Goal: Task Accomplishment & Management: Use online tool/utility

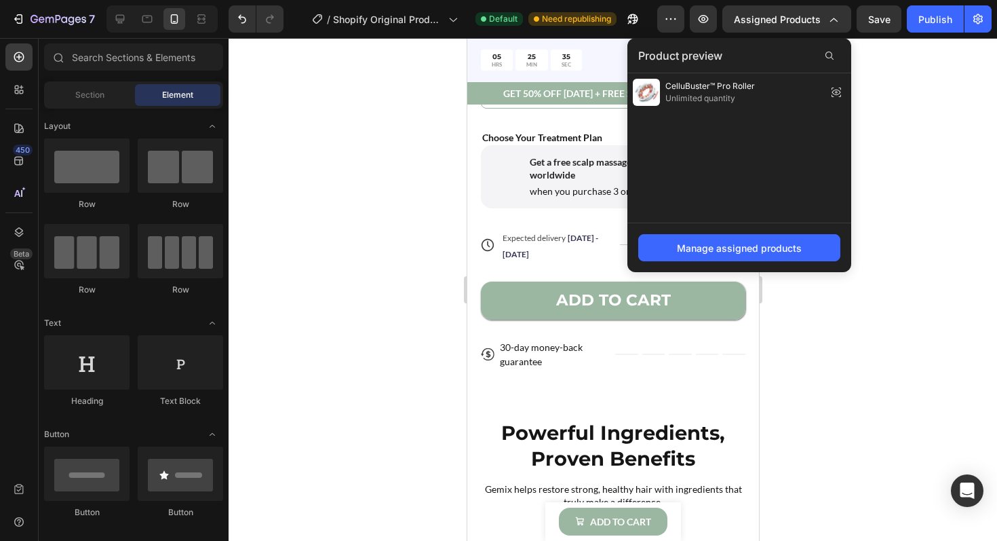
scroll to position [94, 0]
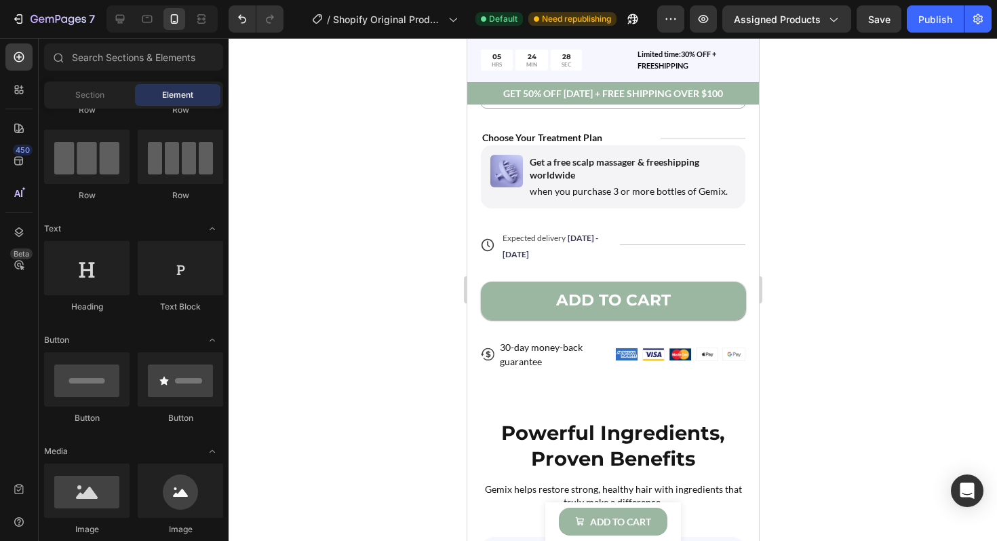
click at [921, 130] on div at bounding box center [613, 289] width 768 height 503
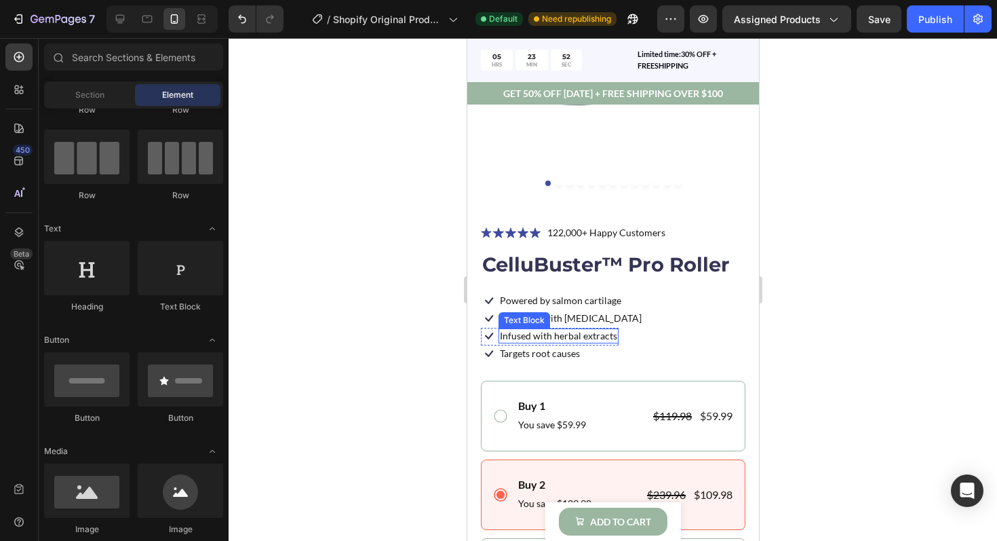
scroll to position [320, 0]
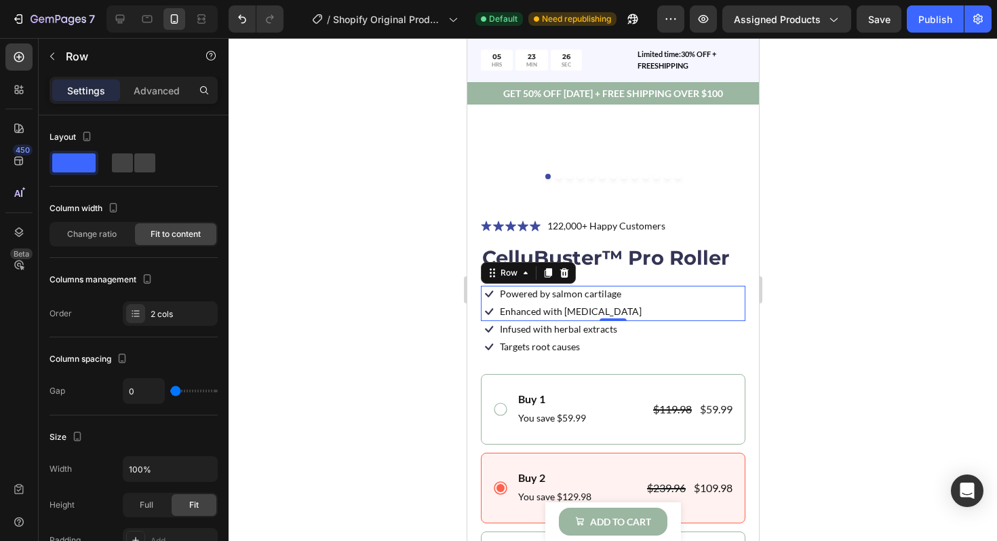
click at [836, 294] on div at bounding box center [613, 289] width 768 height 503
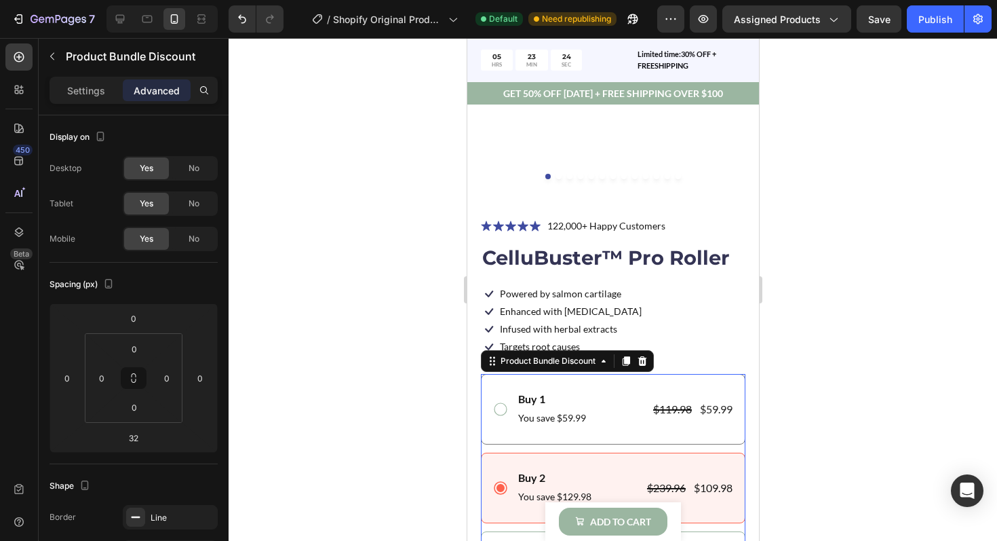
click at [536, 376] on div "Buy 1 Text Block You save $59.99 Text Block $119.98 Product Price Product Price…" at bounding box center [612, 409] width 265 height 71
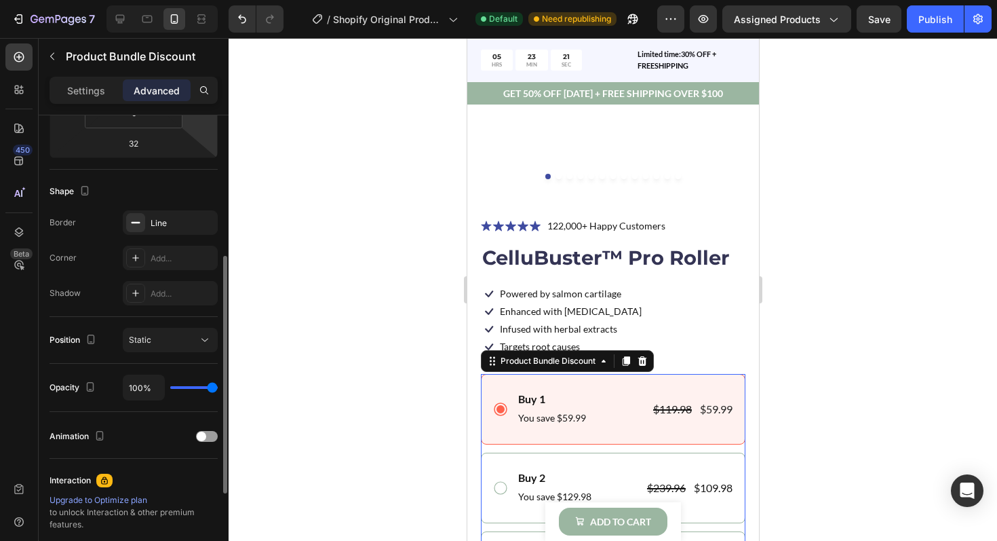
scroll to position [296, 0]
click at [154, 262] on div "Add..." at bounding box center [170, 256] width 95 height 24
click at [98, 241] on div "Border Line Corner Round Shadow Add..." at bounding box center [134, 256] width 168 height 95
click at [149, 294] on div "Add..." at bounding box center [170, 291] width 95 height 24
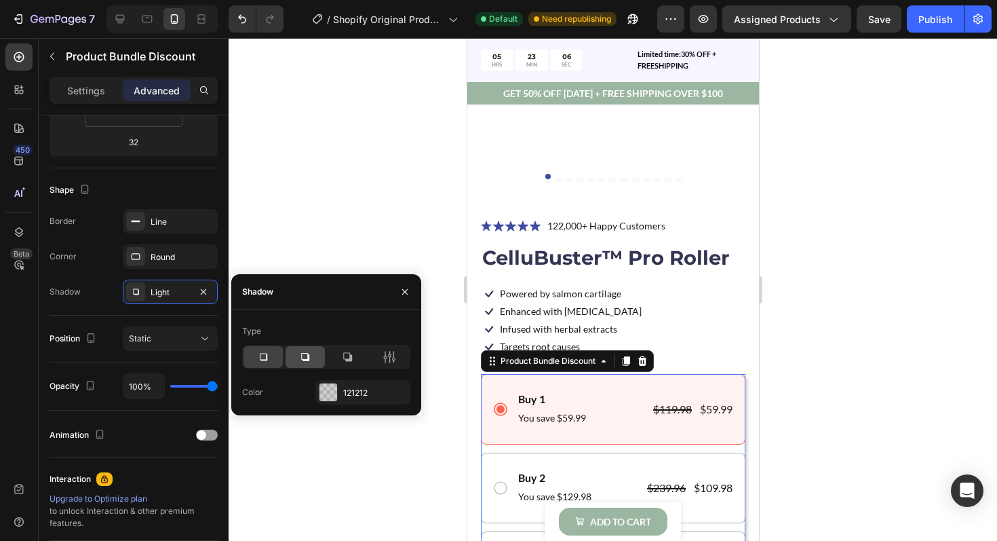
click at [301, 361] on icon at bounding box center [305, 357] width 14 height 14
click at [273, 358] on div at bounding box center [262, 357] width 39 height 22
click at [113, 281] on div "Shadow Light" at bounding box center [134, 291] width 168 height 24
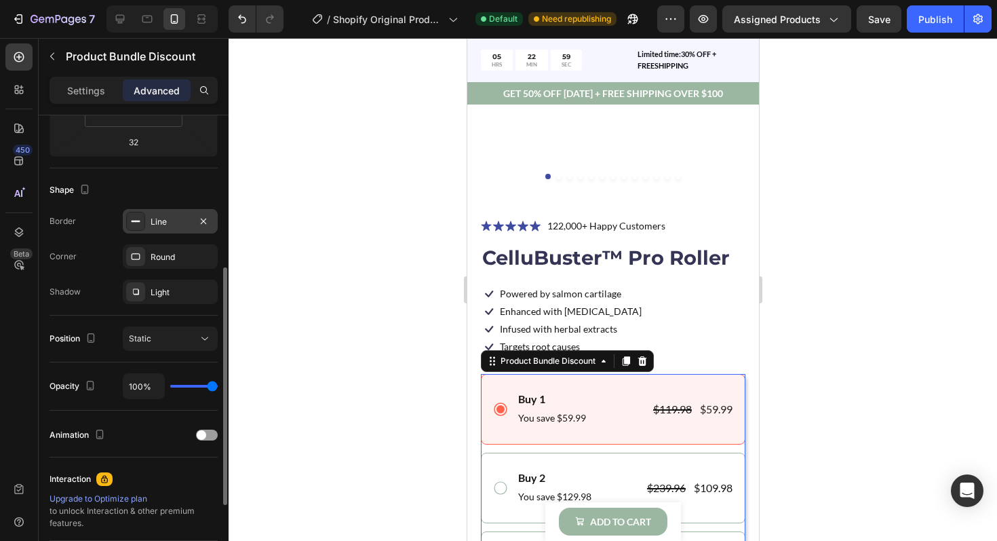
click at [138, 228] on div at bounding box center [135, 221] width 19 height 19
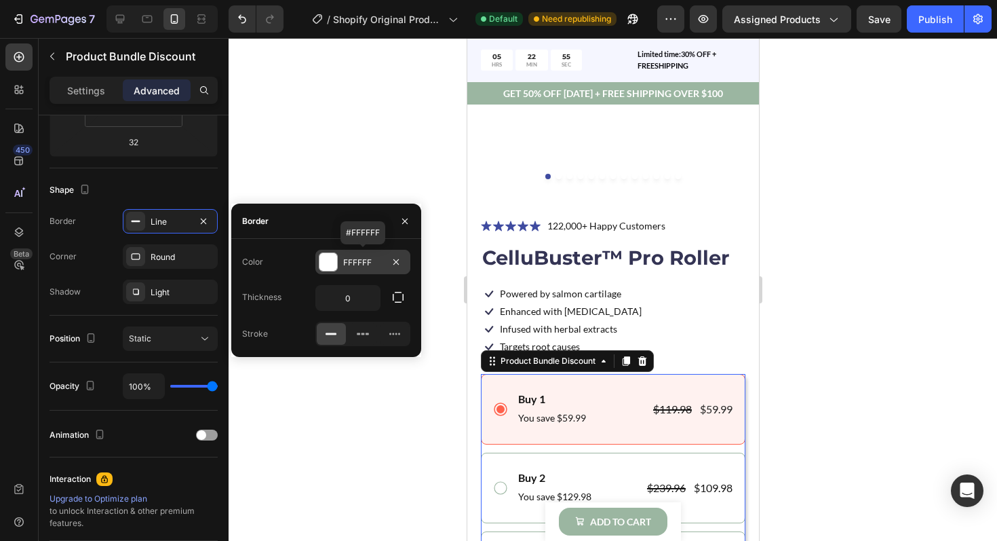
click at [331, 265] on div at bounding box center [328, 262] width 18 height 18
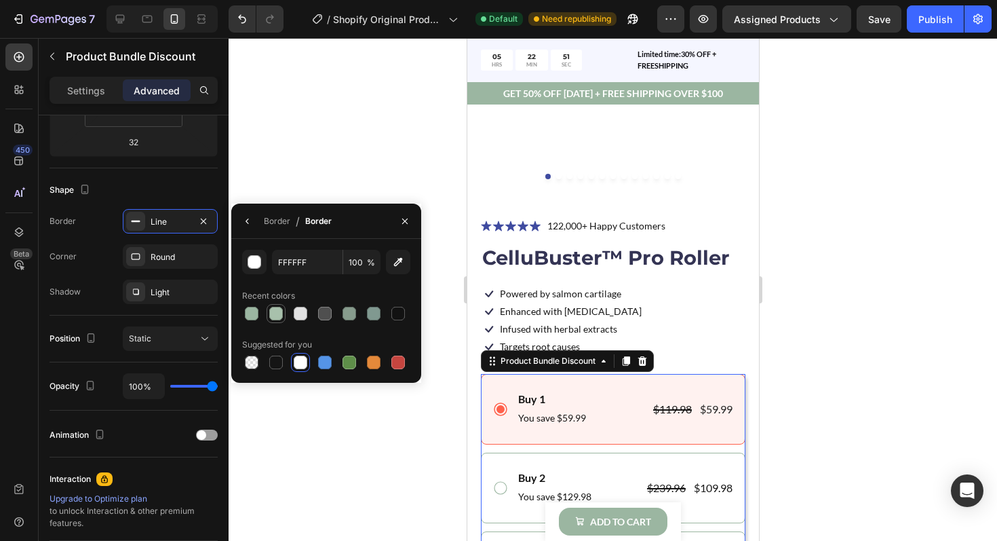
click at [280, 311] on div at bounding box center [276, 314] width 14 height 14
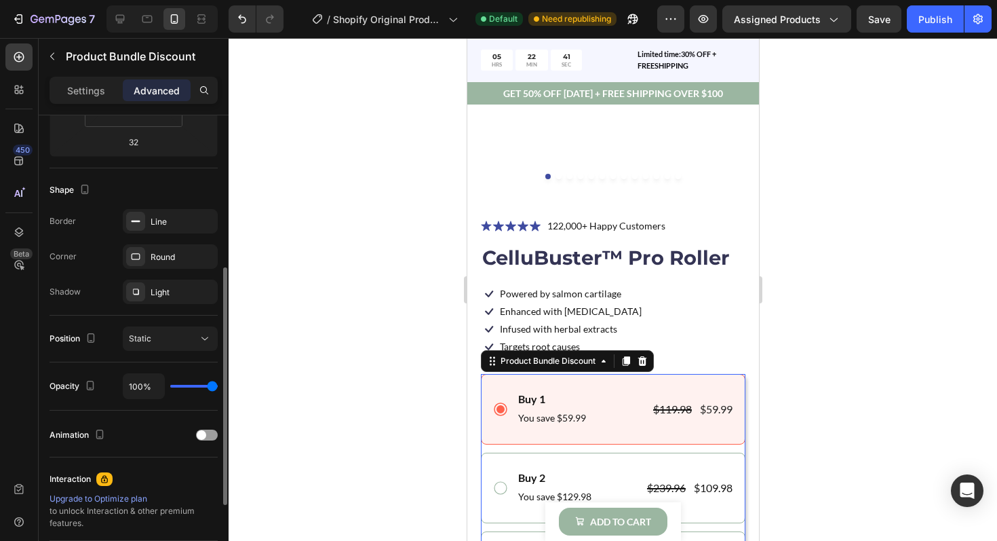
click at [189, 193] on div "Shape" at bounding box center [134, 190] width 168 height 22
click at [179, 213] on div "Line" at bounding box center [170, 221] width 95 height 24
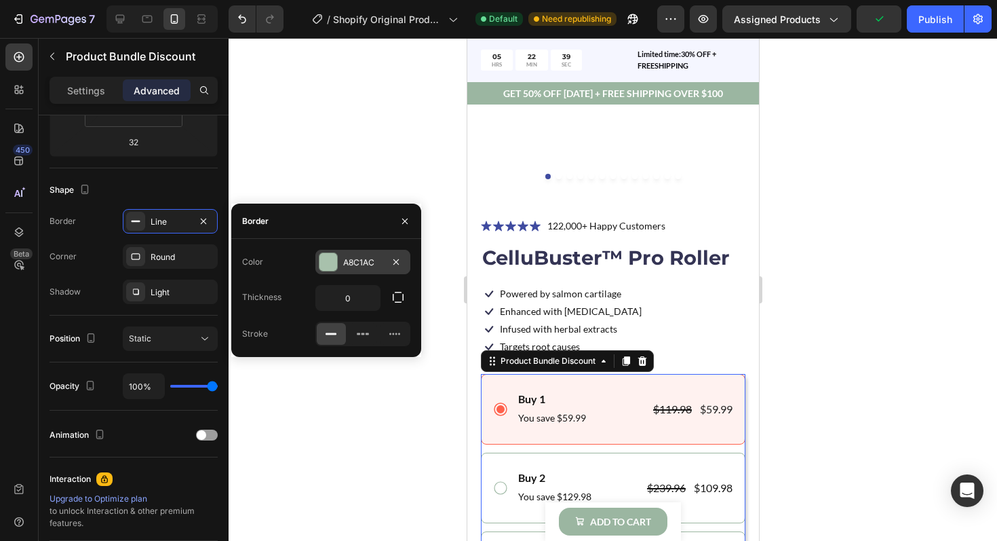
click at [341, 261] on div "A8C1AC" at bounding box center [362, 262] width 95 height 24
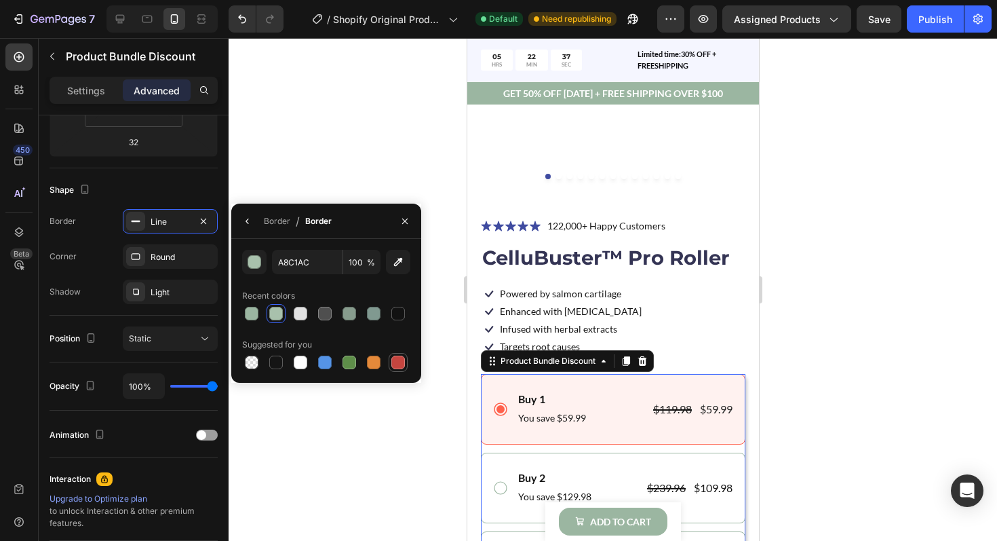
click at [389, 359] on div at bounding box center [398, 362] width 19 height 19
click at [328, 362] on div at bounding box center [325, 362] width 14 height 14
click at [248, 309] on div at bounding box center [252, 314] width 14 height 14
type input "9BB6A1"
click at [496, 472] on div "Buy 2 Text Block You save $129.98 Text Block $239.96 Product Price Product Pric…" at bounding box center [612, 487] width 241 height 37
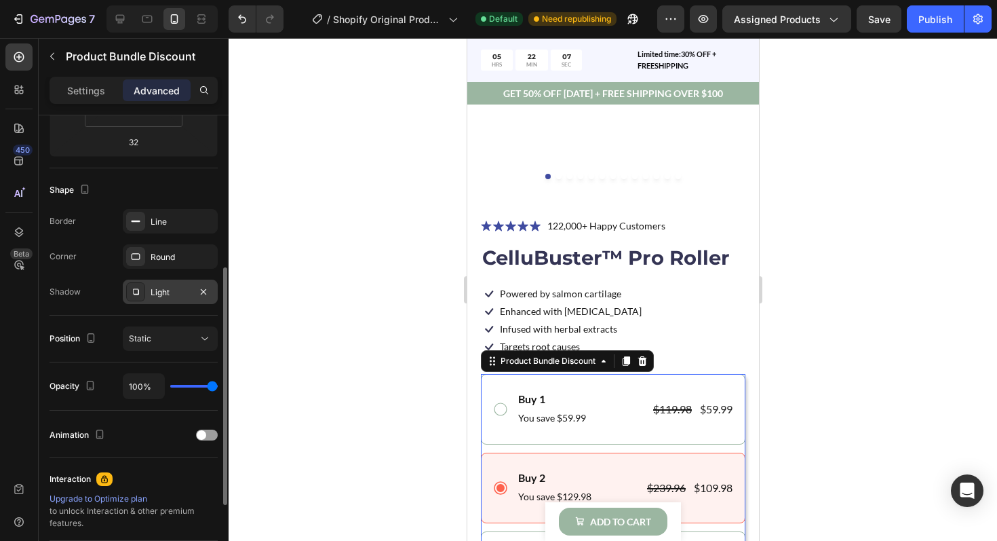
click at [184, 299] on div "Light" at bounding box center [170, 291] width 95 height 24
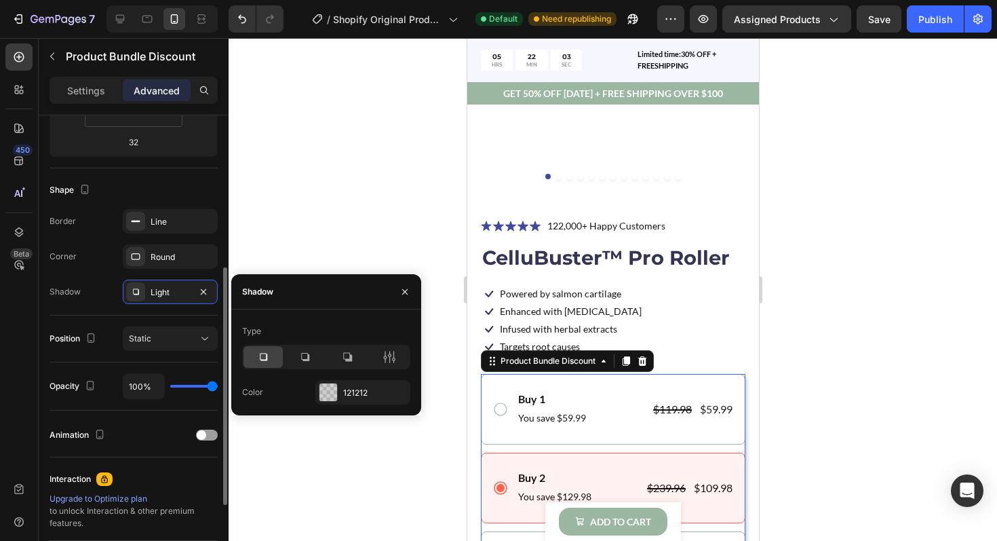
click at [111, 273] on div "Border Line Corner Round Shadow Light" at bounding box center [134, 256] width 168 height 95
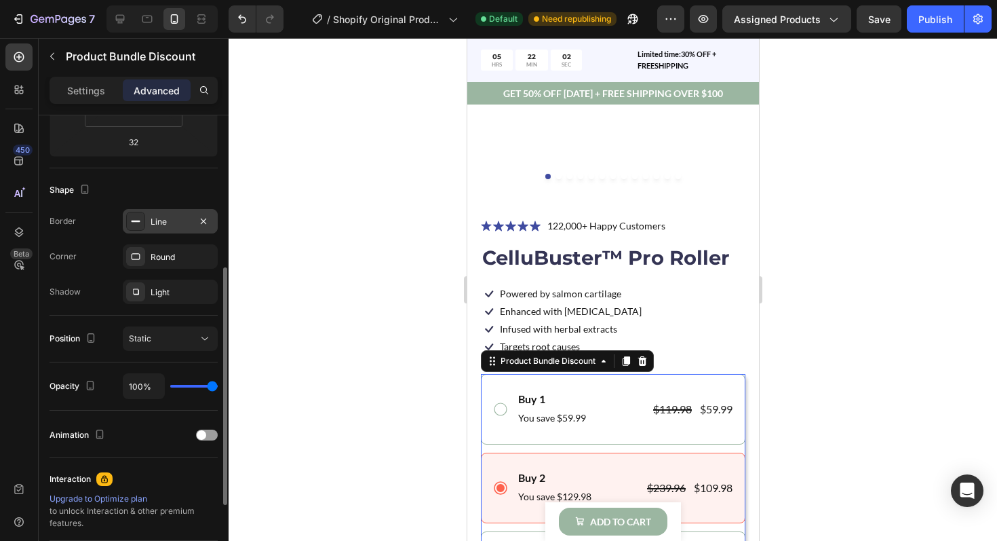
click at [162, 229] on div "Line" at bounding box center [170, 221] width 95 height 24
click at [526, 386] on div "Buy 1 Text Block You save $59.99 Text Block $119.98 Product Price Product Price…" at bounding box center [612, 409] width 265 height 71
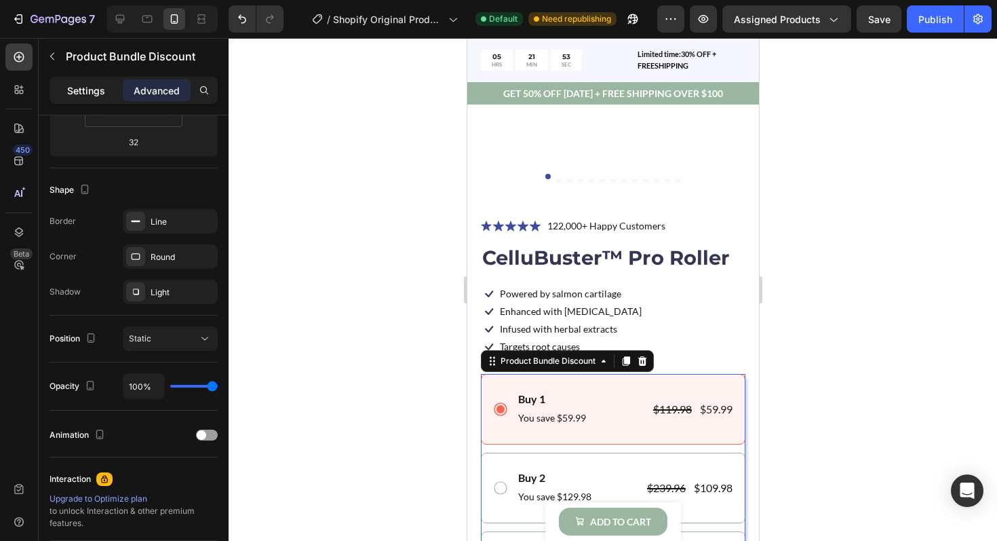
click at [81, 95] on p "Settings" at bounding box center [86, 90] width 38 height 14
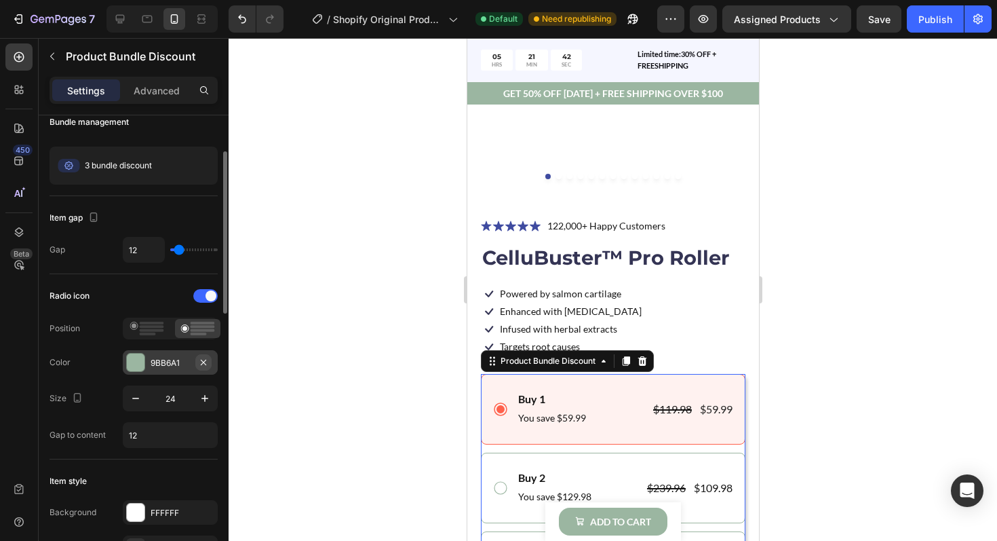
scroll to position [107, 0]
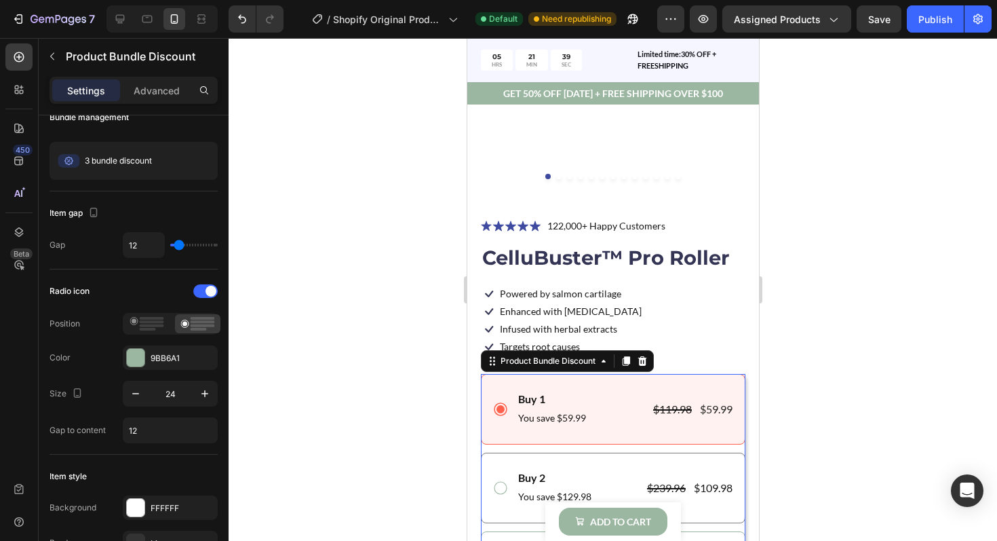
click at [497, 487] on icon at bounding box center [500, 488] width 16 height 16
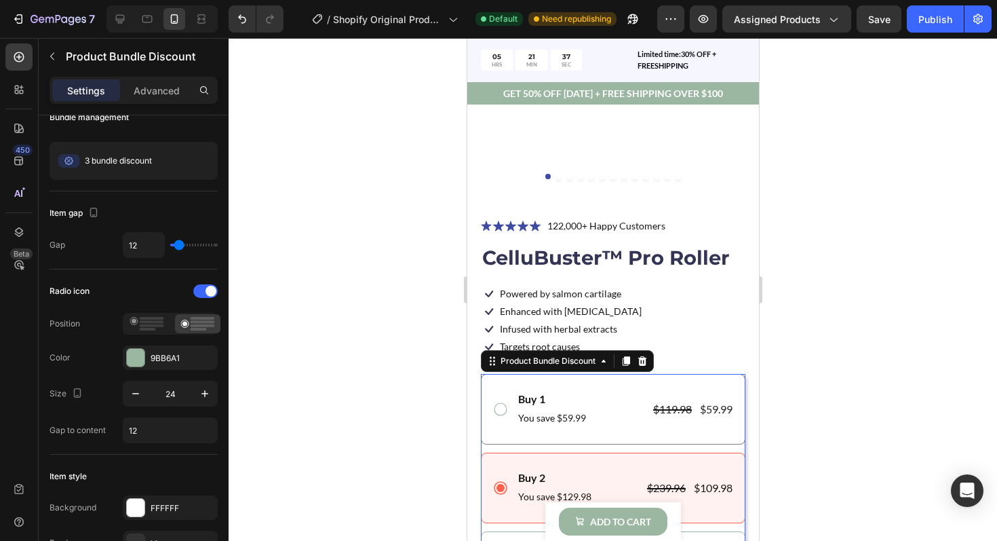
click at [501, 414] on icon at bounding box center [500, 409] width 16 height 16
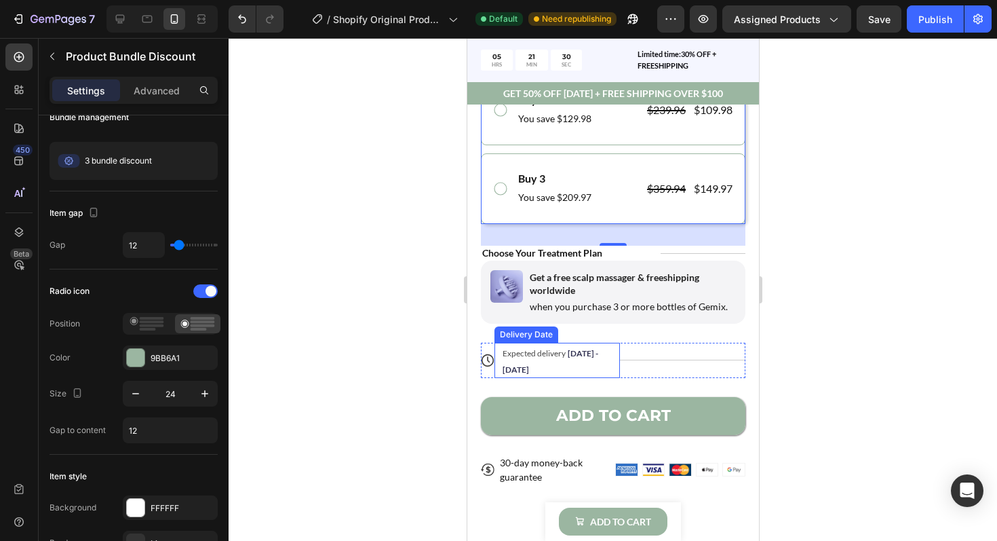
scroll to position [704, 0]
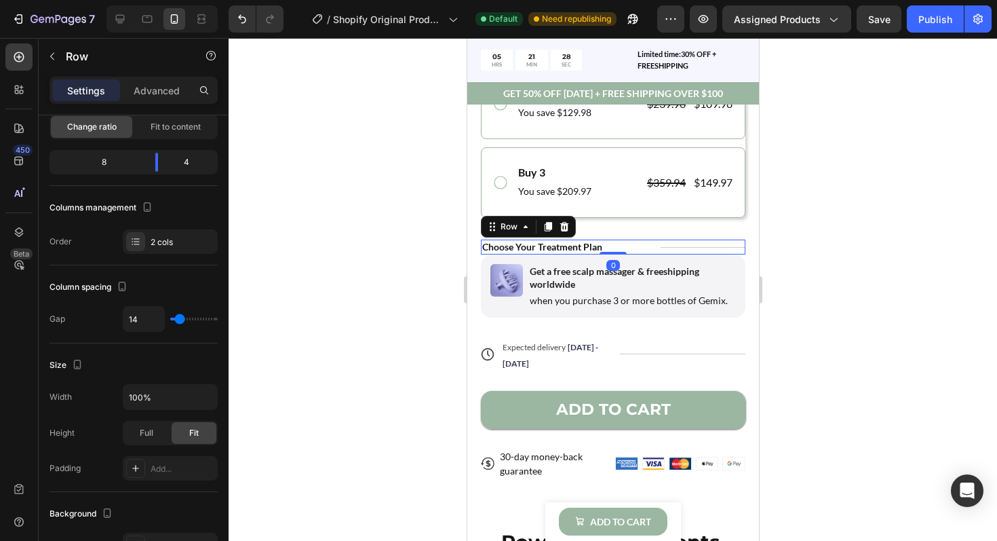
click at [737, 246] on div "Title Line" at bounding box center [702, 246] width 85 height 15
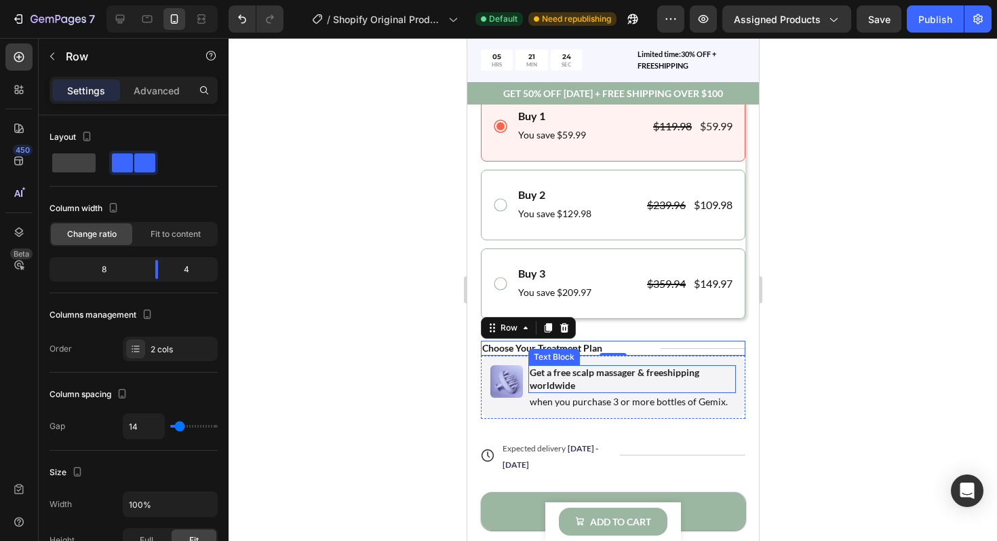
scroll to position [466, 0]
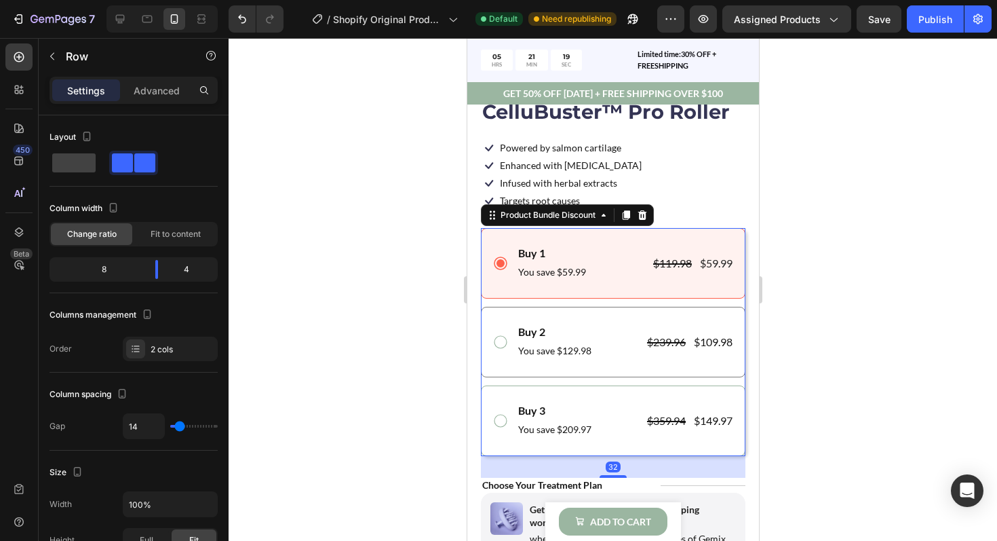
click at [503, 341] on icon at bounding box center [500, 342] width 16 height 16
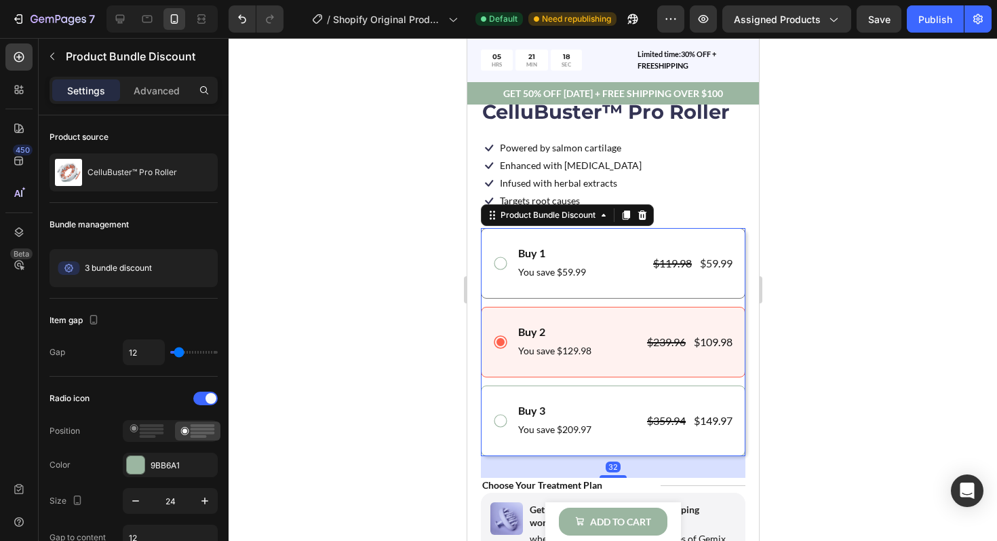
click at [497, 262] on icon at bounding box center [500, 263] width 16 height 16
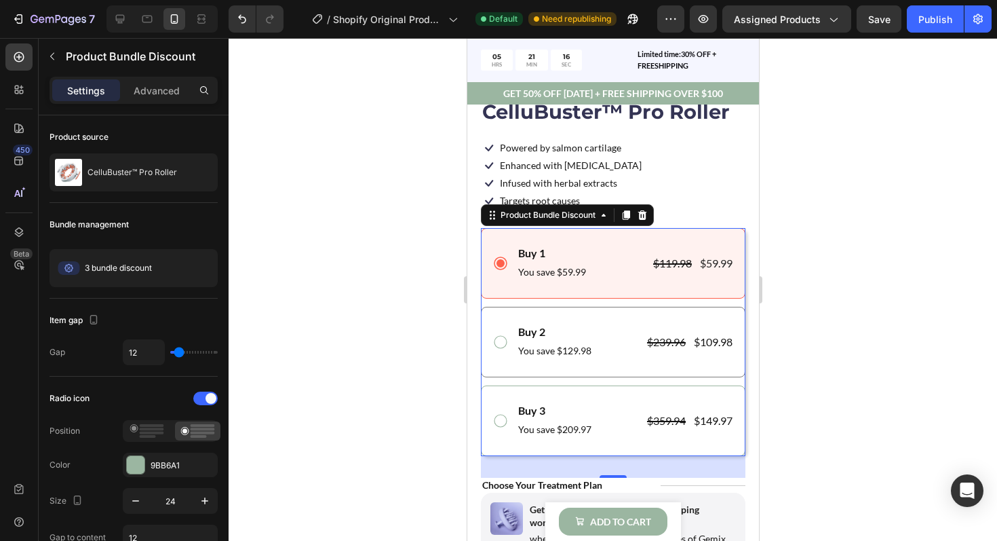
click at [503, 343] on icon at bounding box center [500, 342] width 16 height 16
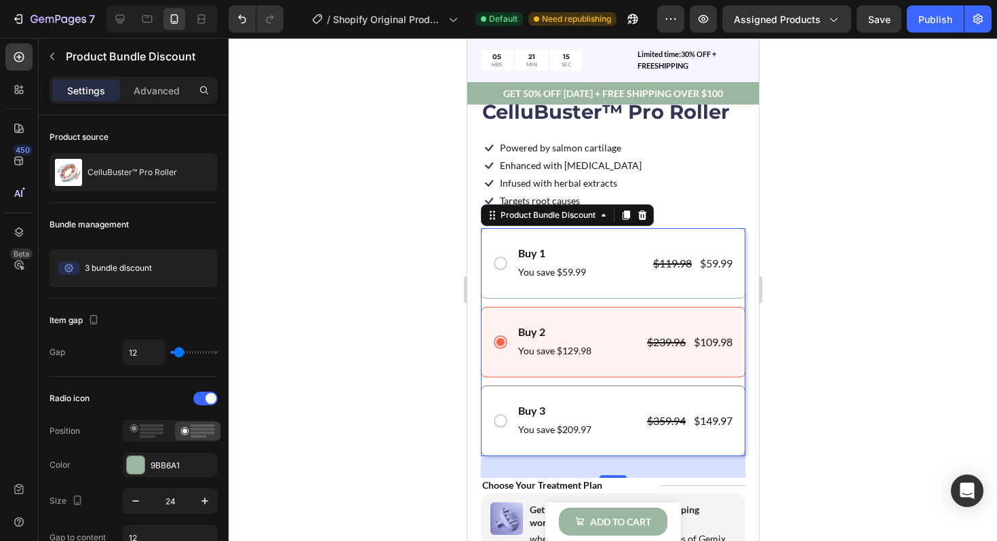
click at [499, 422] on icon at bounding box center [500, 420] width 16 height 16
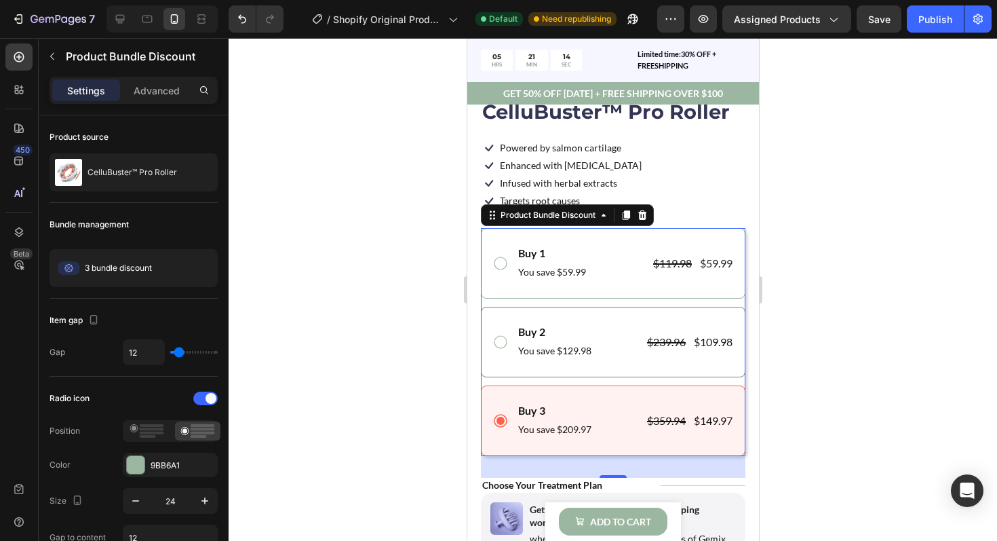
click at [500, 347] on icon at bounding box center [499, 342] width 13 height 13
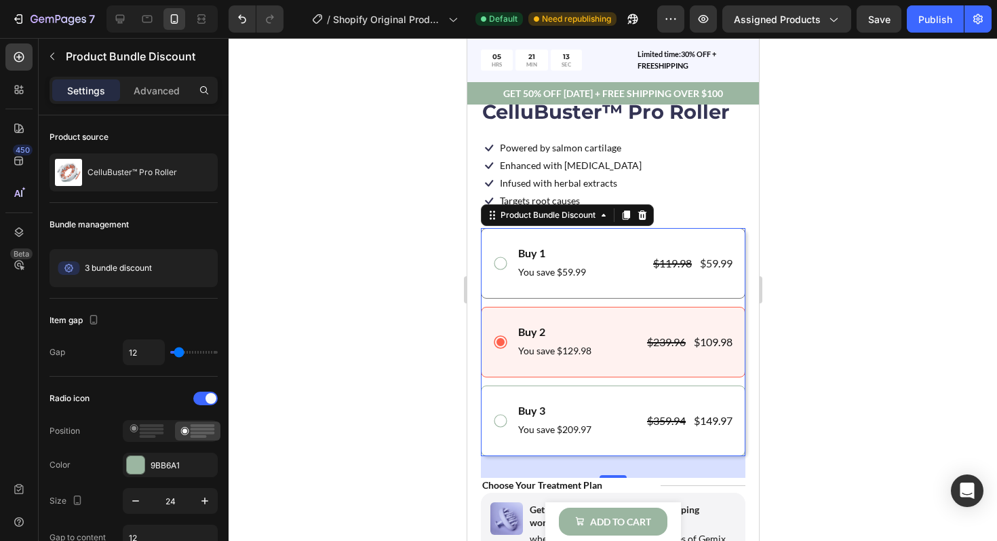
click at [501, 269] on icon at bounding box center [500, 263] width 16 height 16
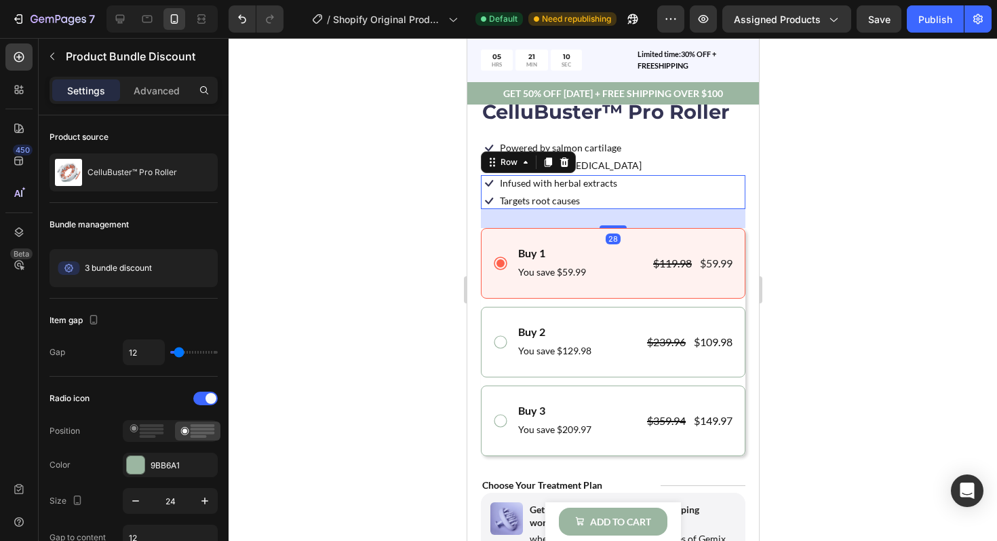
click at [708, 204] on div "Icon Infused with herbal extracts Text Block Row Icon Targets root causes Text …" at bounding box center [612, 192] width 265 height 34
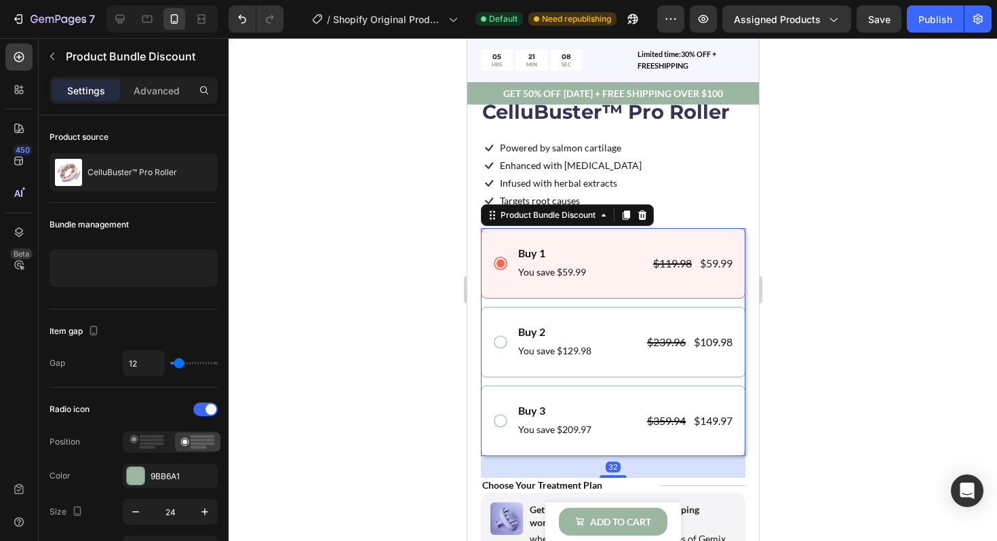
click at [501, 238] on div "Buy 1 Text Block You save $59.99 Text Block $119.98 Product Price Product Price…" at bounding box center [612, 263] width 265 height 71
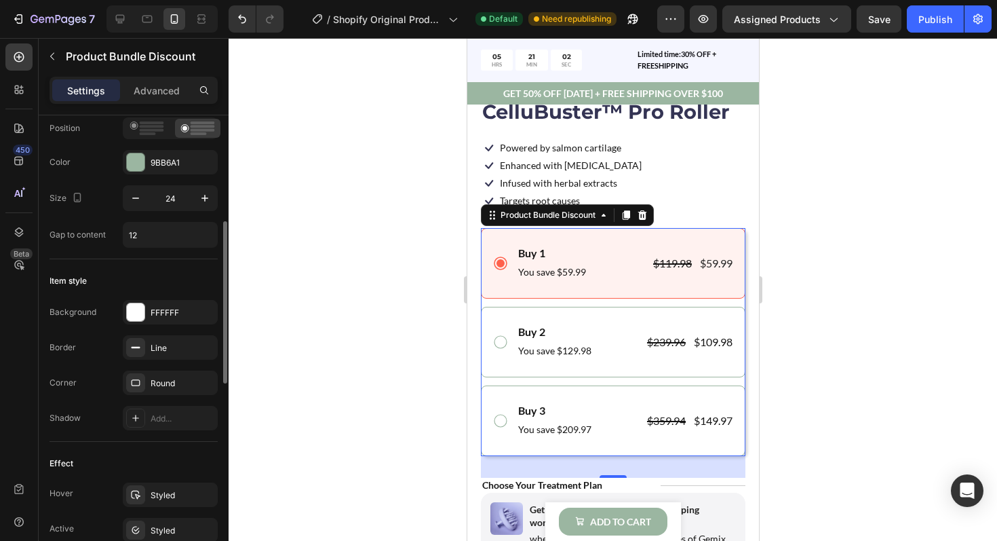
scroll to position [305, 0]
click at [175, 351] on div "Line" at bounding box center [170, 344] width 95 height 24
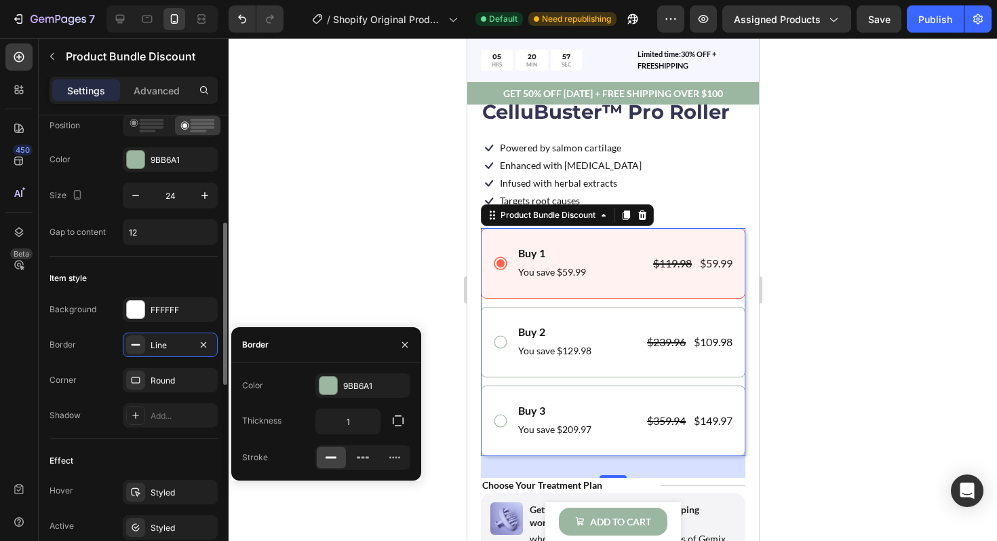
click at [91, 330] on div "Background FFFFFF Border Line Corner Round Shadow Add..." at bounding box center [134, 362] width 168 height 130
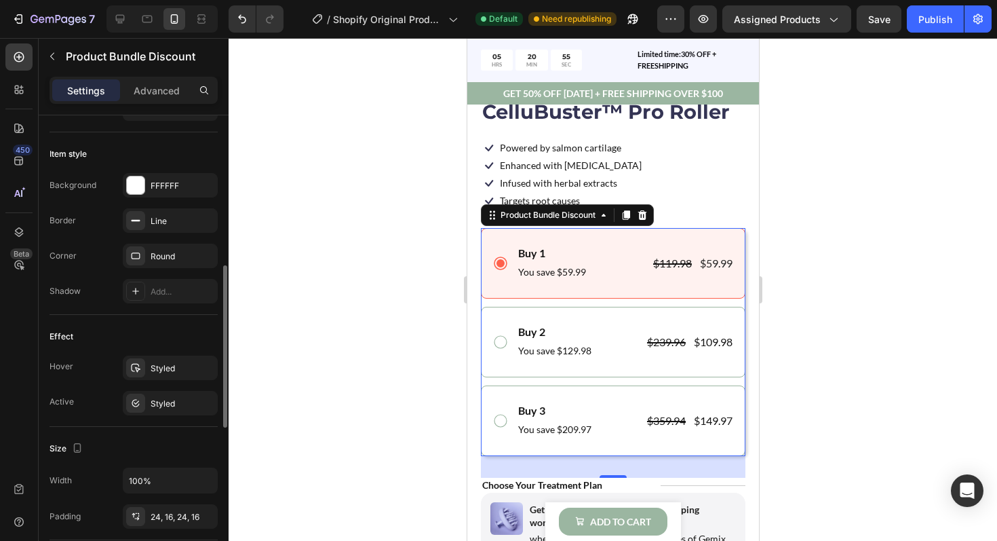
scroll to position [431, 0]
click at [151, 364] on div "Styled" at bounding box center [170, 367] width 39 height 12
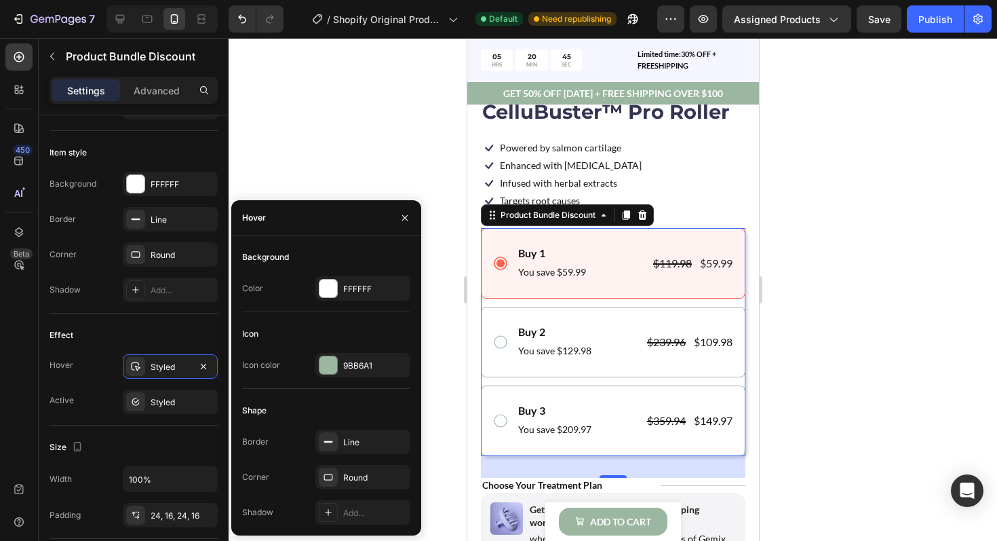
click at [500, 304] on div "Buy 1 Text Block You save $59.99 Text Block $119.98 Product Price Product Price…" at bounding box center [612, 342] width 265 height 228
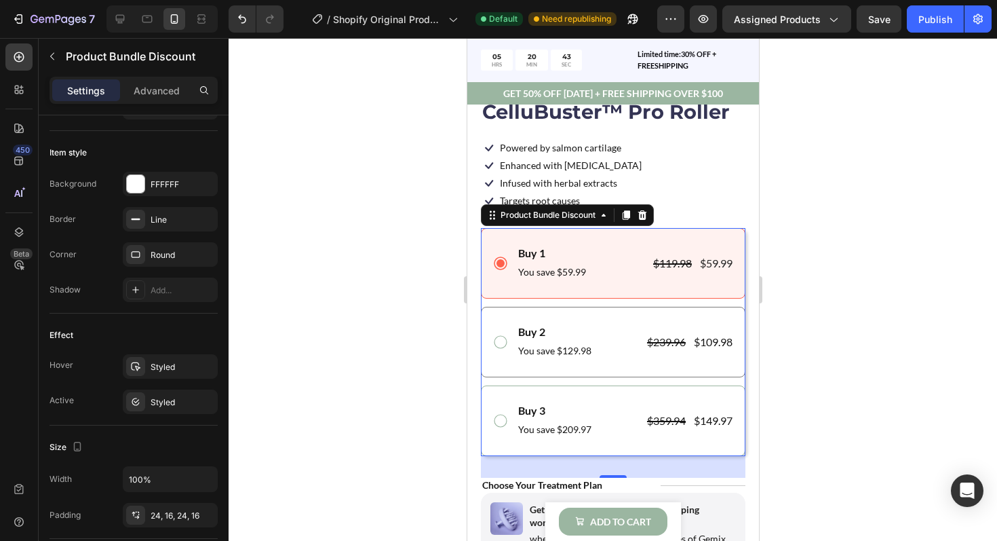
click at [505, 318] on div "Buy 2 Text Block You save $129.98 Text Block $239.96 Product Price Product Pric…" at bounding box center [612, 342] width 265 height 71
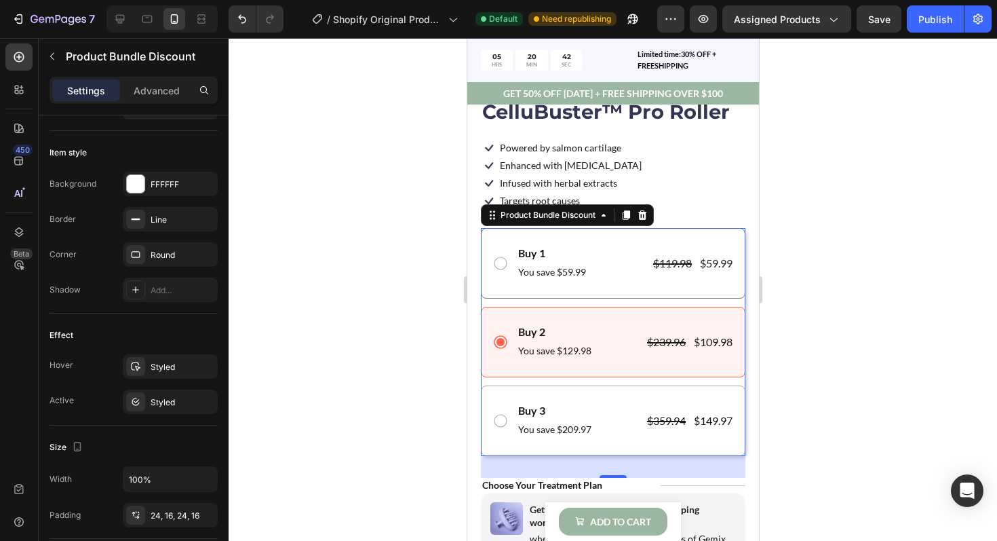
click at [511, 277] on div "Buy 1 Text Block You save $59.99 Text Block $119.98 Product Price Product Price…" at bounding box center [612, 263] width 241 height 37
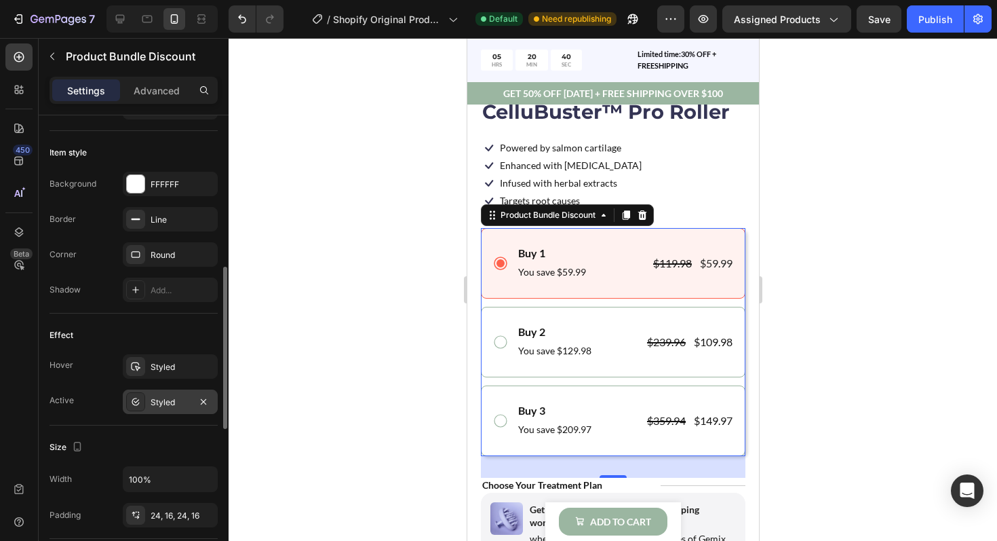
click at [142, 397] on div at bounding box center [135, 401] width 19 height 19
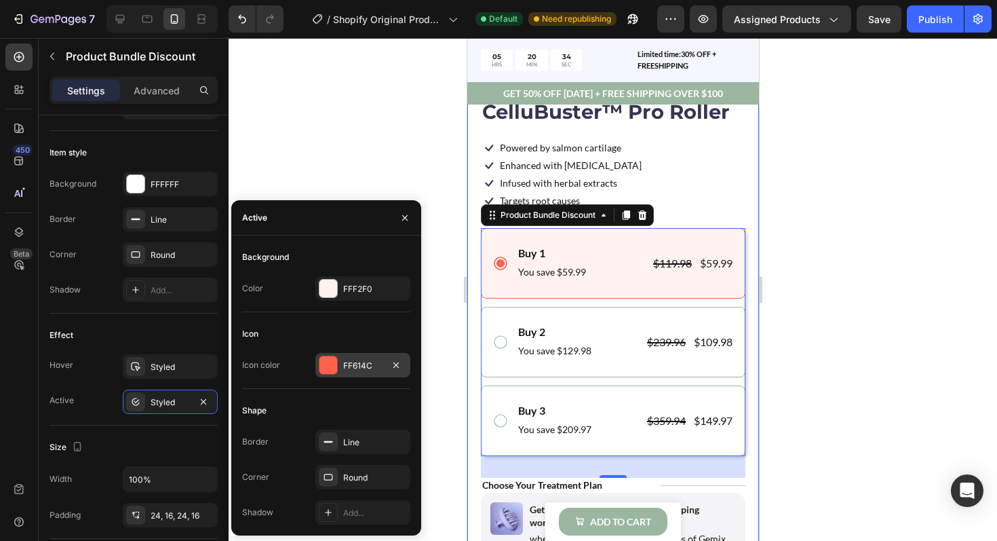
click at [332, 370] on div at bounding box center [328, 365] width 18 height 18
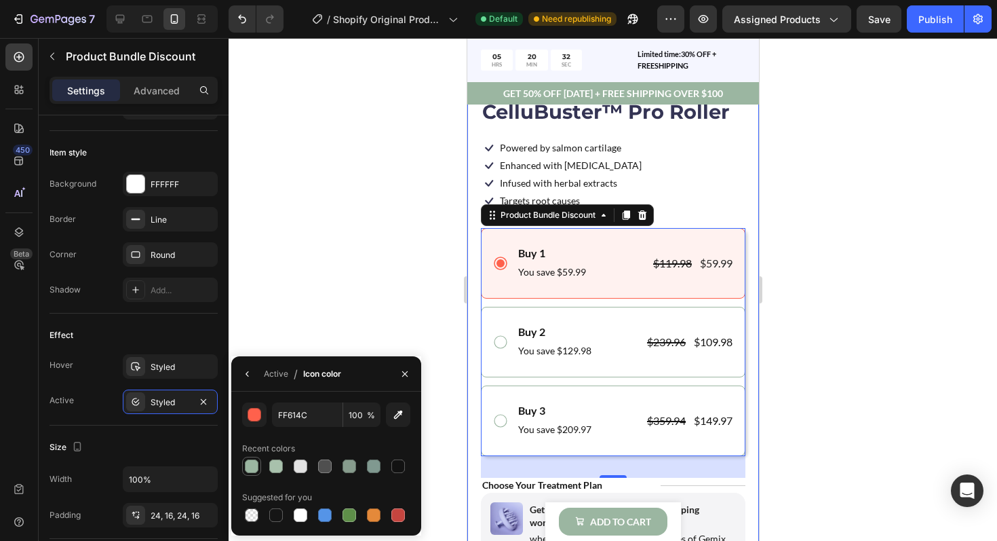
click at [250, 465] on div at bounding box center [252, 466] width 14 height 14
type input "9BB6A1"
click at [499, 345] on icon at bounding box center [500, 342] width 16 height 16
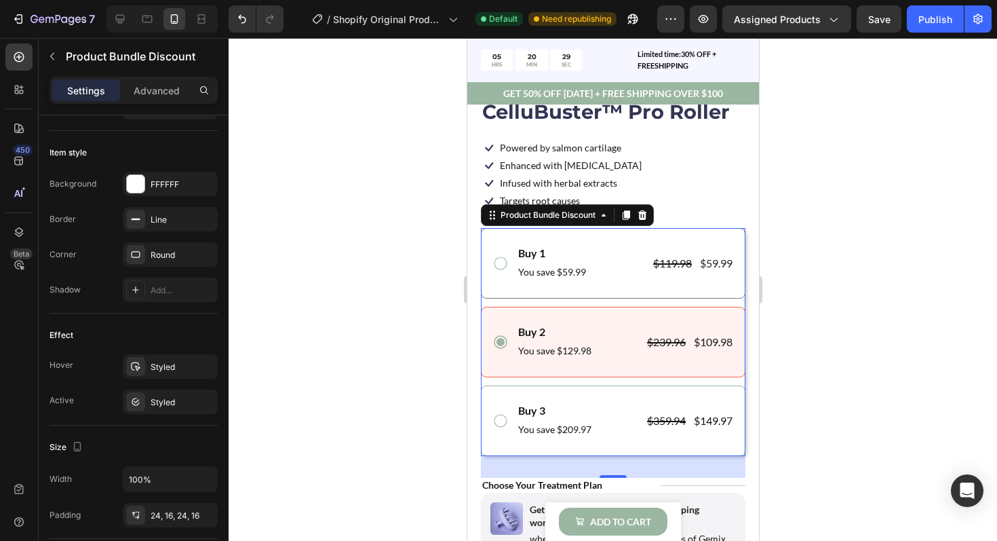
click at [499, 265] on icon at bounding box center [500, 263] width 16 height 16
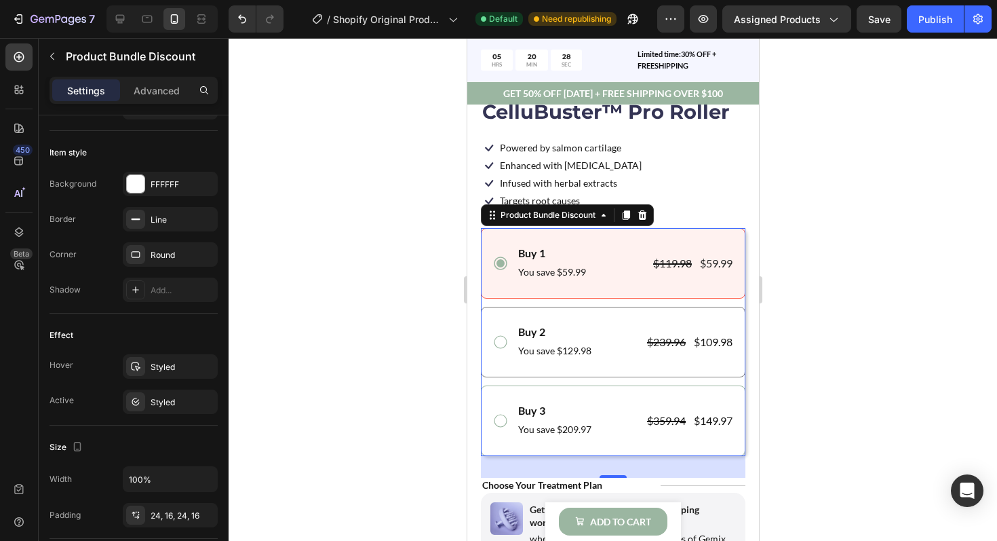
click at [499, 345] on icon at bounding box center [500, 342] width 16 height 16
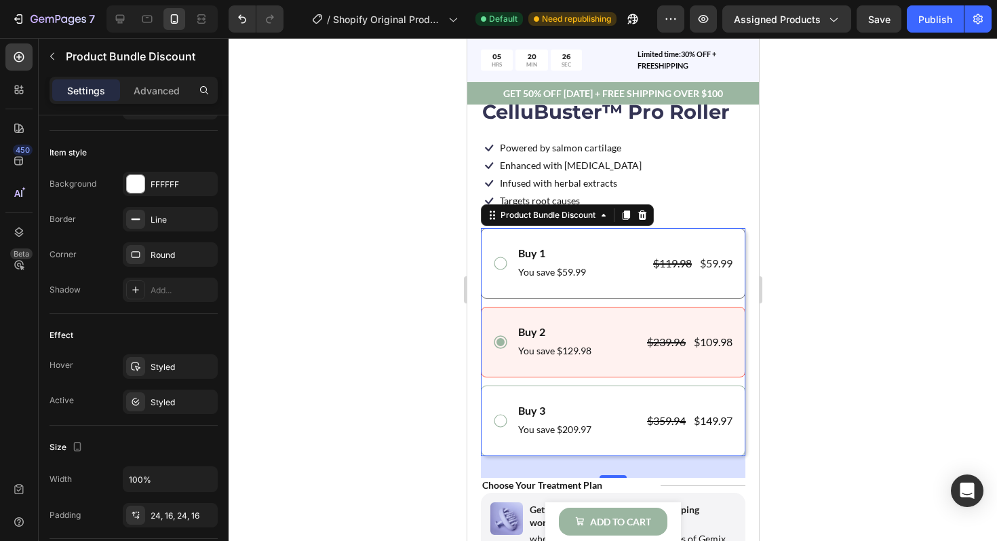
click at [500, 264] on icon at bounding box center [500, 263] width 16 height 16
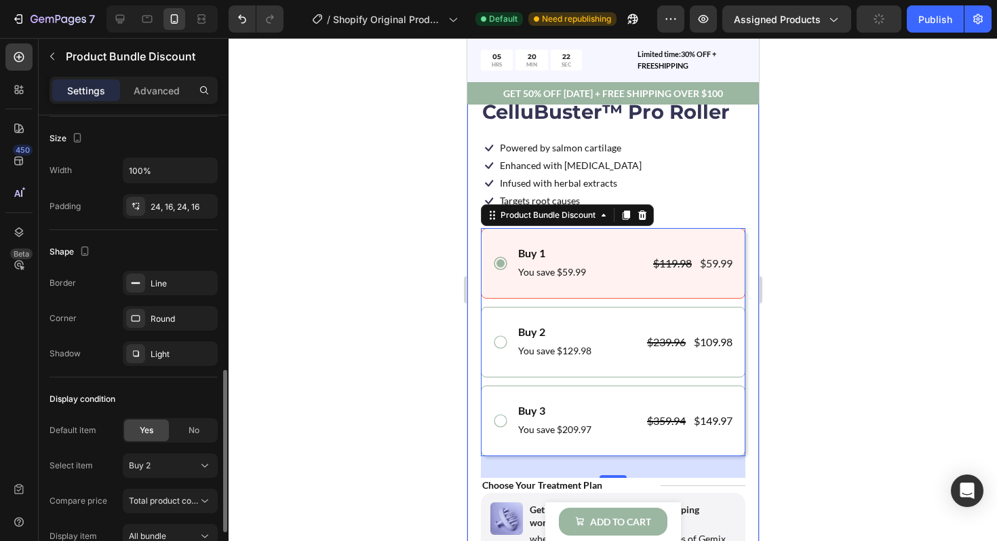
scroll to position [741, 0]
click at [163, 288] on div "Line" at bounding box center [170, 281] width 95 height 24
click at [105, 322] on div "Corner Round" at bounding box center [134, 316] width 168 height 24
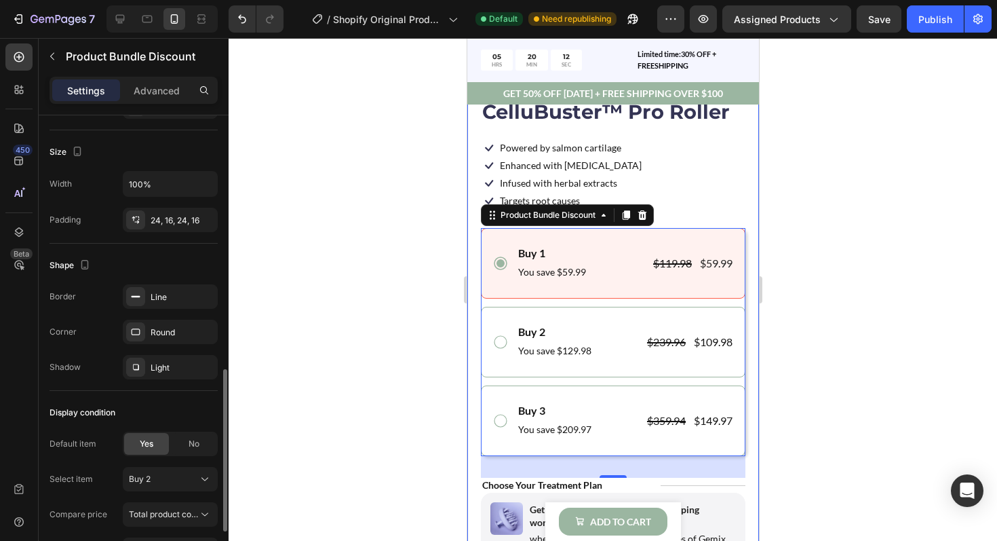
scroll to position [725, 0]
click at [501, 343] on icon at bounding box center [500, 342] width 16 height 16
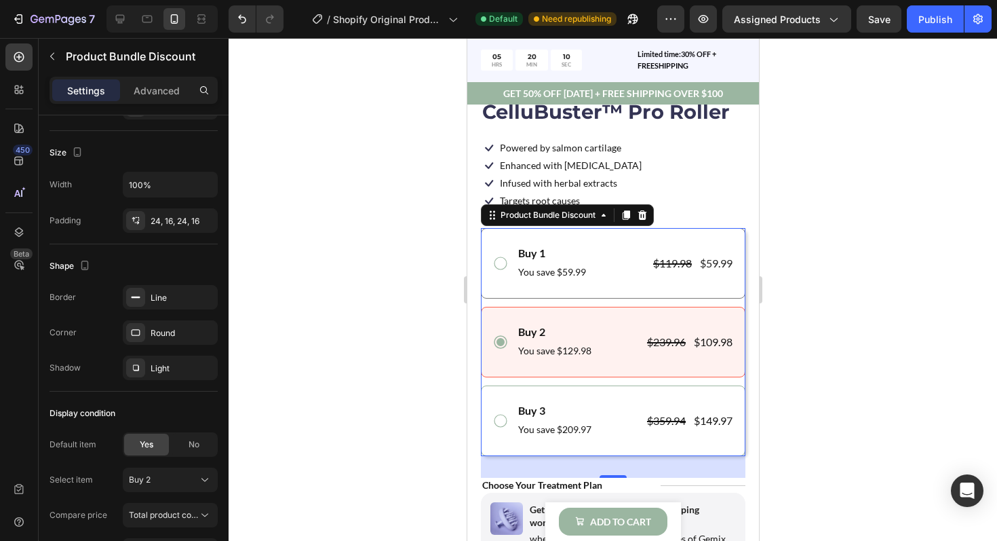
click at [501, 266] on icon at bounding box center [500, 263] width 16 height 16
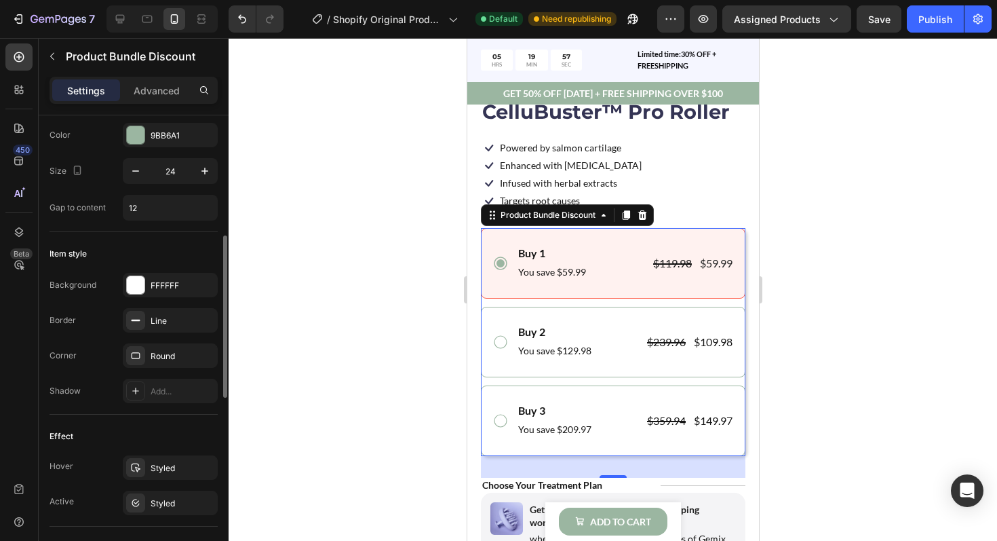
scroll to position [333, 0]
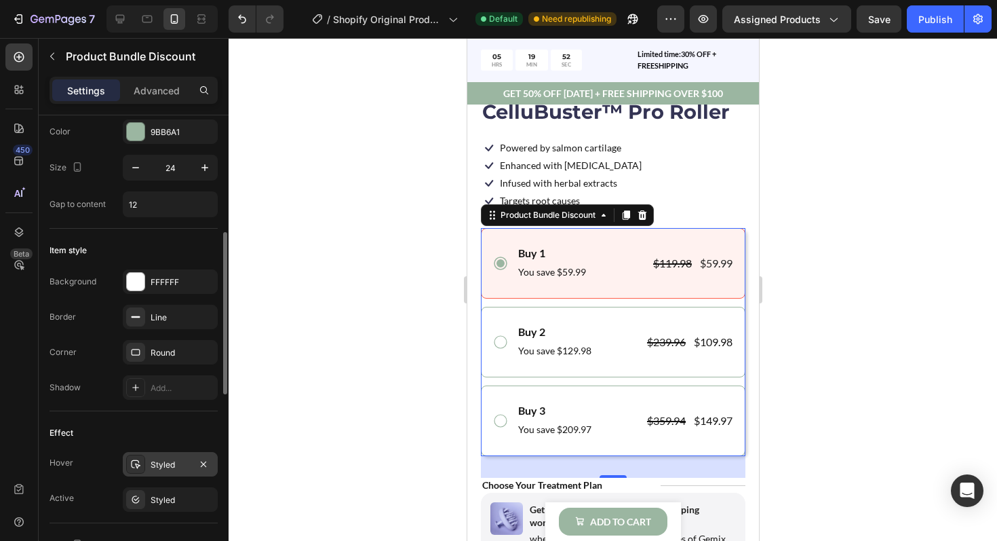
click at [165, 461] on div "Styled" at bounding box center [170, 464] width 39 height 12
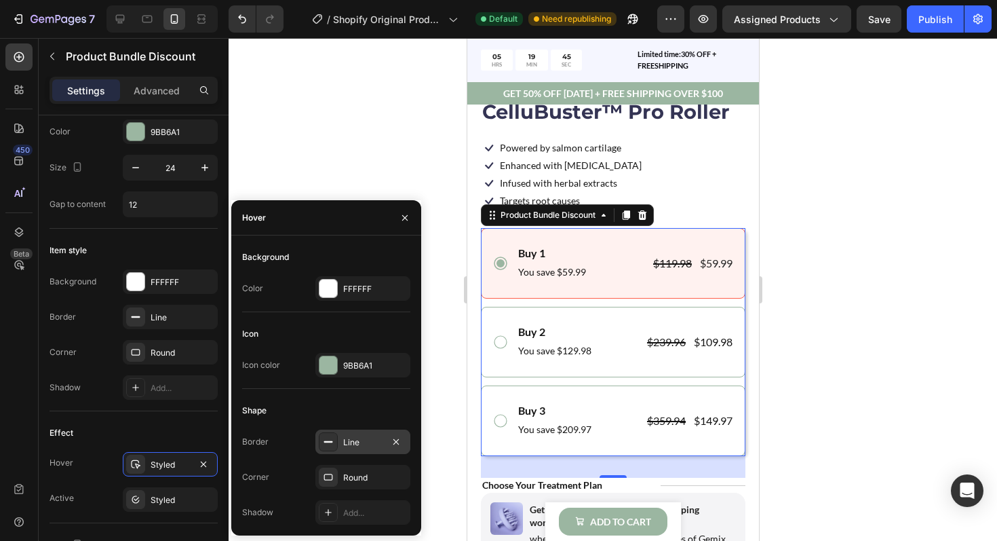
click at [338, 442] on div "Line" at bounding box center [362, 441] width 95 height 24
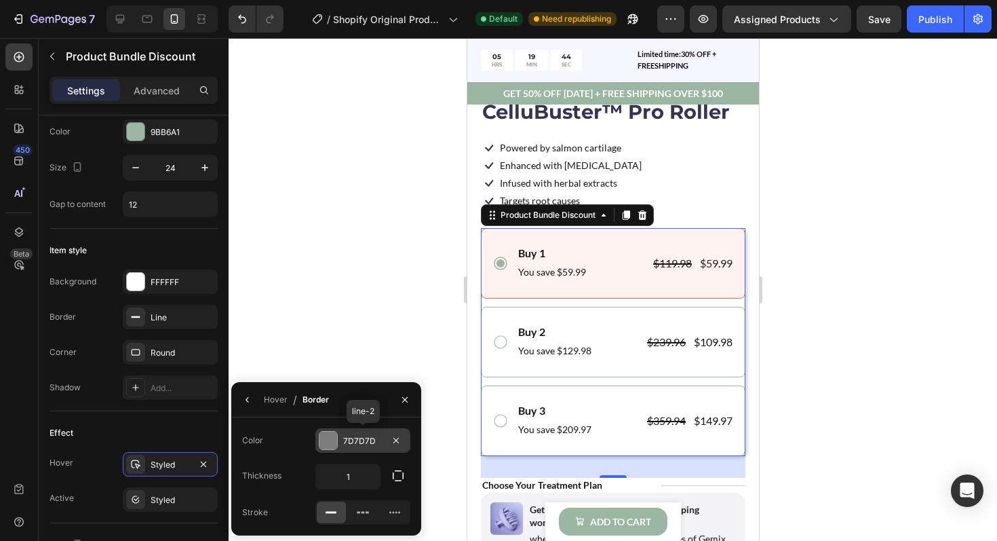
click at [333, 442] on div at bounding box center [328, 440] width 18 height 18
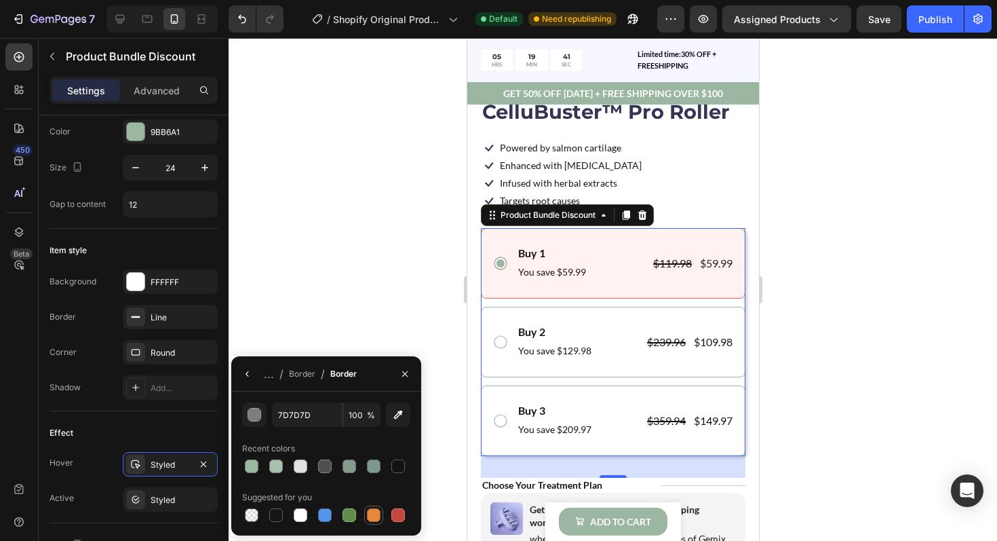
click at [378, 519] on div at bounding box center [374, 515] width 14 height 14
click at [251, 464] on div at bounding box center [252, 466] width 14 height 14
type input "9BB6A1"
click at [298, 373] on div "Border" at bounding box center [302, 374] width 26 height 12
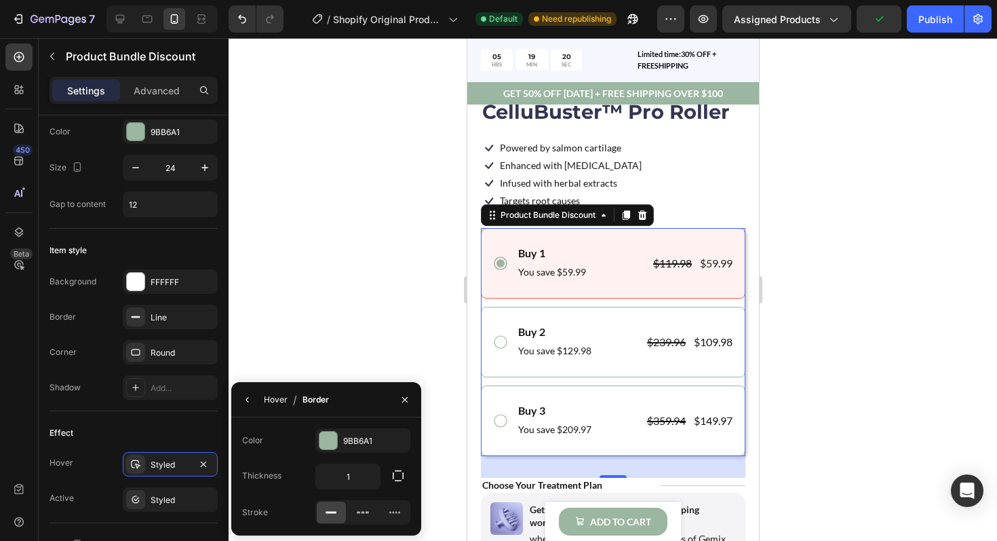
click at [276, 395] on div "Hover" at bounding box center [276, 399] width 24 height 12
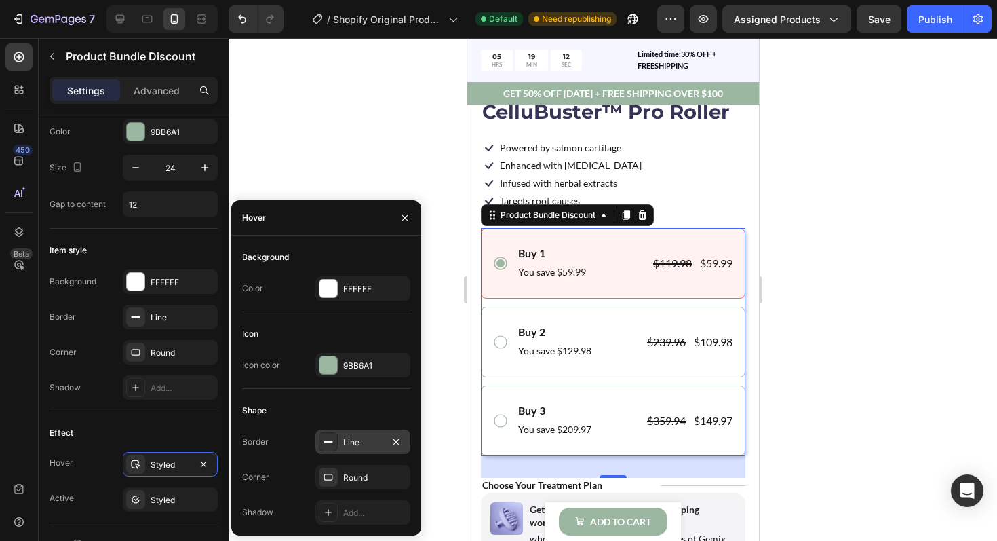
click at [345, 442] on div "Line" at bounding box center [362, 442] width 39 height 12
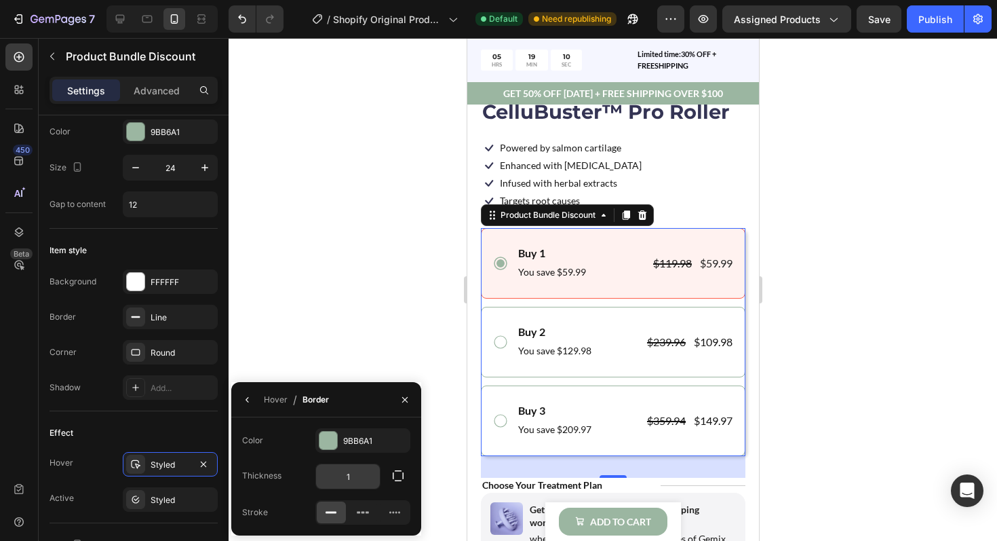
click at [0, 0] on input "1" at bounding box center [0, 0] width 0 height 0
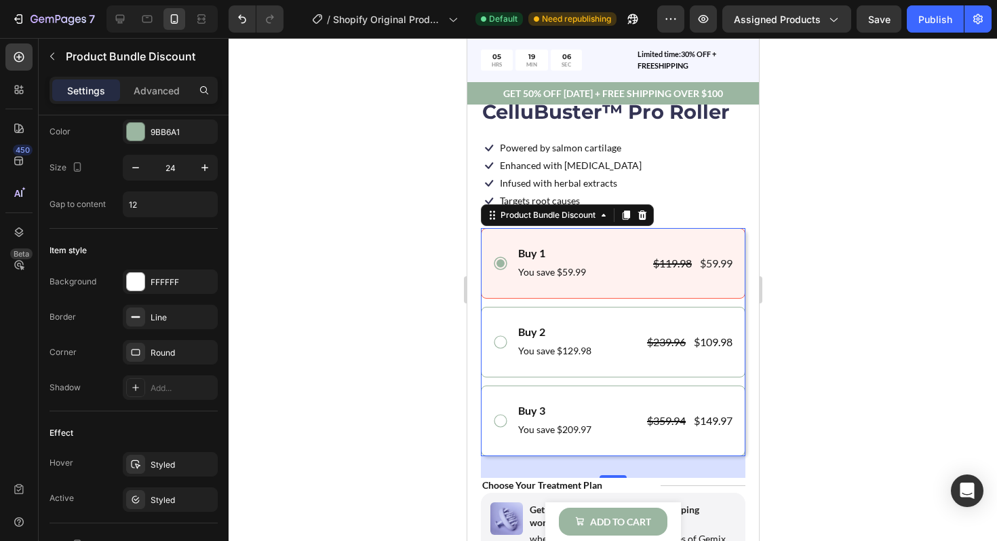
click at [494, 303] on div "Buy 1 Text Block You save $59.99 Text Block $119.98 Product Price Product Price…" at bounding box center [612, 342] width 265 height 228
click at [500, 423] on icon at bounding box center [501, 422] width 16 height 16
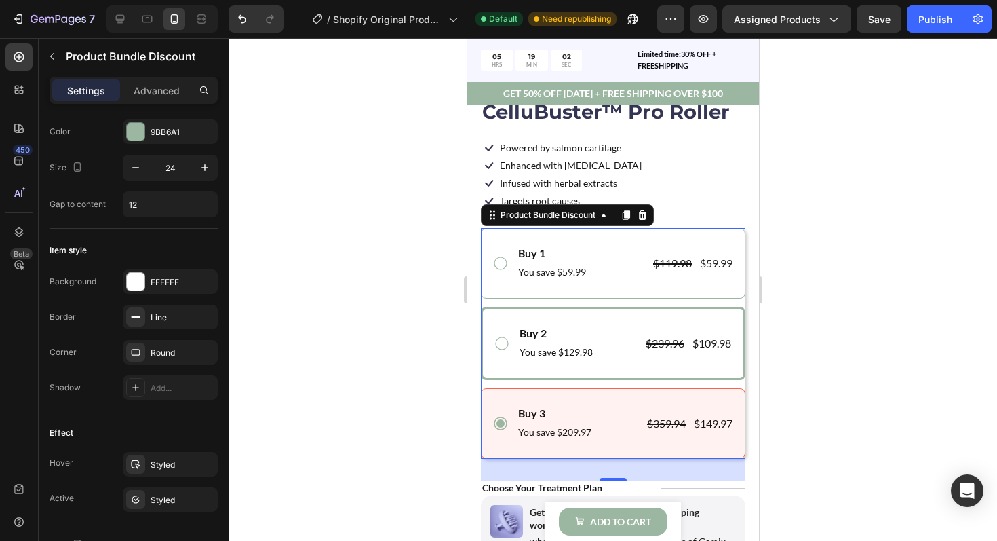
click at [498, 340] on icon at bounding box center [501, 343] width 16 height 16
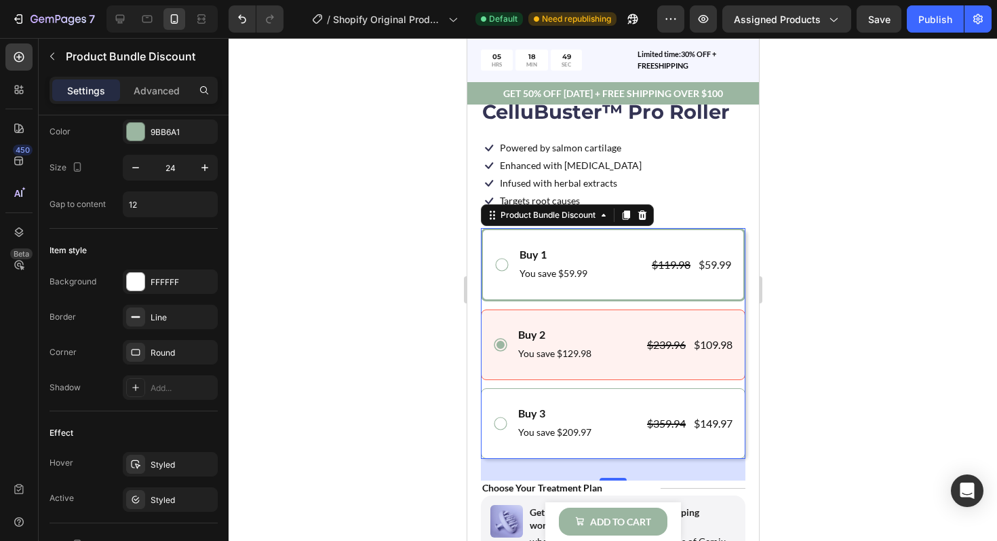
click at [495, 265] on icon at bounding box center [501, 264] width 16 height 16
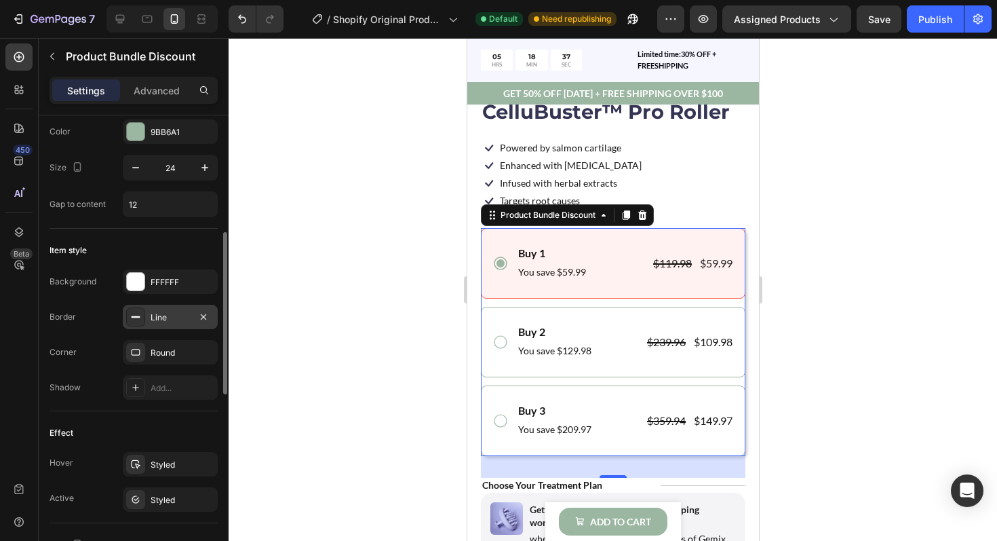
click at [185, 318] on div "Line" at bounding box center [170, 317] width 39 height 12
click at [99, 318] on div "Border Line" at bounding box center [134, 317] width 168 height 24
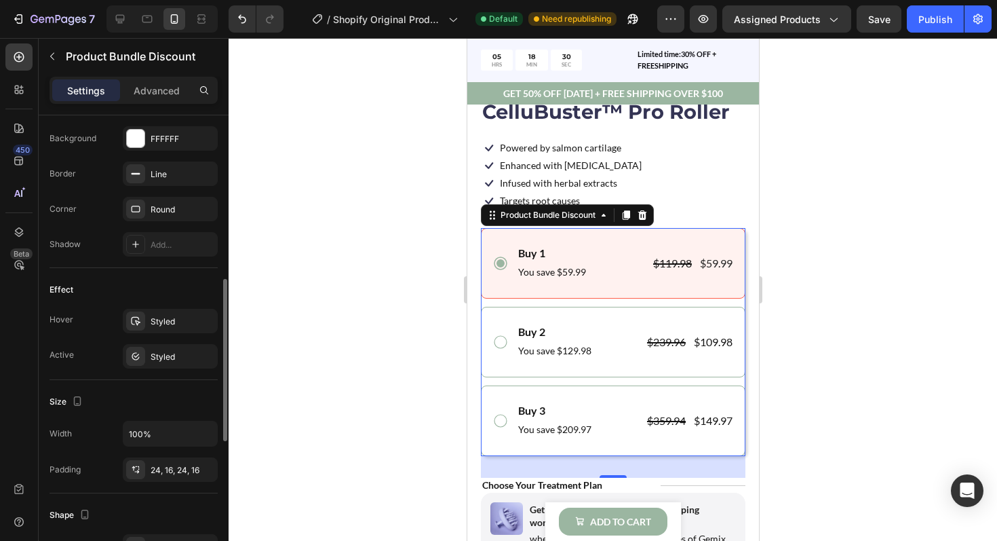
scroll to position [473, 0]
click at [159, 333] on div "Styled" at bounding box center [170, 324] width 95 height 24
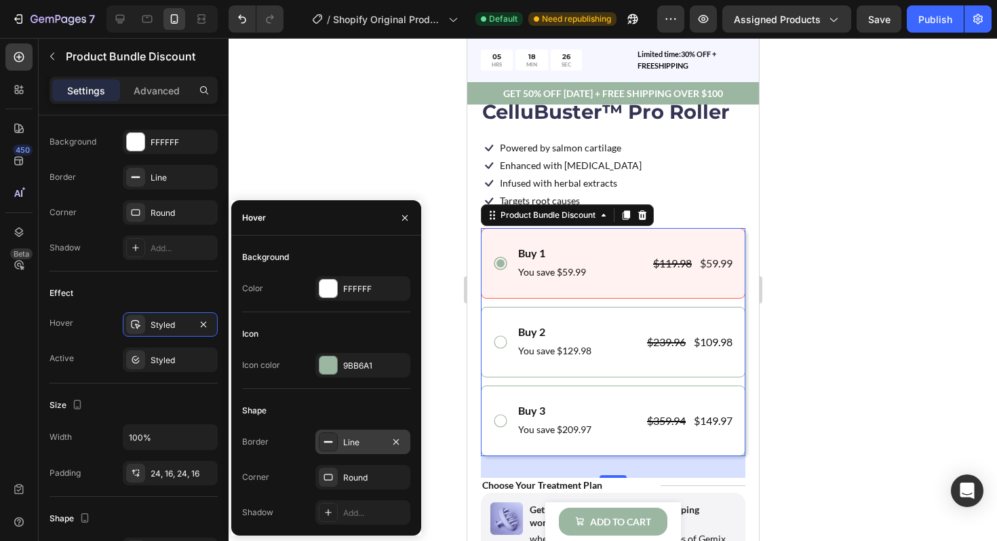
click at [347, 438] on div "Line" at bounding box center [362, 442] width 39 height 12
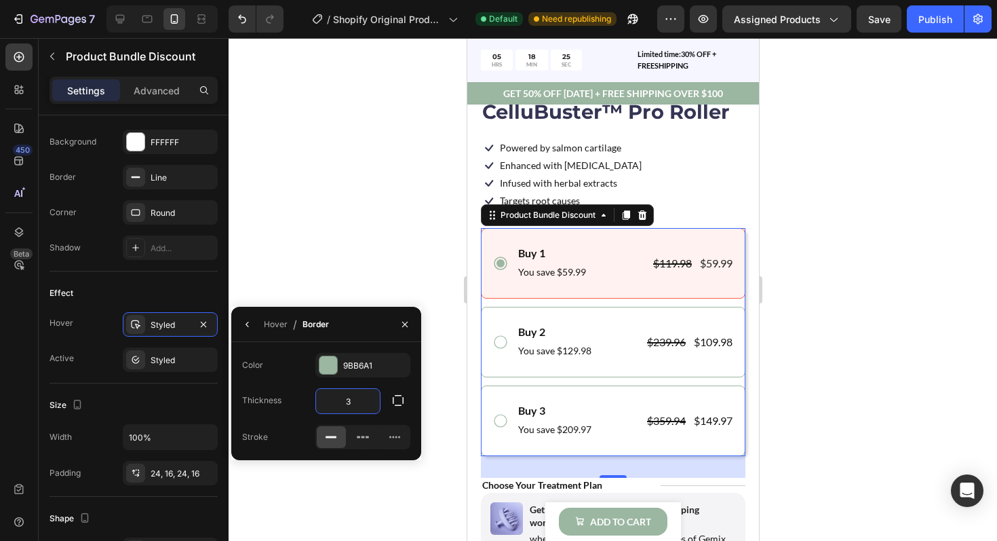
click at [362, 405] on input "3" at bounding box center [348, 401] width 64 height 24
type input "4"
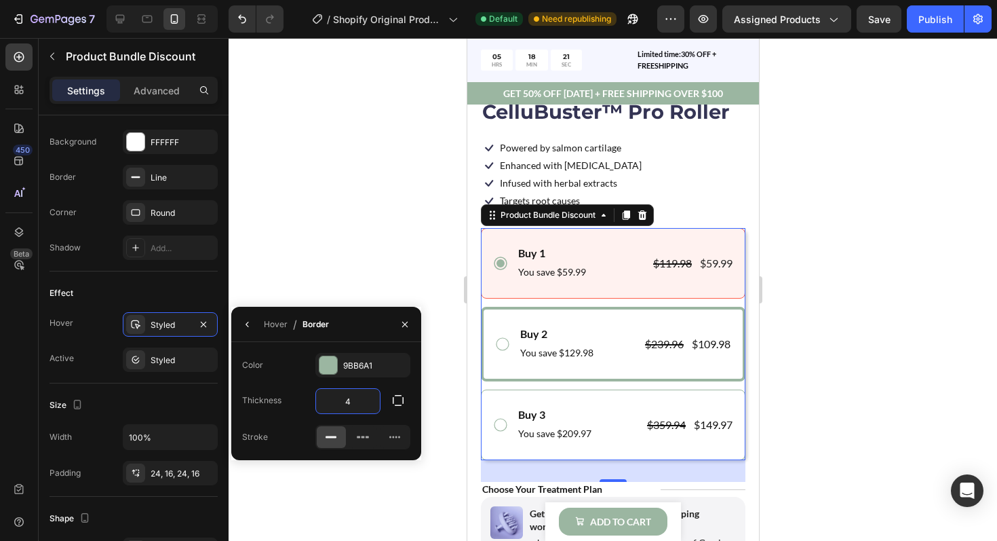
click at [497, 347] on icon at bounding box center [502, 344] width 16 height 16
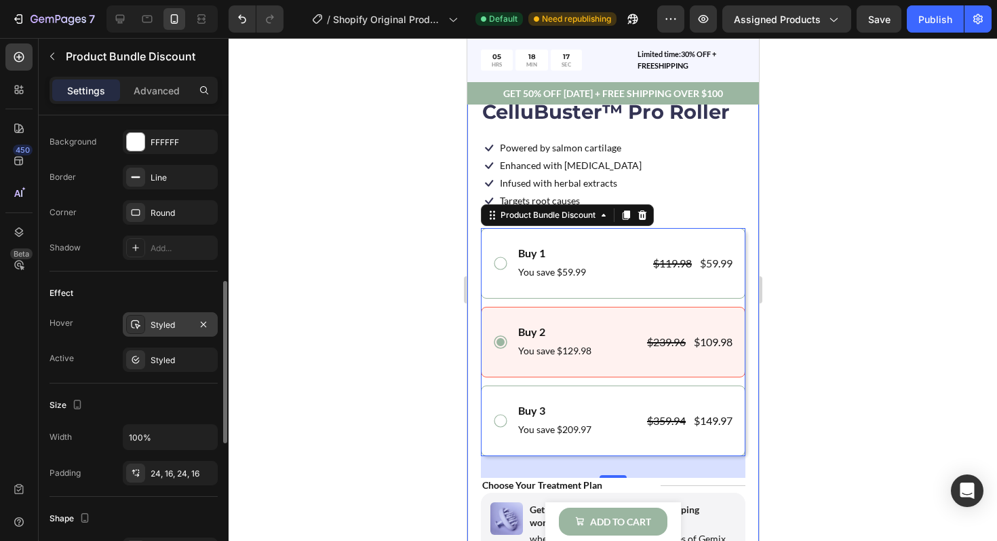
click at [185, 334] on div "Styled" at bounding box center [170, 324] width 95 height 24
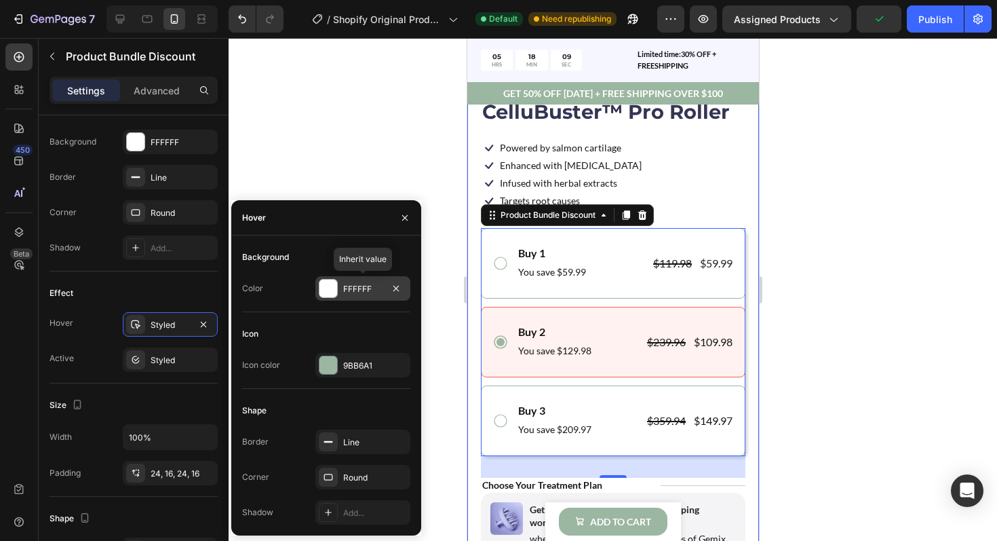
click at [331, 292] on div at bounding box center [328, 288] width 18 height 18
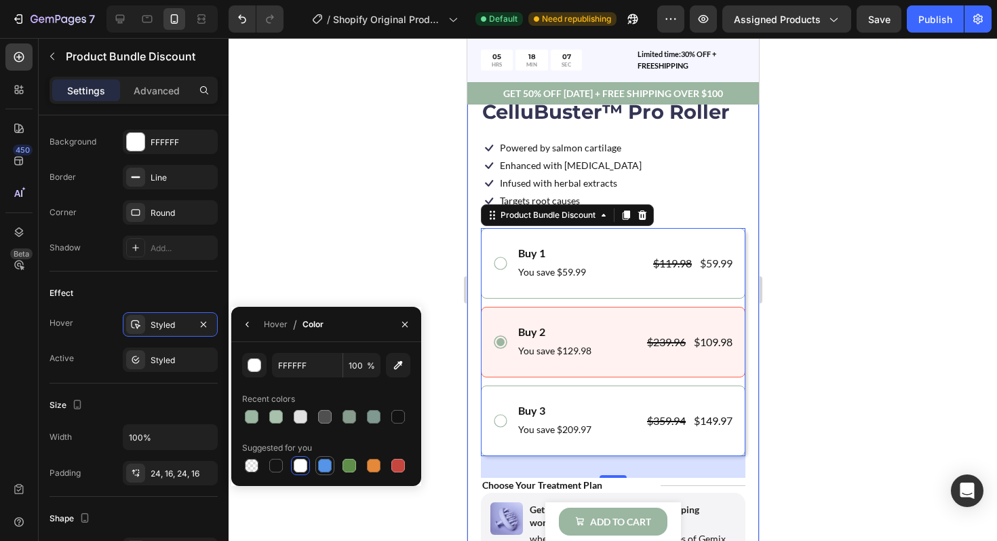
click at [329, 469] on div at bounding box center [325, 465] width 14 height 14
click at [302, 416] on div at bounding box center [301, 417] width 14 height 14
click at [298, 467] on div at bounding box center [301, 465] width 14 height 14
click at [328, 414] on div at bounding box center [325, 417] width 14 height 14
click at [368, 465] on div at bounding box center [374, 465] width 14 height 14
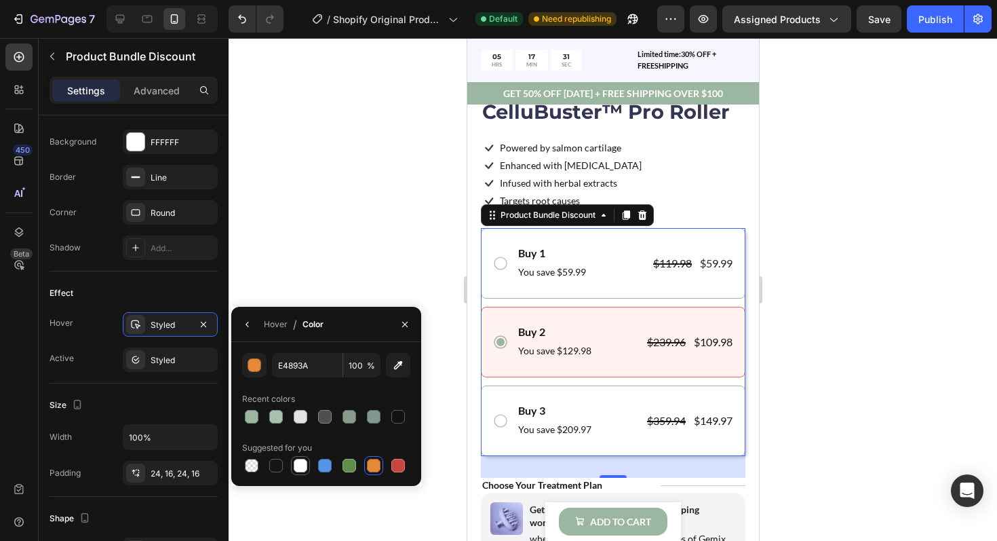
click at [299, 474] on div at bounding box center [300, 465] width 19 height 19
type input "FFFFFF"
click at [300, 469] on div at bounding box center [301, 465] width 14 height 14
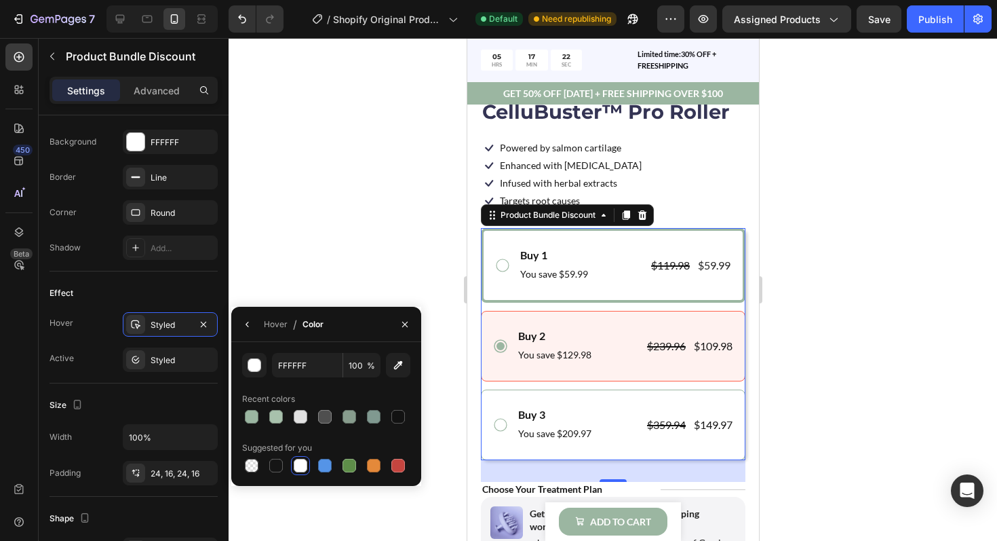
click at [504, 271] on icon at bounding box center [502, 265] width 16 height 16
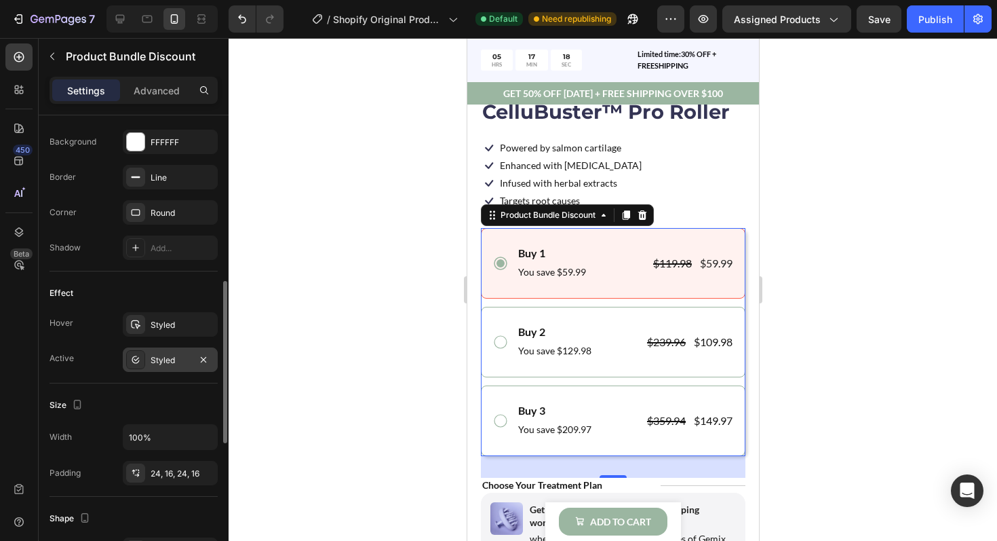
click at [180, 353] on div "Styled" at bounding box center [170, 359] width 95 height 24
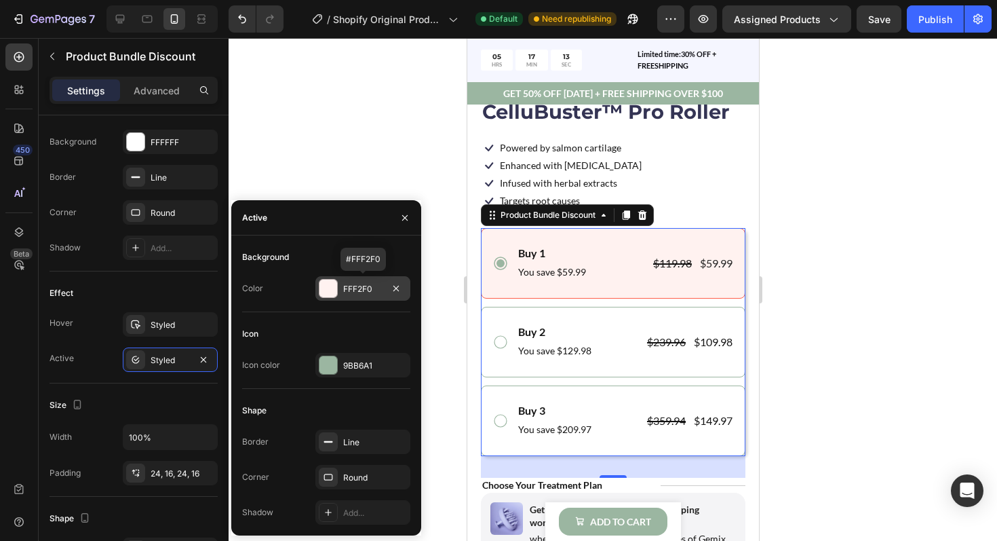
click at [334, 284] on div at bounding box center [328, 288] width 18 height 18
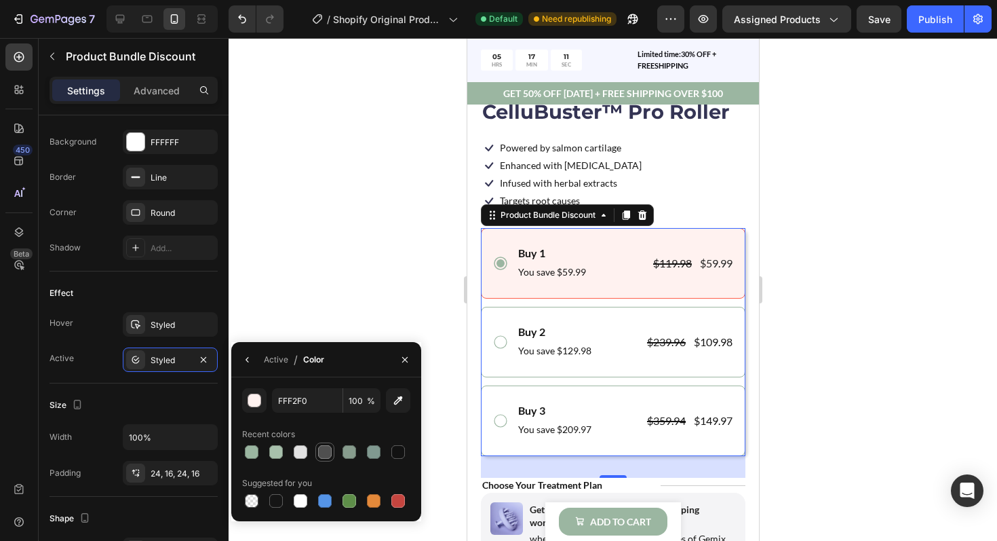
click at [321, 446] on div at bounding box center [325, 452] width 14 height 14
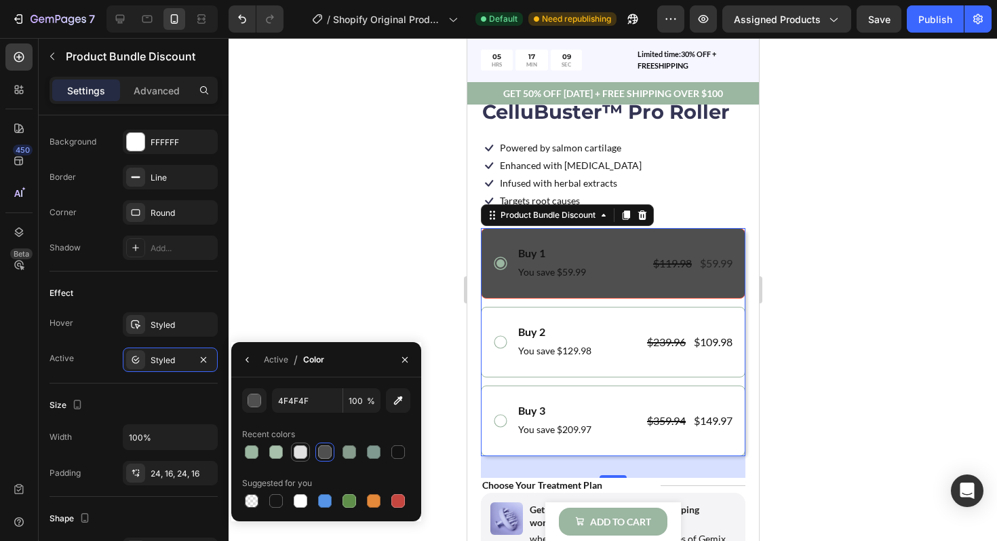
click at [300, 451] on div at bounding box center [301, 452] width 14 height 14
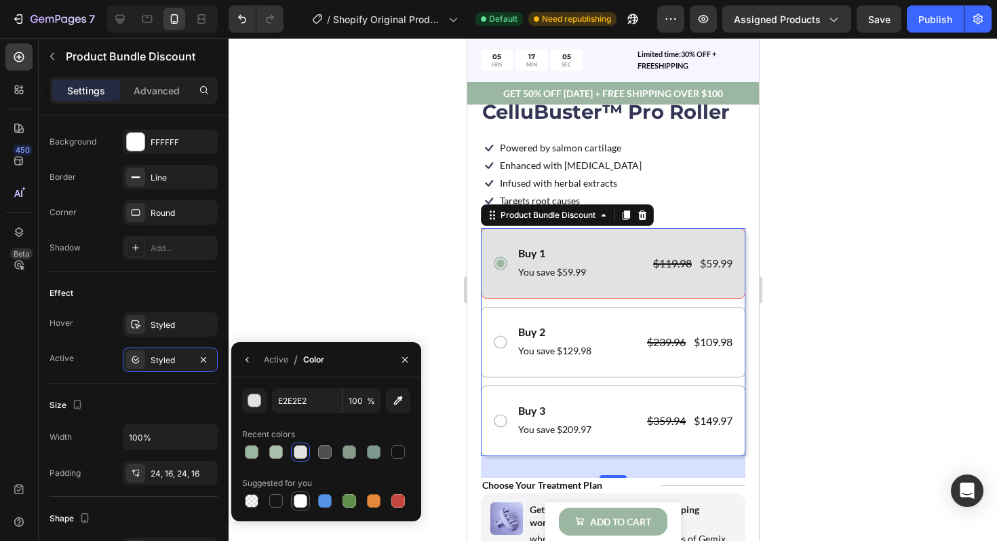
click at [296, 499] on div at bounding box center [301, 501] width 14 height 14
type input "FFFFFF"
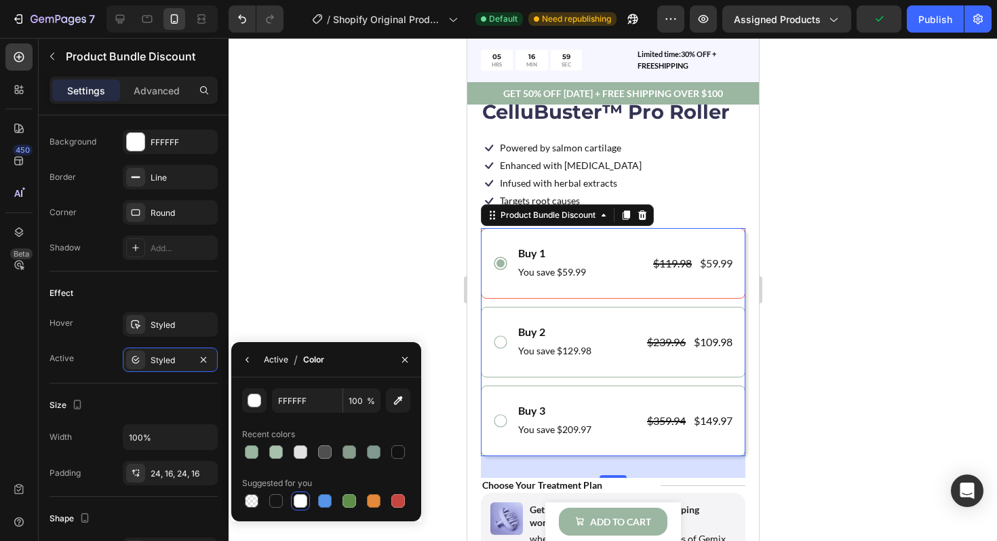
click at [0, 0] on div "Active" at bounding box center [0, 0] width 0 height 0
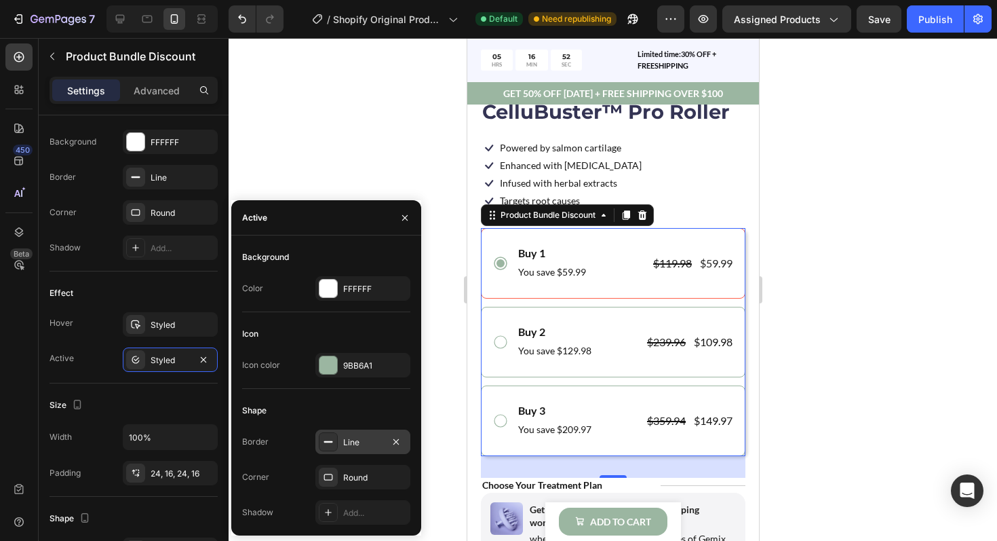
click at [345, 438] on div "Line" at bounding box center [362, 442] width 39 height 12
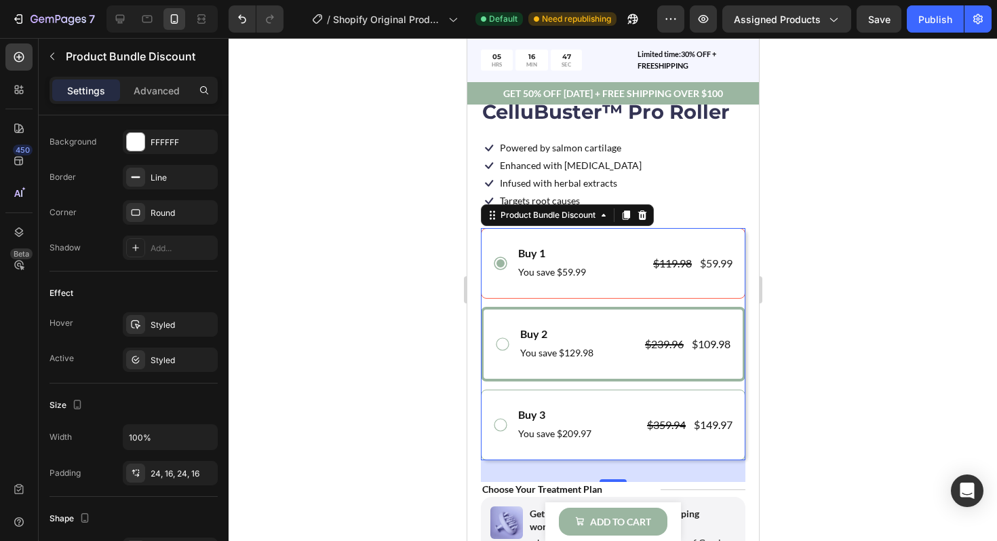
click at [495, 336] on icon at bounding box center [502, 344] width 16 height 16
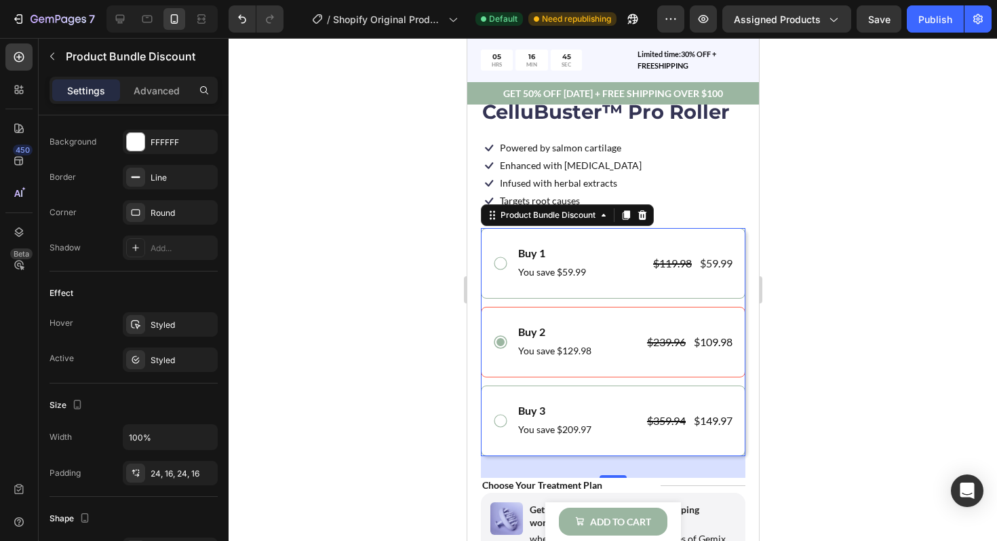
click at [509, 320] on div "Buy 2 Text Block You save $129.98 Text Block $239.96 Product Price Product Pric…" at bounding box center [612, 342] width 265 height 71
click at [182, 353] on div "Styled" at bounding box center [170, 359] width 95 height 24
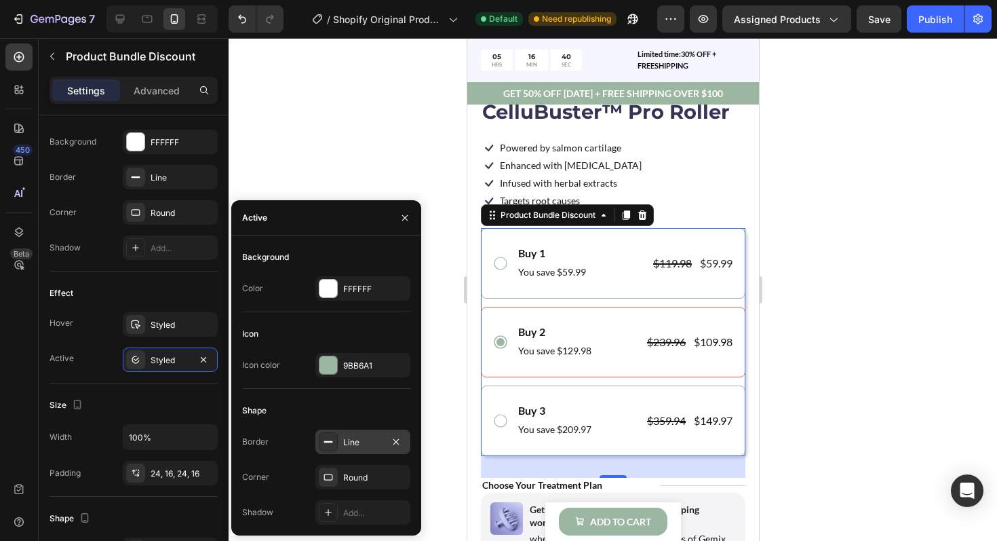
click at [342, 443] on div "Line" at bounding box center [362, 441] width 95 height 24
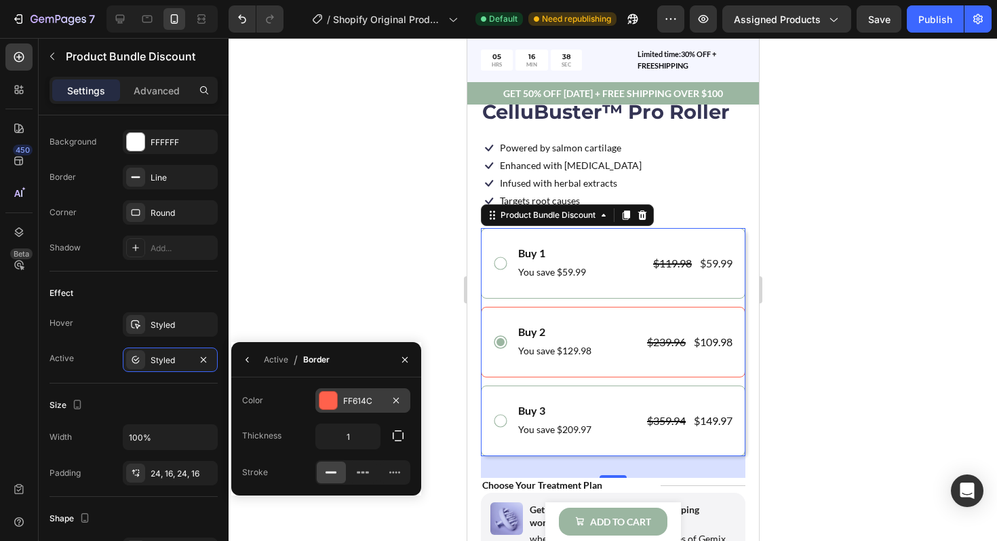
click at [330, 406] on div at bounding box center [328, 400] width 18 height 18
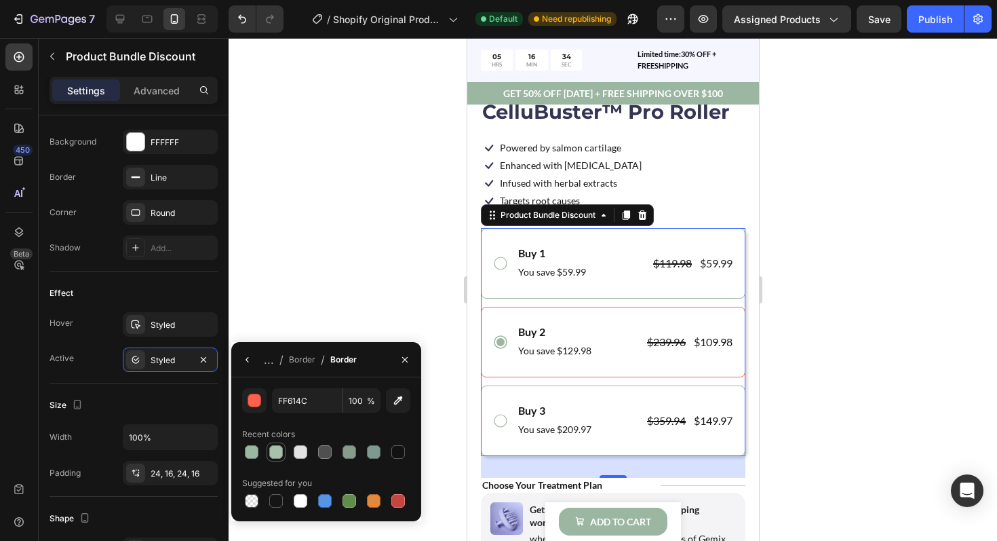
click at [276, 448] on div at bounding box center [276, 452] width 14 height 14
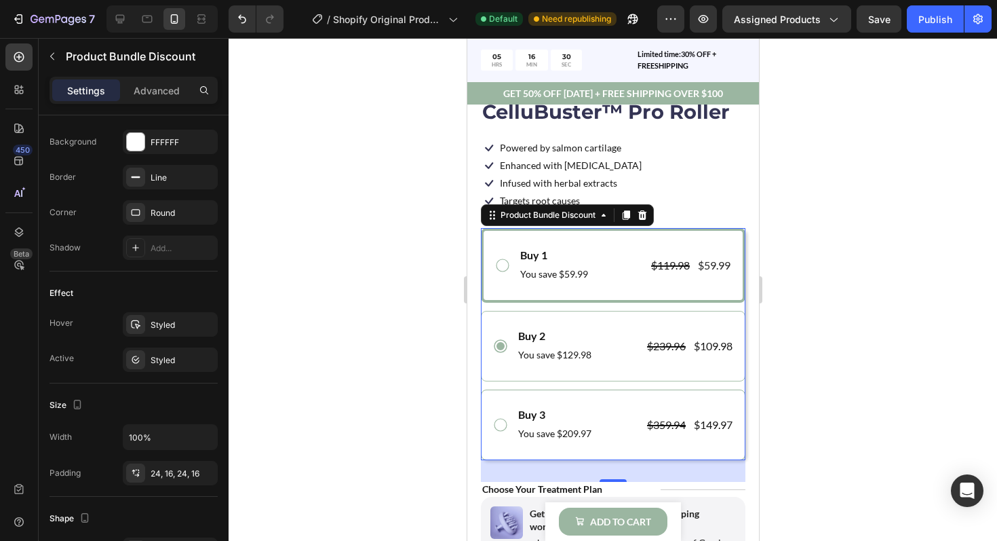
click at [501, 271] on icon at bounding box center [502, 265] width 16 height 16
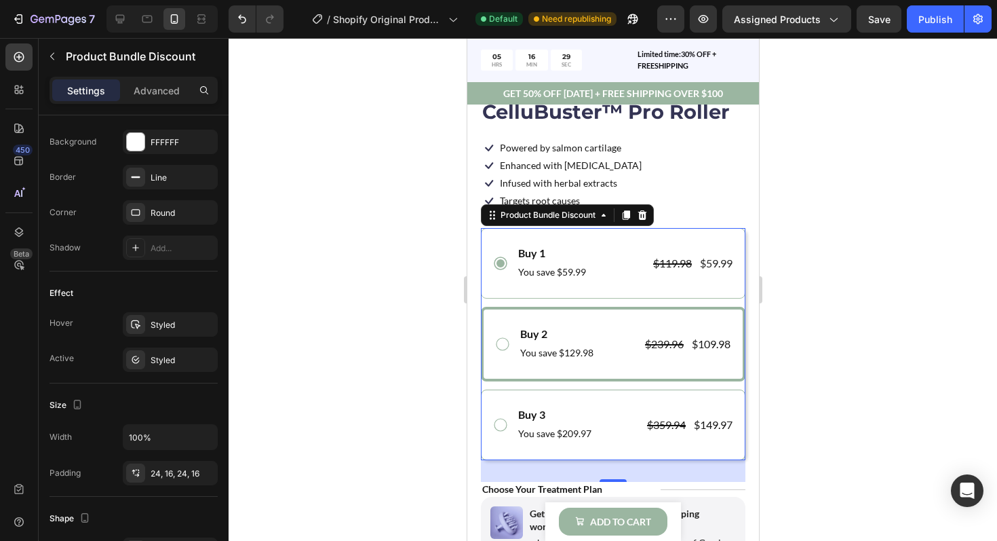
click at [505, 342] on icon at bounding box center [502, 344] width 16 height 16
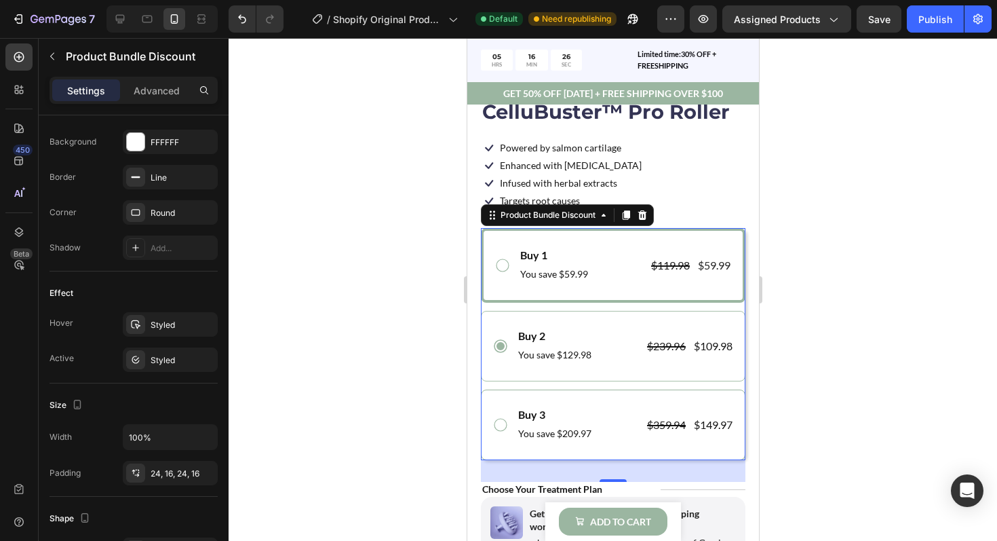
click at [501, 265] on icon at bounding box center [502, 265] width 16 height 16
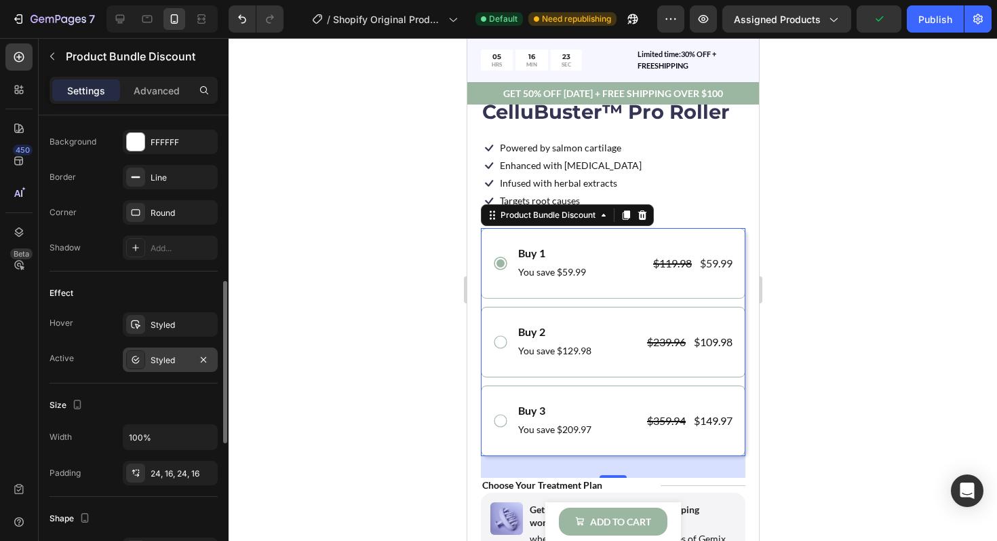
click at [190, 355] on div "Styled" at bounding box center [170, 359] width 95 height 24
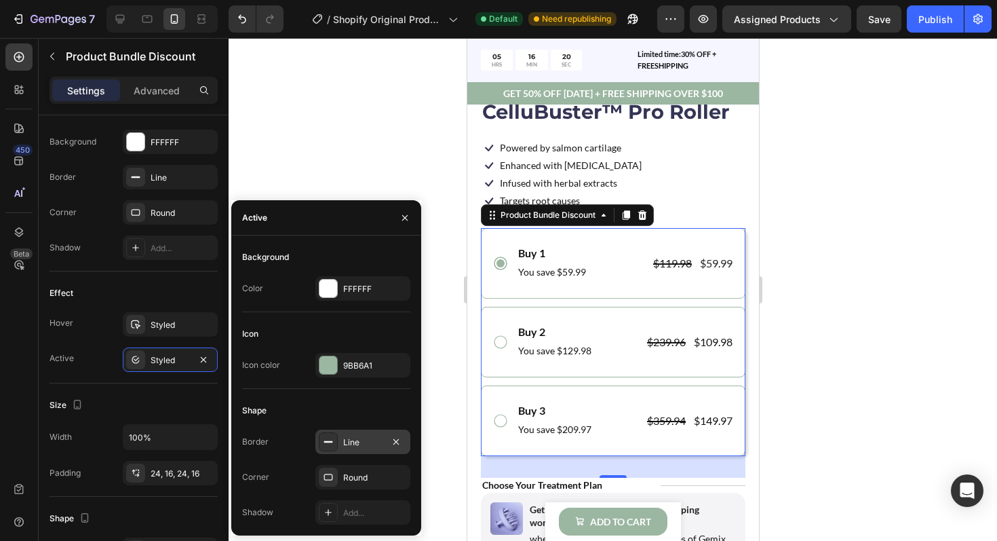
click at [339, 448] on div "Line" at bounding box center [362, 441] width 95 height 24
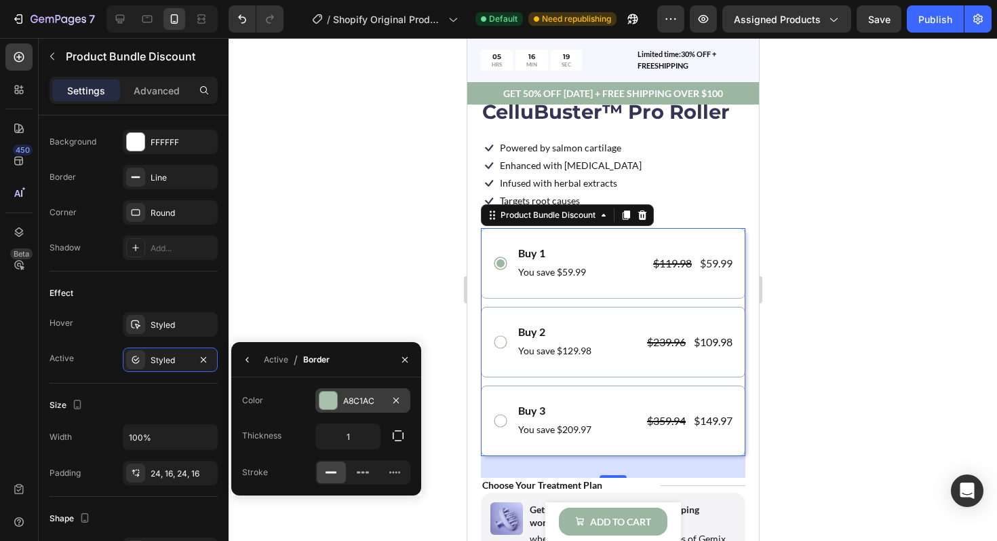
click at [328, 409] on div at bounding box center [328, 400] width 19 height 19
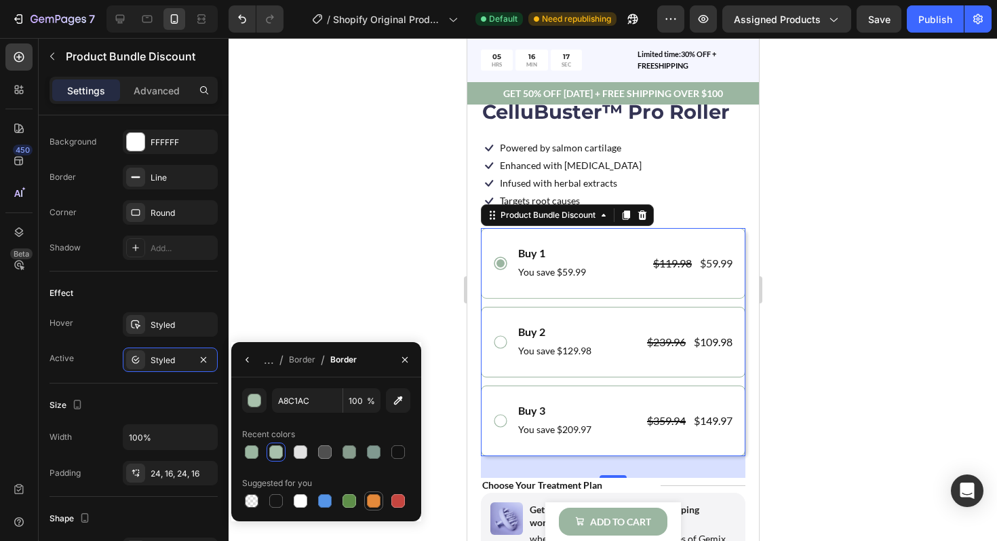
click at [372, 505] on div at bounding box center [374, 501] width 14 height 14
type input "E4893A"
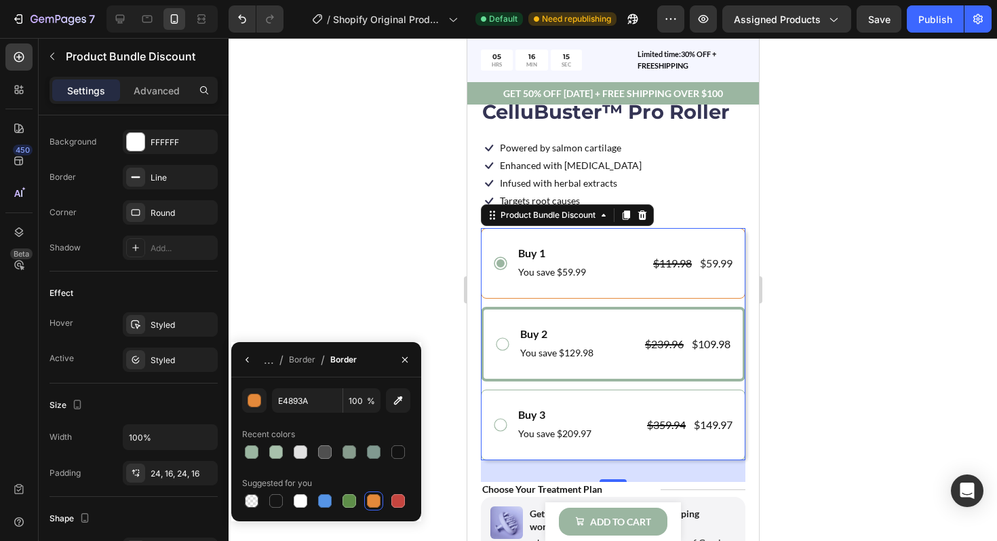
click at [503, 337] on icon at bounding box center [502, 344] width 16 height 16
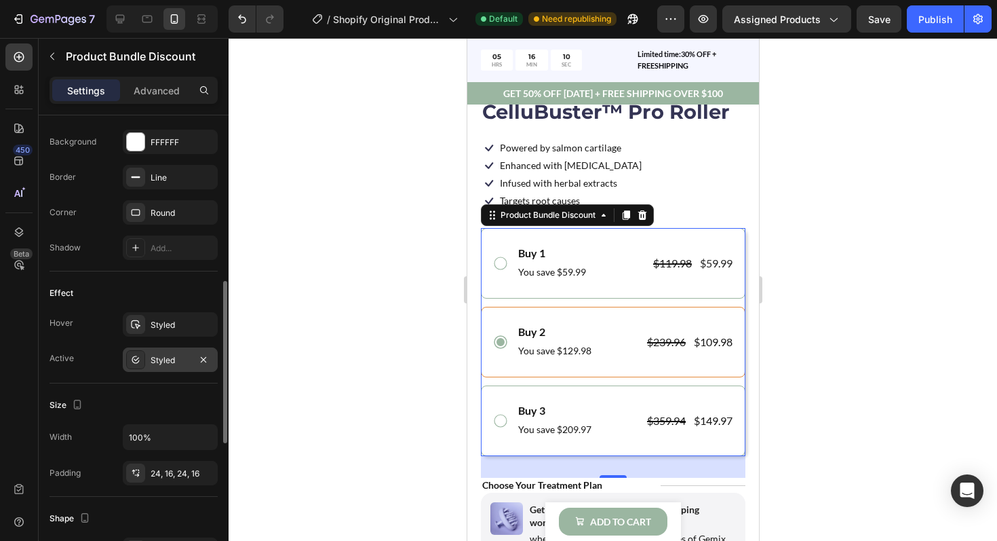
click at [179, 357] on div "Styled" at bounding box center [170, 360] width 39 height 12
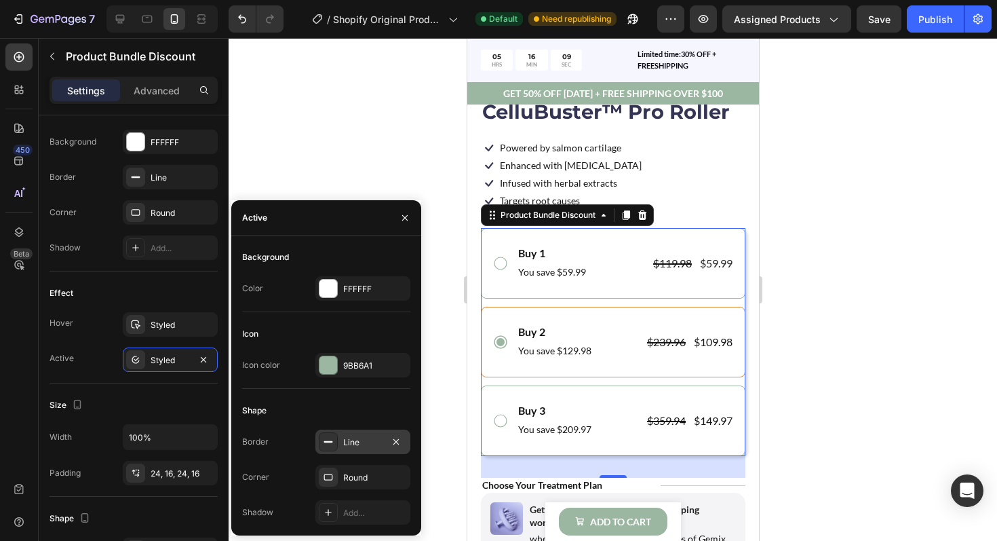
click at [337, 438] on div at bounding box center [328, 441] width 19 height 19
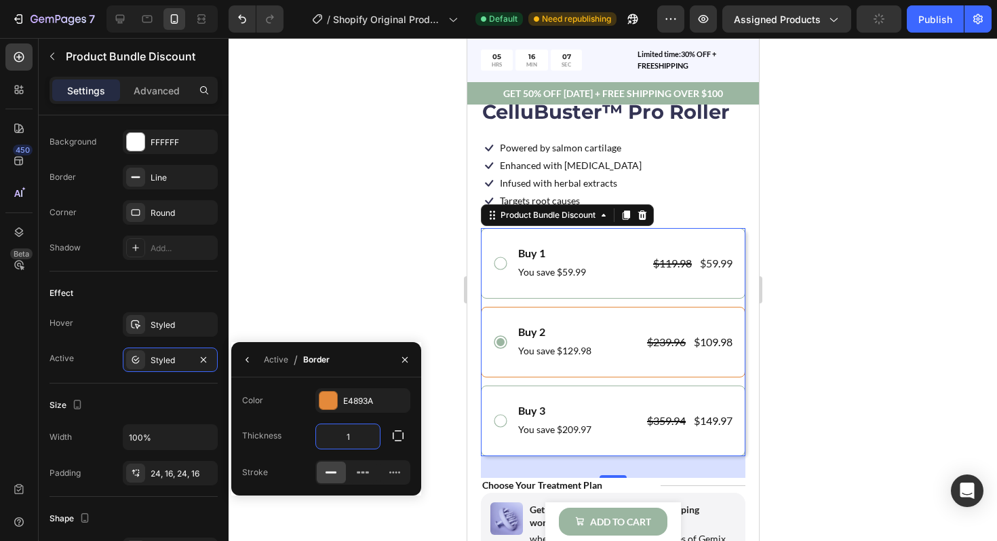
click at [351, 438] on input "1" at bounding box center [348, 436] width 64 height 24
type input "2"
type input "3"
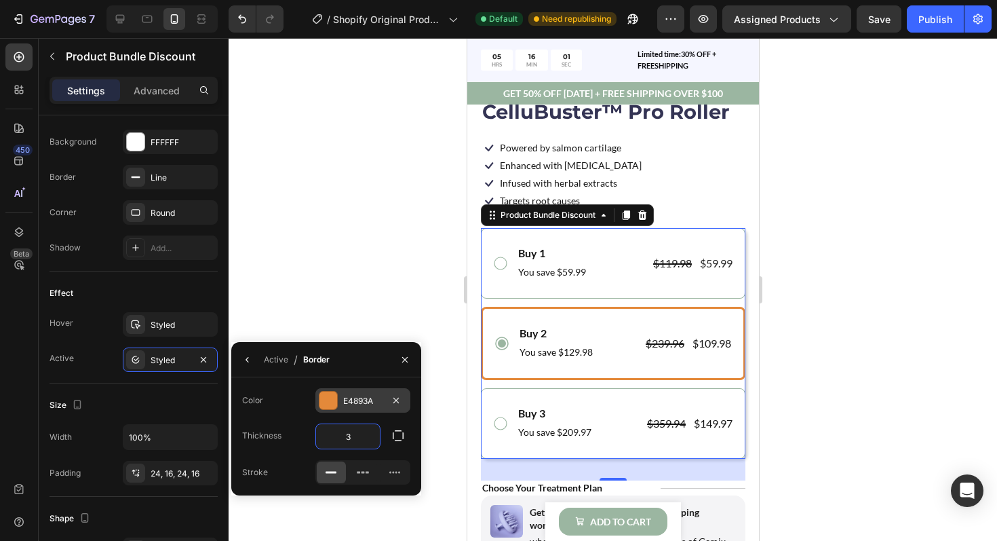
click at [325, 398] on div at bounding box center [328, 400] width 18 height 18
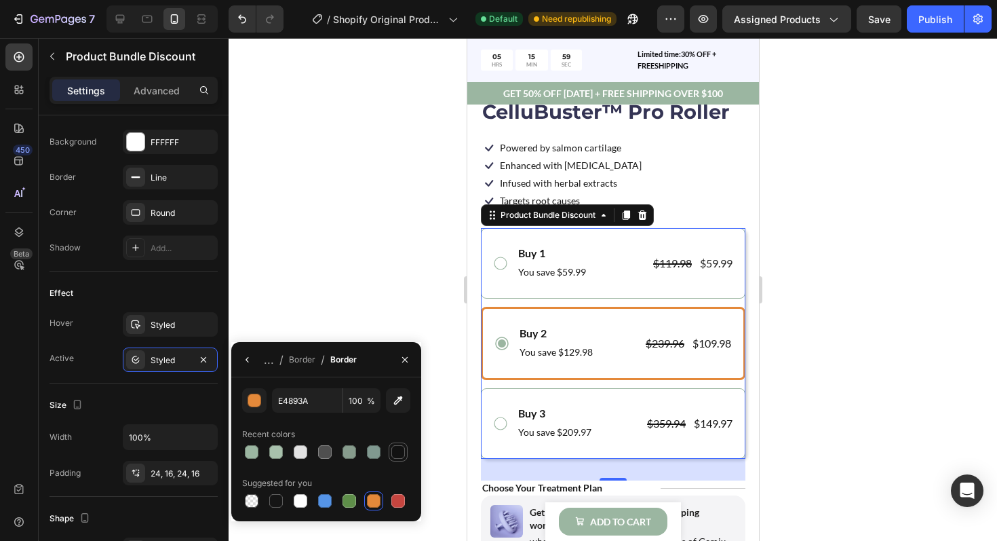
click at [395, 452] on div at bounding box center [398, 452] width 14 height 14
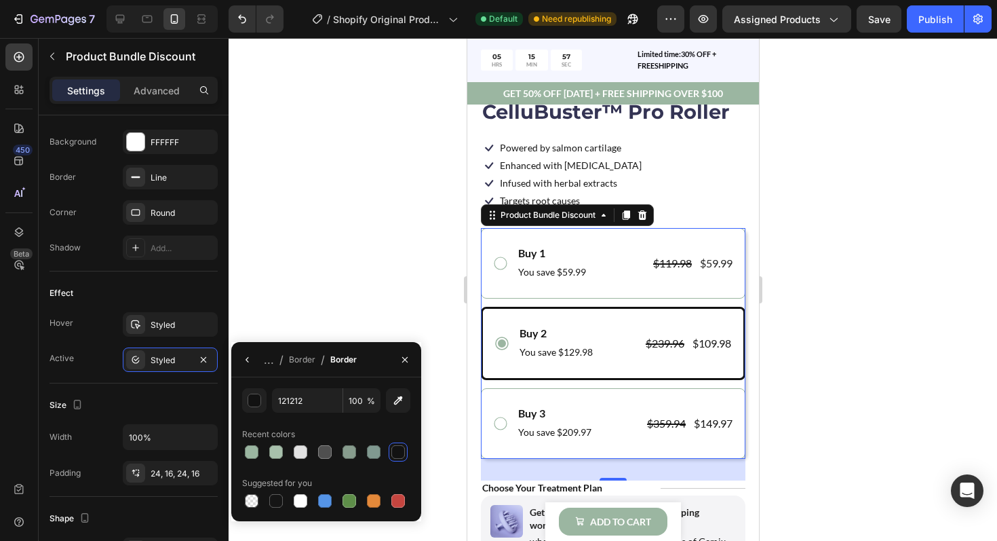
click at [503, 302] on div "Buy 1 Text Block You save $59.99 Text Block $119.98 Product Price Product Price…" at bounding box center [612, 343] width 265 height 231
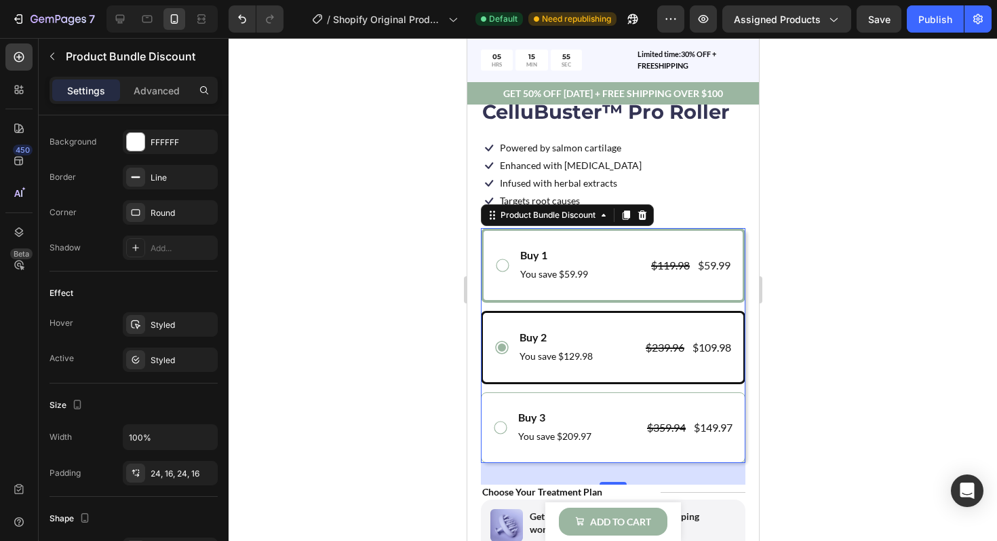
click at [500, 269] on icon at bounding box center [502, 265] width 16 height 16
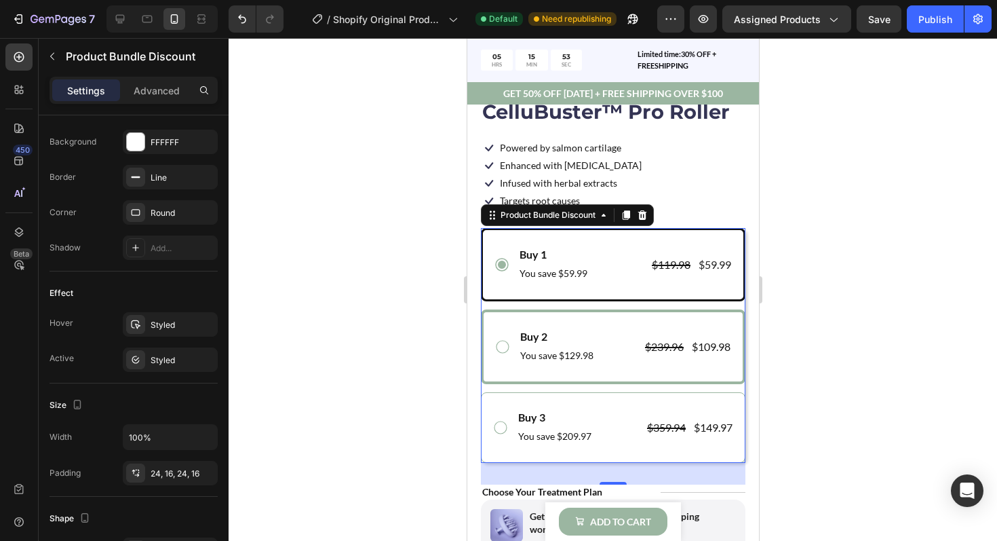
click at [504, 343] on icon at bounding box center [502, 346] width 16 height 16
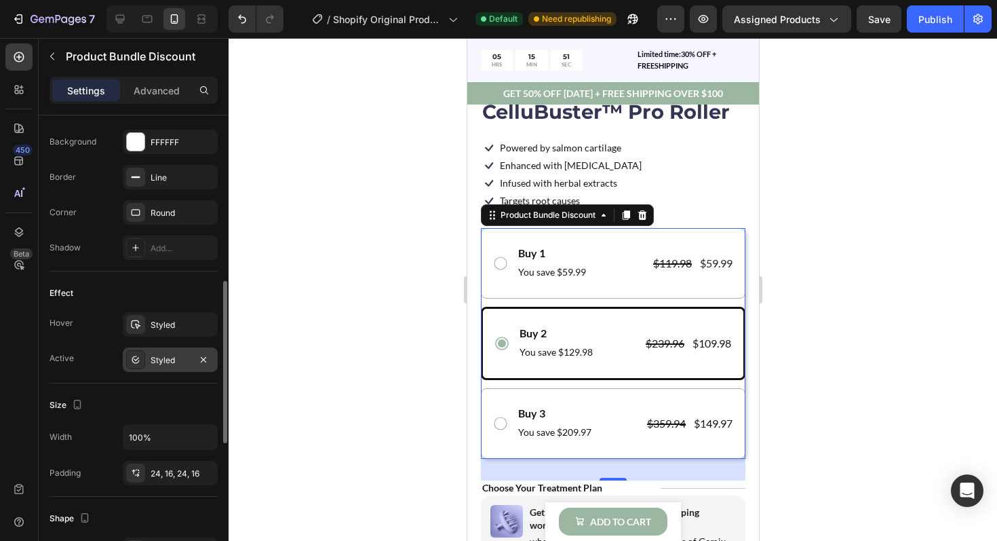
click at [178, 358] on div "Styled" at bounding box center [170, 360] width 39 height 12
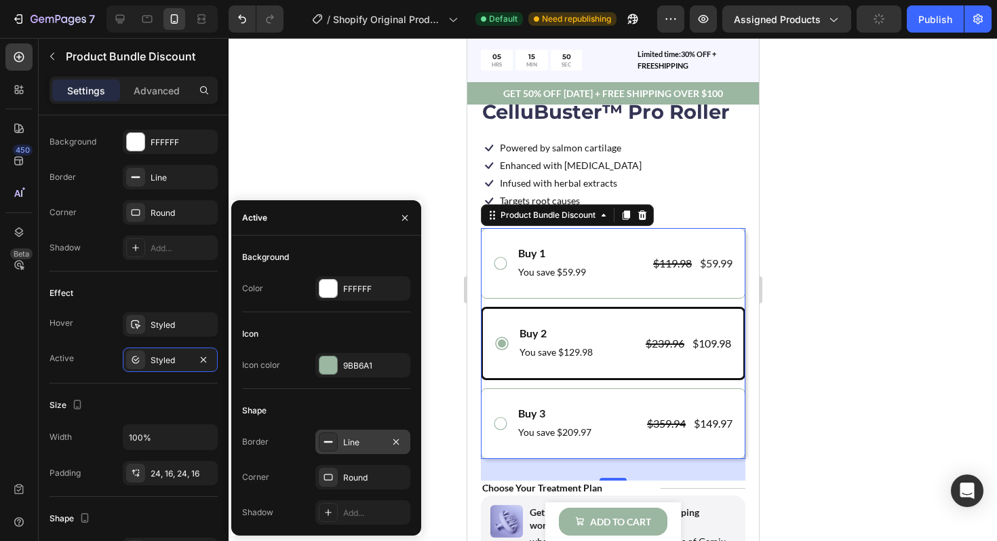
click at [328, 443] on icon at bounding box center [328, 441] width 11 height 11
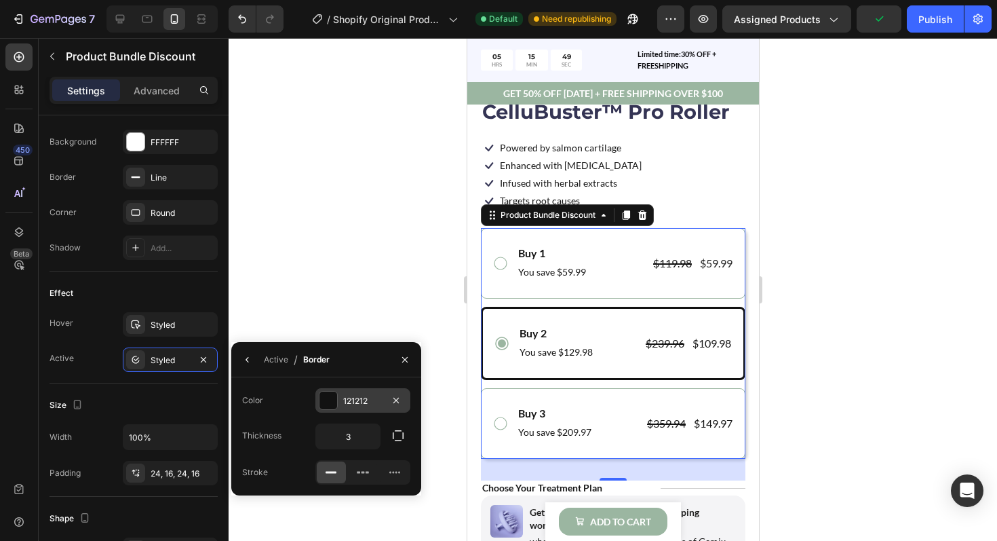
click at [330, 406] on div at bounding box center [328, 400] width 18 height 18
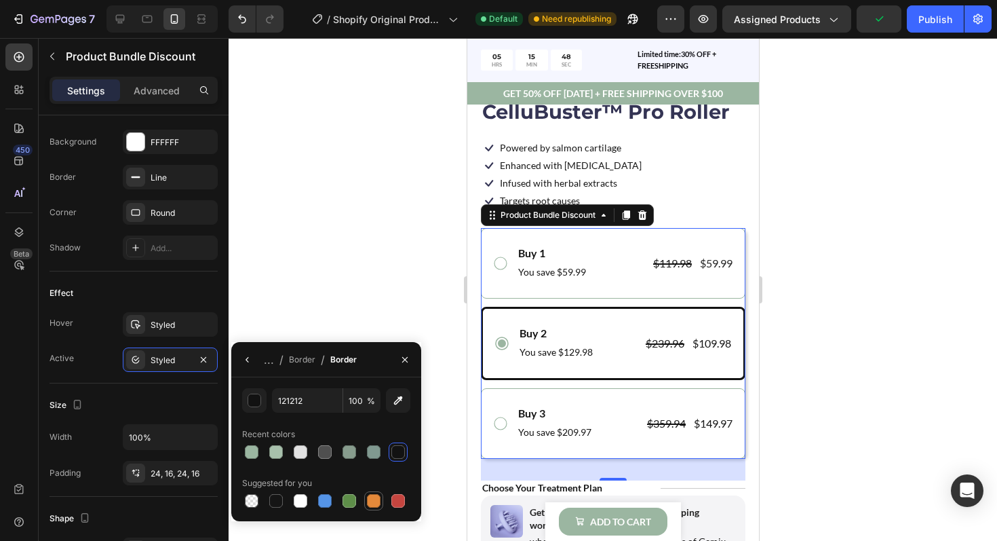
click at [368, 498] on div at bounding box center [374, 501] width 14 height 14
type input "E4893A"
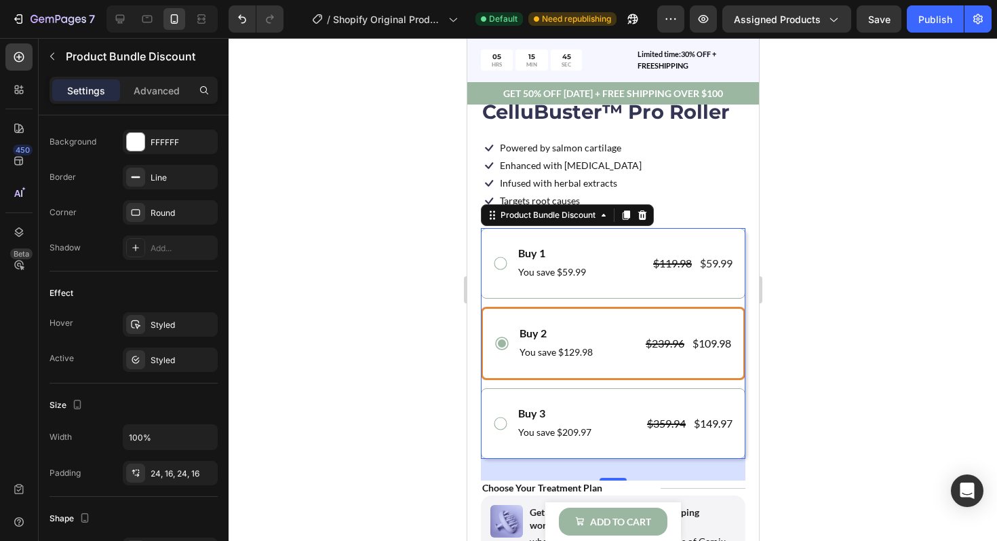
click at [487, 300] on div "Buy 1 Text Block You save $59.99 Text Block $119.98 Product Price Product Price…" at bounding box center [612, 343] width 265 height 231
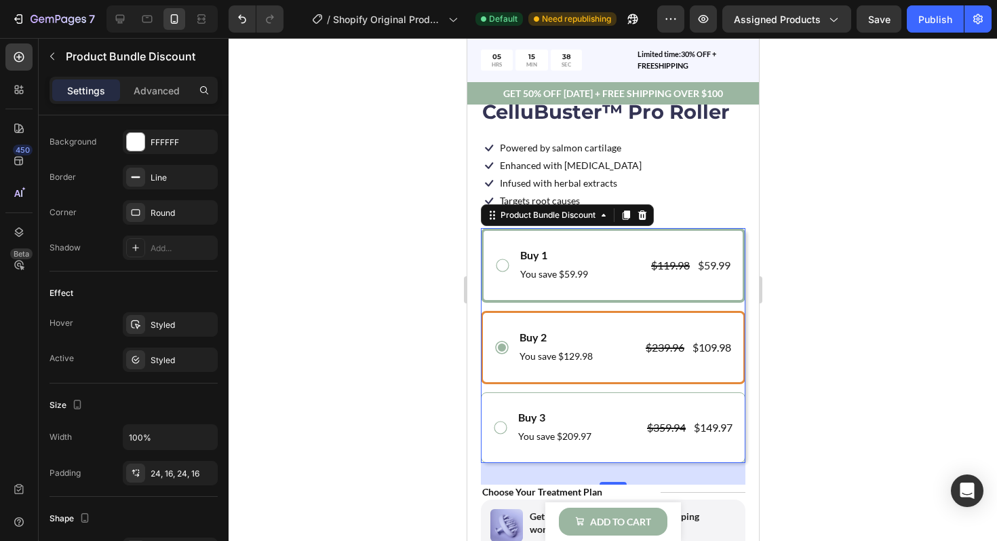
click at [500, 262] on icon at bounding box center [502, 265] width 16 height 16
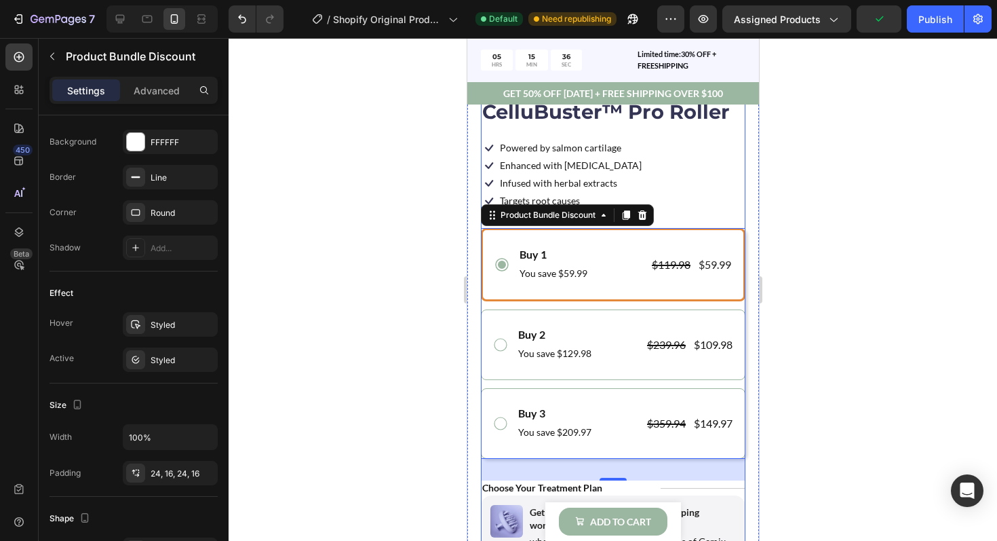
scroll to position [0, 0]
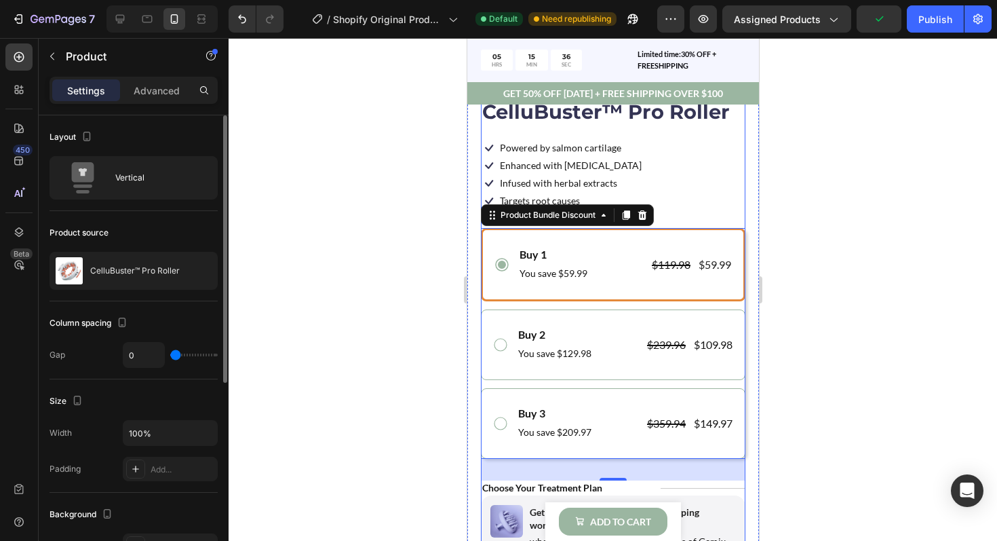
click at [688, 216] on div "Icon Icon Icon Icon Icon Icon List 122,000+ Happy Customers Text Block Row Cell…" at bounding box center [612, 395] width 265 height 648
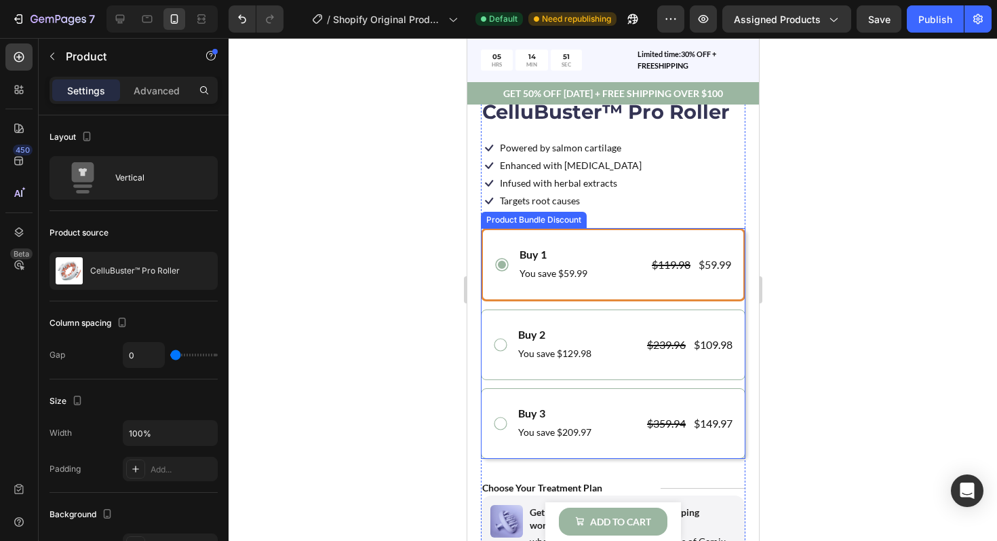
click at [579, 233] on div "Buy 1 Text Block You save $59.99 Text Block $119.98 Product Price Product Price…" at bounding box center [612, 264] width 265 height 73
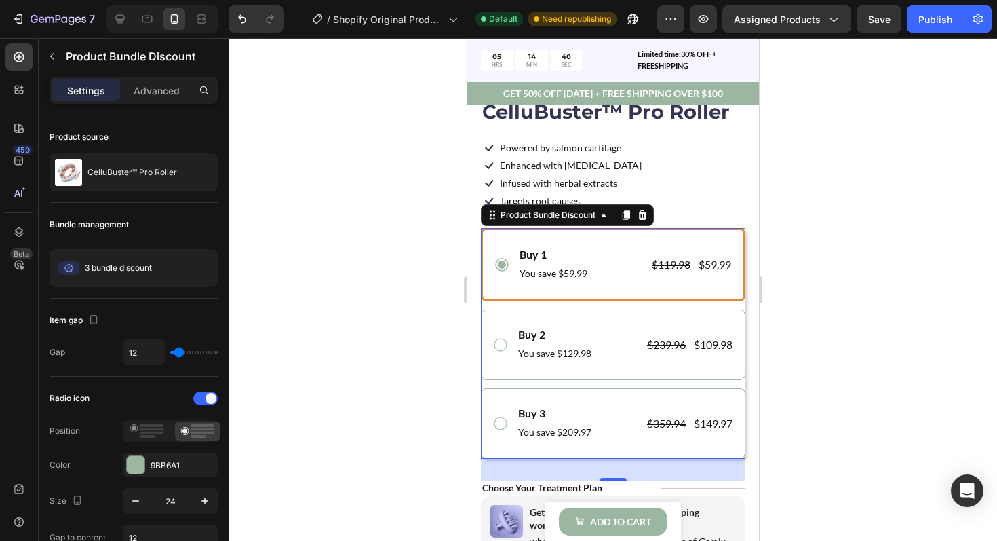
click at [497, 307] on div "Buy 1 Text Block You save $59.99 Text Block $119.98 Product Price Product Price…" at bounding box center [612, 343] width 265 height 231
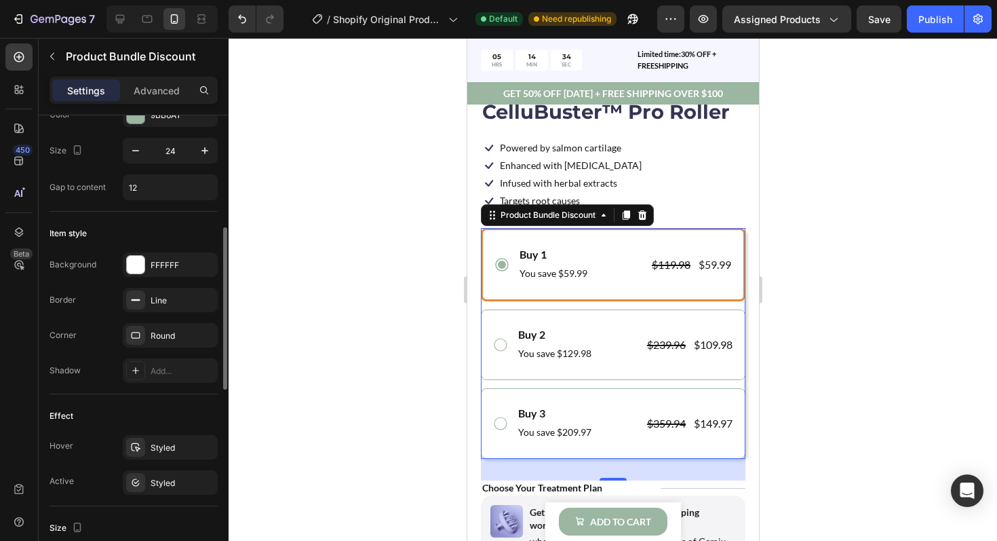
scroll to position [353, 0]
click at [161, 295] on div "Line" at bounding box center [170, 298] width 39 height 12
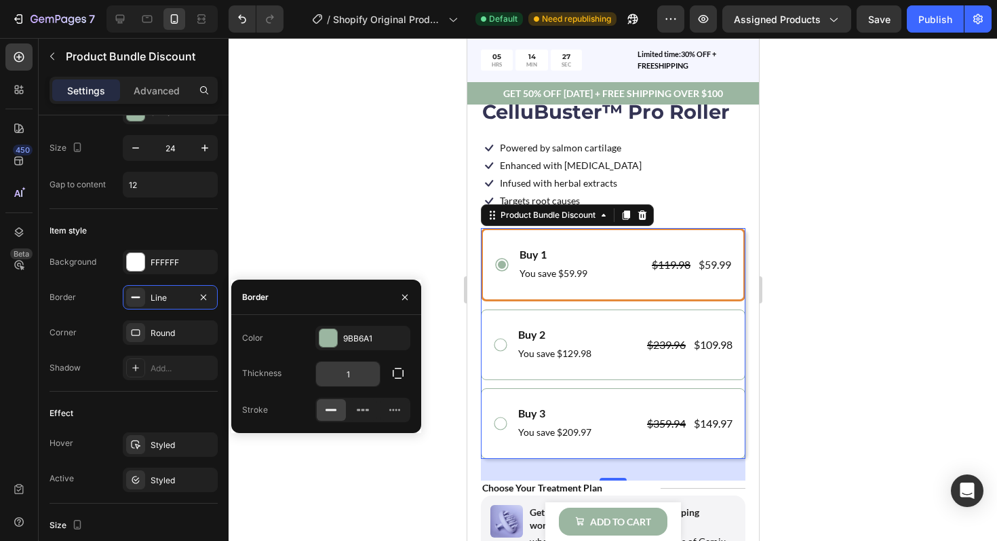
click at [355, 374] on input "1" at bounding box center [348, 374] width 64 height 24
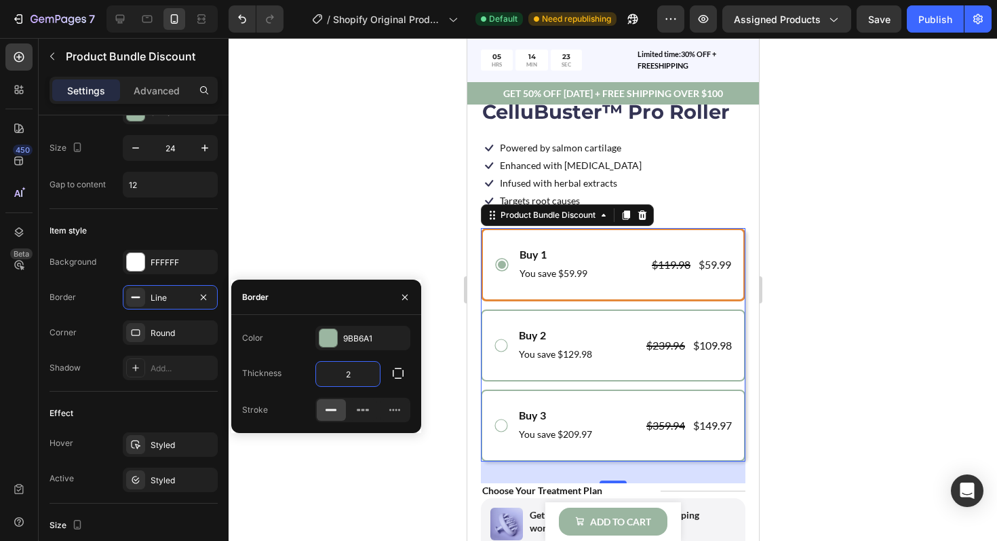
type input "2"
click at [328, 334] on div at bounding box center [328, 338] width 18 height 18
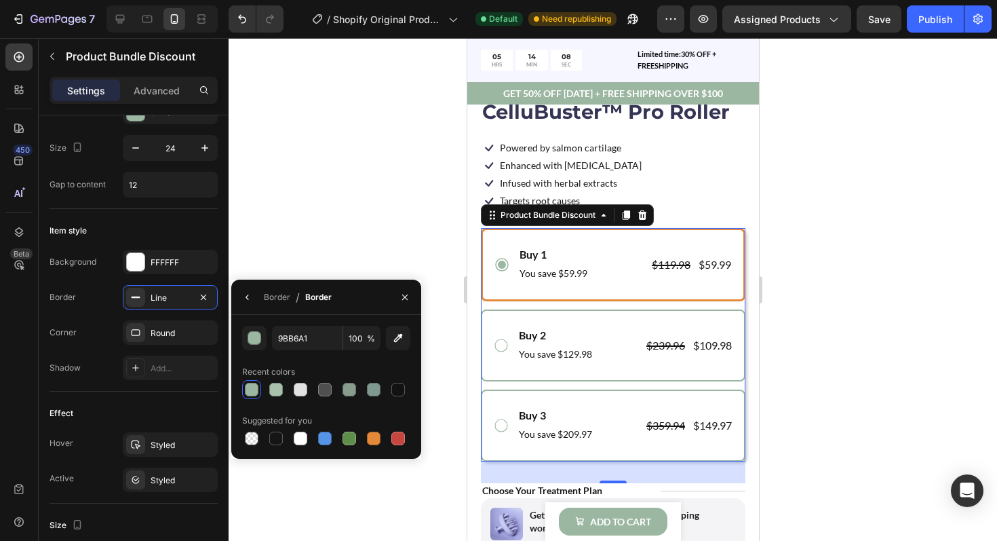
click at [269, 317] on div "9BB6A1 100 % Recent colors Suggested for you" at bounding box center [326, 387] width 190 height 144
click at [249, 295] on icon "button" at bounding box center [247, 297] width 11 height 11
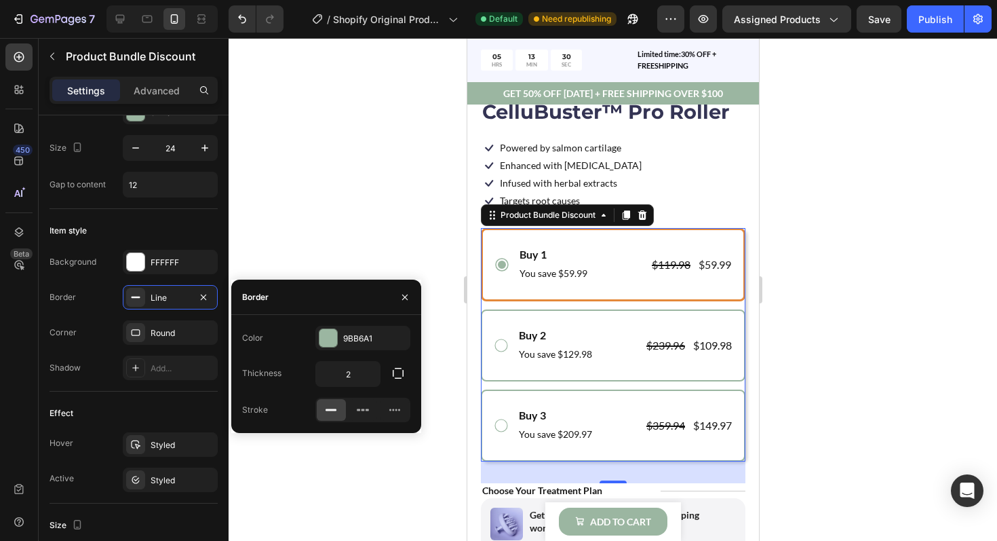
click at [431, 268] on div at bounding box center [613, 289] width 768 height 503
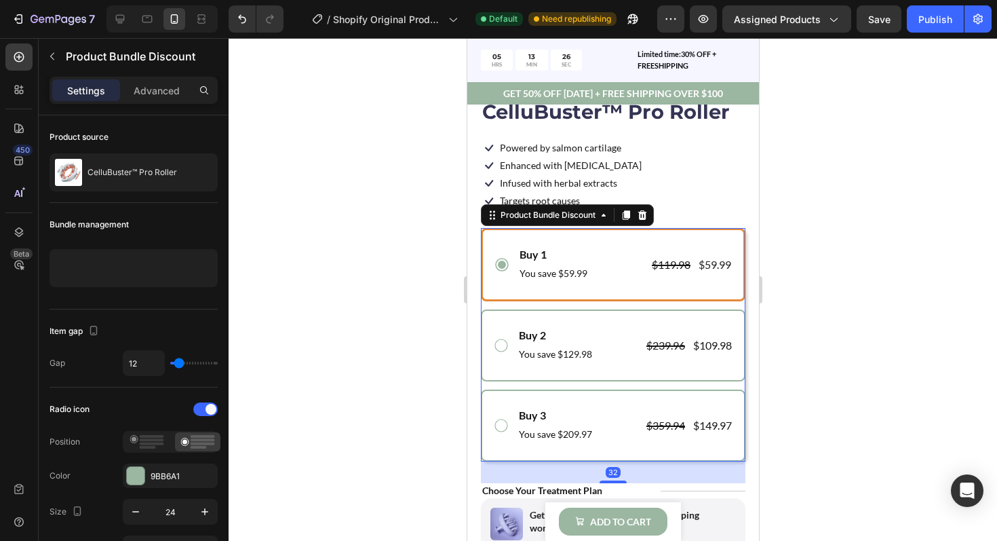
click at [495, 308] on div "Buy 1 Text Block You save $59.99 Text Block $119.98 Product Price Product Price…" at bounding box center [612, 344] width 265 height 233
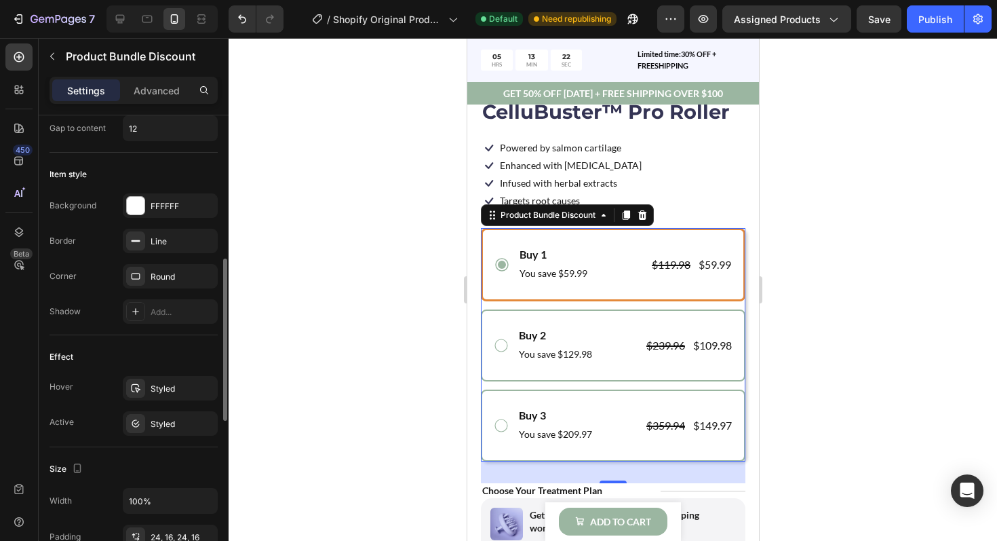
scroll to position [388, 0]
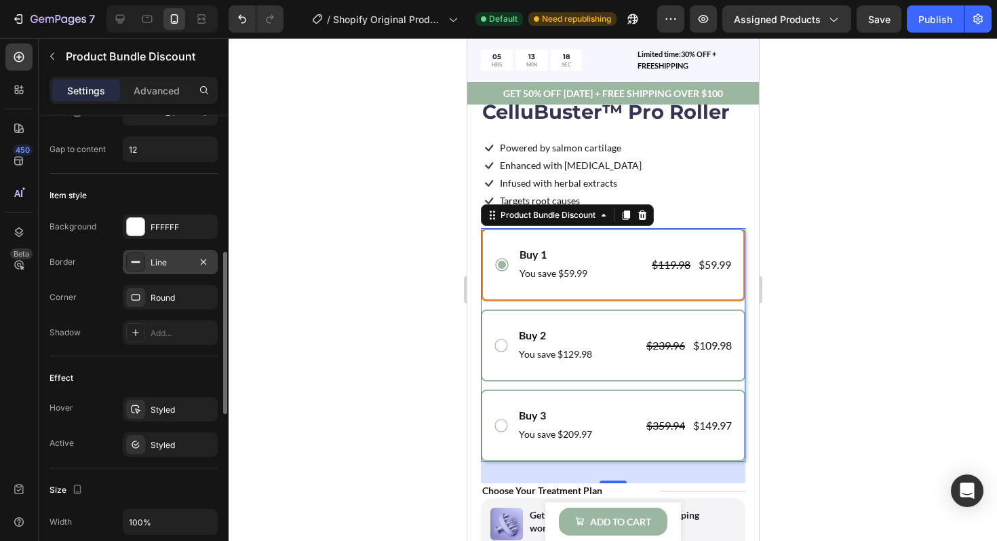
click at [169, 265] on div "Line" at bounding box center [170, 262] width 39 height 12
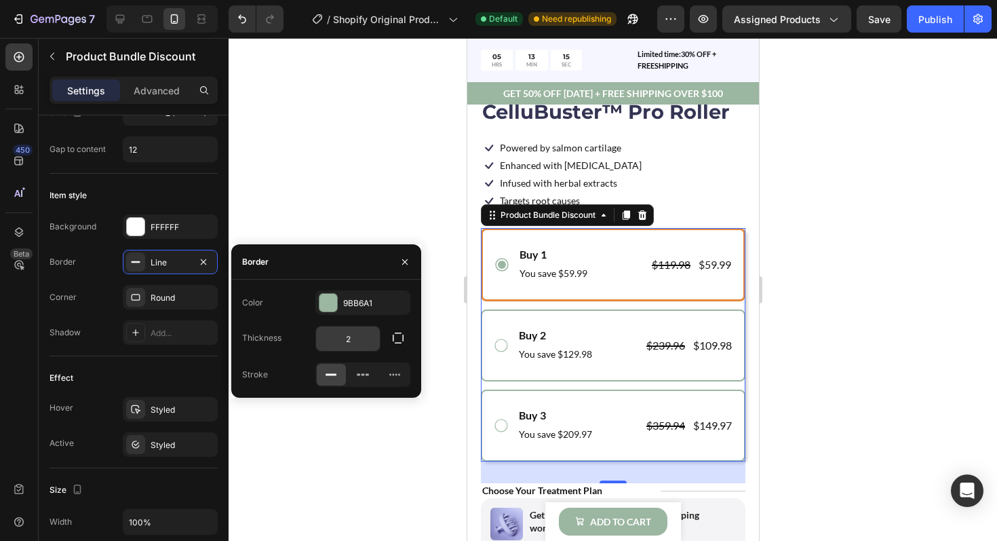
click at [353, 343] on input "2" at bounding box center [348, 338] width 64 height 24
type input "1"
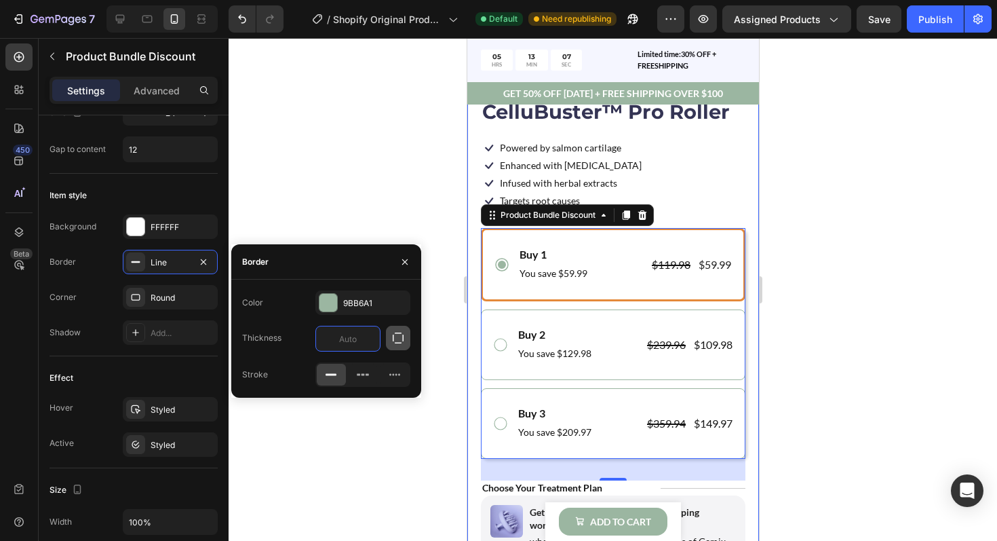
type input "2"
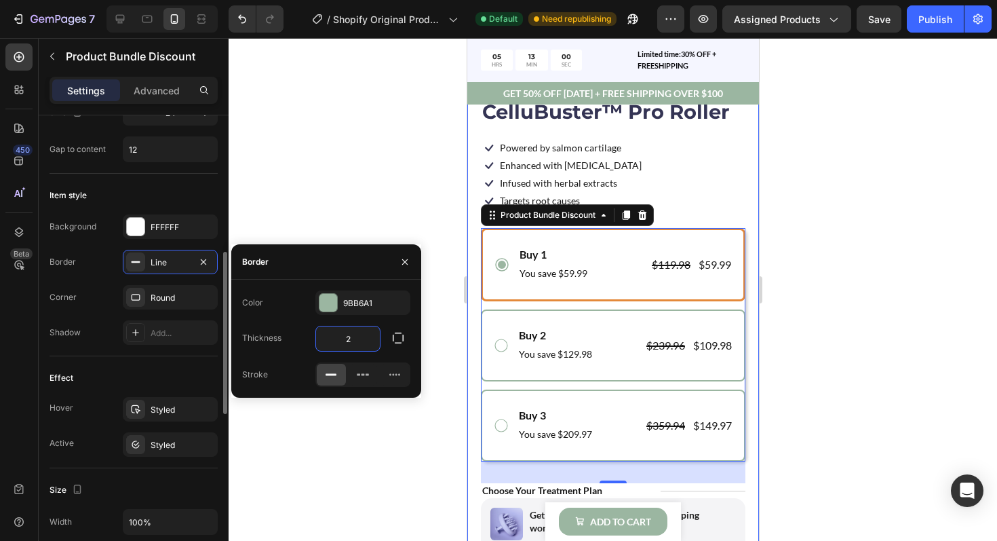
click at [217, 203] on div "Item style" at bounding box center [134, 195] width 168 height 22
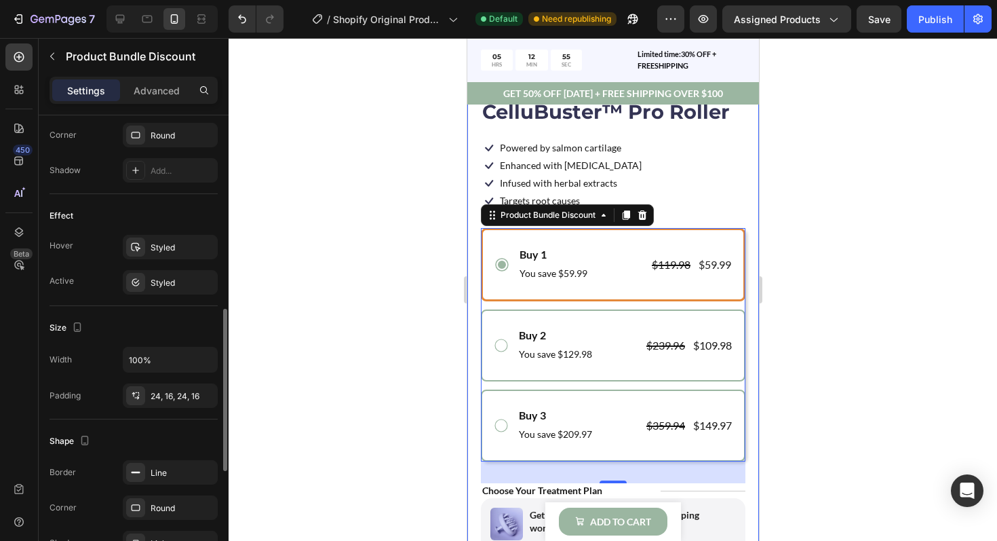
scroll to position [549, 0]
click at [170, 247] on div "Styled" at bounding box center [170, 249] width 39 height 12
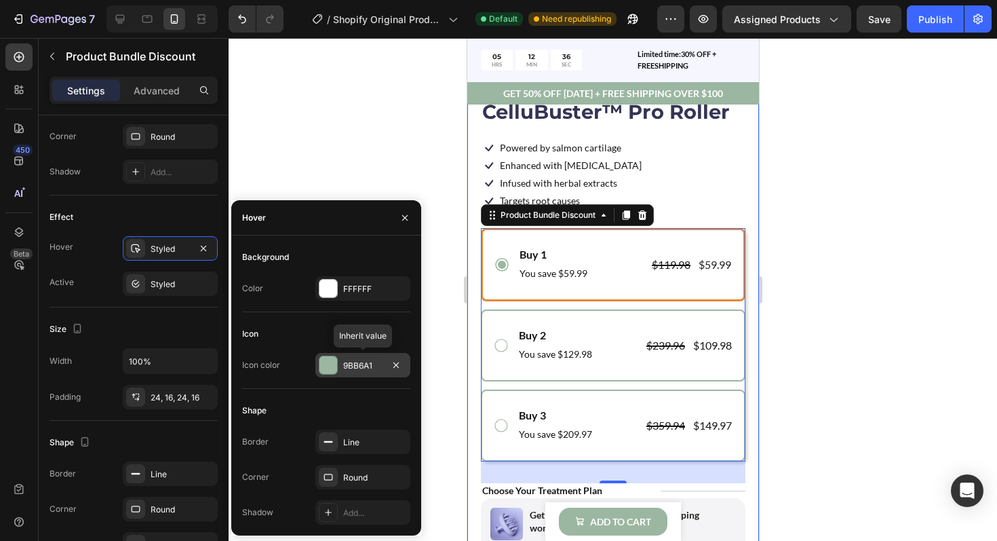
click at [343, 369] on div "9BB6A1" at bounding box center [362, 365] width 39 height 12
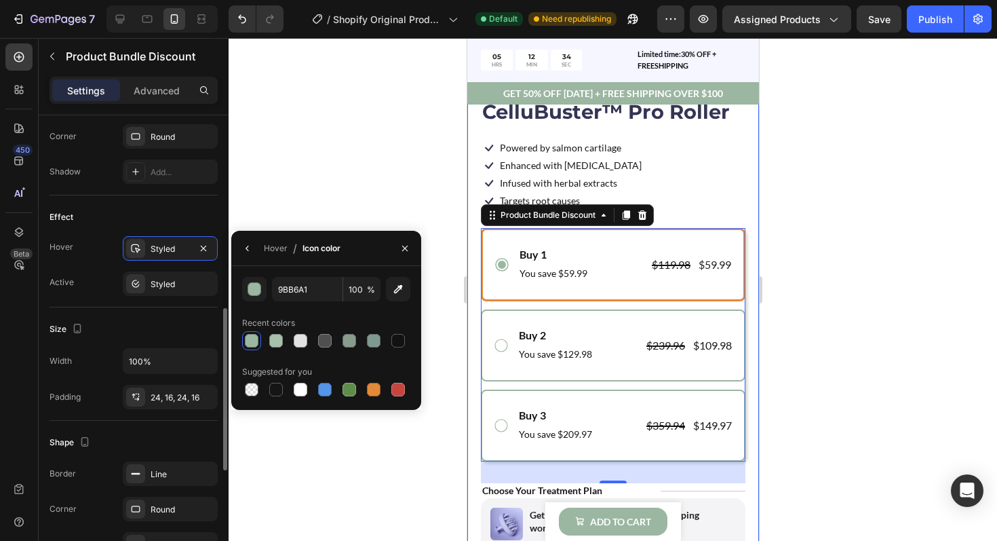
click at [179, 187] on div "Item style Background FFFFFF Border Line Corner Round Shadow Add..." at bounding box center [134, 104] width 168 height 182
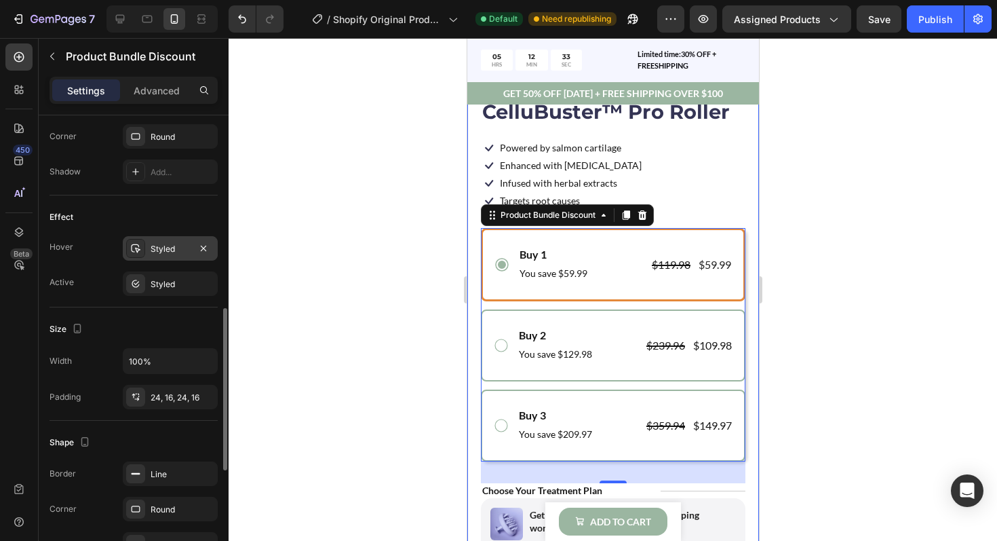
click at [174, 252] on div "Styled" at bounding box center [170, 249] width 39 height 12
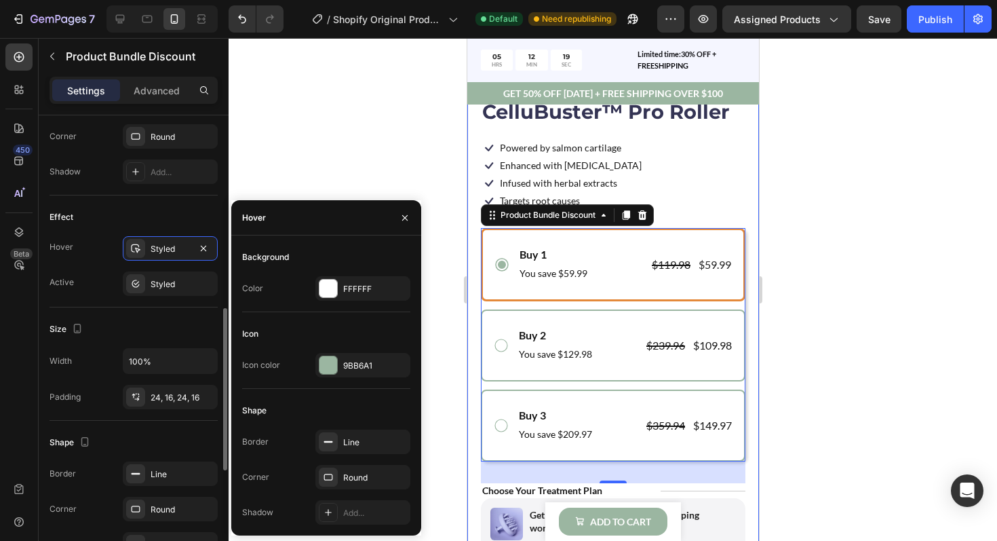
click at [191, 214] on div "Effect" at bounding box center [134, 217] width 168 height 22
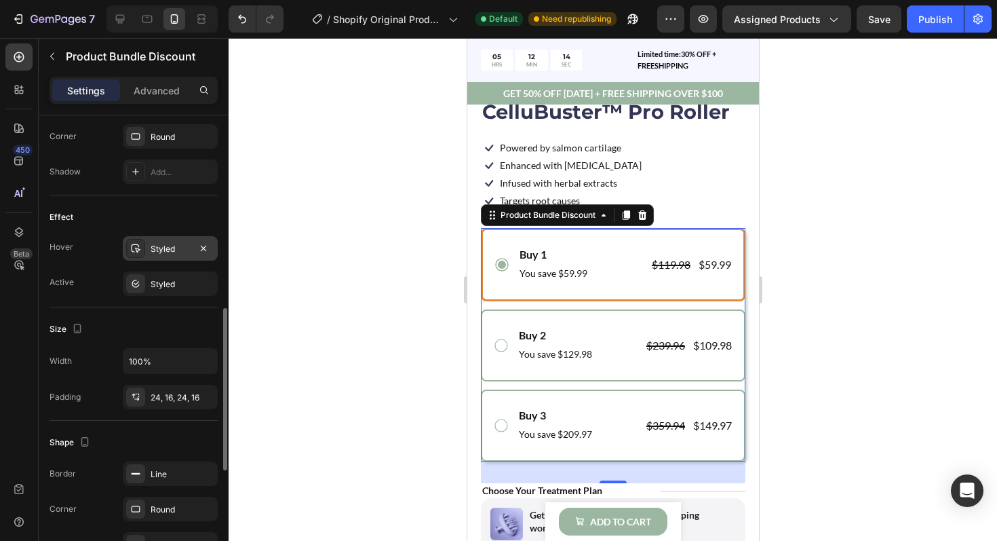
click at [177, 247] on div "Styled" at bounding box center [170, 249] width 39 height 12
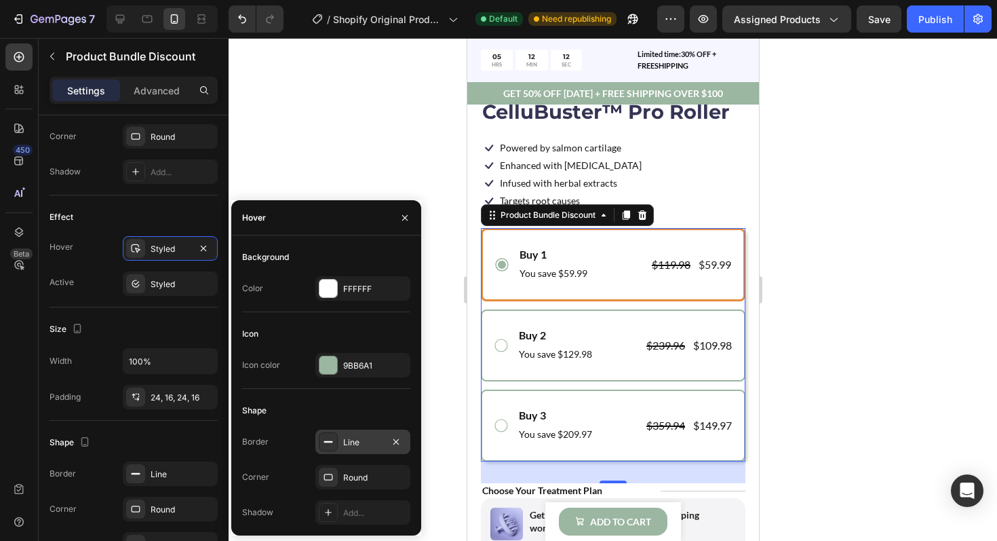
click at [342, 446] on div "Line" at bounding box center [362, 441] width 95 height 24
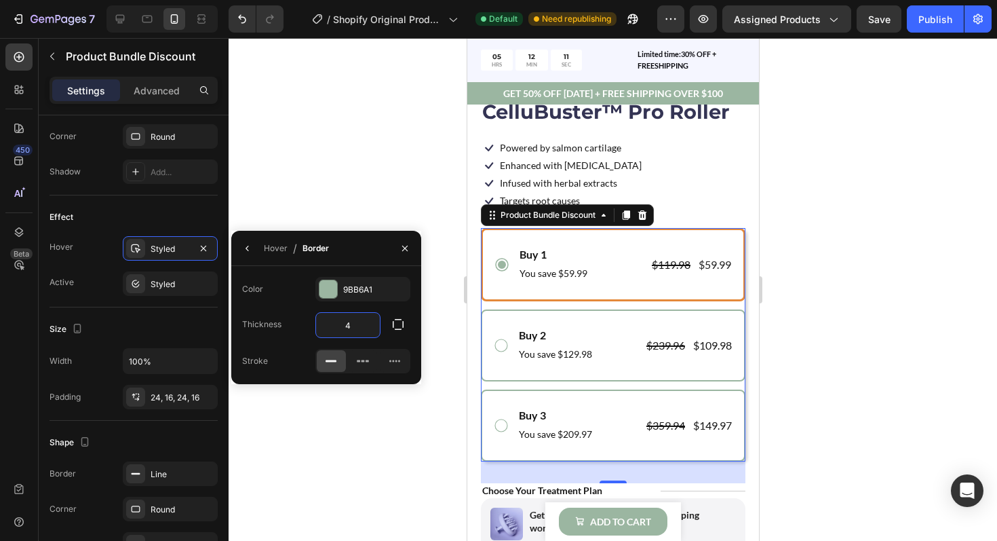
click at [354, 330] on input "4" at bounding box center [348, 325] width 64 height 24
type input "2"
type input "3"
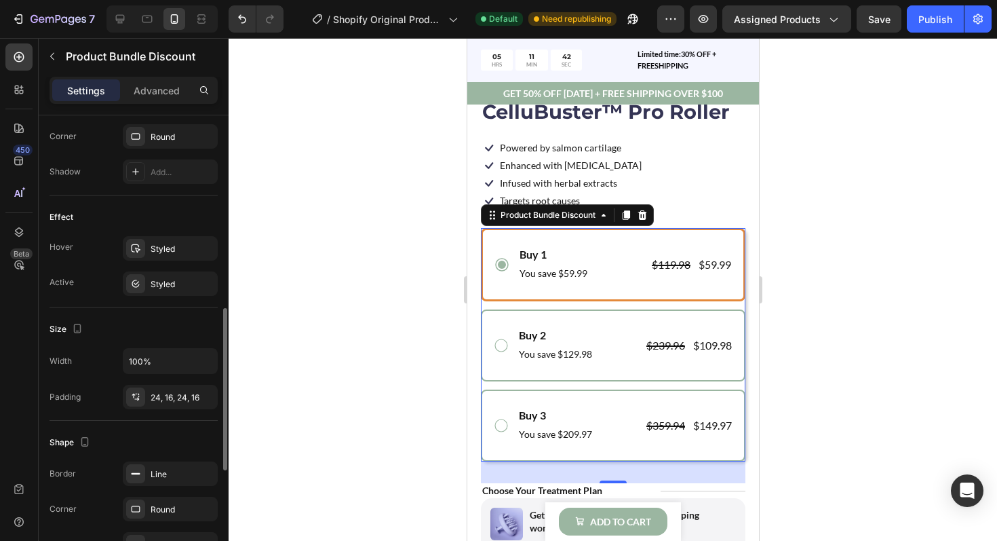
click at [201, 216] on div "Effect" at bounding box center [134, 217] width 168 height 22
click at [184, 279] on div "Styled" at bounding box center [170, 284] width 39 height 12
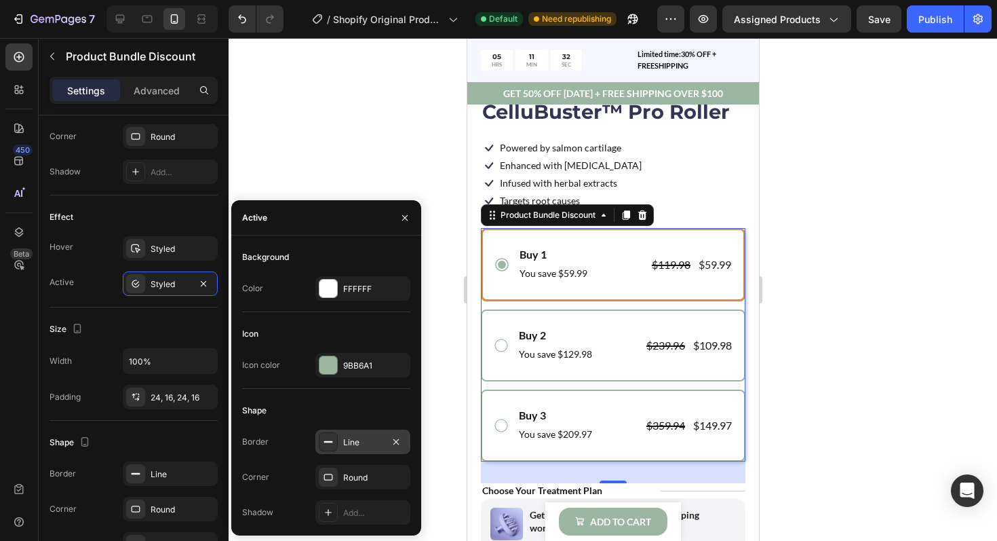
click at [340, 444] on div "Line" at bounding box center [362, 441] width 95 height 24
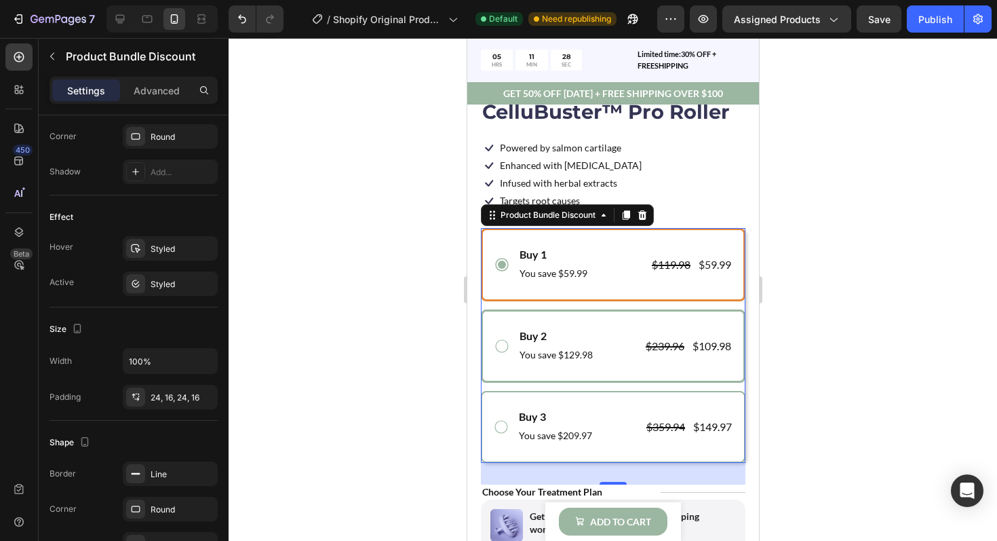
click at [496, 331] on div "Buy 2 Text Block You save $129.98 Text Block $239.96 Product Price Product Pric…" at bounding box center [612, 346] width 239 height 37
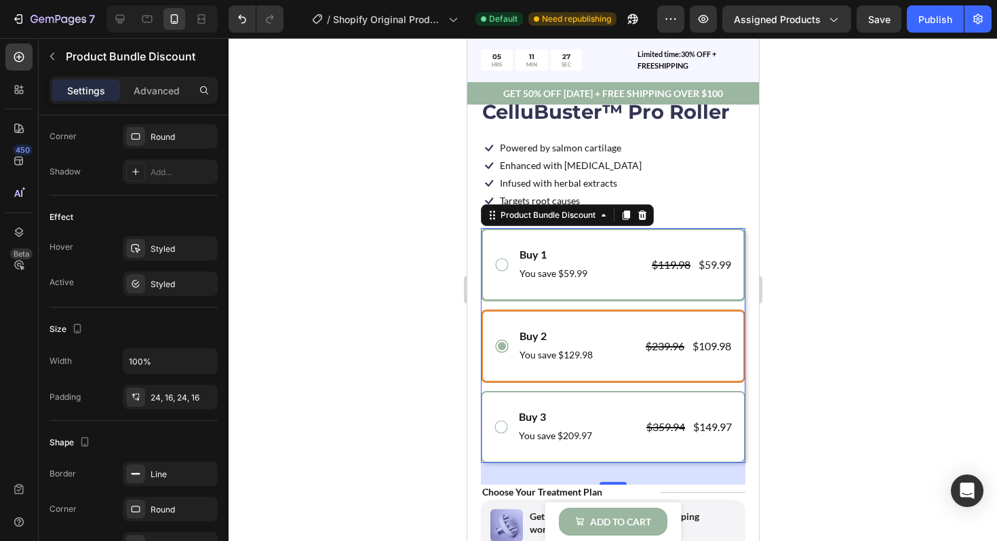
click at [510, 265] on div "Buy 1 Text Block You save $59.99 Text Block $119.98 Product Price Product Price…" at bounding box center [612, 264] width 239 height 37
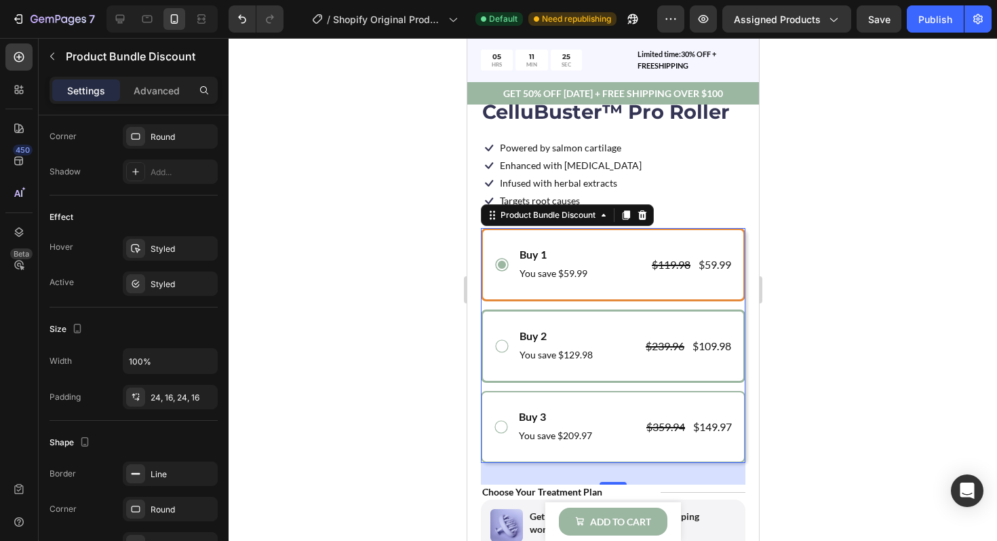
click at [501, 332] on div "Buy 2 Text Block You save $129.98 Text Block $239.96 Product Price Product Pric…" at bounding box center [612, 346] width 239 height 37
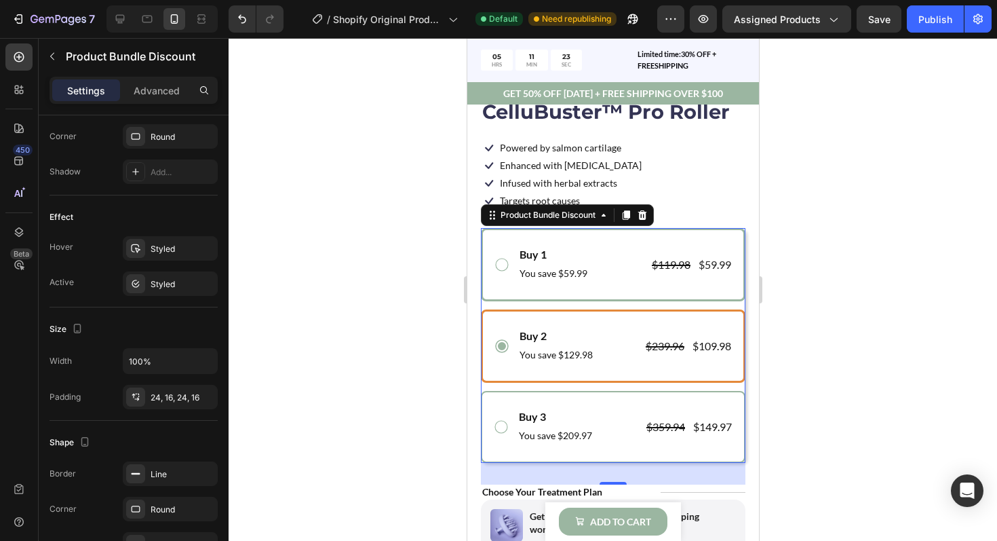
click at [507, 281] on div "Buy 1 Text Block You save $59.99 Text Block $119.98 Product Price Product Price…" at bounding box center [612, 264] width 239 height 37
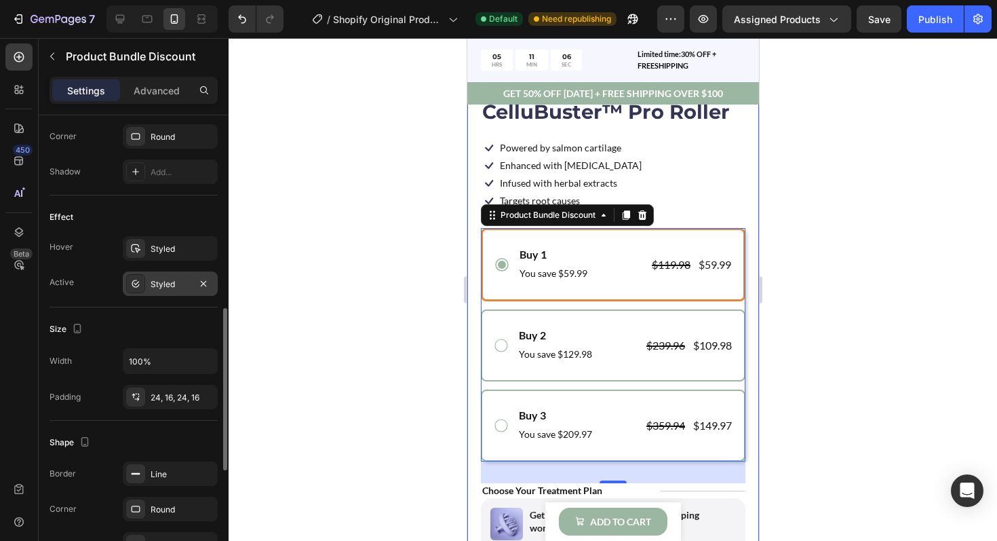
click at [174, 281] on div "Styled" at bounding box center [170, 284] width 39 height 12
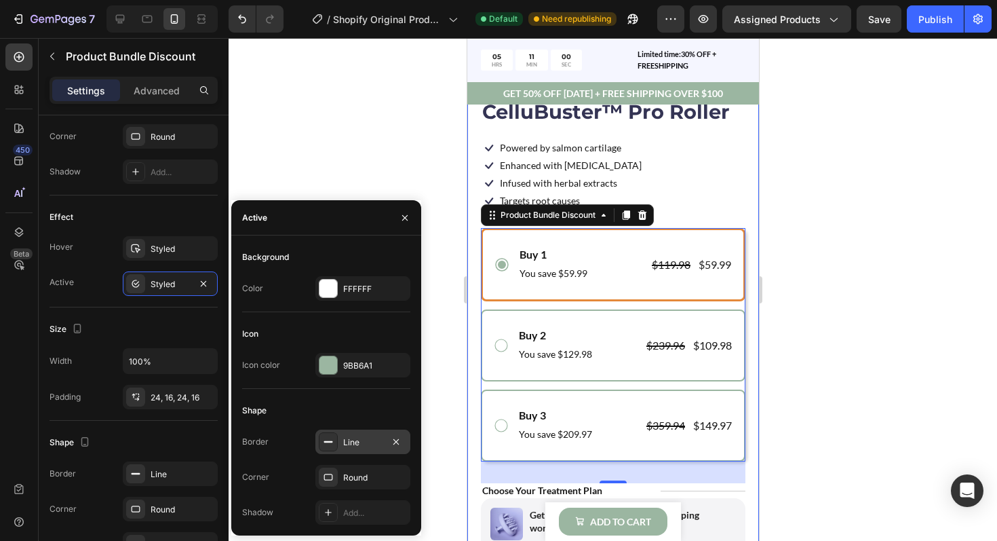
click at [341, 435] on div "Line" at bounding box center [362, 441] width 95 height 24
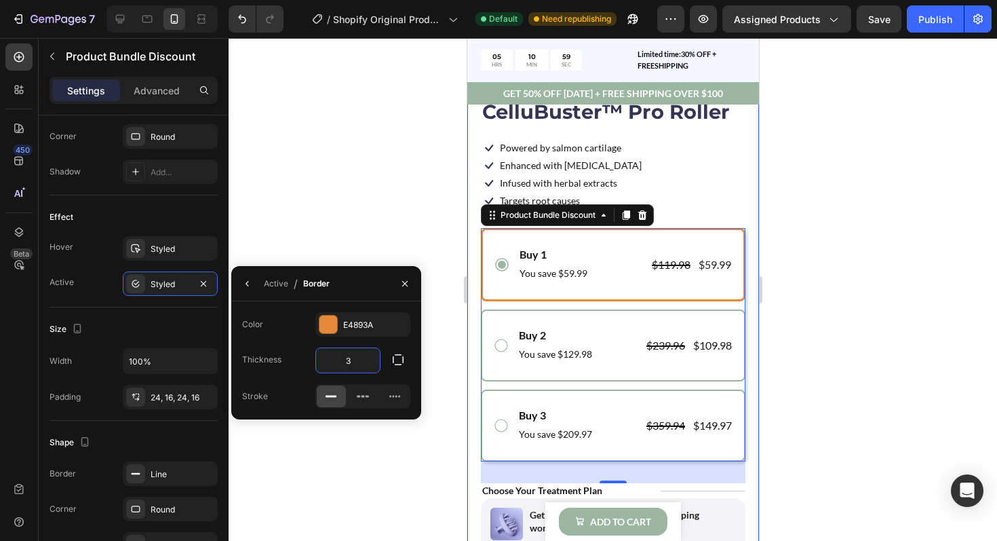
click at [355, 362] on input "3" at bounding box center [348, 360] width 64 height 24
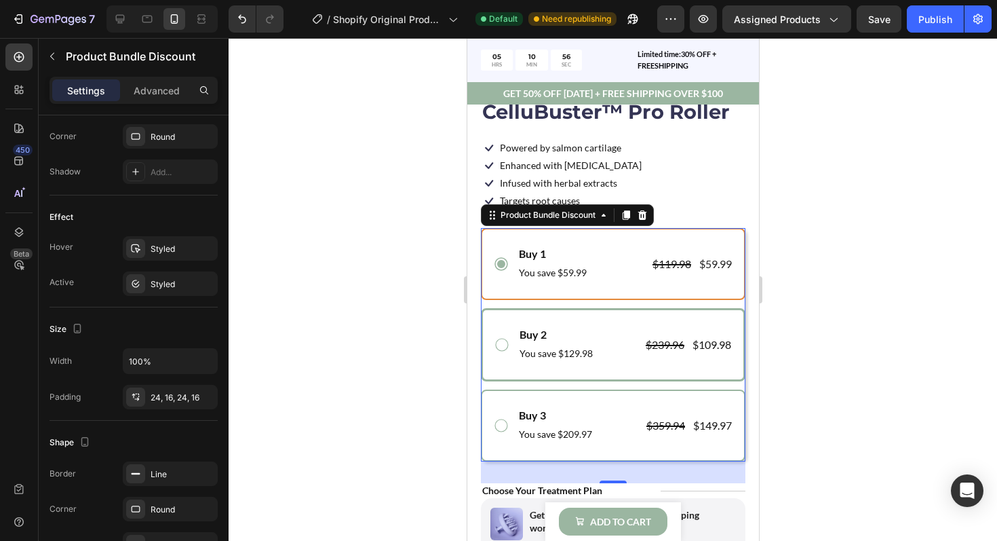
click at [492, 332] on div "Buy 2 Text Block You save $129.98 Text Block $239.96 Product Price Product Pric…" at bounding box center [612, 344] width 265 height 73
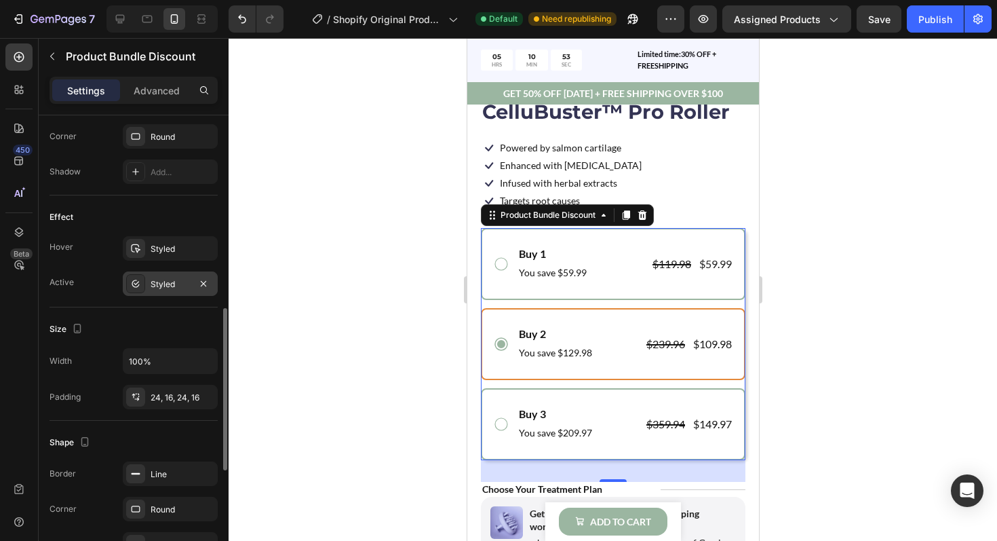
click at [161, 290] on div "Styled" at bounding box center [170, 283] width 95 height 24
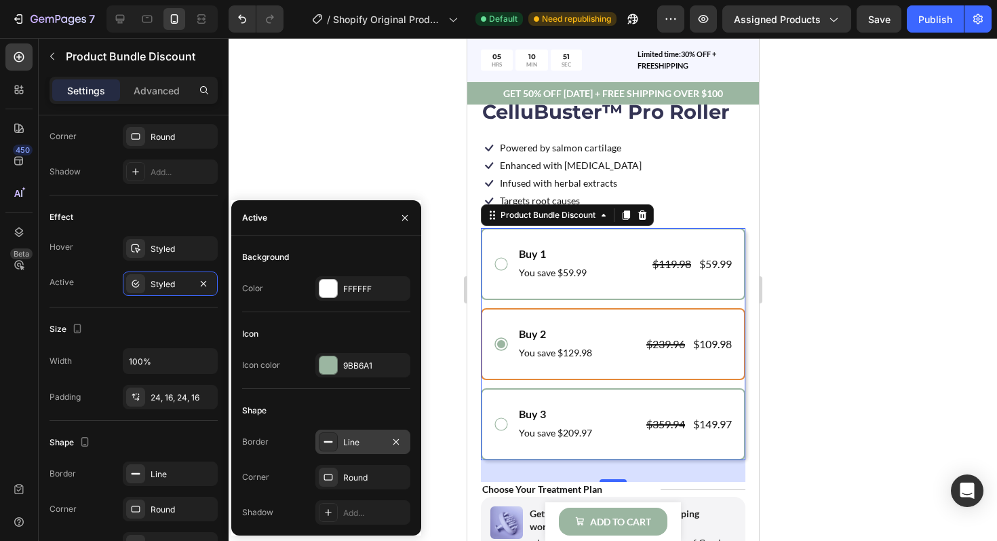
click at [330, 441] on rect at bounding box center [328, 441] width 9 height 1
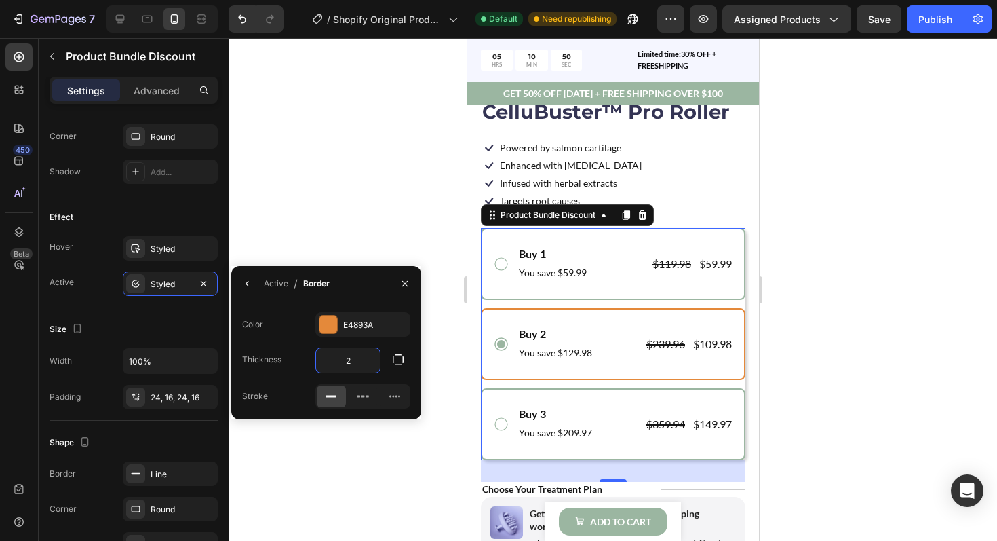
click at [366, 368] on input "2" at bounding box center [348, 360] width 64 height 24
type input "3"
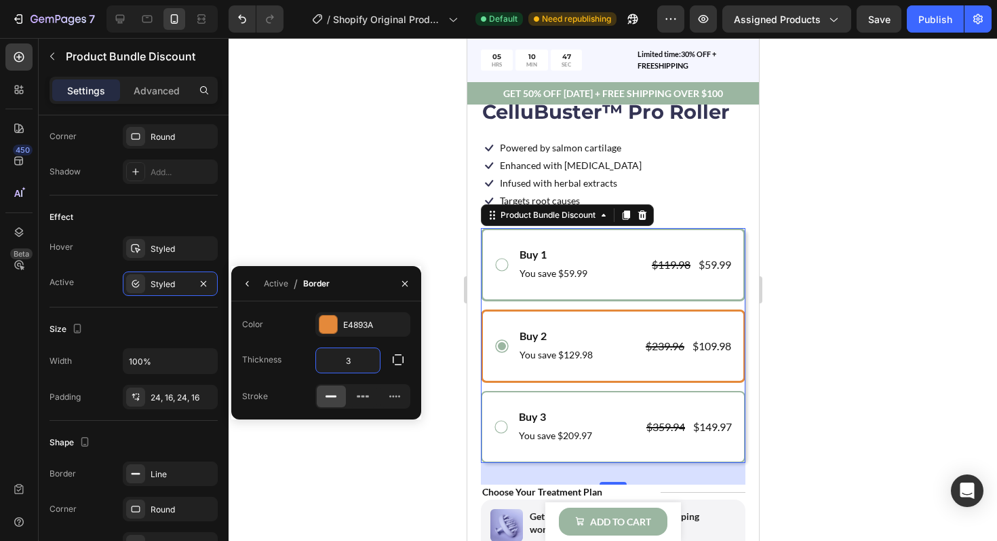
click at [505, 286] on div "Buy 1 Text Block You save $59.99 Text Block $119.98 Product Price Product Price…" at bounding box center [612, 264] width 265 height 73
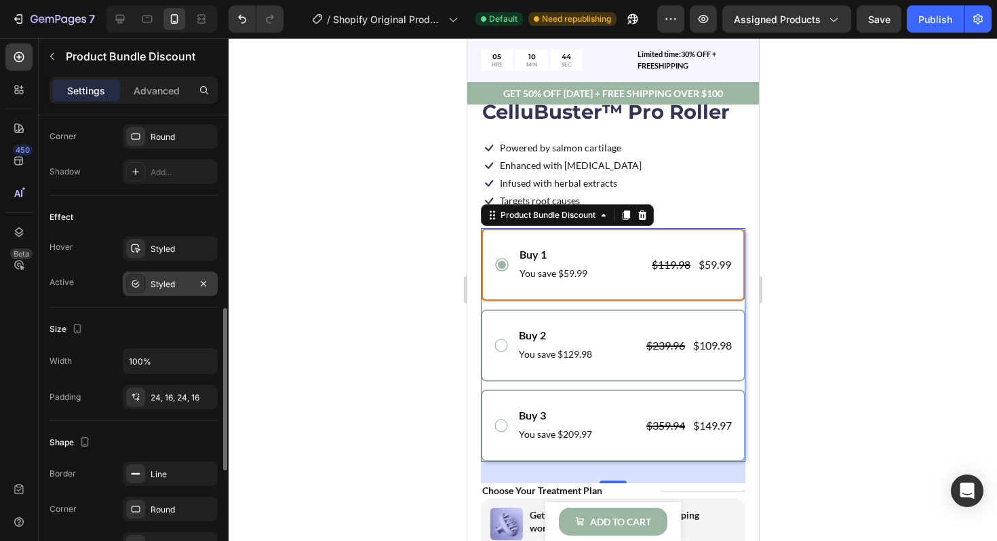
click at [157, 290] on div "Styled" at bounding box center [170, 283] width 95 height 24
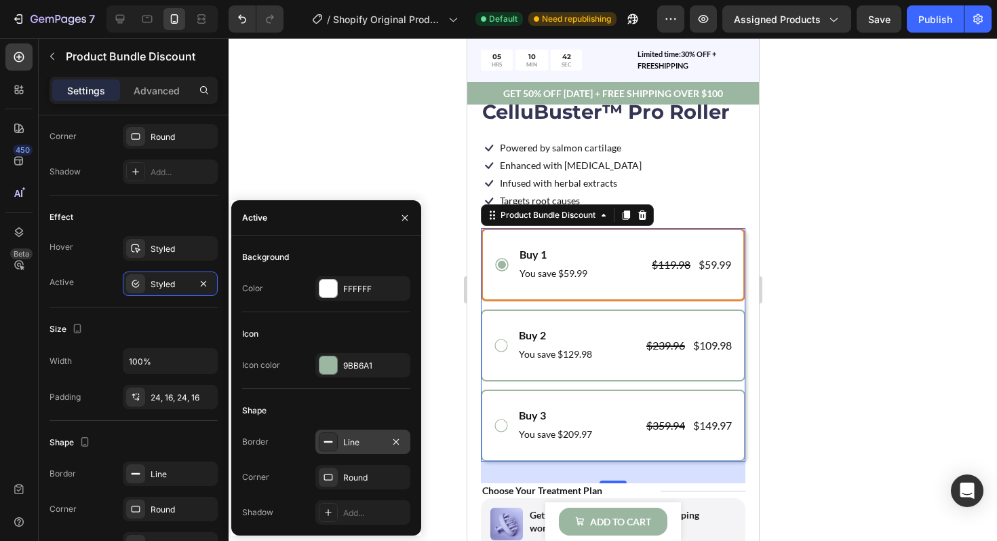
click at [347, 440] on div "Line" at bounding box center [362, 442] width 39 height 12
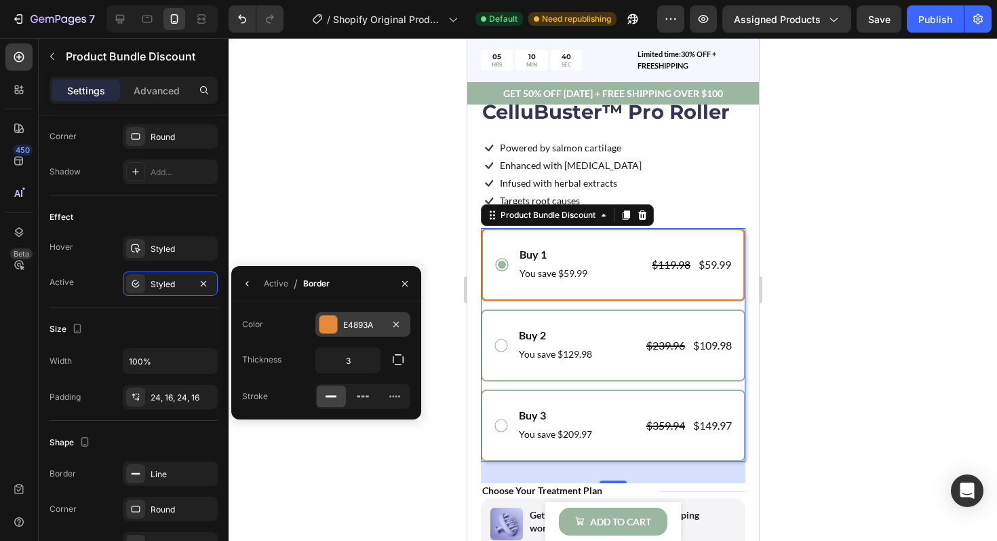
click at [338, 331] on div "E4893A" at bounding box center [362, 324] width 95 height 24
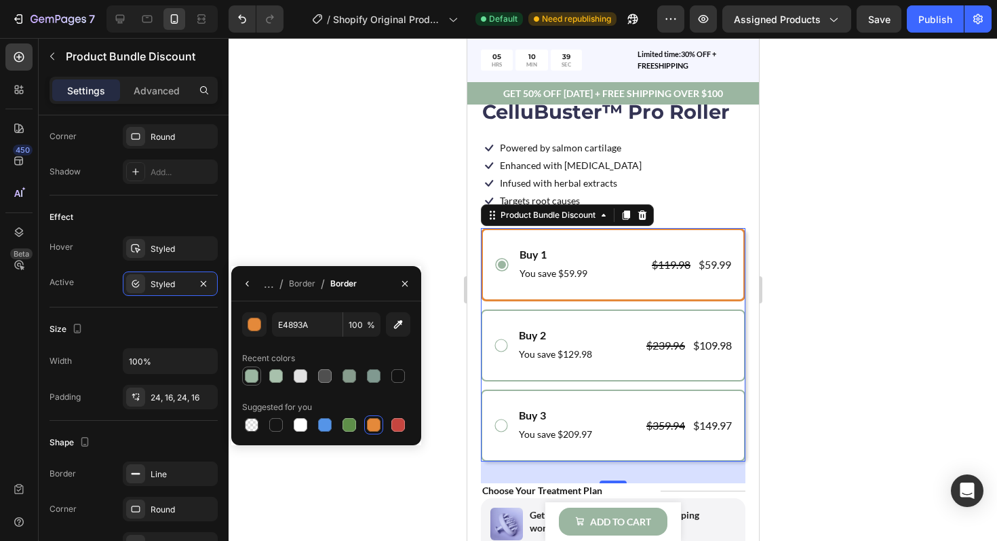
click at [256, 374] on div at bounding box center [252, 376] width 14 height 14
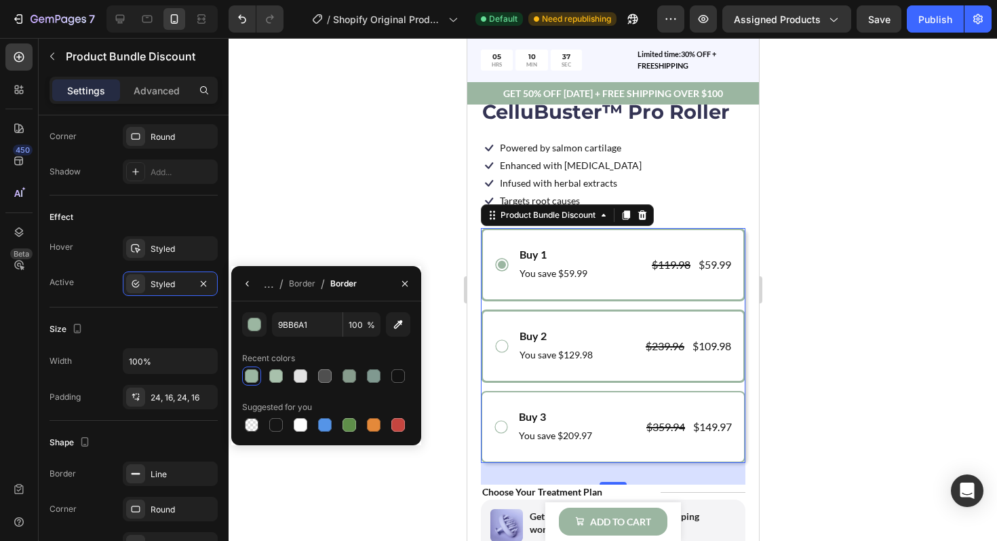
click at [499, 324] on div "Buy 2 Text Block You save $129.98 Text Block $239.96 Product Price Product Pric…" at bounding box center [612, 345] width 265 height 73
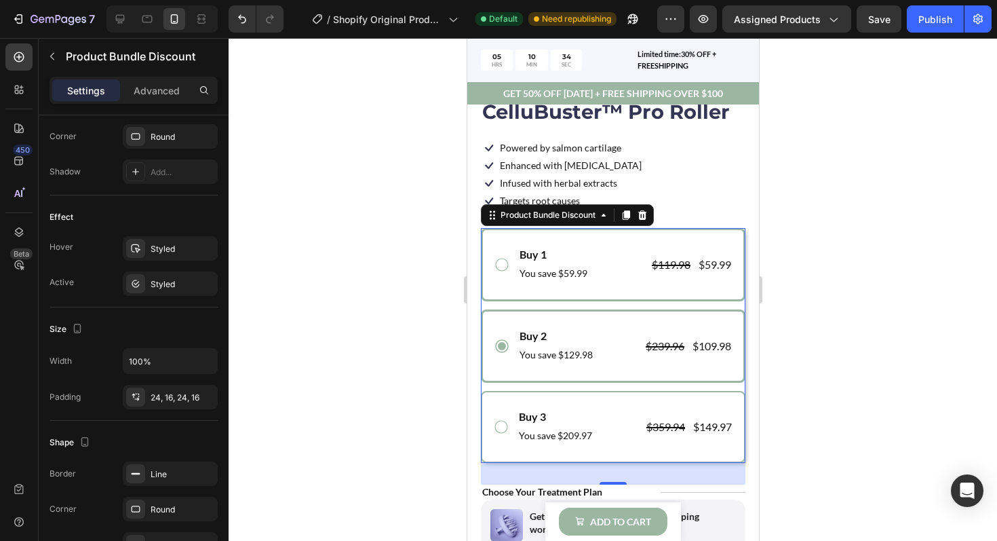
click at [499, 272] on icon at bounding box center [501, 264] width 16 height 16
click at [498, 332] on div "Buy 2 Text Block You save $129.98 Text Block $239.96 Product Price Product Pric…" at bounding box center [612, 346] width 239 height 37
click at [178, 289] on div "Styled" at bounding box center [170, 284] width 39 height 12
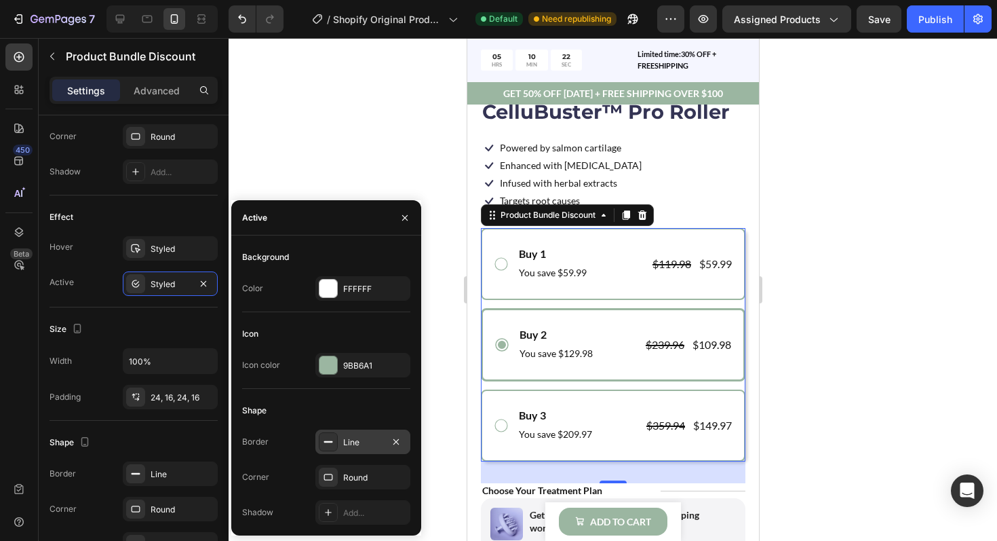
click at [344, 439] on div "Line" at bounding box center [362, 442] width 39 height 12
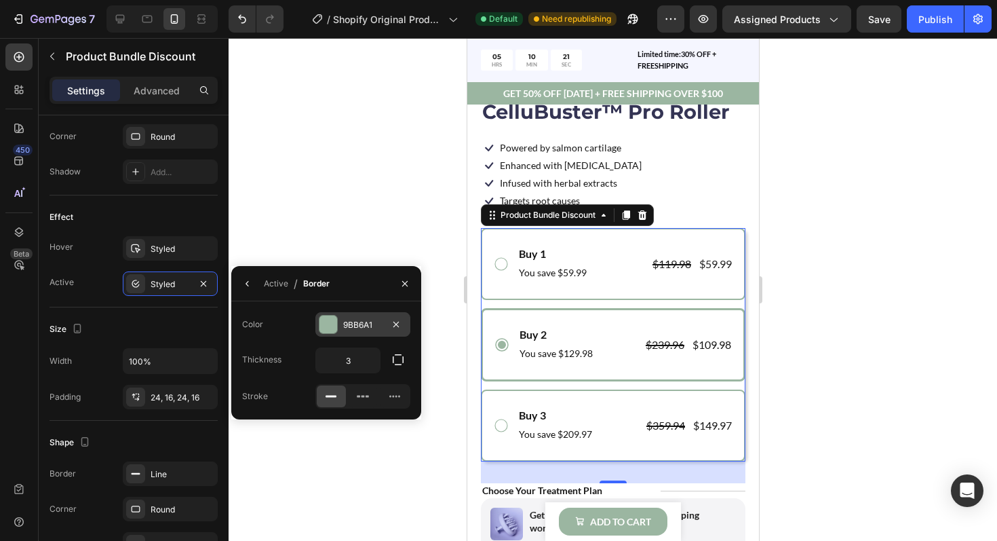
click at [332, 326] on div at bounding box center [328, 324] width 18 height 18
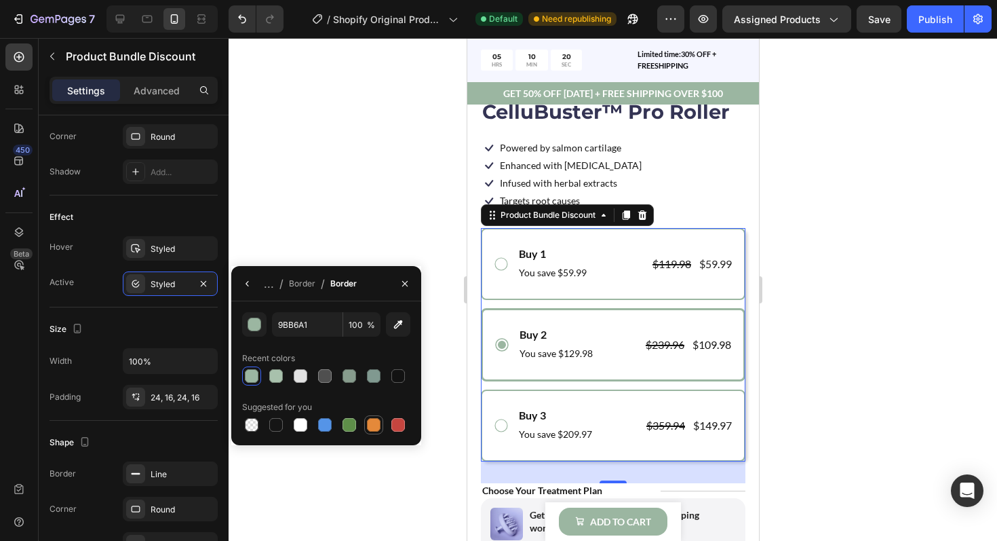
click at [380, 424] on div at bounding box center [374, 424] width 16 height 16
type input "E4893A"
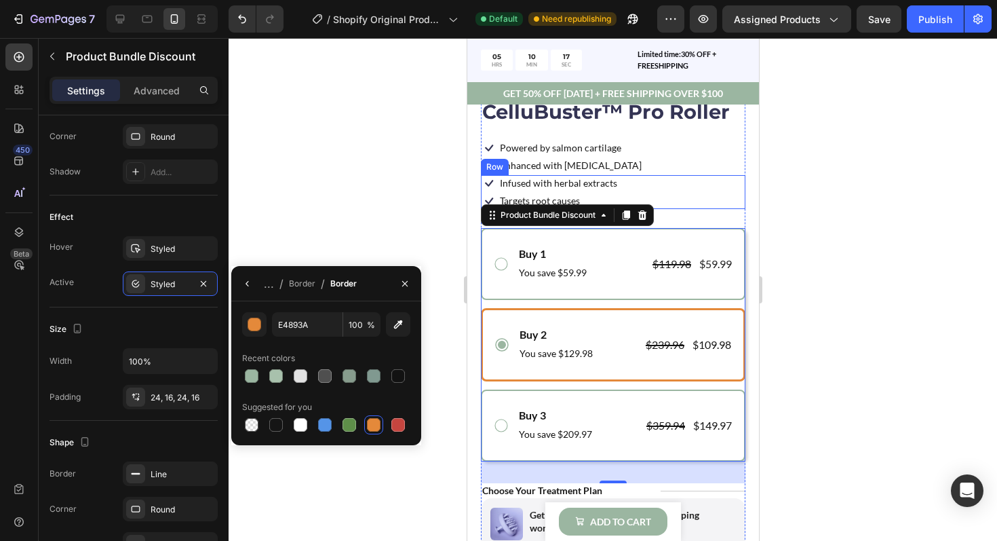
click at [709, 185] on div "Icon Infused with herbal extracts Text Block Row Icon Targets root causes Text …" at bounding box center [612, 192] width 265 height 34
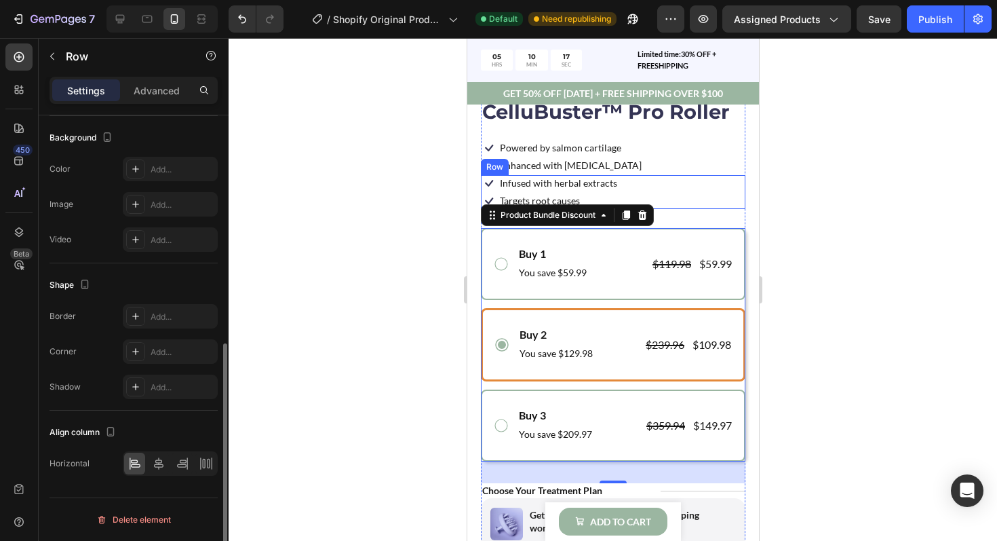
scroll to position [0, 0]
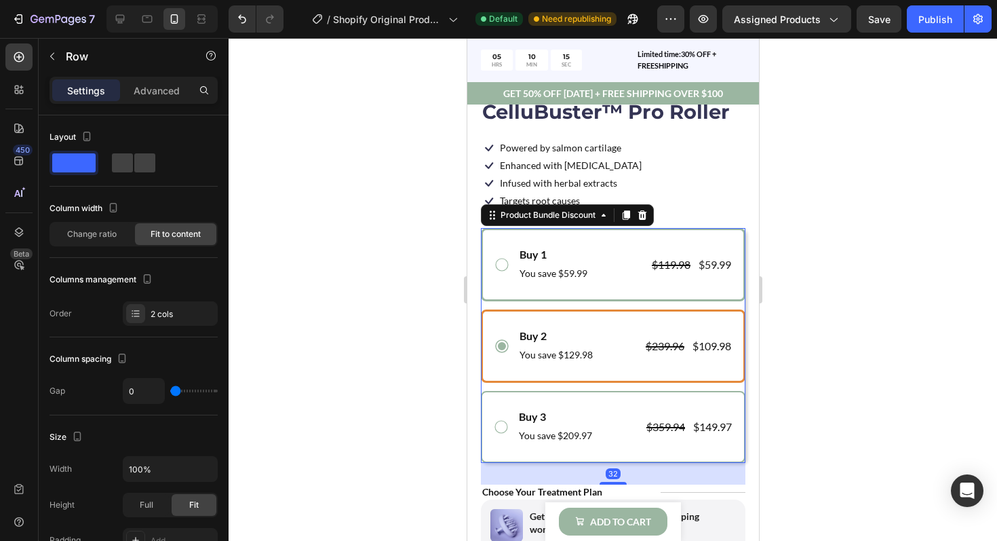
click at [493, 260] on icon at bounding box center [501, 264] width 16 height 16
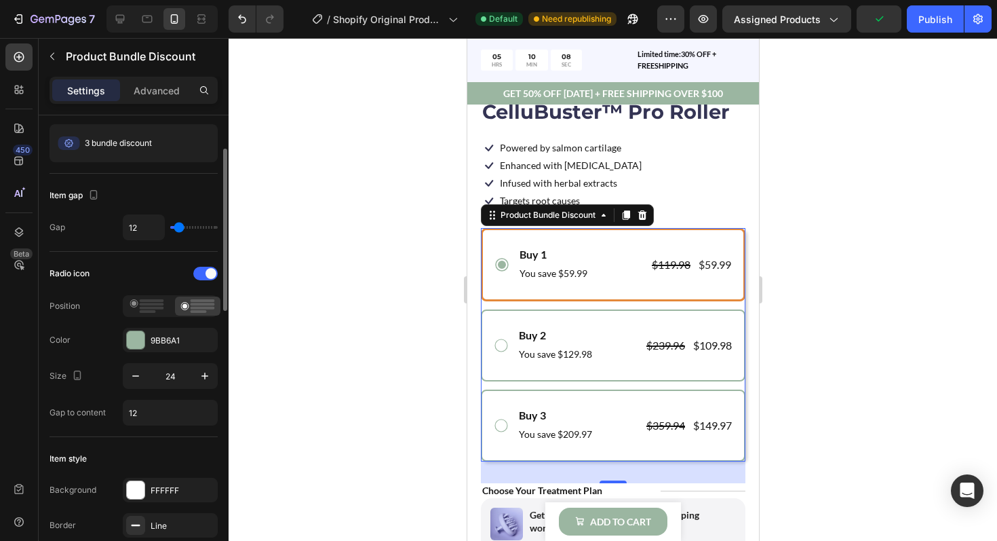
scroll to position [128, 0]
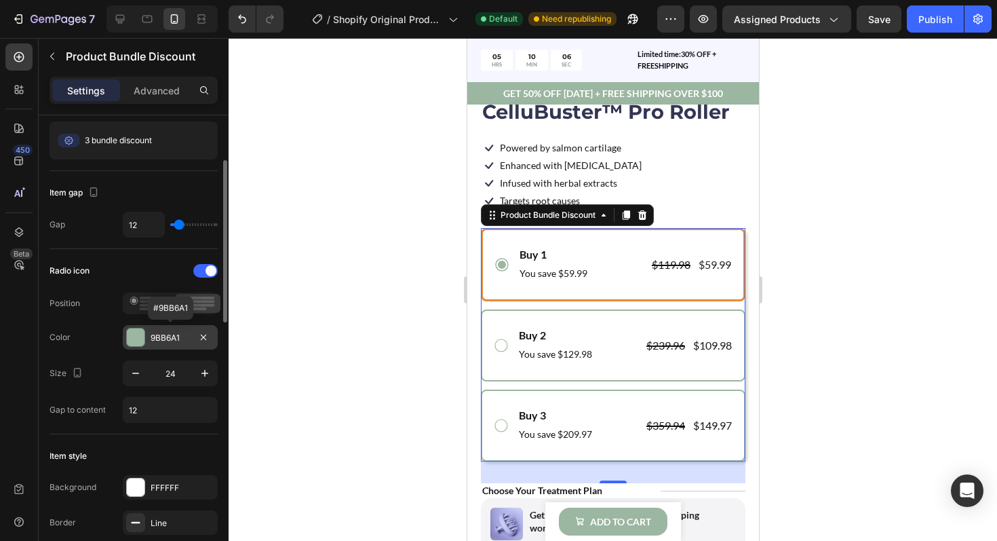
click at [178, 339] on div "9BB6A1" at bounding box center [170, 338] width 39 height 12
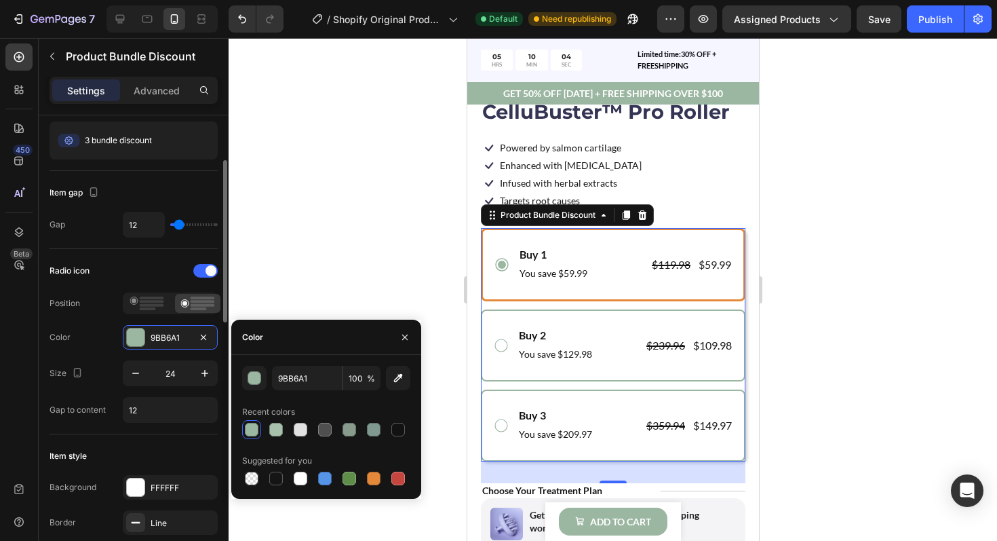
click at [117, 286] on div "Radio icon Position Color 9BB6A1 Size 24 Gap to content 12" at bounding box center [134, 341] width 168 height 163
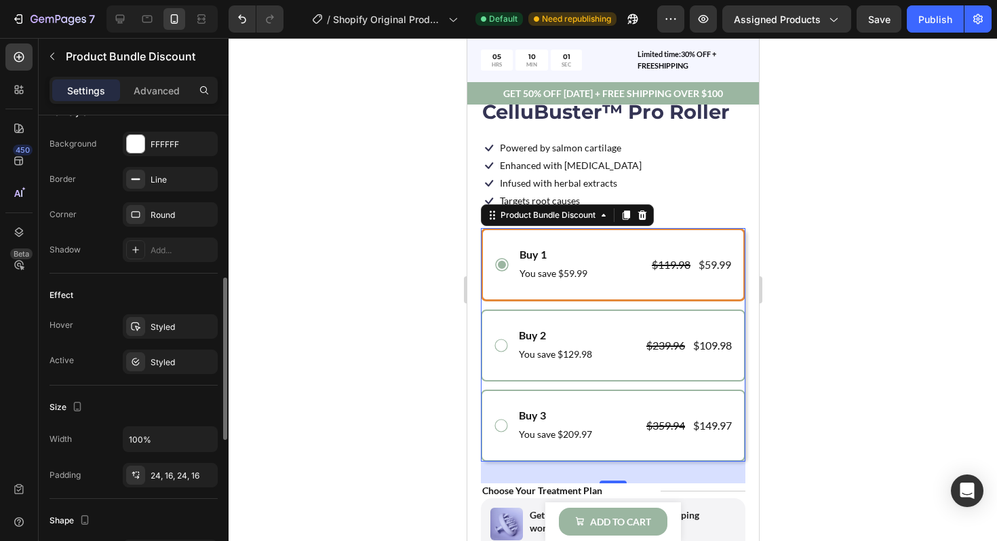
scroll to position [473, 0]
click at [150, 353] on div "Styled" at bounding box center [170, 359] width 95 height 24
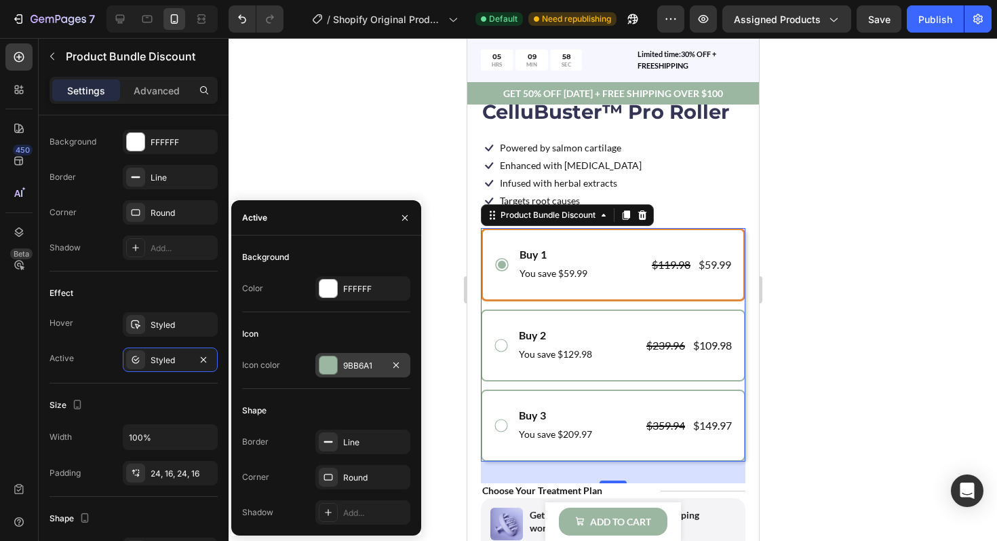
click at [357, 371] on div "9BB6A1" at bounding box center [362, 365] width 39 height 12
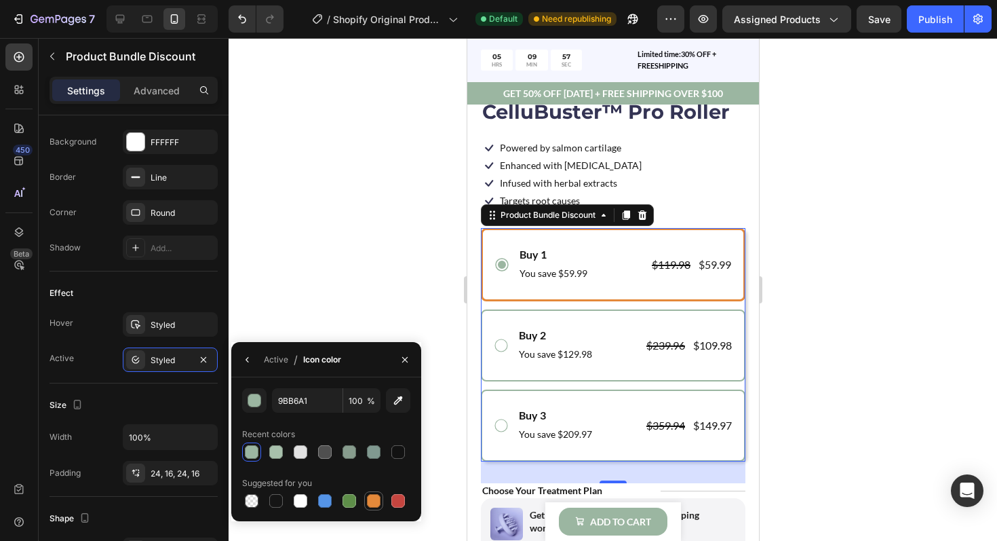
click at [371, 499] on div at bounding box center [374, 501] width 14 height 14
type input "E4893A"
click at [501, 346] on icon at bounding box center [501, 346] width 16 height 16
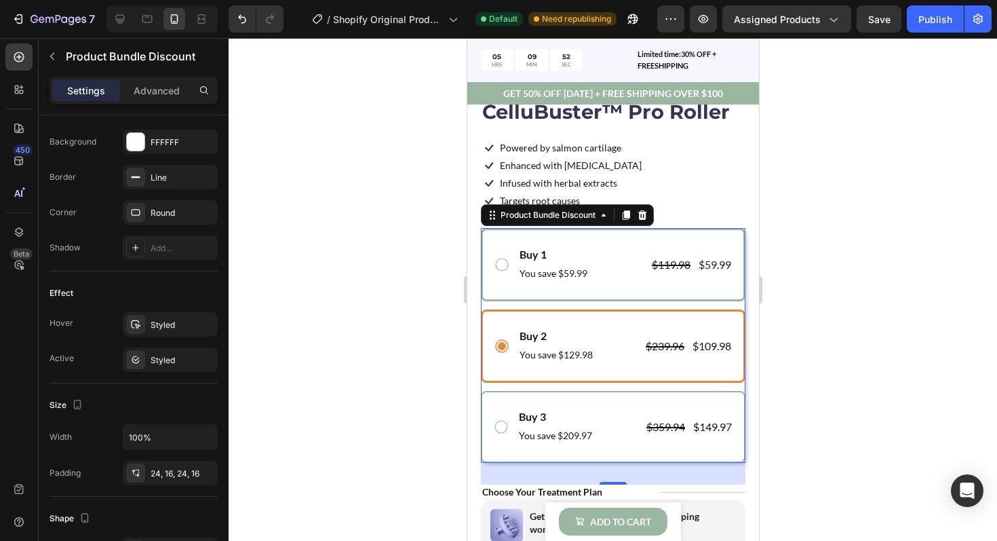
click at [505, 263] on icon at bounding box center [501, 264] width 16 height 16
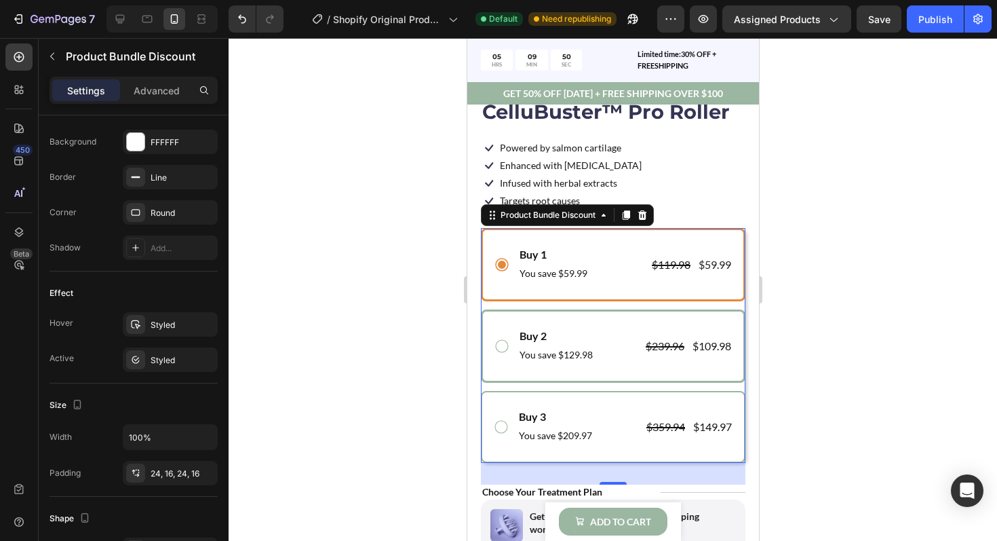
click at [503, 346] on icon at bounding box center [501, 346] width 16 height 16
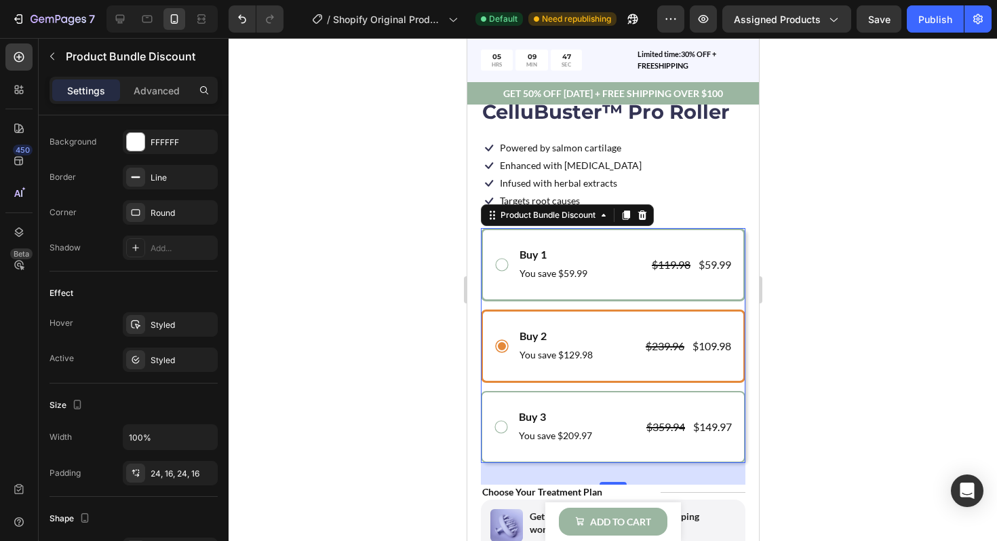
click at [503, 261] on icon at bounding box center [501, 264] width 16 height 16
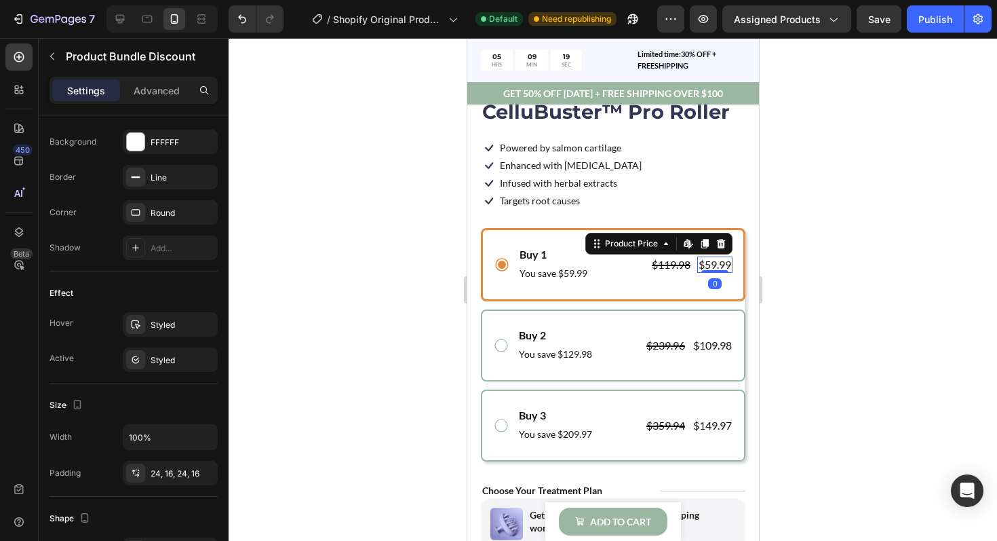
click at [710, 265] on div "$59.99" at bounding box center [714, 264] width 35 height 17
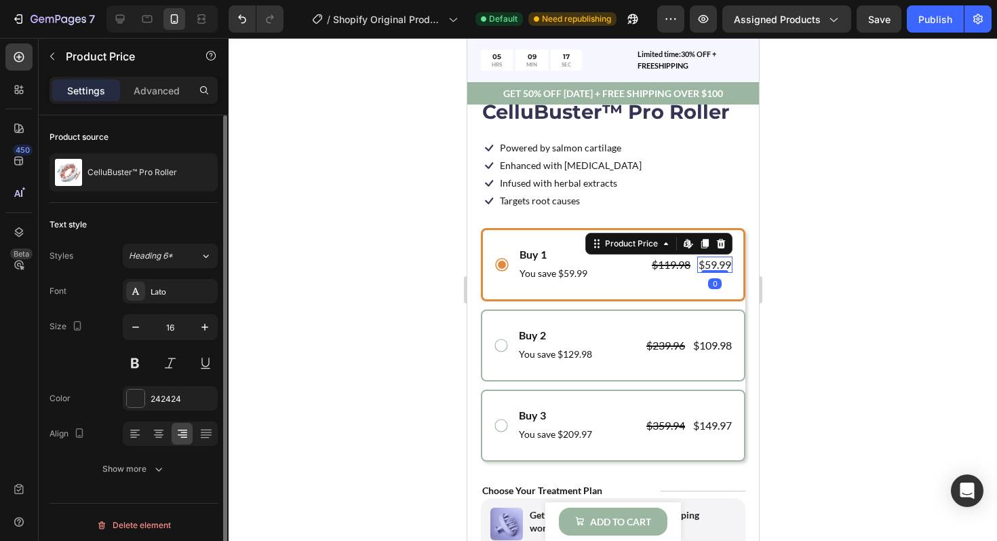
scroll to position [5, 0]
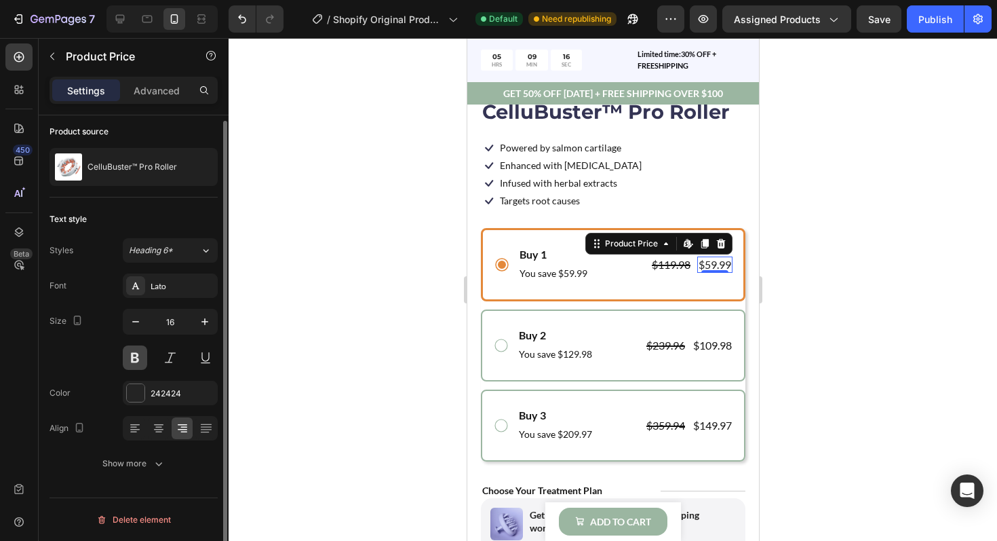
click at [134, 358] on button at bounding box center [135, 357] width 24 height 24
click at [141, 399] on div at bounding box center [136, 393] width 18 height 18
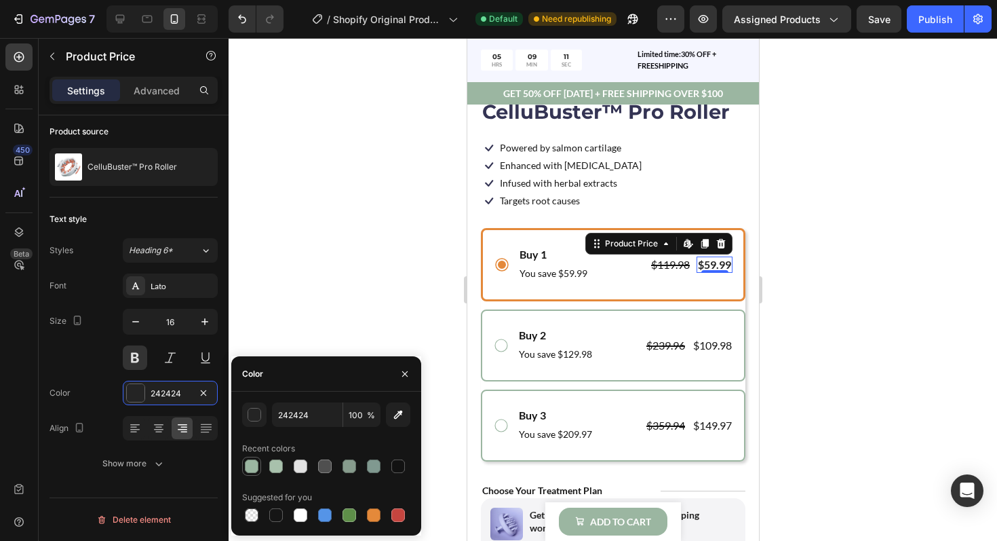
click at [247, 467] on div at bounding box center [252, 466] width 14 height 14
type input "9BB6A1"
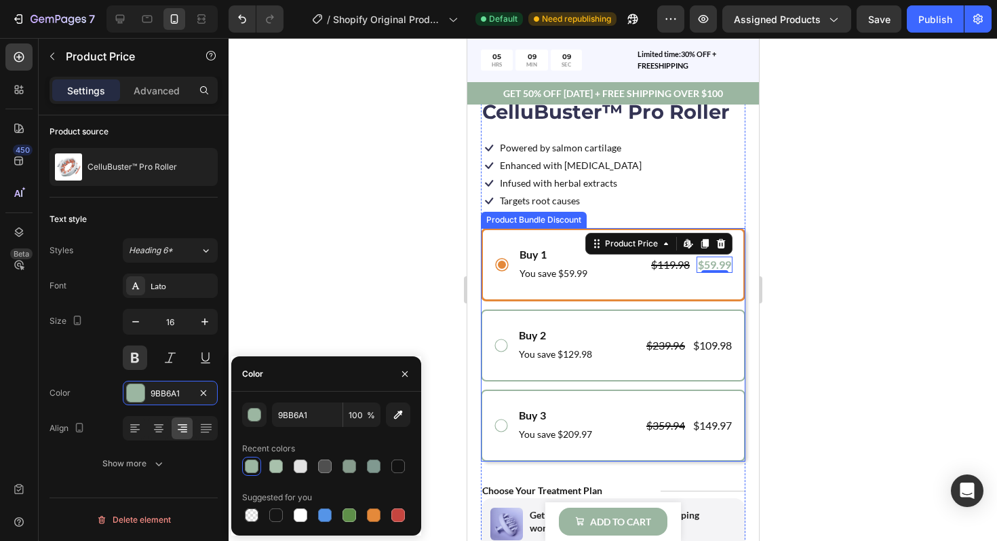
click at [609, 288] on div "Buy 1 Text Block You save $59.99 Text Block $119.98 Product Price Product Price…" at bounding box center [612, 264] width 265 height 73
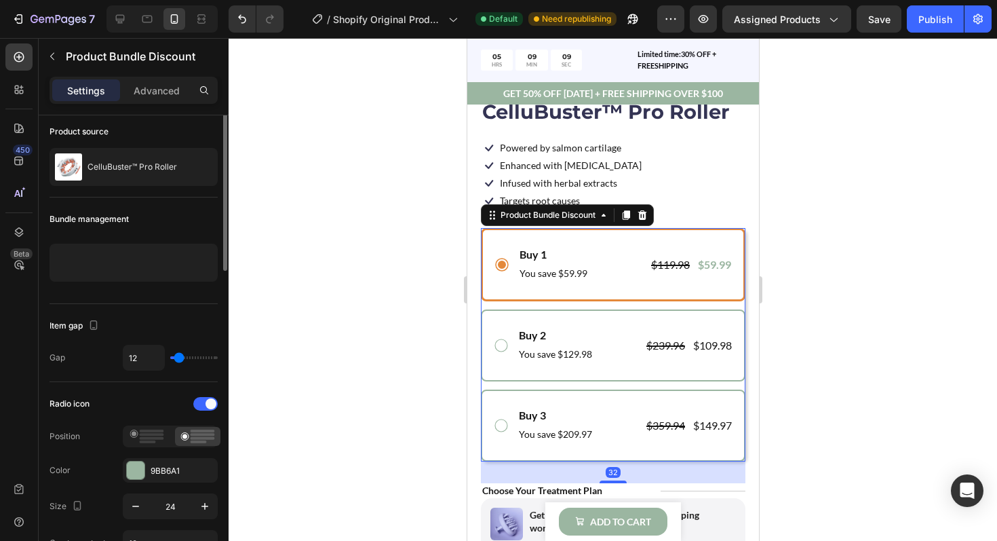
scroll to position [0, 0]
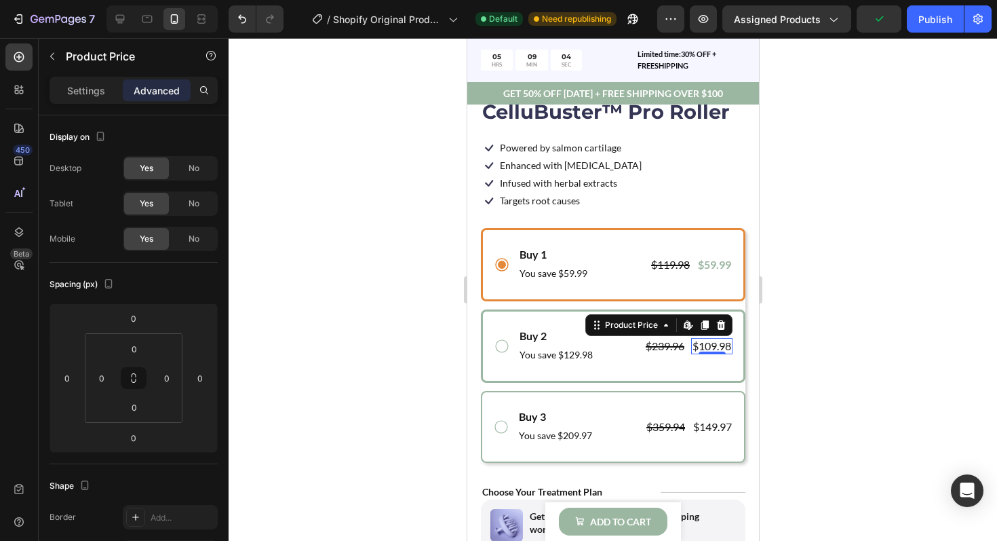
click at [707, 347] on div "$109.98" at bounding box center [710, 346] width 41 height 17
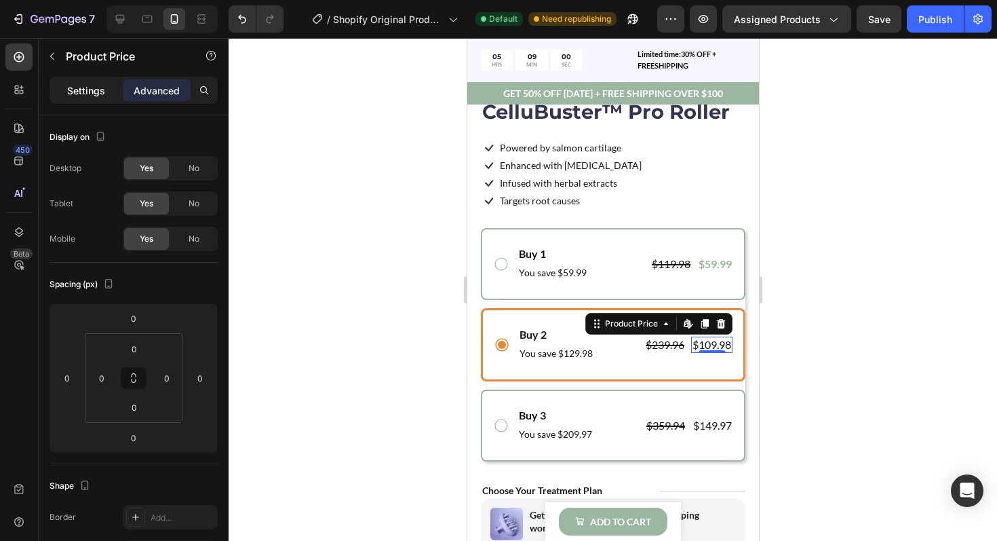
click at [95, 98] on div "Settings" at bounding box center [86, 90] width 68 height 22
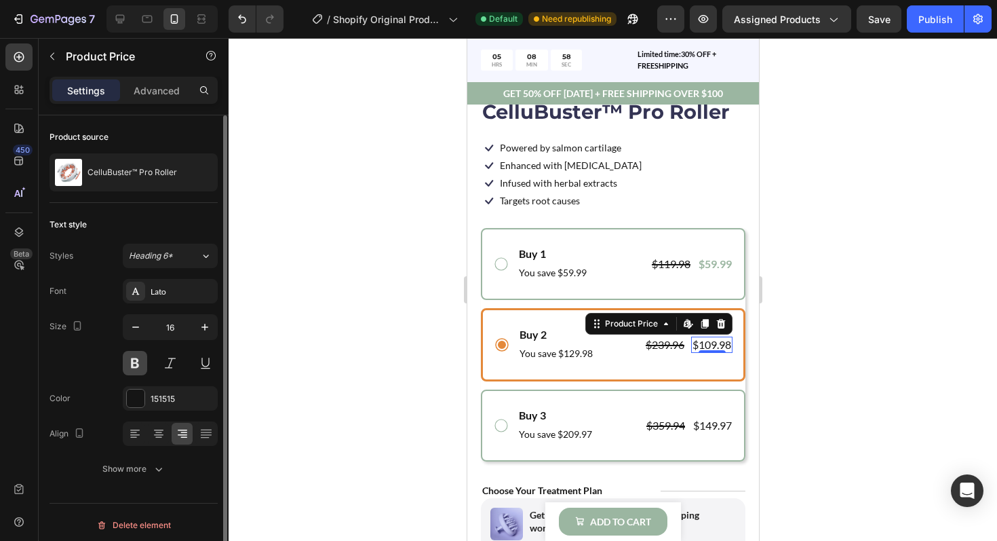
click at [137, 364] on button at bounding box center [135, 363] width 24 height 24
click at [138, 404] on div at bounding box center [136, 398] width 18 height 18
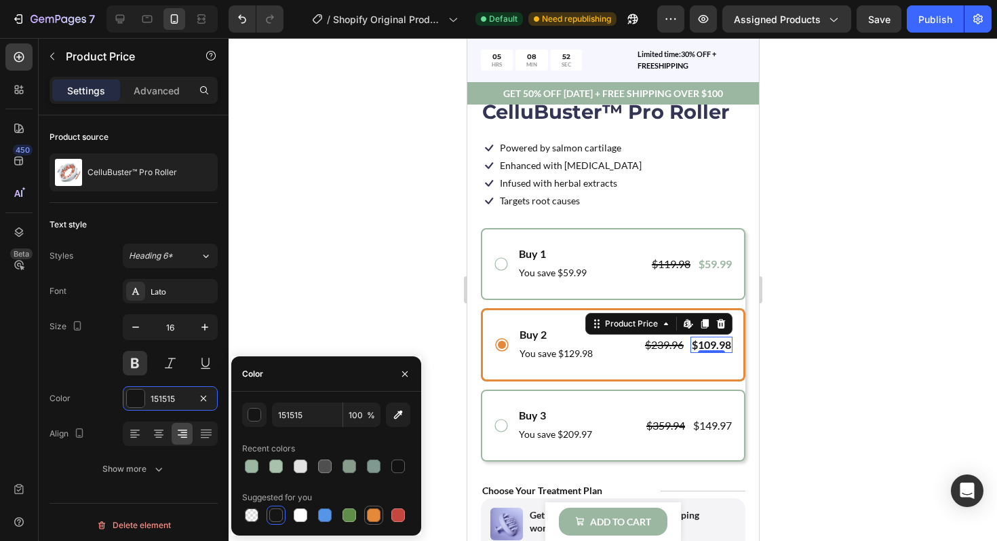
click at [370, 511] on div at bounding box center [374, 515] width 14 height 14
click at [256, 468] on div at bounding box center [252, 466] width 14 height 14
type input "9BB6A1"
click at [620, 362] on div "Buy 2 Text Block You save $129.98 Text Block $239.96 Product Price Product Pric…" at bounding box center [625, 344] width 214 height 37
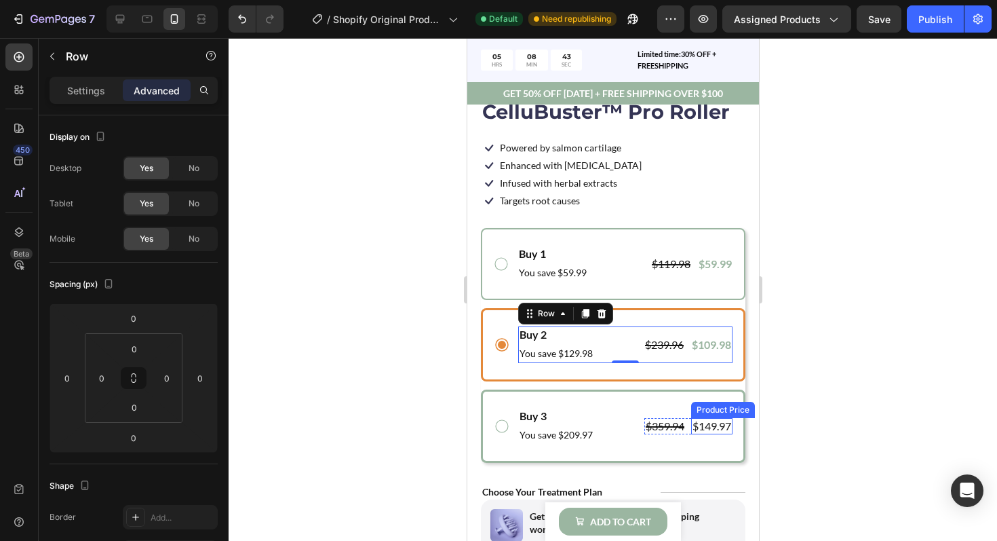
click at [700, 422] on div "$149.97" at bounding box center [710, 426] width 41 height 17
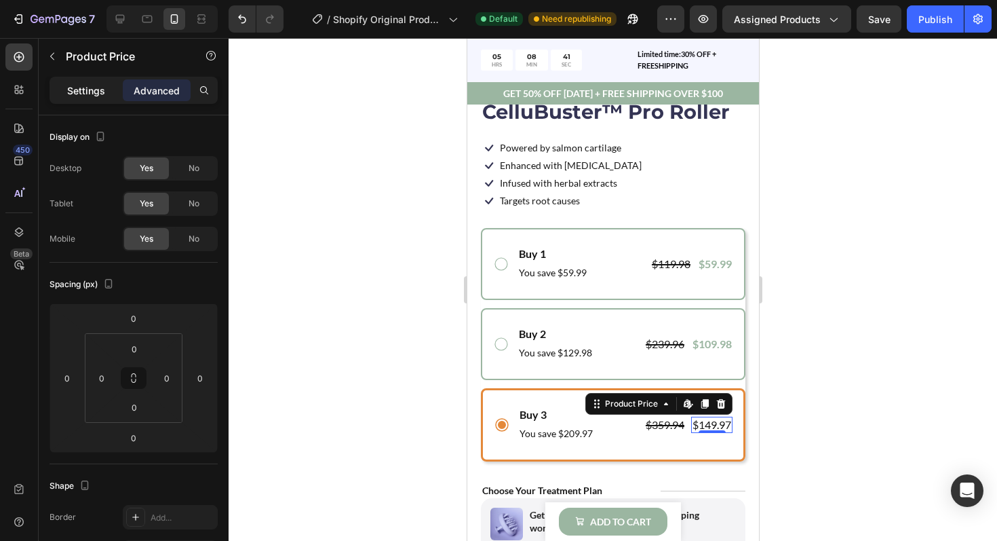
click at [93, 92] on p "Settings" at bounding box center [86, 90] width 38 height 14
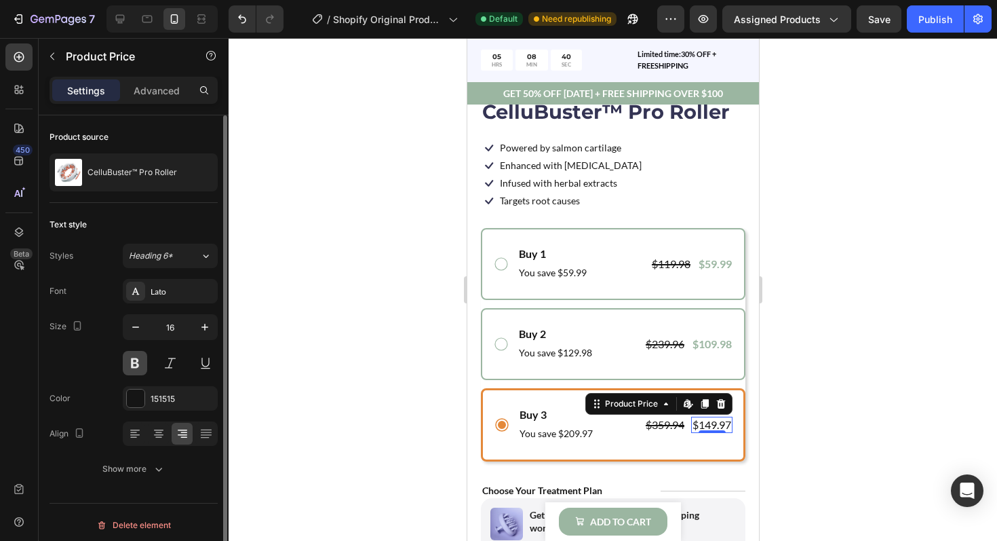
click at [136, 364] on button at bounding box center [135, 363] width 24 height 24
click at [136, 399] on div at bounding box center [136, 398] width 18 height 18
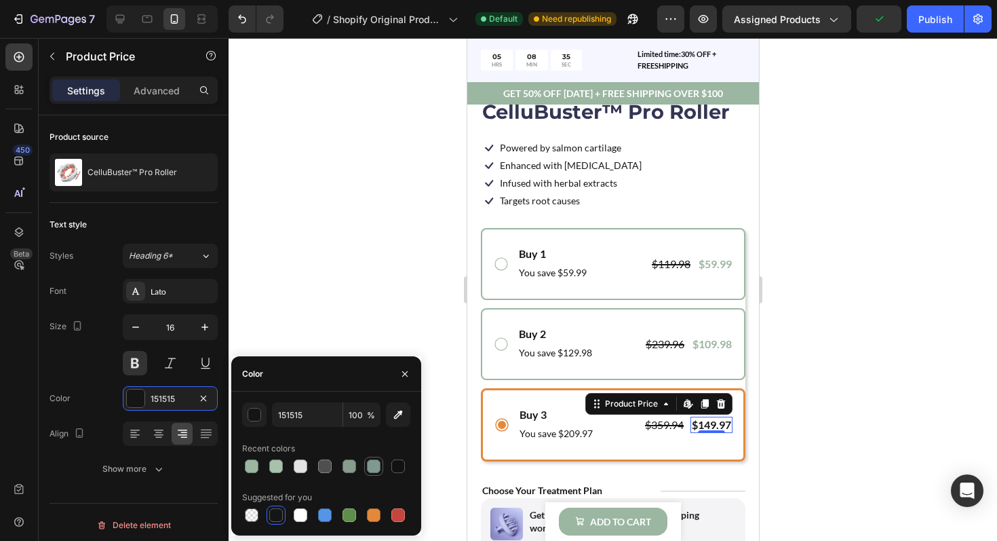
click at [371, 463] on div at bounding box center [374, 466] width 14 height 14
click at [256, 465] on div at bounding box center [252, 466] width 14 height 14
click at [351, 509] on div at bounding box center [350, 515] width 14 height 14
type input "5E8E49"
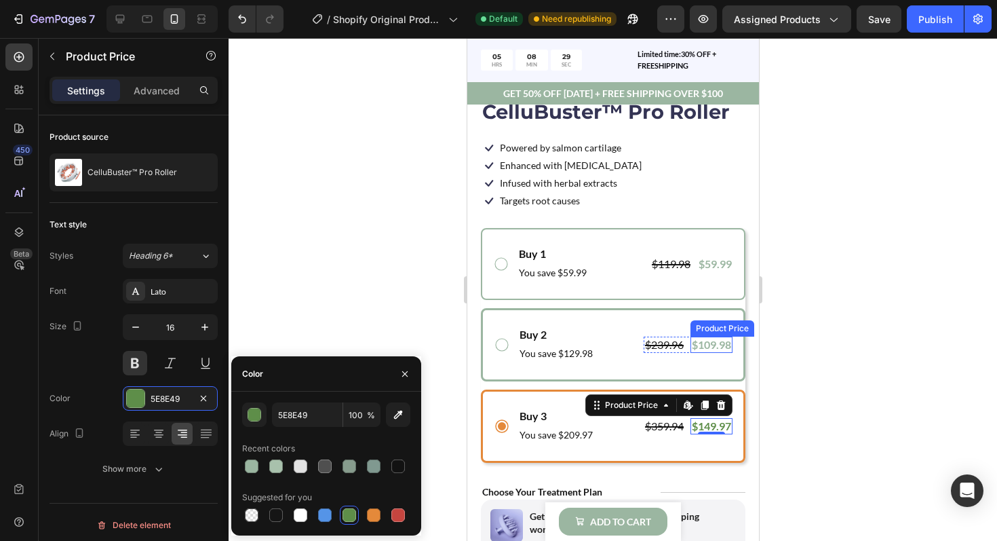
click at [711, 344] on div "$109.98" at bounding box center [711, 344] width 42 height 17
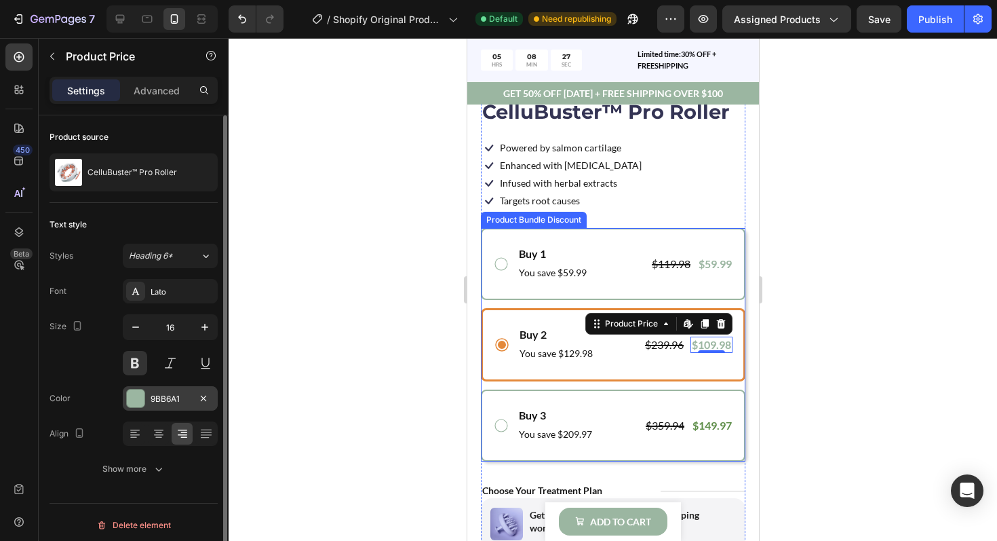
click at [138, 398] on div at bounding box center [136, 398] width 18 height 18
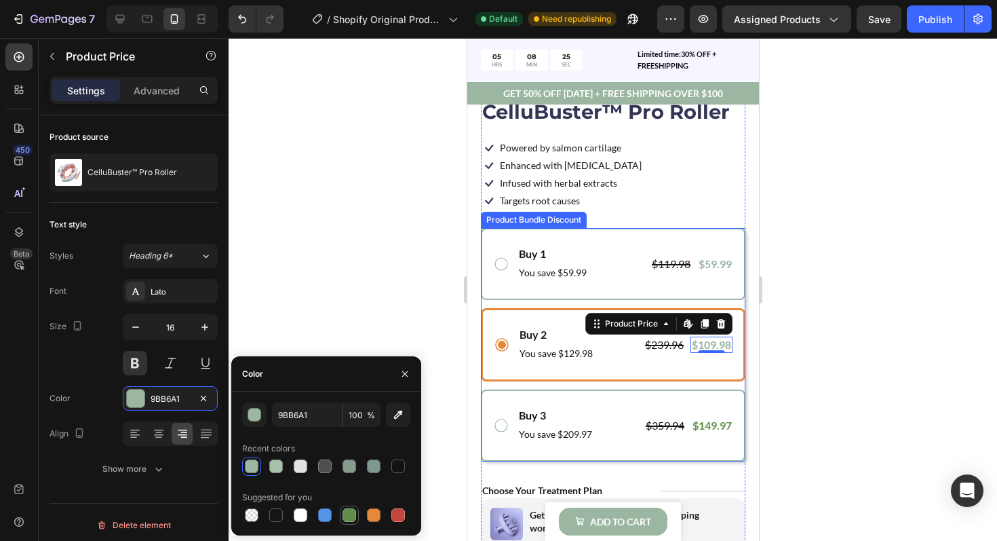
click at [349, 516] on div at bounding box center [350, 515] width 14 height 14
type input "5E8E49"
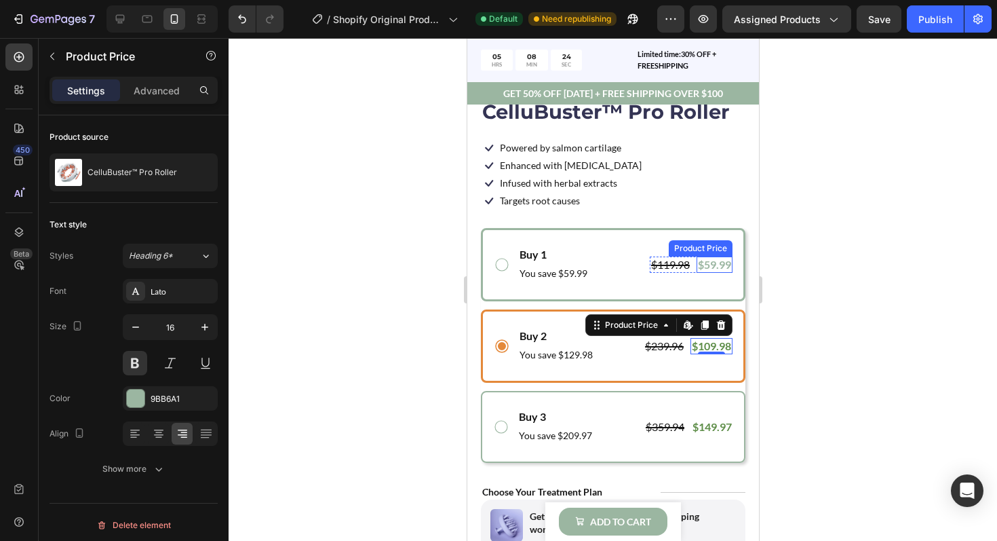
click at [707, 264] on div "$59.99" at bounding box center [714, 264] width 36 height 17
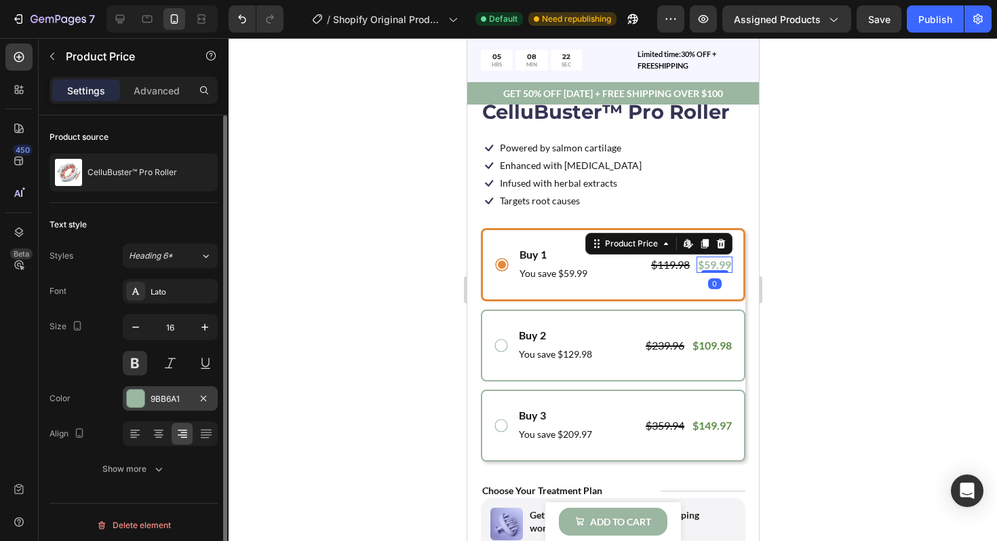
click at [132, 404] on div at bounding box center [136, 398] width 18 height 18
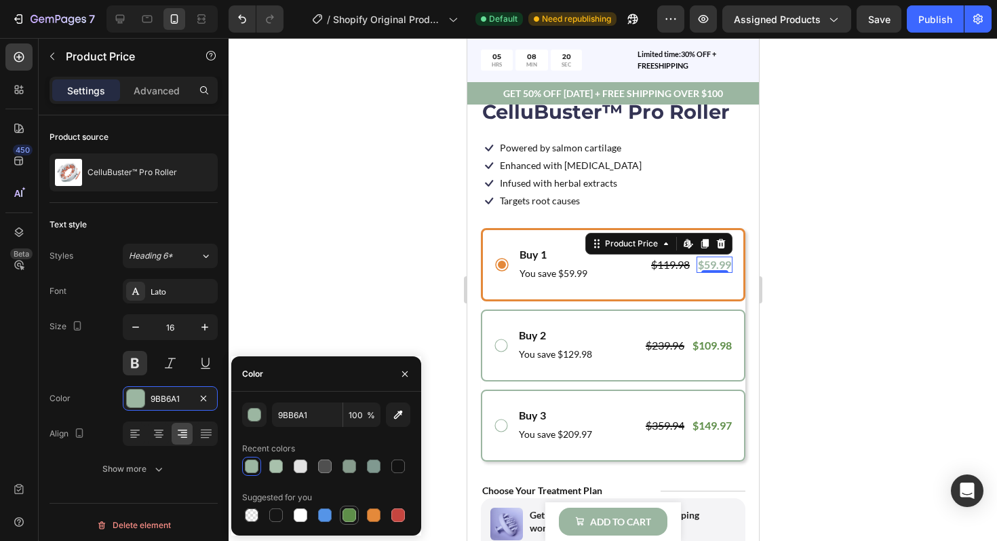
click at [343, 509] on div at bounding box center [350, 515] width 14 height 14
type input "5E8E49"
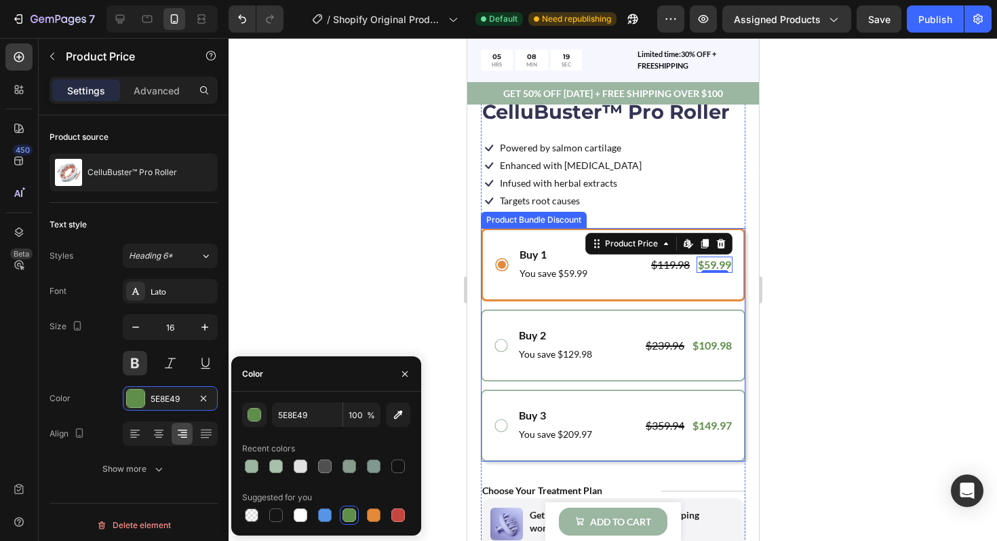
click at [805, 314] on div at bounding box center [613, 289] width 768 height 503
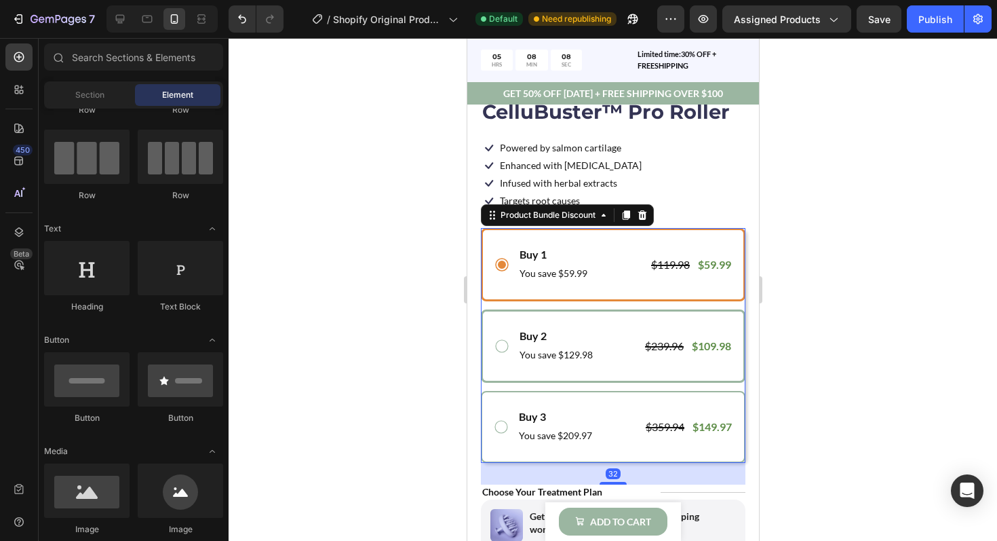
click at [508, 309] on div "Buy 2 Text Block You save $129.98 Text Block $239.96 Product Price Product Pric…" at bounding box center [612, 345] width 265 height 73
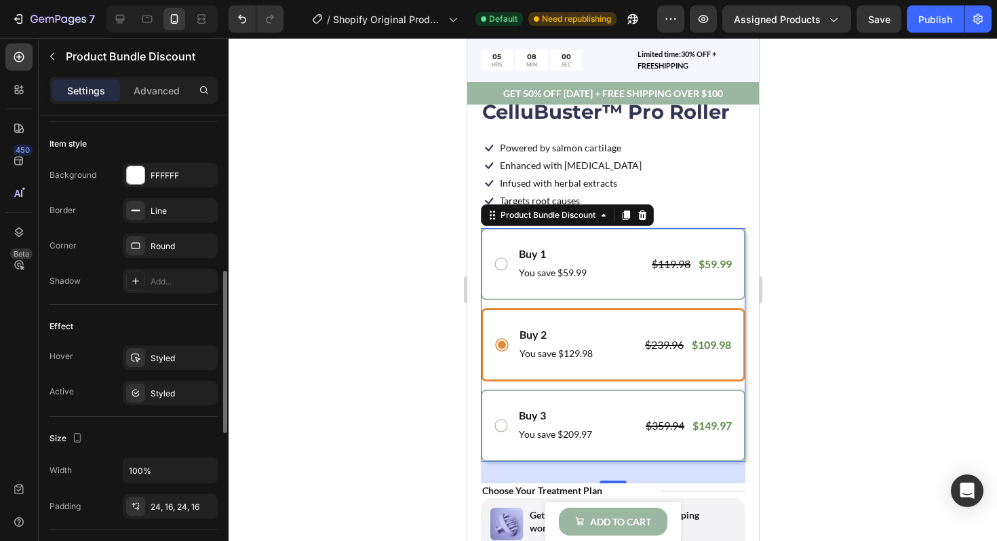
scroll to position [440, 0]
click at [180, 364] on div "Styled" at bounding box center [170, 357] width 95 height 24
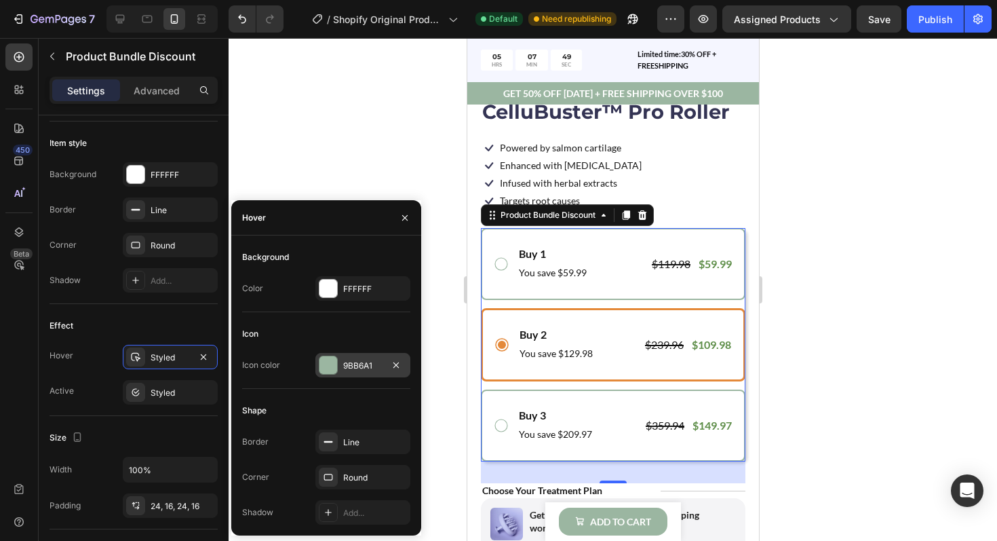
click at [343, 370] on div "9BB6A1" at bounding box center [362, 365] width 39 height 12
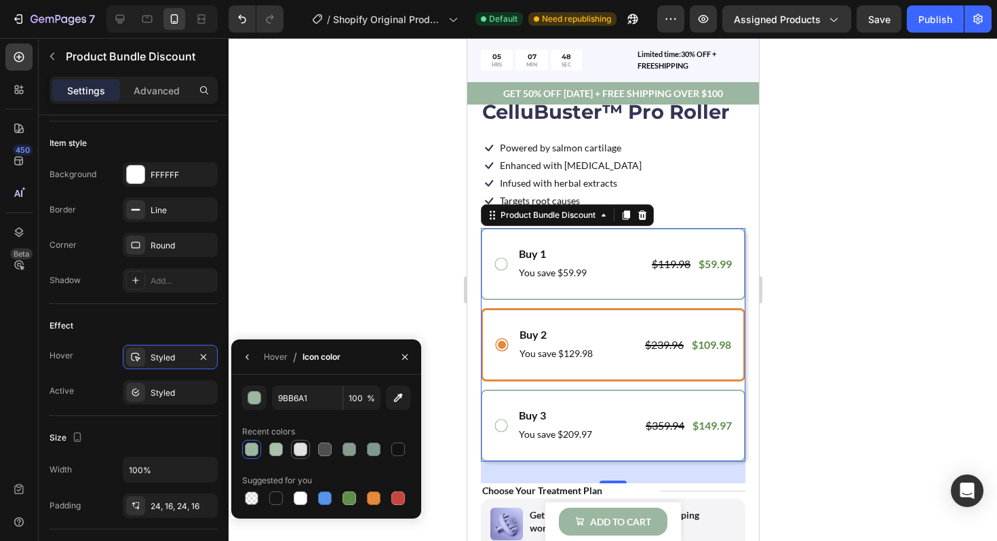
click at [303, 449] on div at bounding box center [301, 449] width 14 height 14
click at [351, 501] on div at bounding box center [350, 498] width 14 height 14
type input "5E8E49"
click at [275, 359] on div "Hover" at bounding box center [276, 357] width 24 height 12
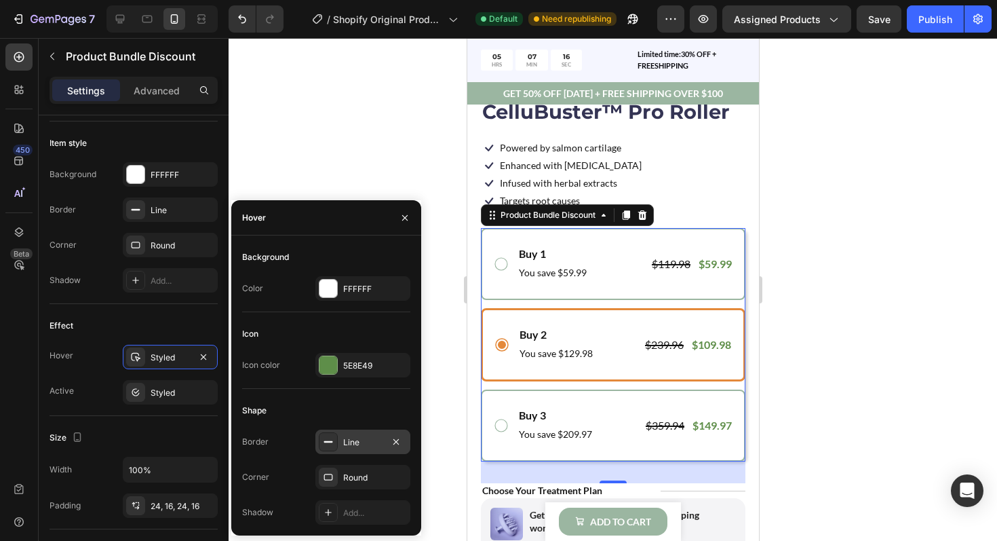
click at [381, 439] on div "Line" at bounding box center [362, 442] width 39 height 12
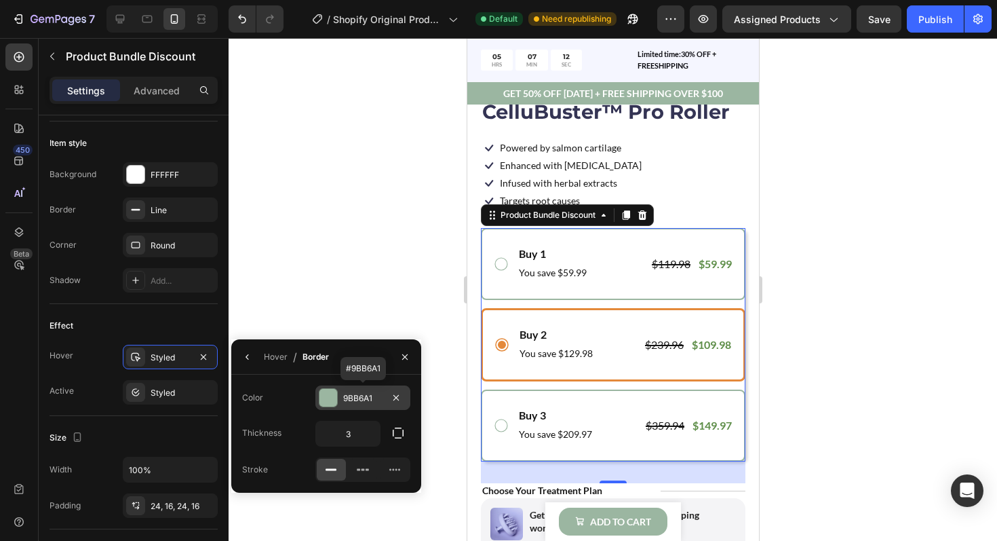
click at [333, 393] on div at bounding box center [328, 398] width 18 height 18
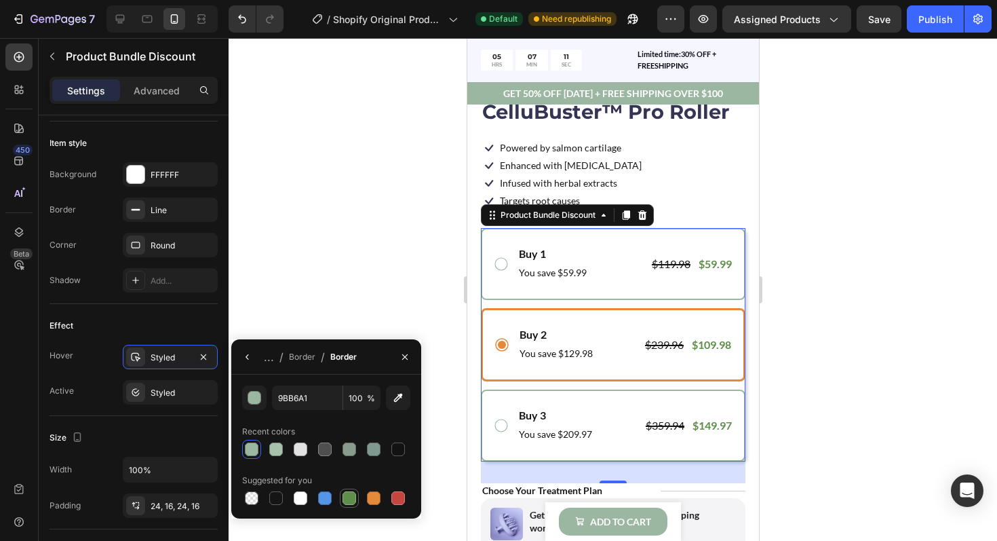
click at [350, 504] on div at bounding box center [350, 498] width 14 height 14
type input "5E8E49"
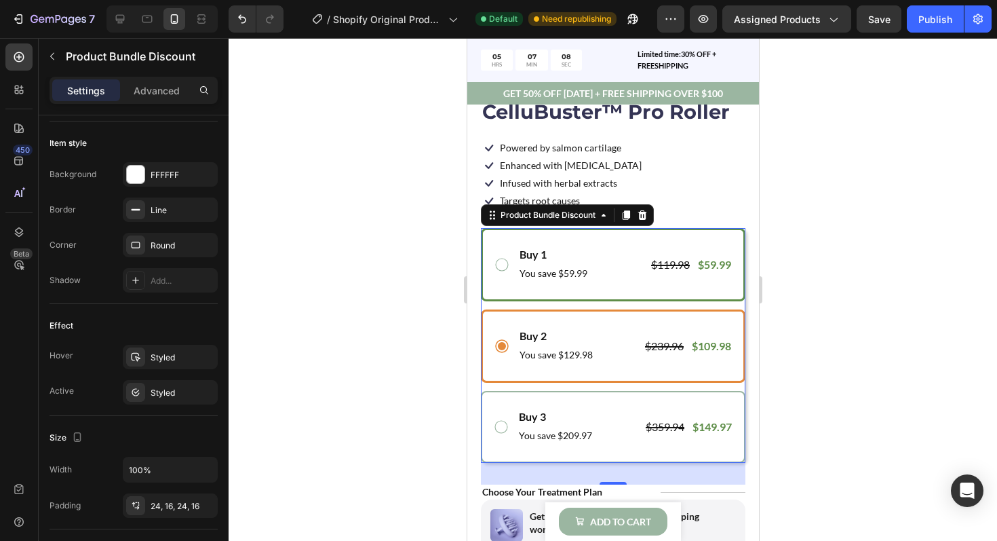
click at [494, 286] on div "Buy 1 Text Block You save $59.99 Text Block $119.98 Product Price Product Price…" at bounding box center [612, 264] width 265 height 73
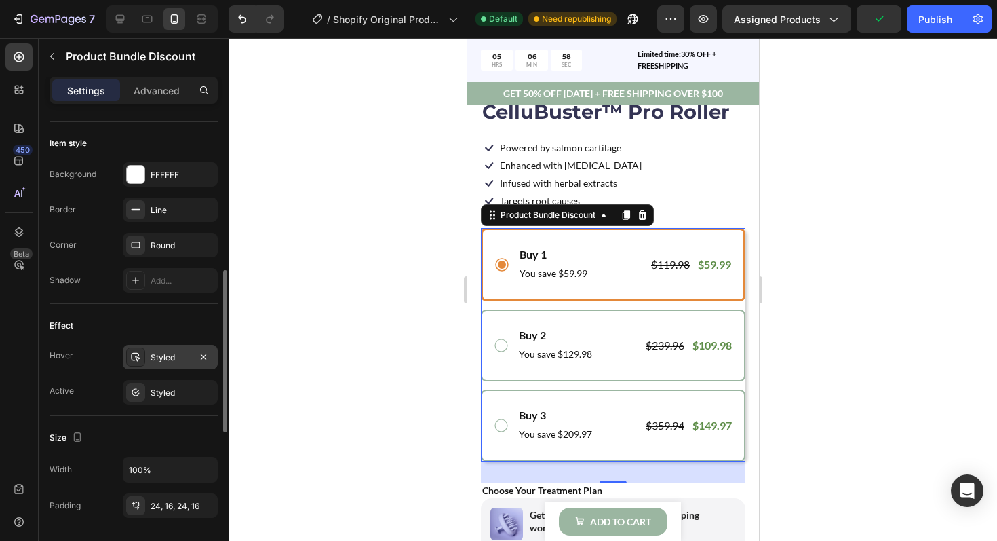
click at [180, 362] on div "Styled" at bounding box center [170, 357] width 39 height 12
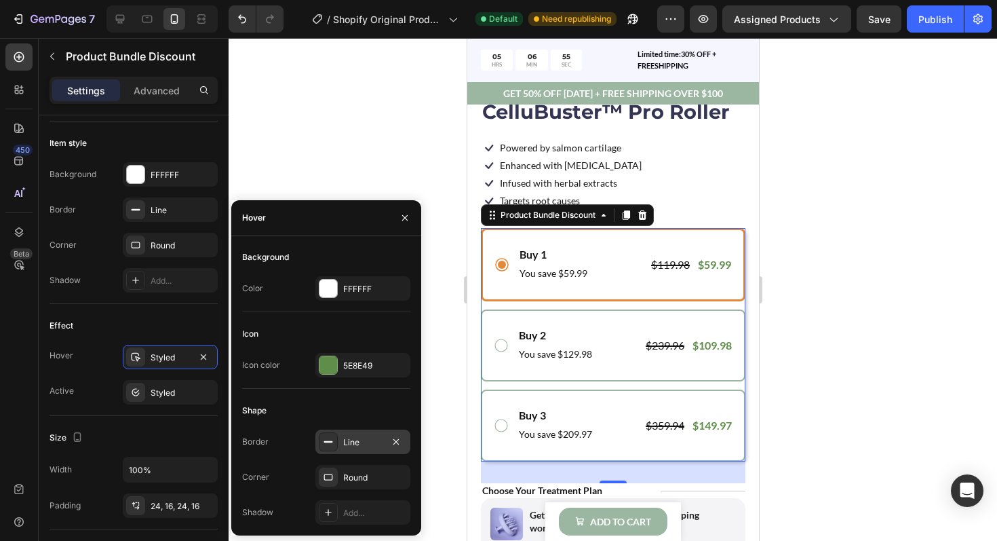
click at [350, 443] on div "Line" at bounding box center [362, 442] width 39 height 12
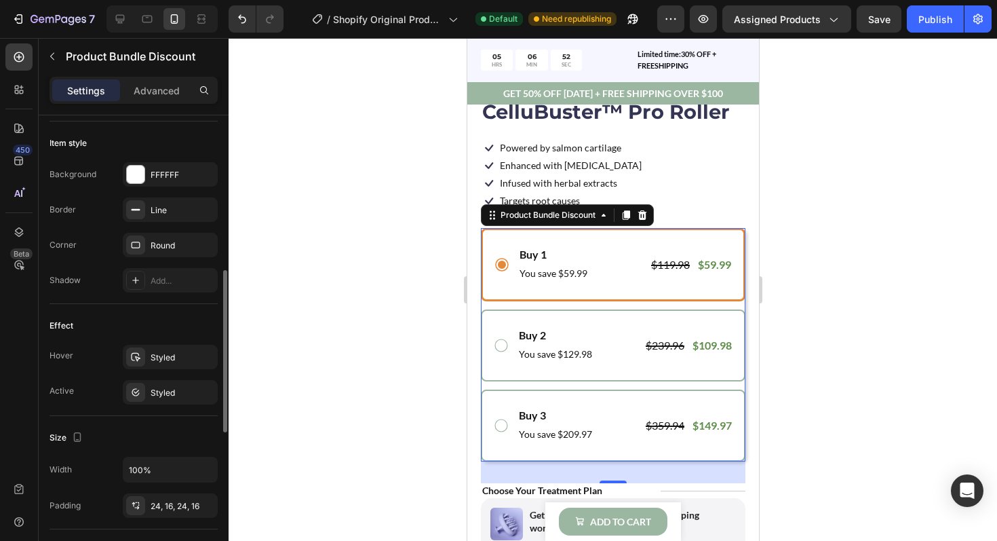
click at [177, 337] on div "Effect Hover Styled Active Styled" at bounding box center [134, 360] width 168 height 112
click at [177, 384] on div "Styled" at bounding box center [170, 392] width 95 height 24
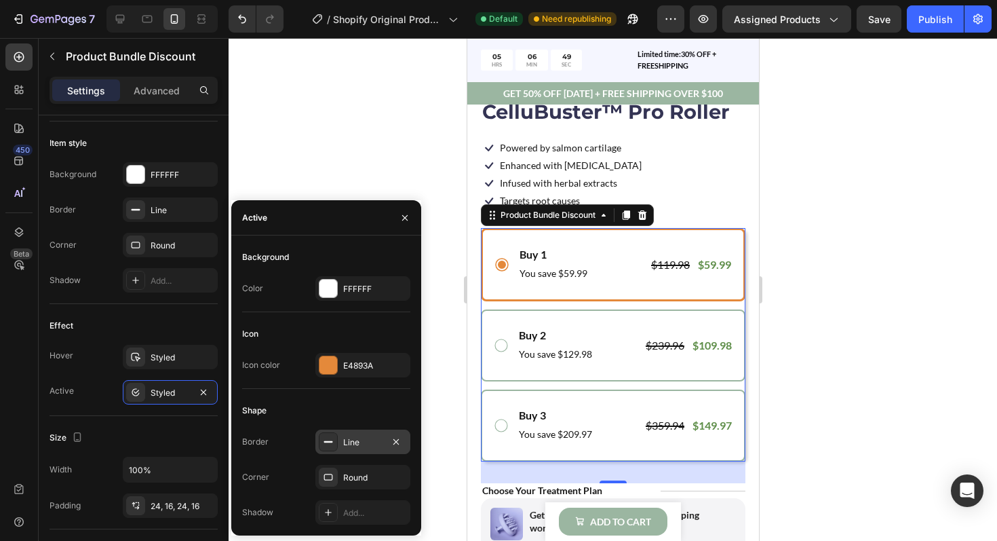
click at [346, 439] on div "Line" at bounding box center [362, 442] width 39 height 12
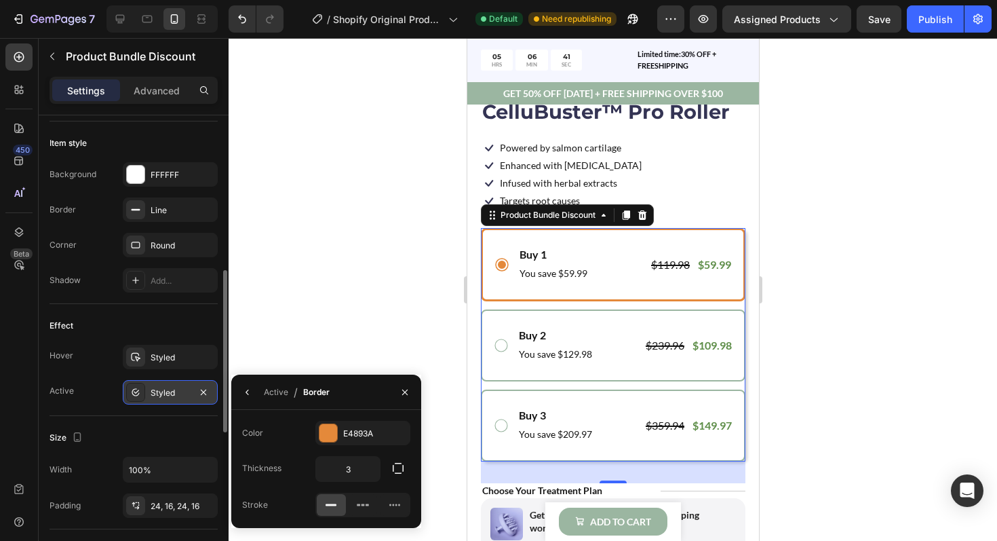
click at [174, 391] on div "Styled" at bounding box center [170, 393] width 39 height 12
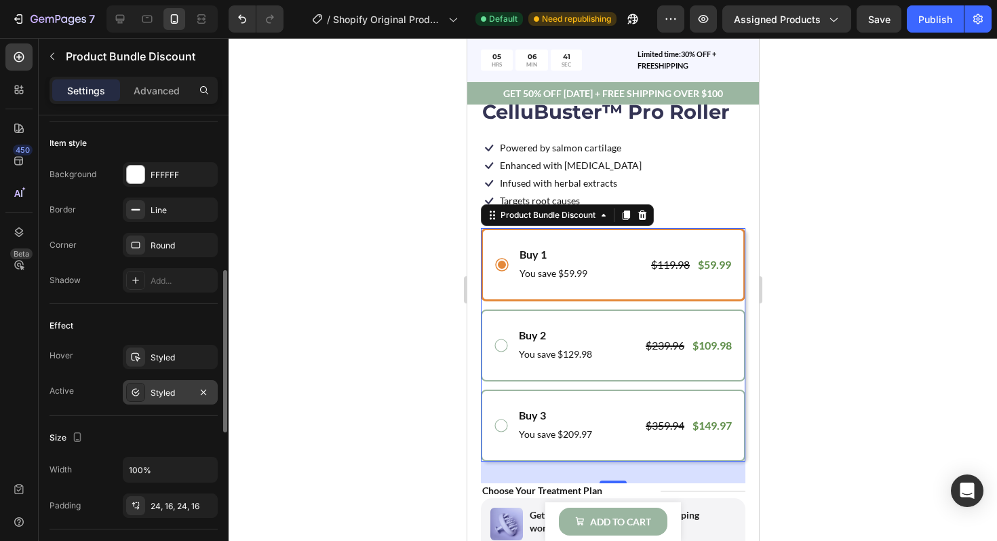
click at [174, 391] on div "Styled" at bounding box center [170, 393] width 39 height 12
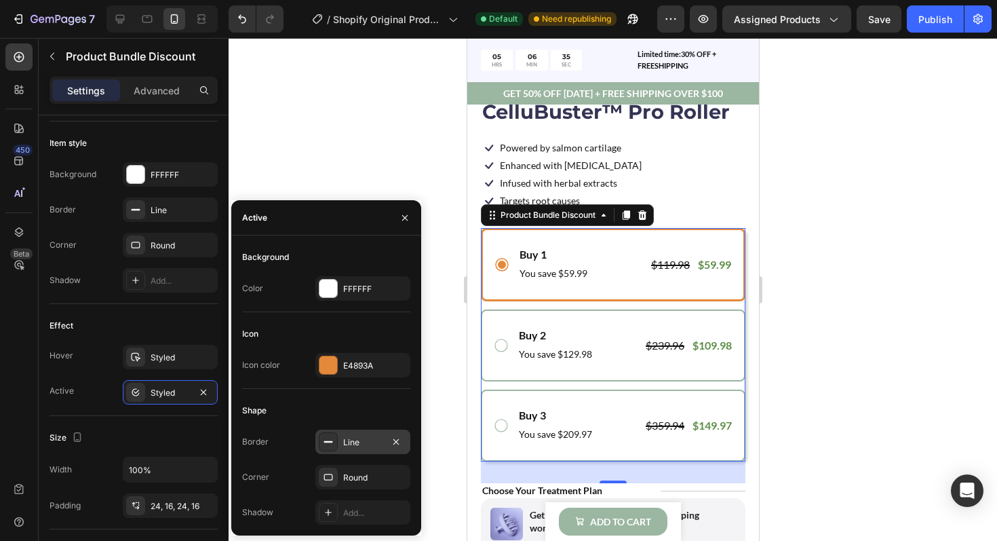
click at [353, 440] on div "Line" at bounding box center [362, 442] width 39 height 12
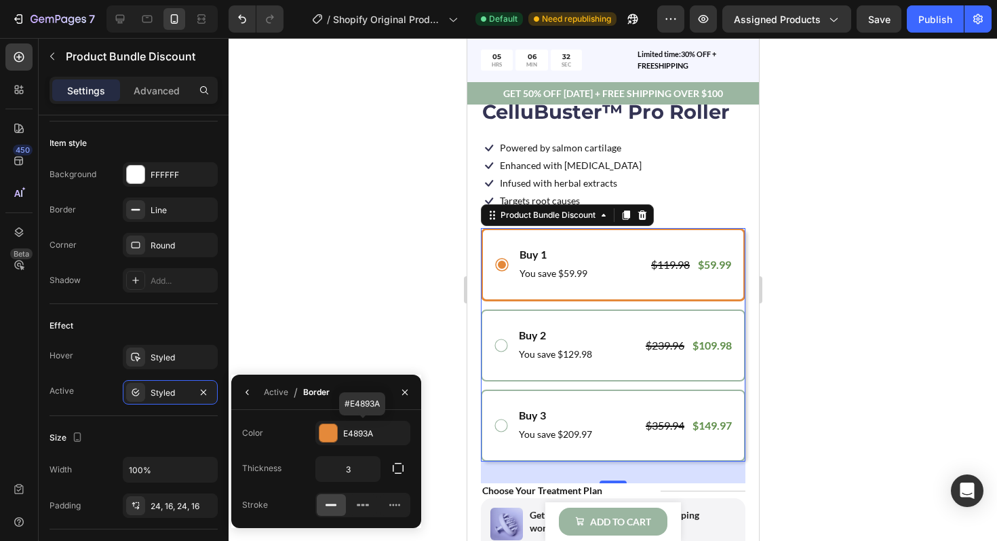
click at [353, 440] on div "E4893A" at bounding box center [362, 433] width 95 height 24
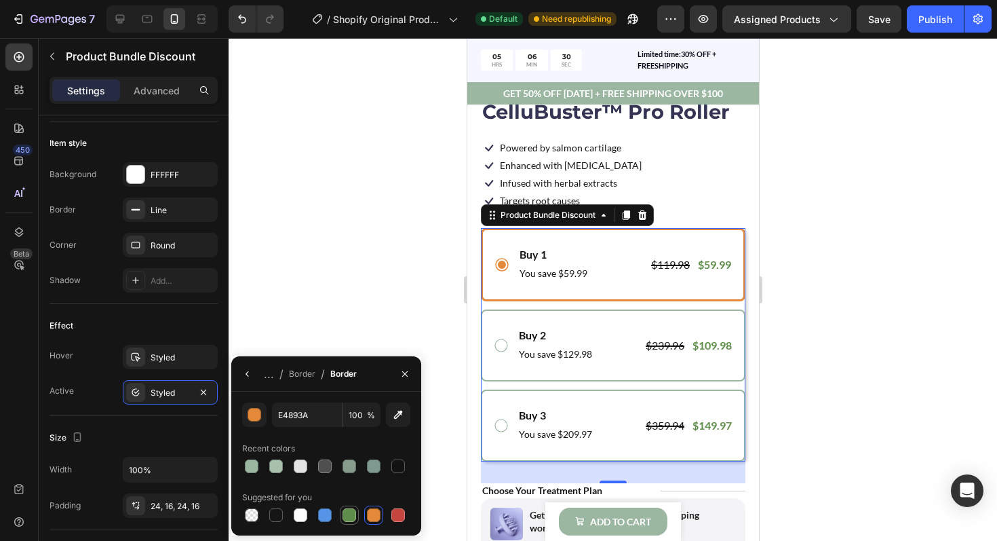
click at [348, 513] on div at bounding box center [350, 515] width 14 height 14
type input "5E8E49"
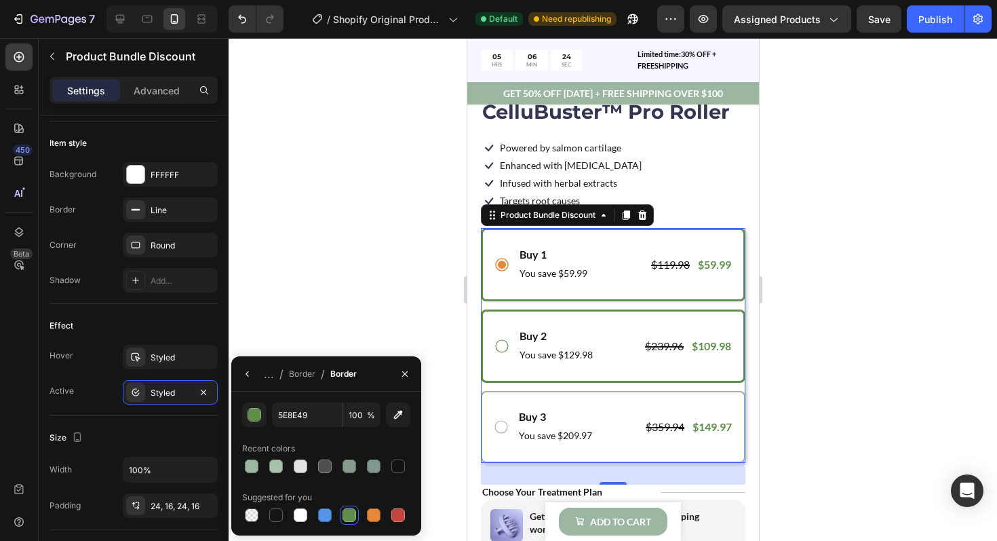
click at [496, 353] on icon at bounding box center [501, 346] width 16 height 16
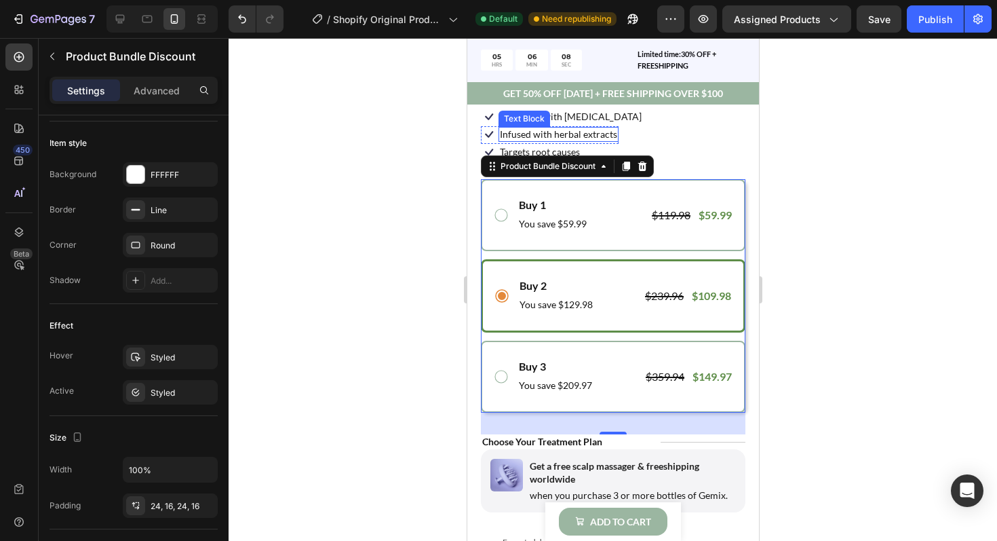
scroll to position [516, 0]
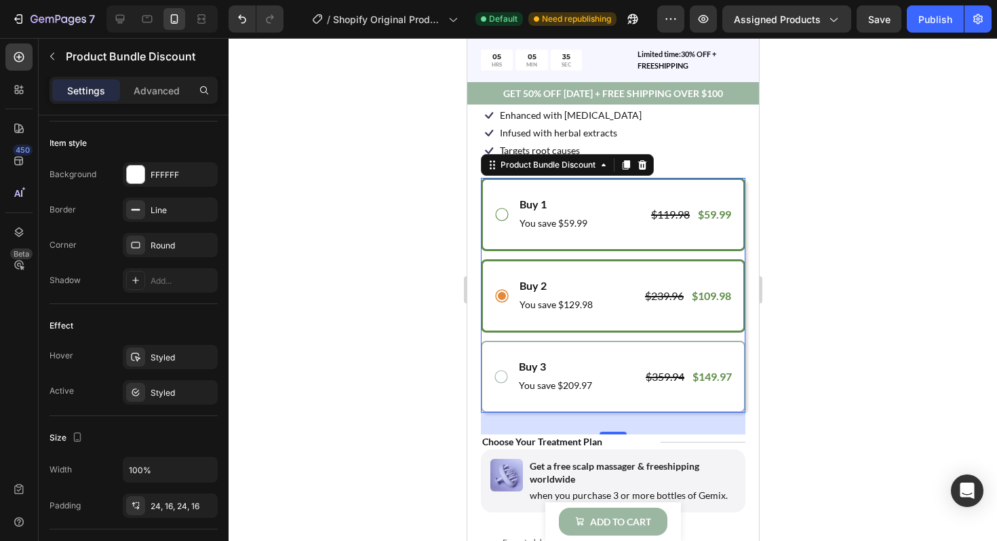
click at [501, 213] on icon at bounding box center [501, 214] width 16 height 16
click at [494, 299] on icon at bounding box center [501, 296] width 16 height 16
click at [498, 222] on div "Buy 1 Text Block You save $59.99 Text Block $119.98 Product Price Product Price…" at bounding box center [612, 214] width 239 height 37
click at [498, 294] on icon at bounding box center [501, 296] width 16 height 16
click at [501, 217] on icon at bounding box center [501, 214] width 16 height 16
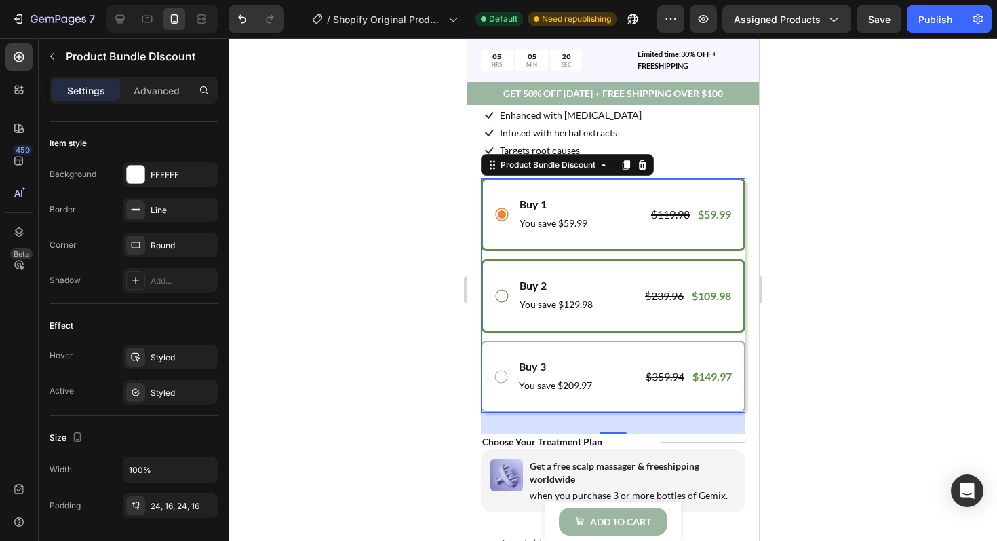
click at [500, 296] on icon at bounding box center [501, 296] width 16 height 16
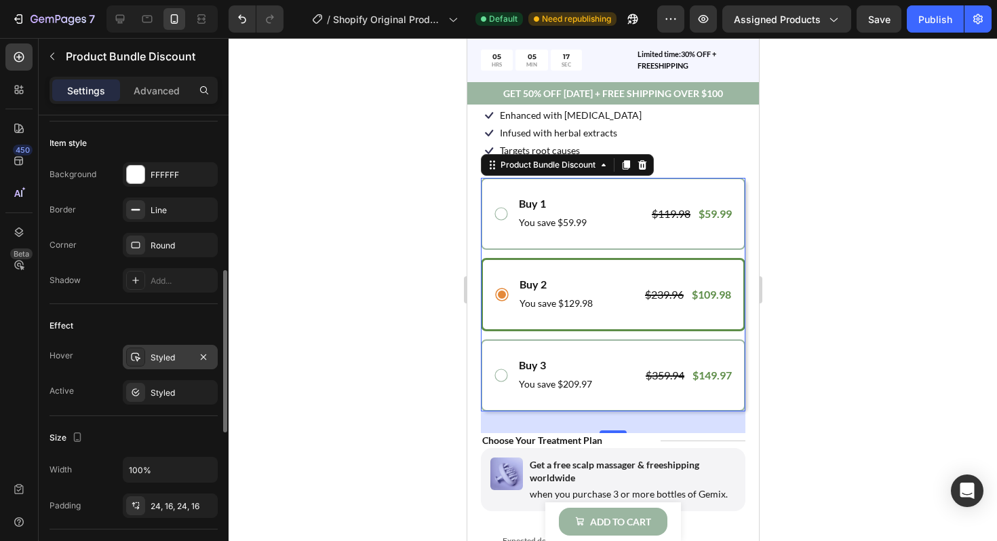
click at [181, 354] on div "Styled" at bounding box center [170, 357] width 39 height 12
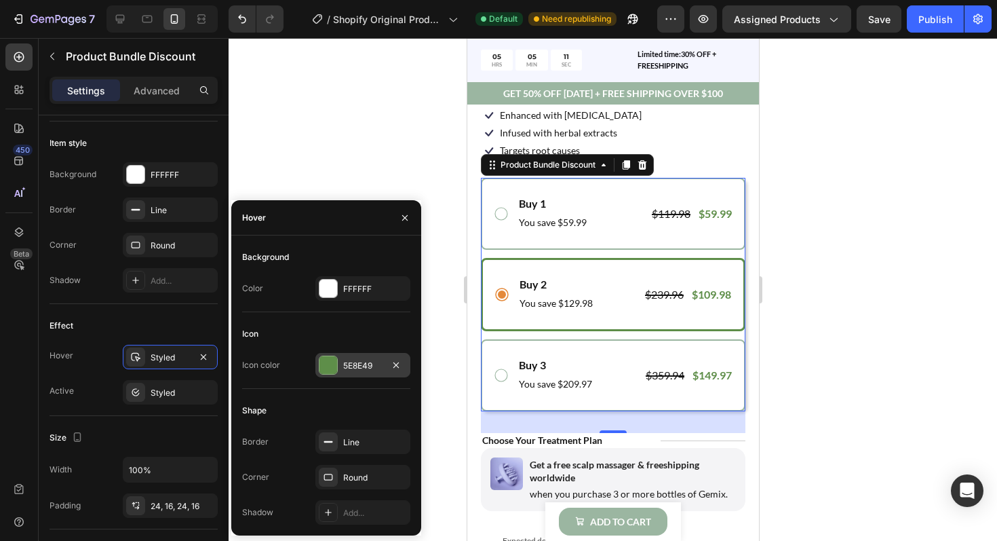
click at [332, 366] on div at bounding box center [328, 365] width 18 height 18
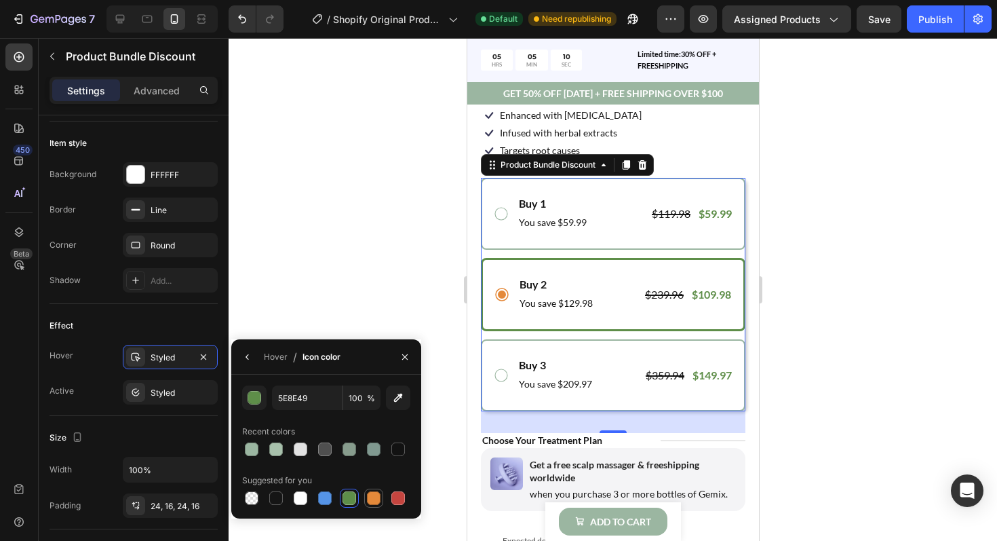
click at [370, 501] on div at bounding box center [374, 498] width 14 height 14
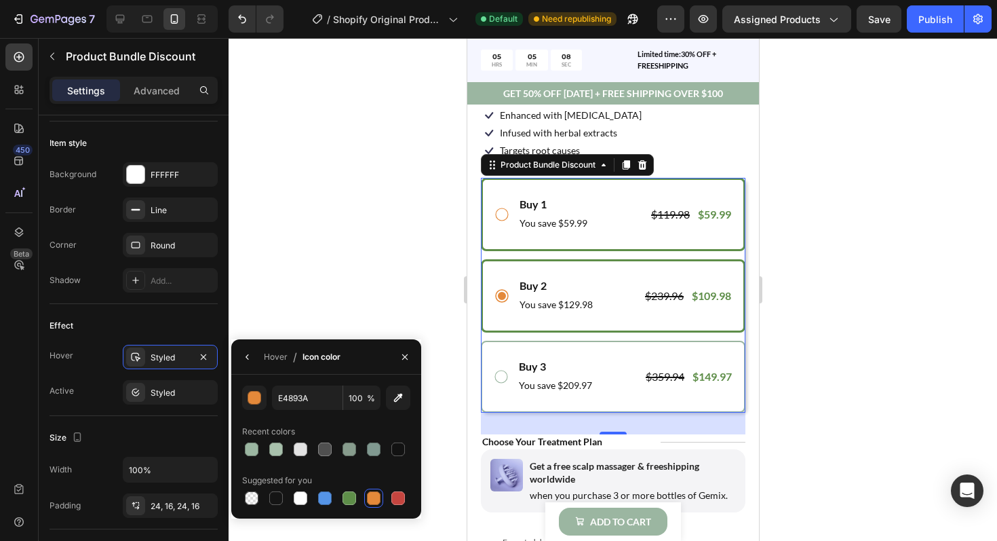
click at [501, 214] on icon at bounding box center [501, 214] width 16 height 16
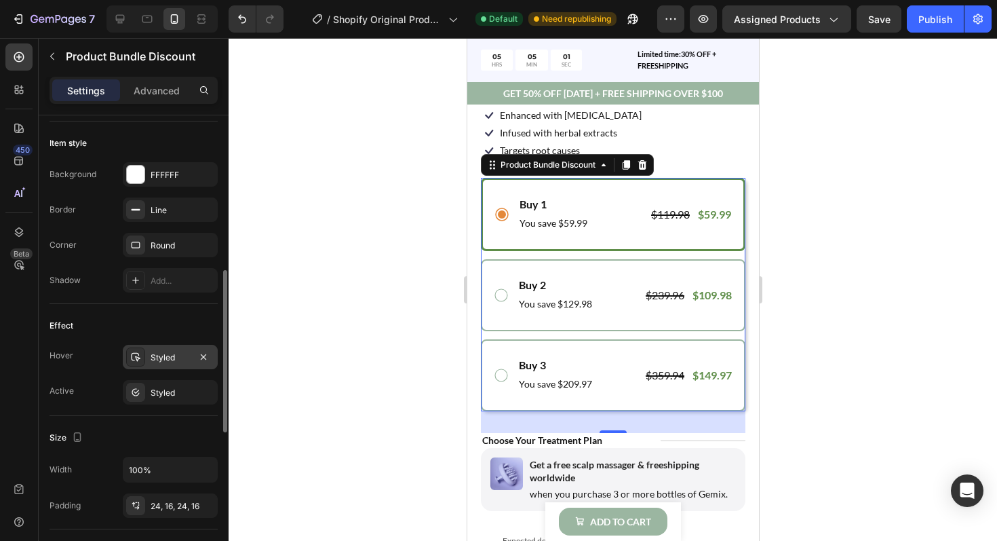
click at [173, 353] on div "Styled" at bounding box center [170, 357] width 39 height 12
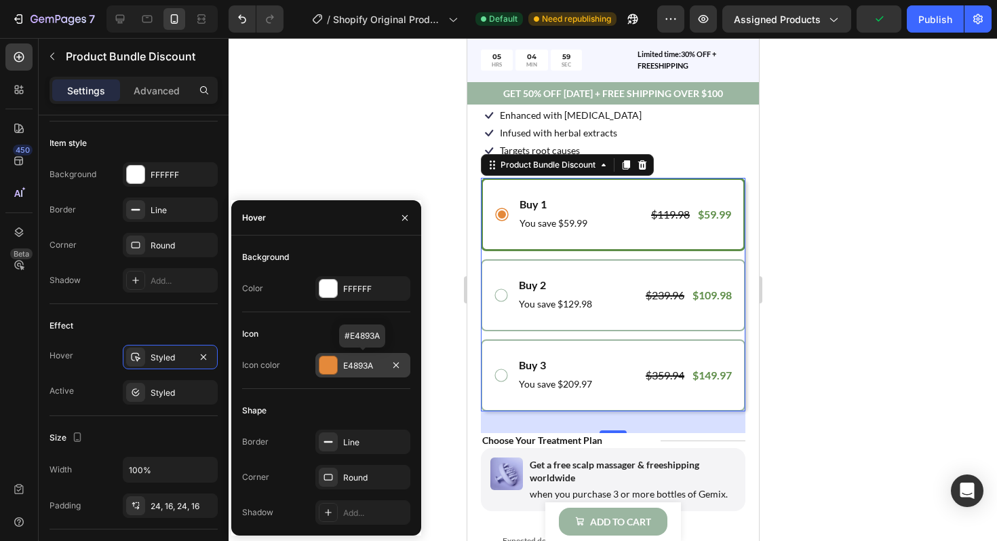
click at [330, 370] on div at bounding box center [328, 365] width 18 height 18
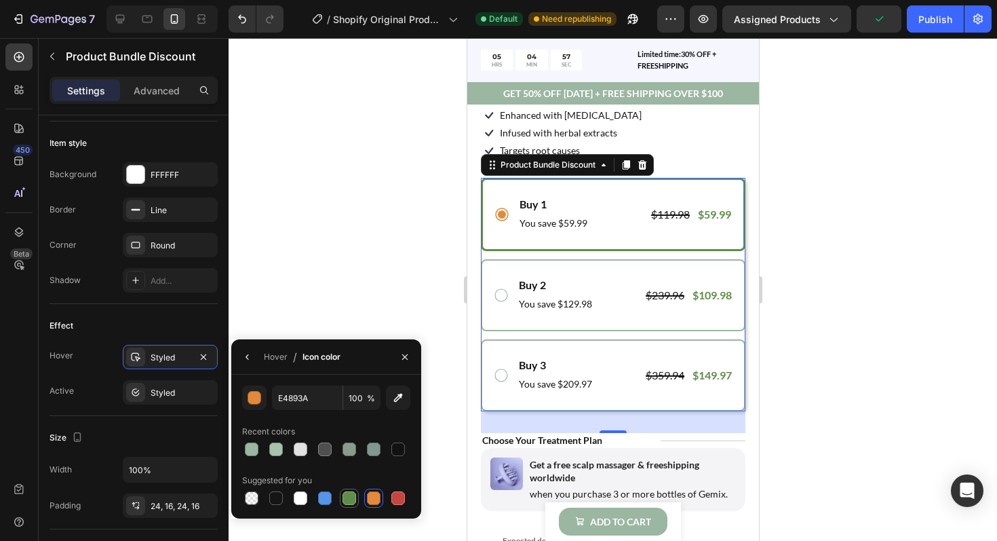
click at [354, 496] on div at bounding box center [350, 498] width 14 height 14
type input "5E8E49"
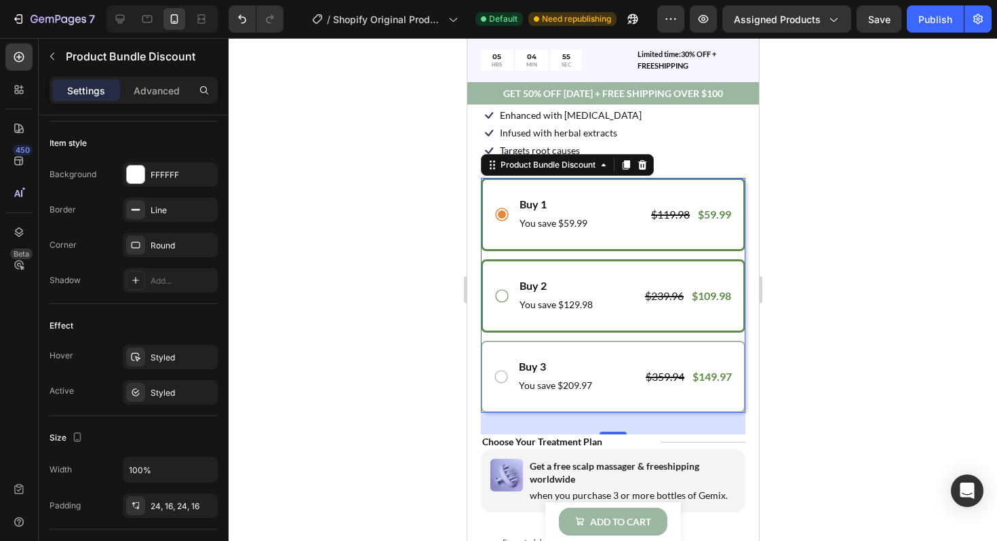
click at [500, 297] on icon at bounding box center [501, 296] width 16 height 16
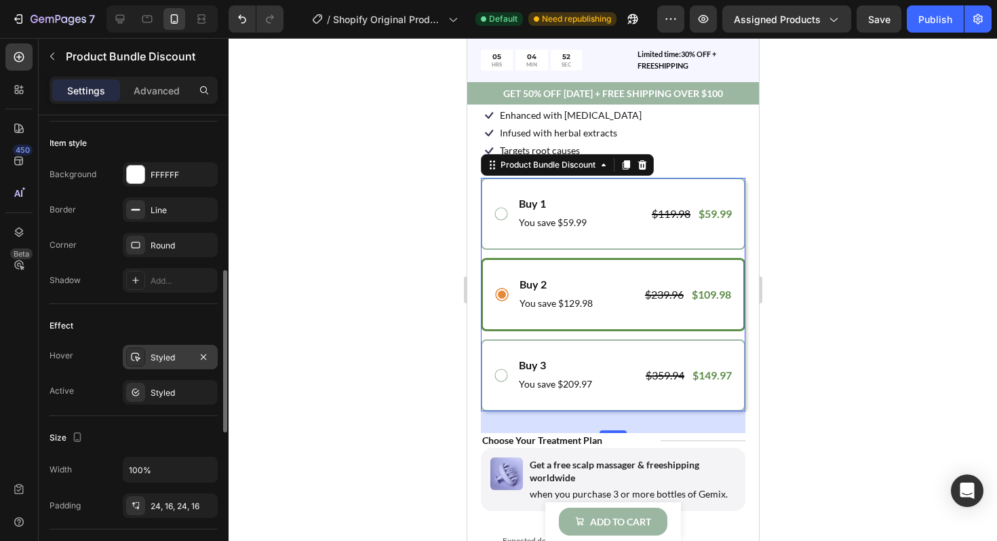
click at [183, 357] on div "Styled" at bounding box center [170, 357] width 39 height 12
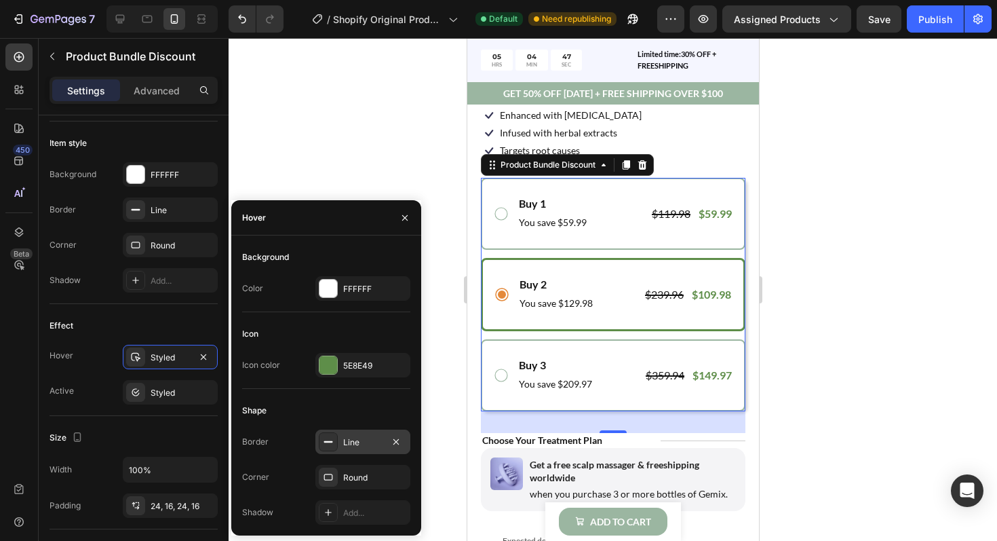
click at [349, 442] on div "Line" at bounding box center [362, 442] width 39 height 12
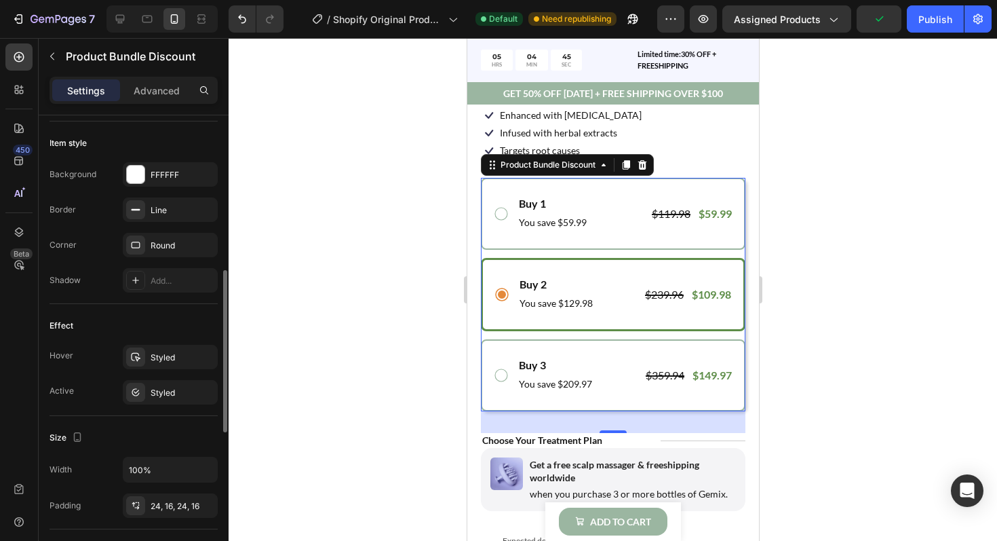
click at [182, 327] on div "Effect" at bounding box center [134, 326] width 168 height 22
click at [173, 389] on div "Styled" at bounding box center [170, 393] width 39 height 12
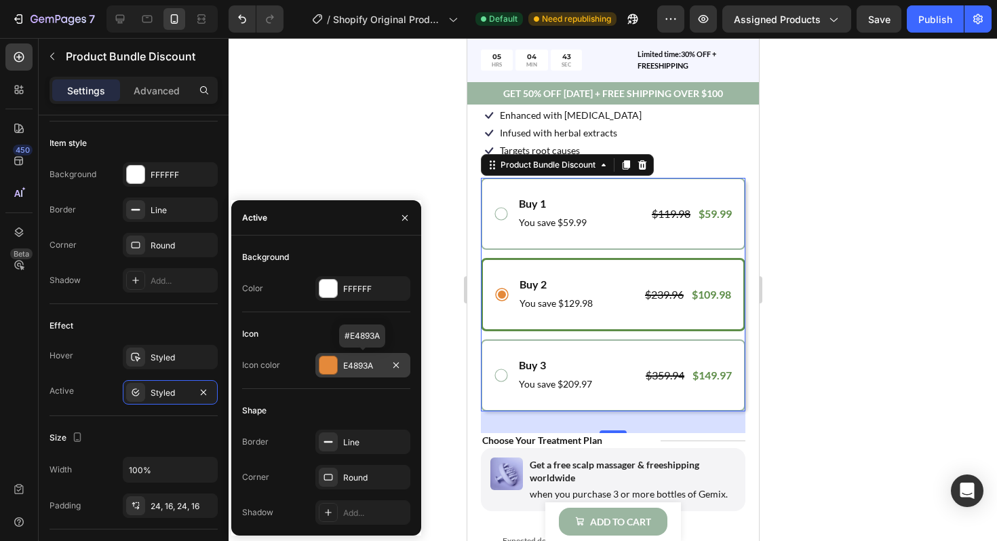
click at [326, 367] on div at bounding box center [328, 365] width 18 height 18
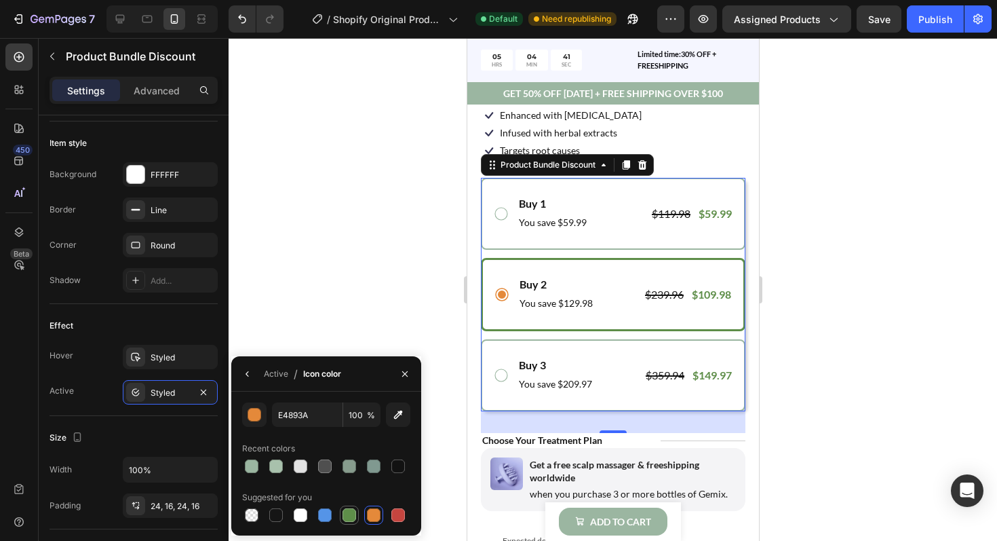
click at [350, 511] on div at bounding box center [350, 515] width 14 height 14
type input "5E8E49"
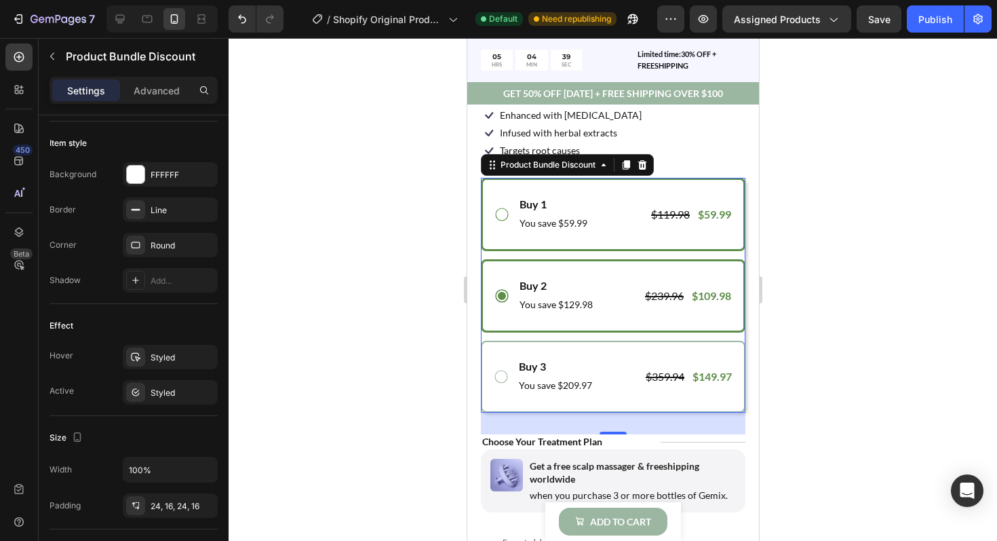
click at [500, 216] on icon at bounding box center [501, 214] width 16 height 16
click at [501, 296] on icon at bounding box center [501, 296] width 16 height 16
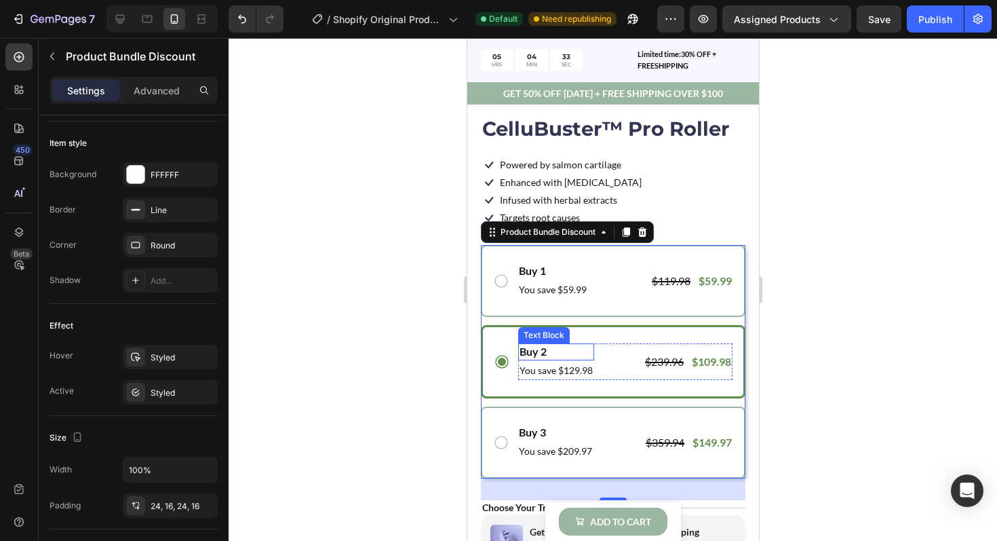
scroll to position [482, 0]
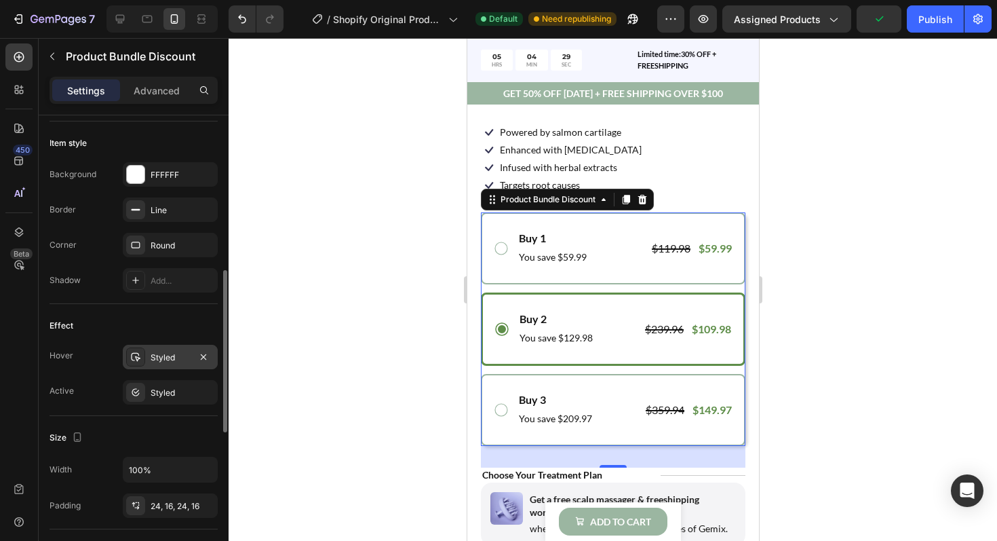
click at [172, 357] on div "Styled" at bounding box center [170, 357] width 39 height 12
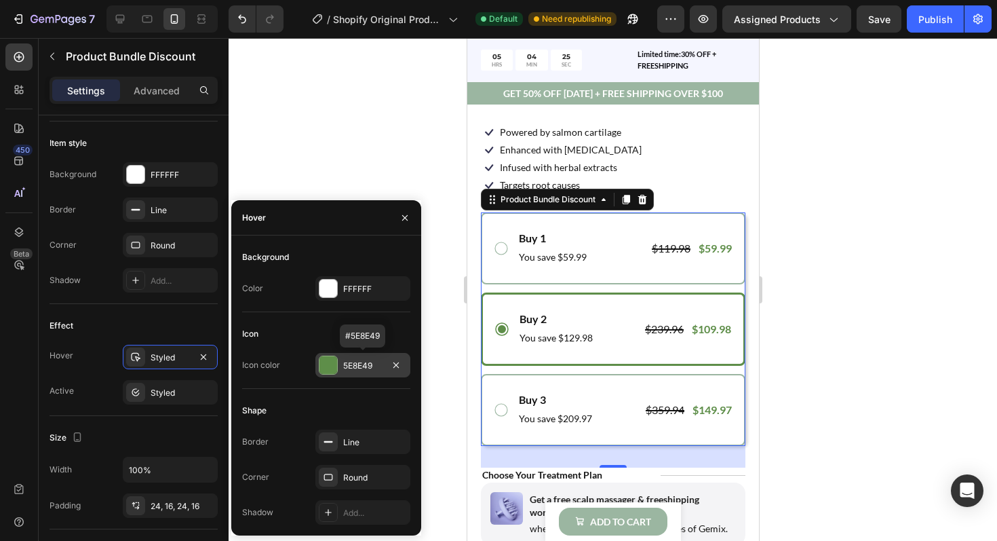
click at [332, 367] on div at bounding box center [328, 365] width 18 height 18
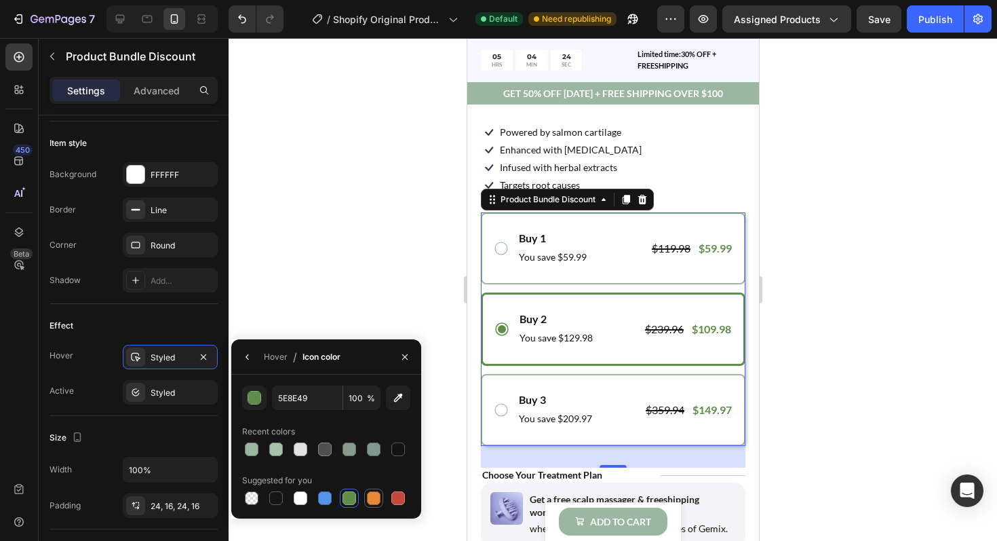
click at [374, 495] on div at bounding box center [374, 498] width 14 height 14
type input "E4893A"
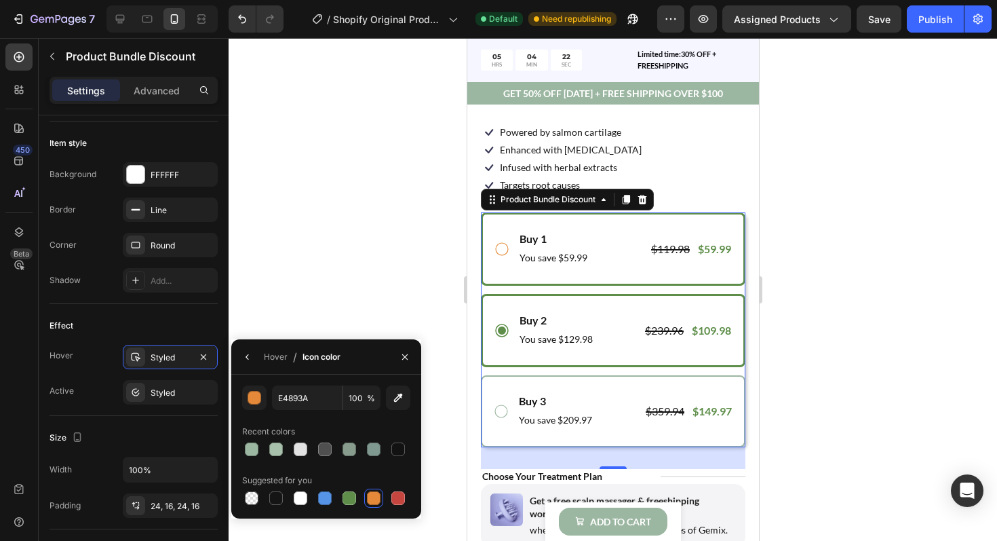
click at [502, 252] on icon at bounding box center [501, 249] width 16 height 16
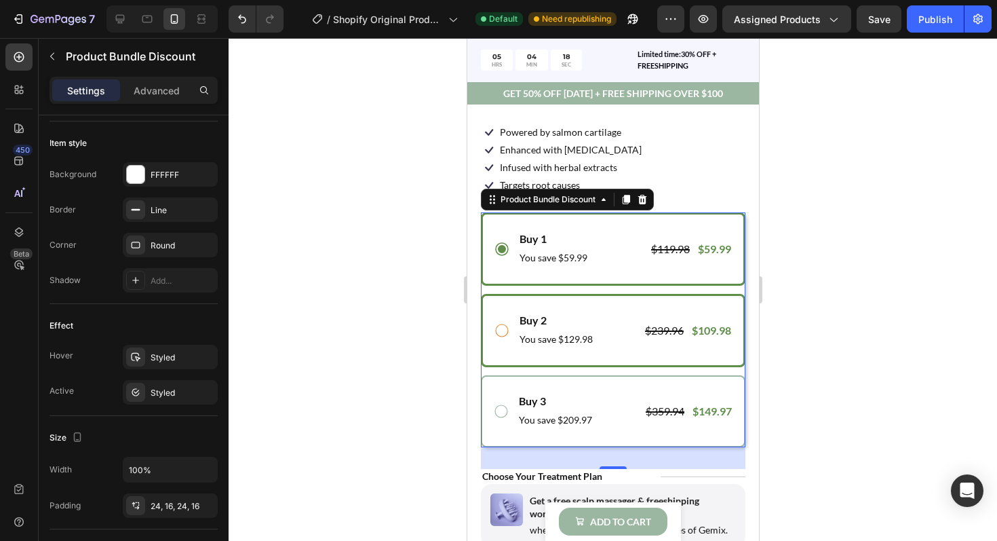
click at [501, 330] on icon at bounding box center [501, 330] width 16 height 16
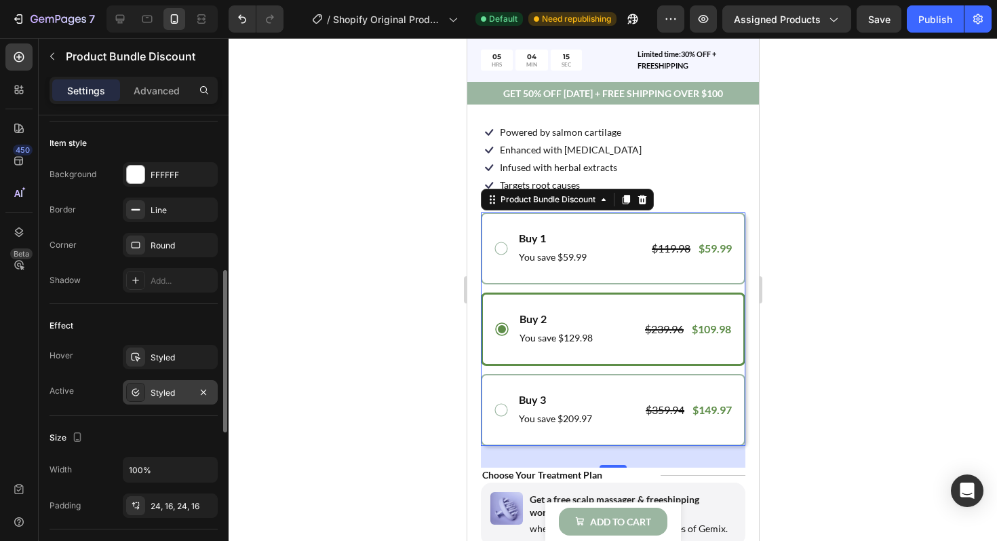
click at [178, 393] on div "Styled" at bounding box center [170, 393] width 39 height 12
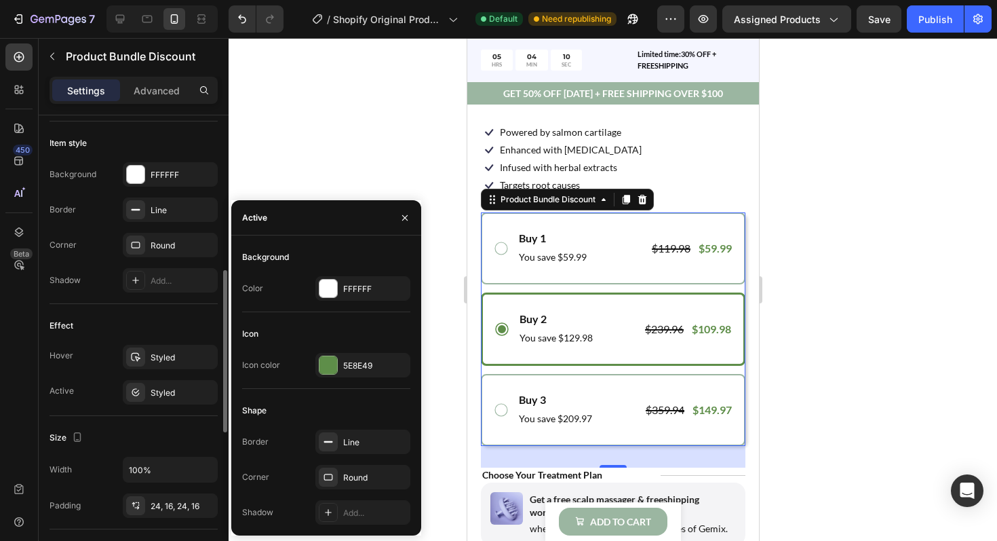
click at [167, 329] on div "Effect" at bounding box center [134, 326] width 168 height 22
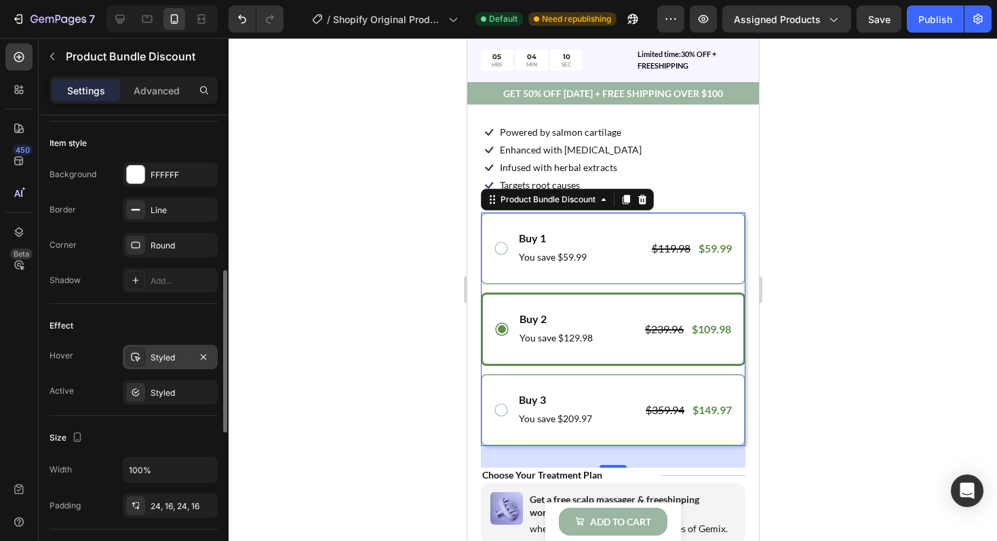
click at [167, 360] on div "Styled" at bounding box center [170, 357] width 39 height 12
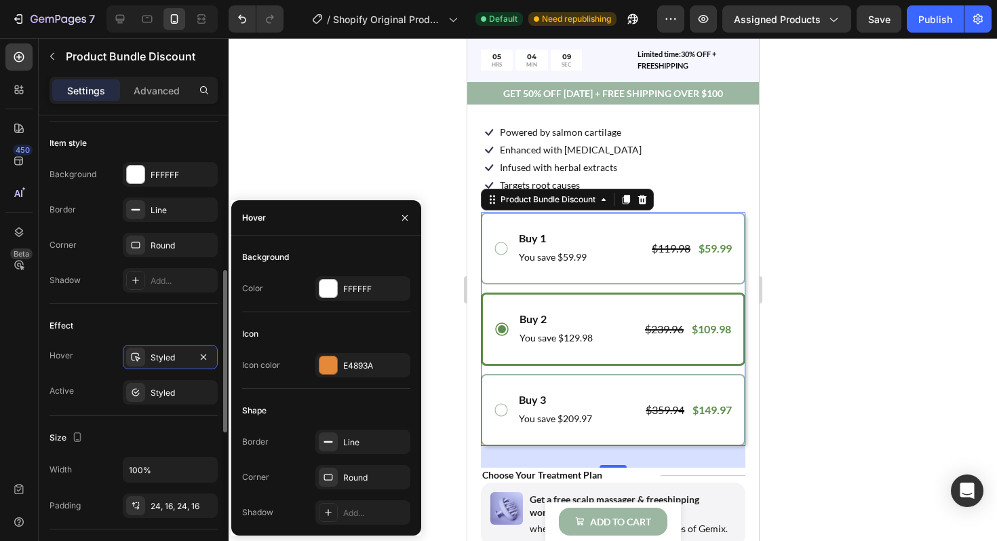
click at [149, 320] on div "Effect" at bounding box center [134, 326] width 168 height 22
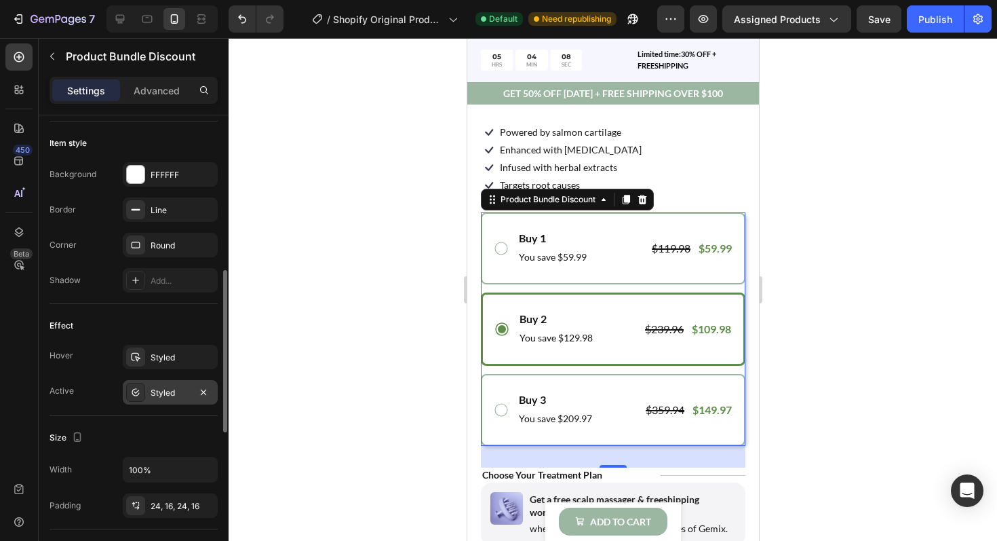
click at [155, 391] on div "Styled" at bounding box center [170, 393] width 39 height 12
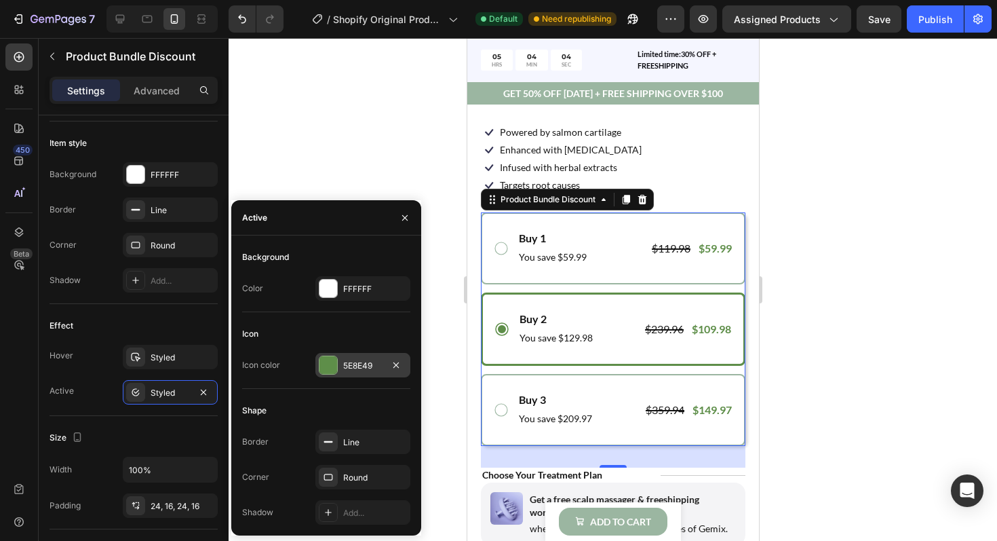
click at [332, 367] on div at bounding box center [328, 365] width 18 height 18
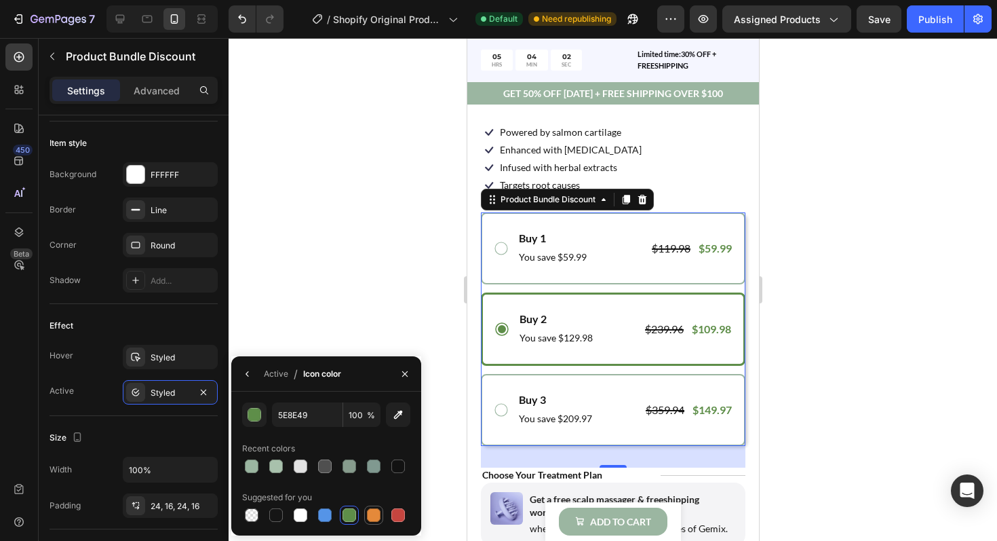
click at [371, 512] on div at bounding box center [374, 515] width 14 height 14
type input "E4893A"
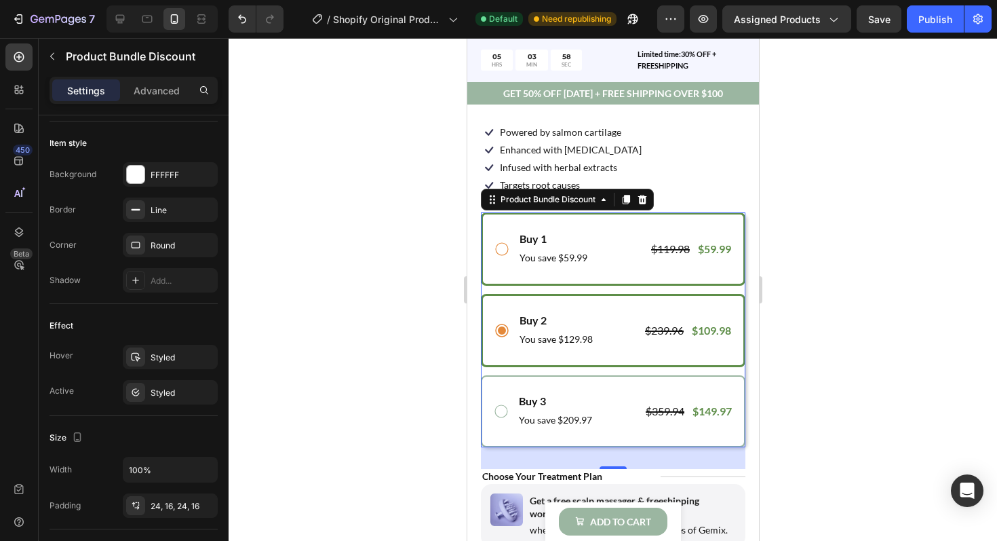
click at [497, 254] on icon at bounding box center [500, 249] width 13 height 13
click at [501, 333] on icon at bounding box center [501, 330] width 16 height 16
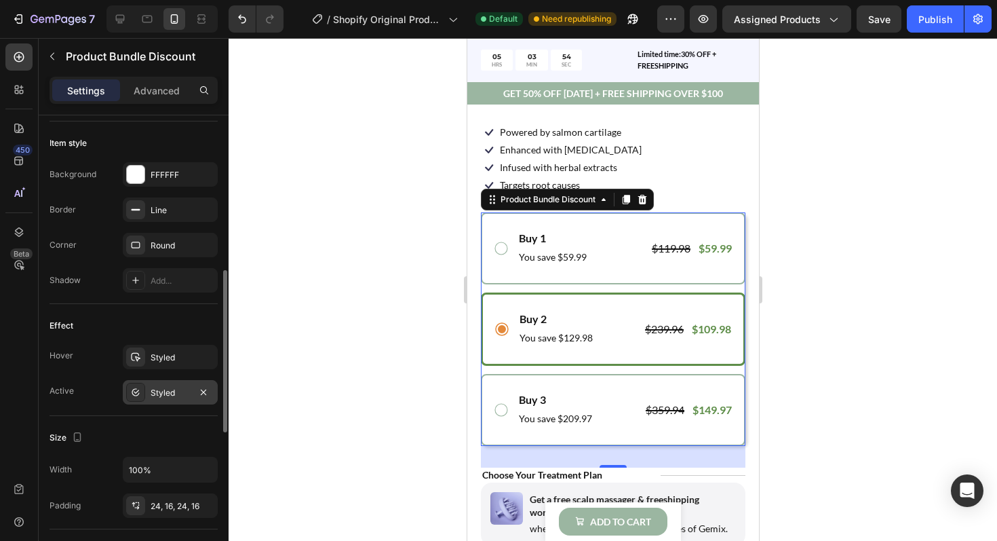
click at [169, 402] on div "Styled" at bounding box center [170, 392] width 95 height 24
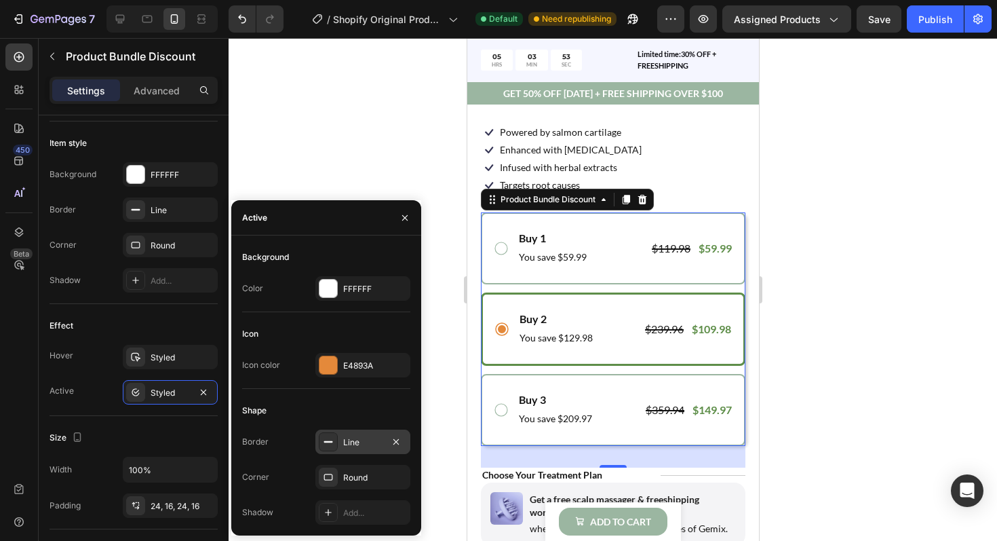
click at [363, 449] on div "Line" at bounding box center [362, 441] width 95 height 24
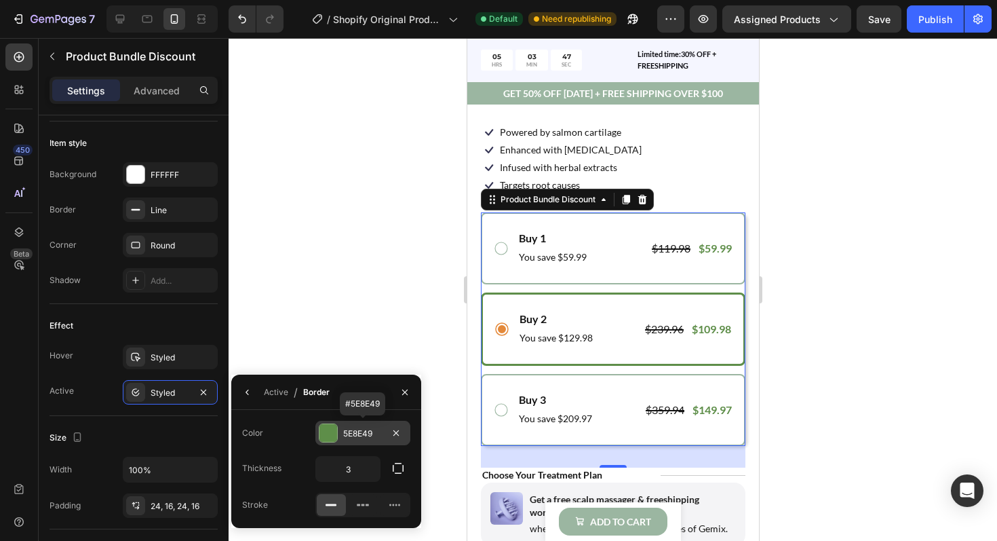
click at [351, 435] on div "5E8E49" at bounding box center [362, 433] width 39 height 12
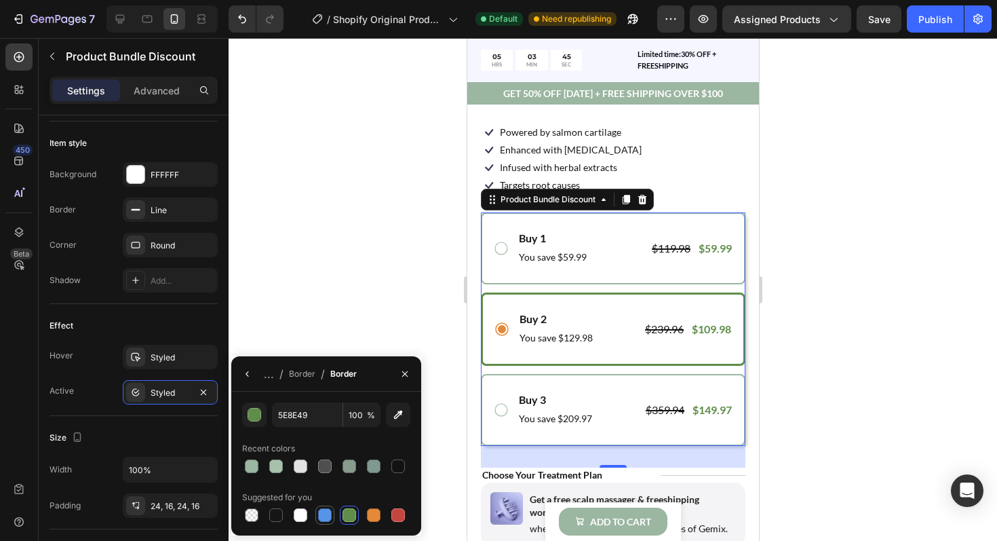
click at [326, 513] on div at bounding box center [325, 515] width 14 height 14
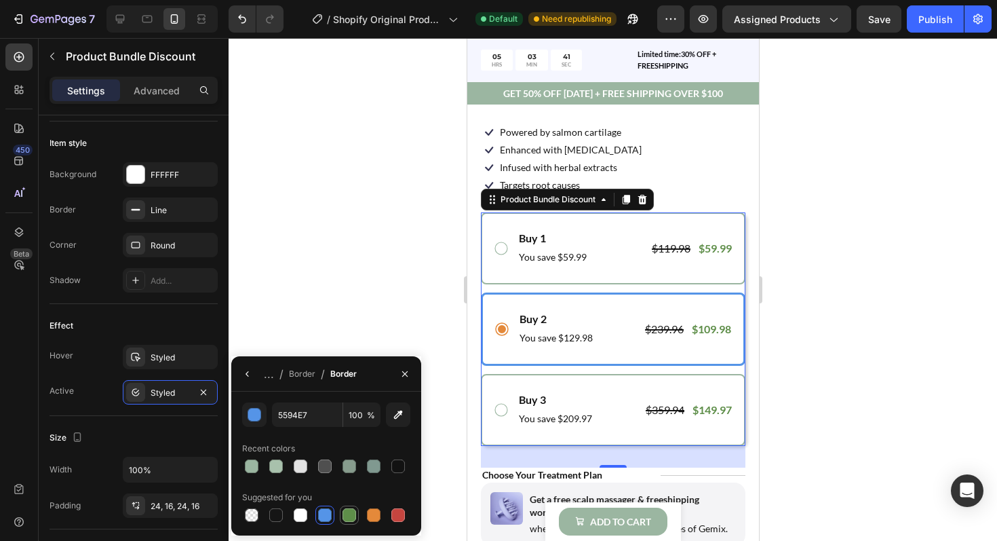
click at [347, 514] on div at bounding box center [350, 515] width 14 height 14
type input "5E8E49"
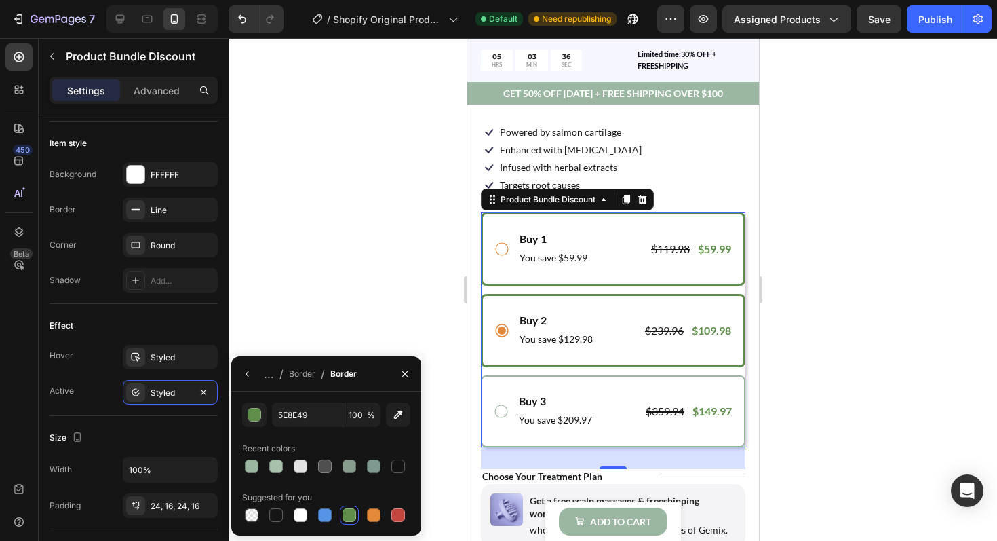
click at [504, 246] on icon at bounding box center [501, 249] width 16 height 16
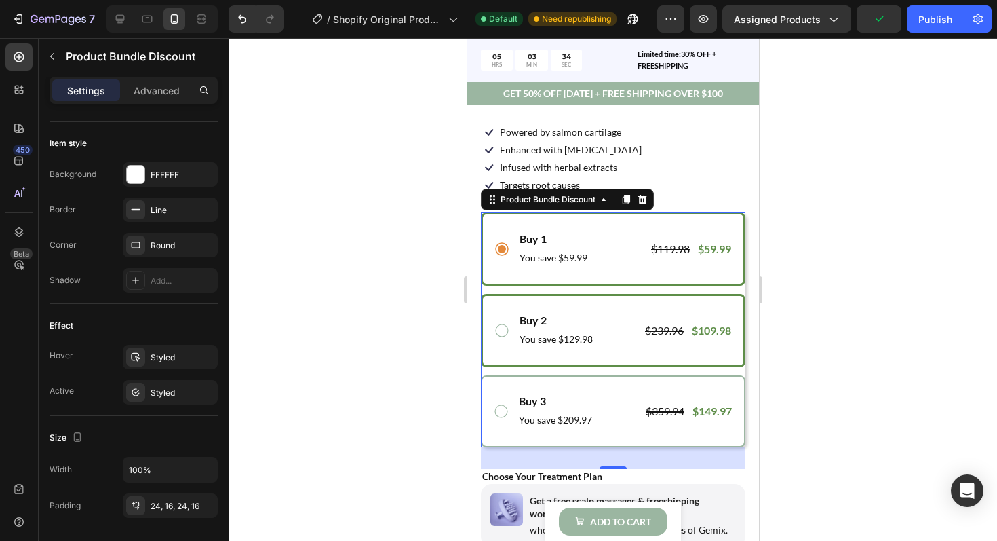
click at [500, 314] on div "Buy 2 Text Block You save $129.98 Text Block $239.96 Product Price Product Pric…" at bounding box center [612, 330] width 239 height 37
click at [499, 247] on icon at bounding box center [501, 249] width 16 height 16
click at [499, 333] on icon at bounding box center [501, 330] width 16 height 16
click at [499, 250] on icon at bounding box center [501, 249] width 16 height 16
click at [502, 328] on icon at bounding box center [501, 330] width 16 height 16
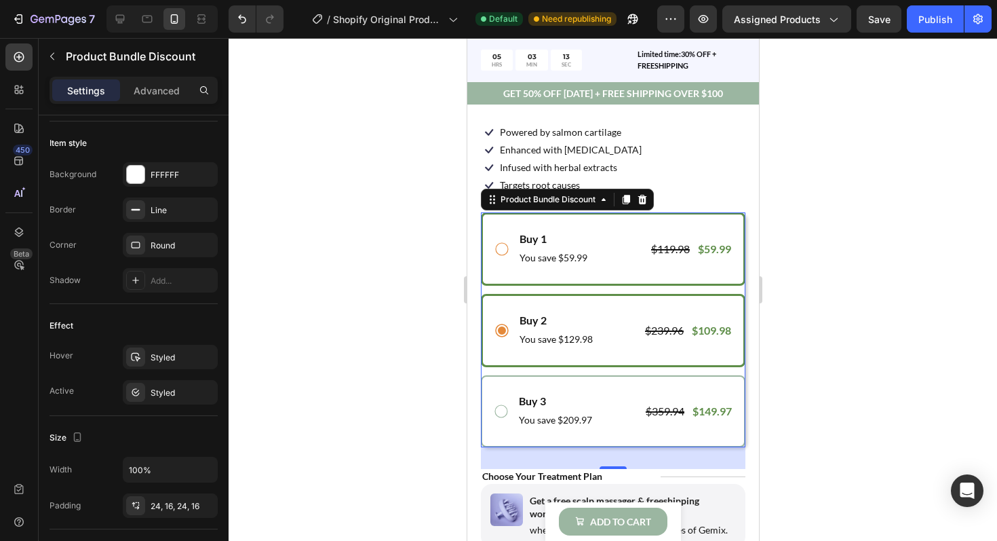
click at [501, 252] on icon at bounding box center [501, 249] width 16 height 16
click at [498, 330] on icon at bounding box center [501, 330] width 16 height 16
click at [499, 250] on icon at bounding box center [501, 249] width 16 height 16
click at [504, 332] on icon at bounding box center [501, 330] width 16 height 16
click at [495, 251] on icon at bounding box center [500, 249] width 13 height 13
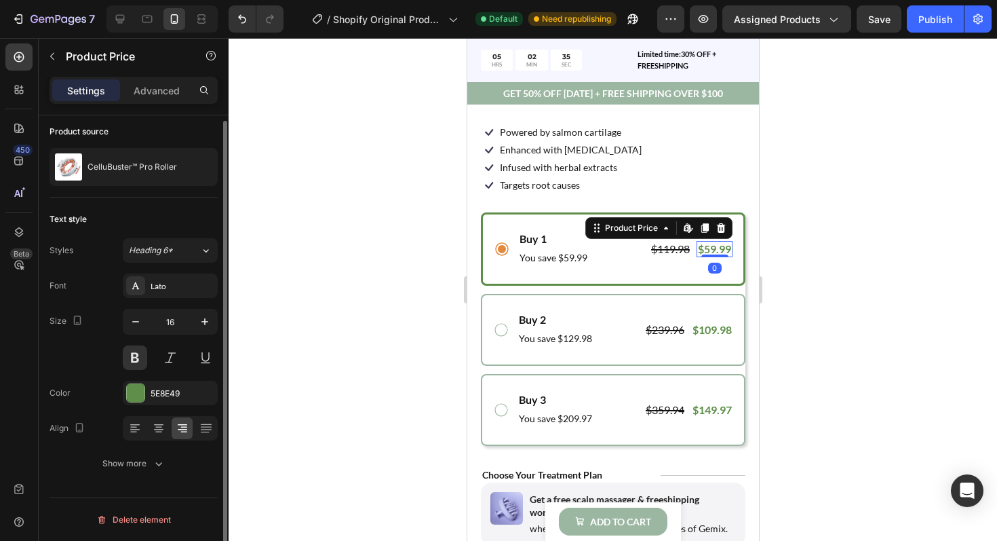
click at [709, 253] on div "$59.99" at bounding box center [714, 249] width 36 height 17
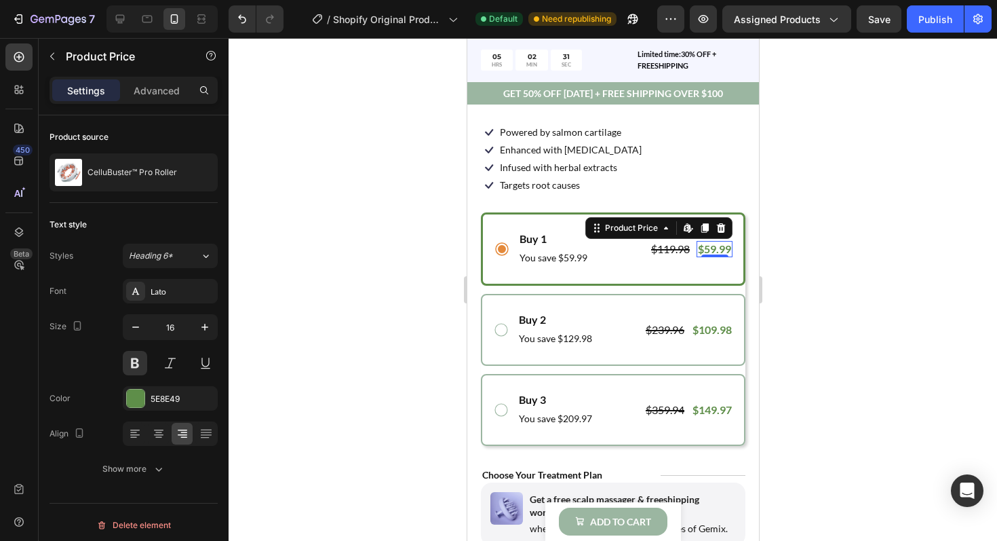
click at [837, 243] on div at bounding box center [613, 289] width 768 height 503
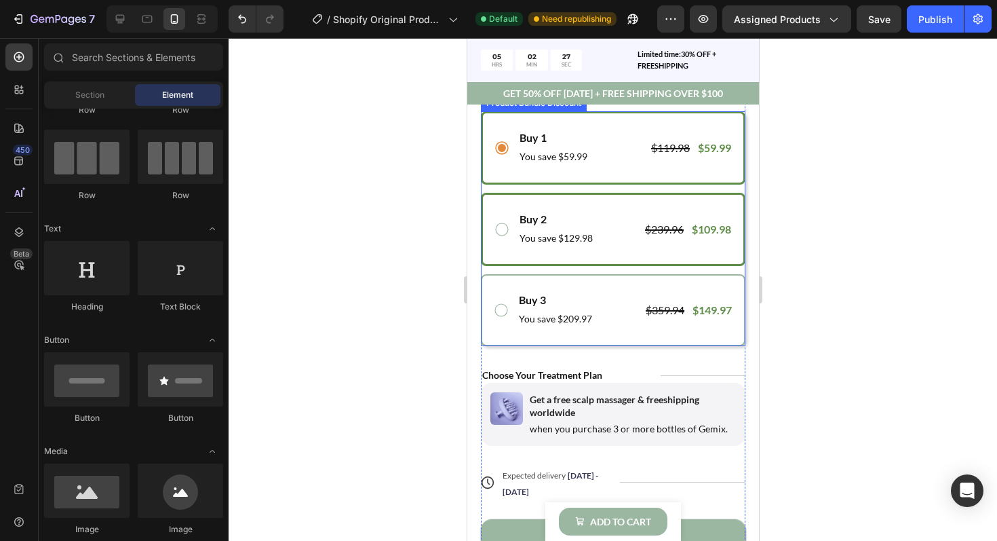
scroll to position [511, 0]
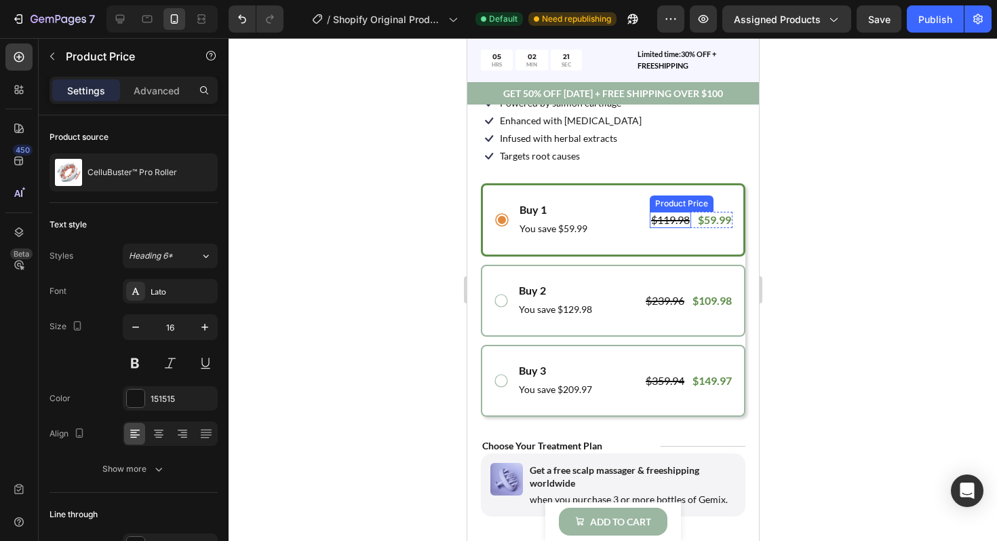
click at [657, 222] on div "$119.98" at bounding box center [669, 220] width 41 height 17
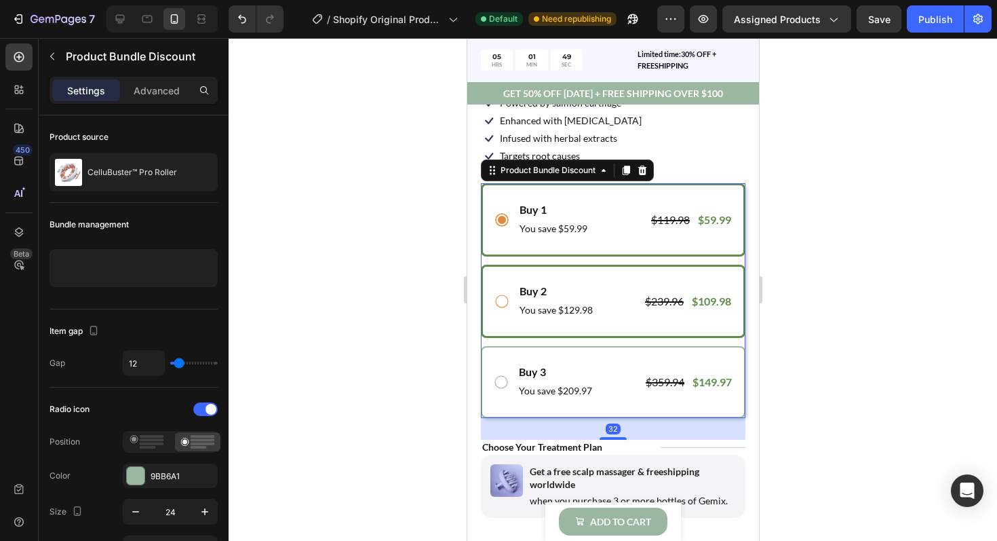
click at [504, 305] on icon at bounding box center [501, 301] width 16 height 16
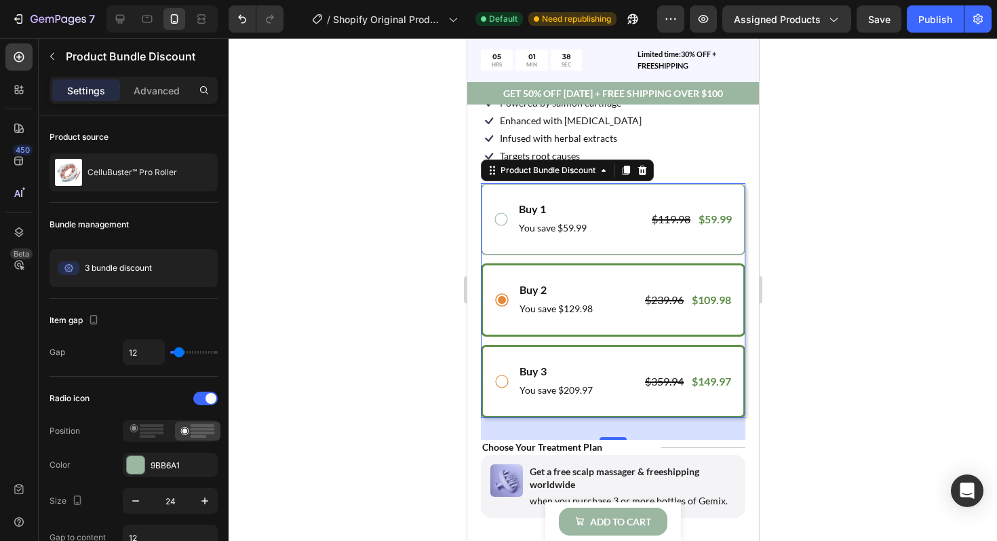
click at [502, 379] on icon at bounding box center [501, 381] width 16 height 16
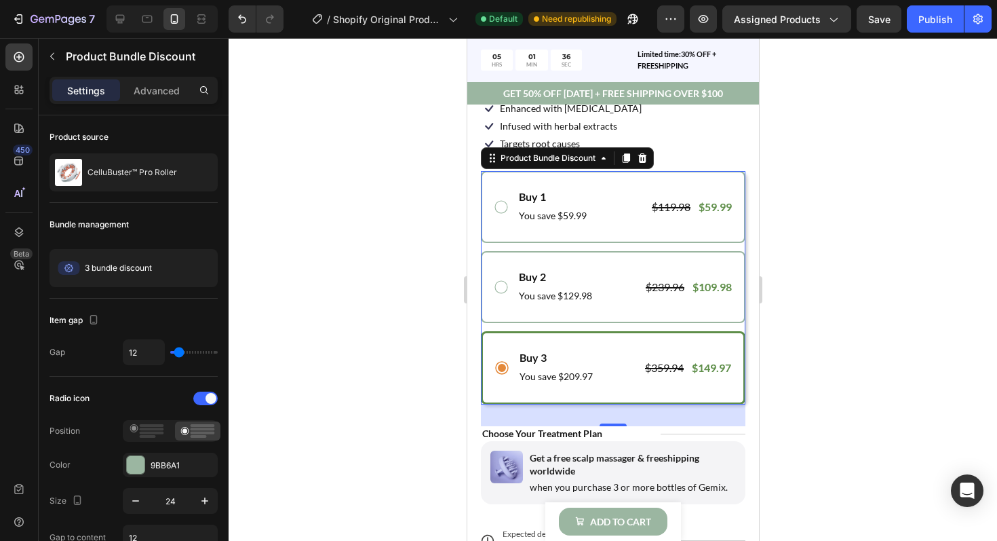
scroll to position [498, 0]
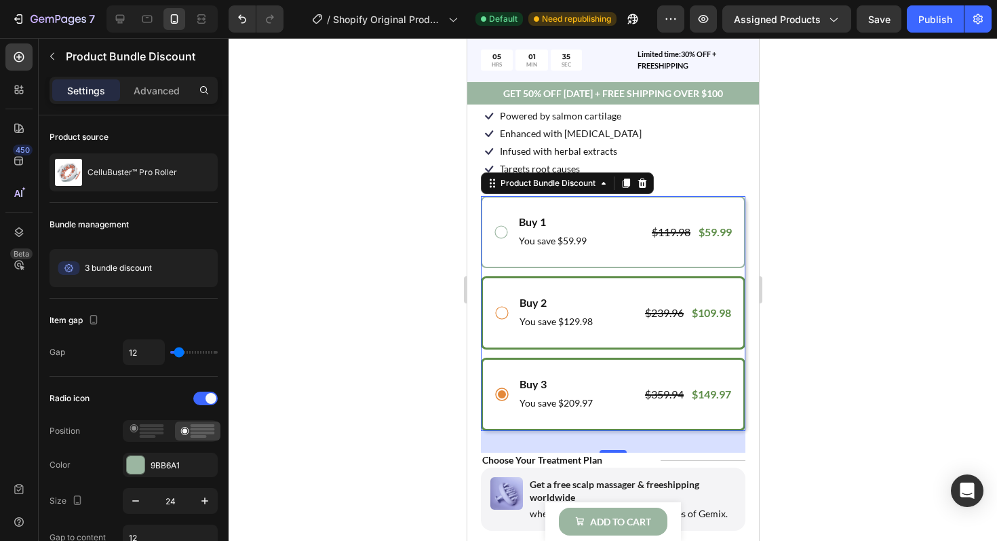
click at [500, 307] on icon at bounding box center [501, 313] width 16 height 16
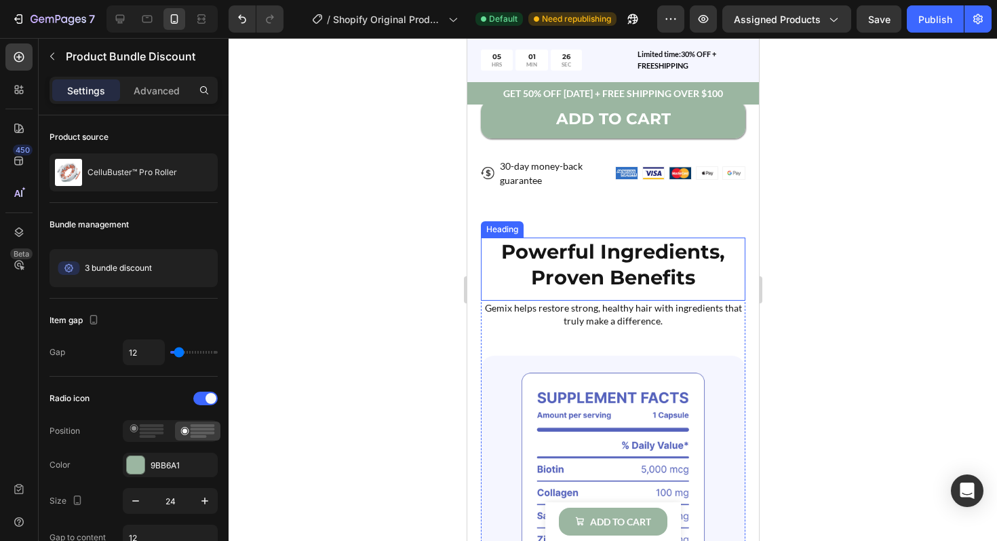
scroll to position [1026, 0]
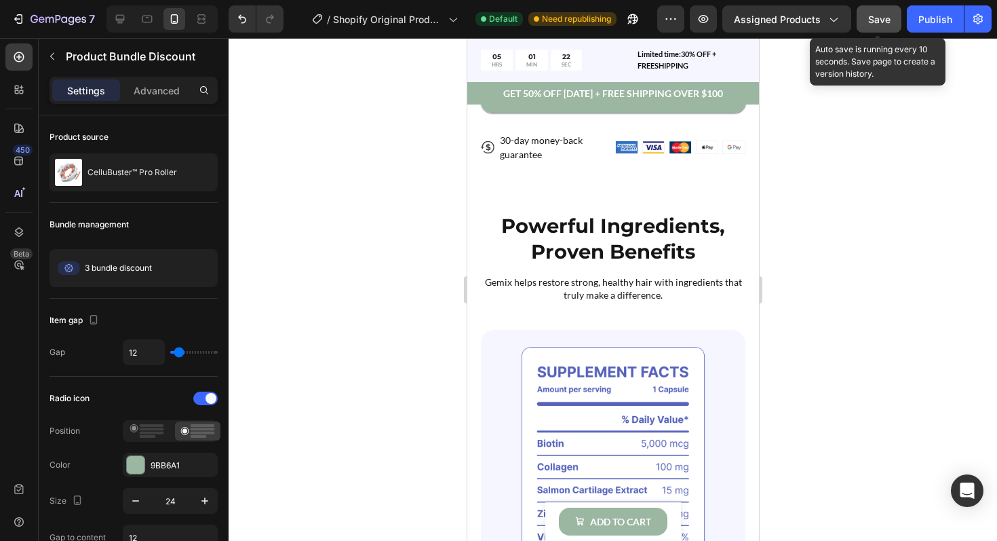
click at [872, 31] on button "Save" at bounding box center [879, 18] width 45 height 27
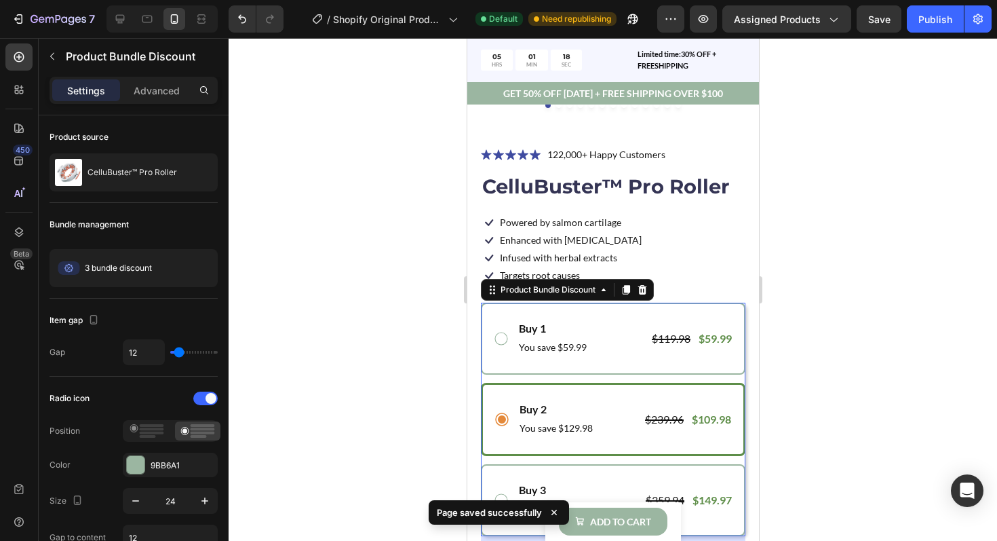
scroll to position [315, 0]
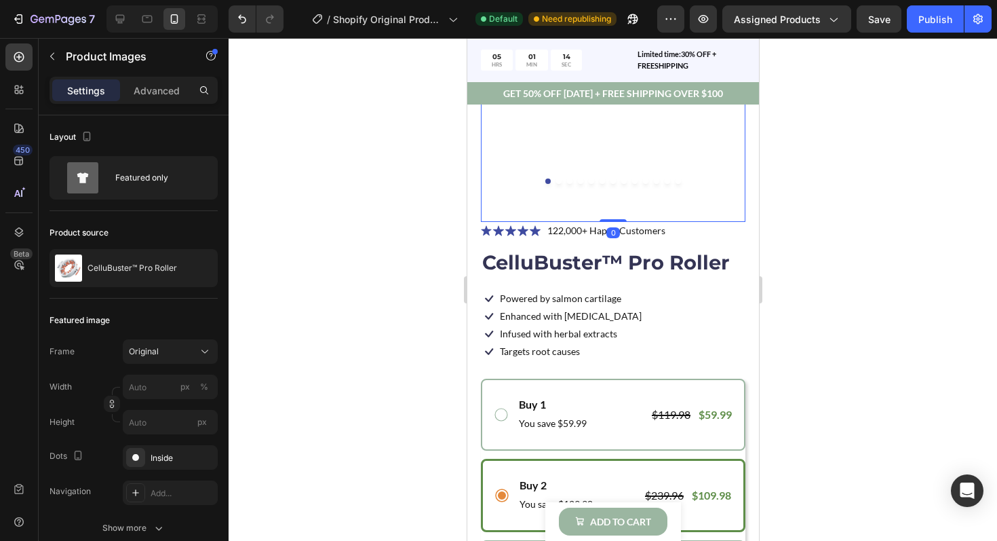
click at [564, 179] on div at bounding box center [612, 180] width 265 height 5
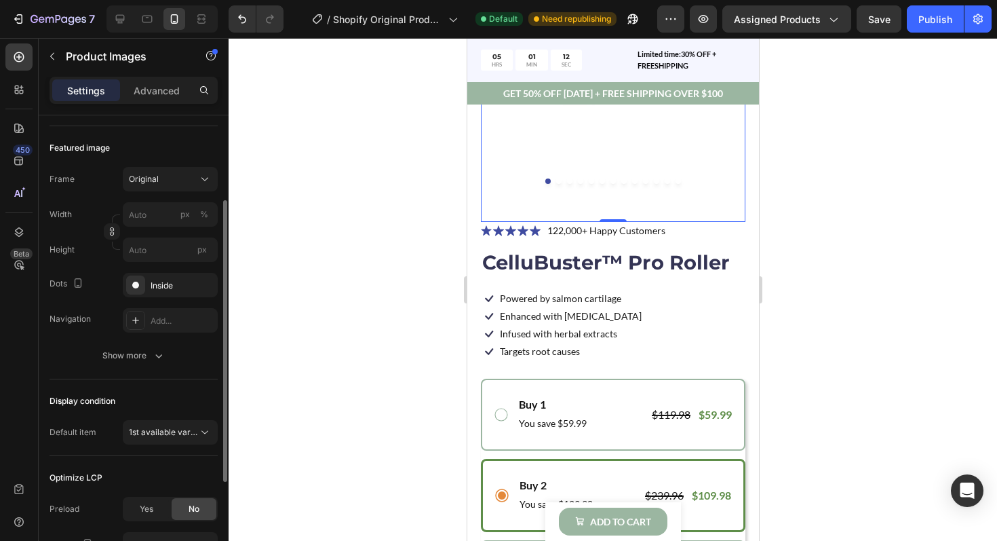
scroll to position [153, 0]
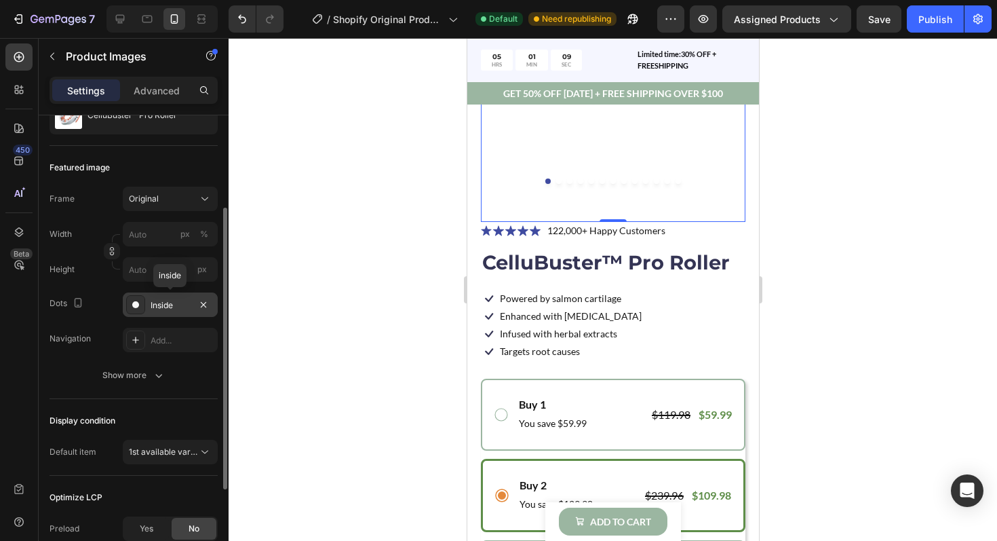
click at [159, 302] on div "Inside" at bounding box center [170, 305] width 39 height 12
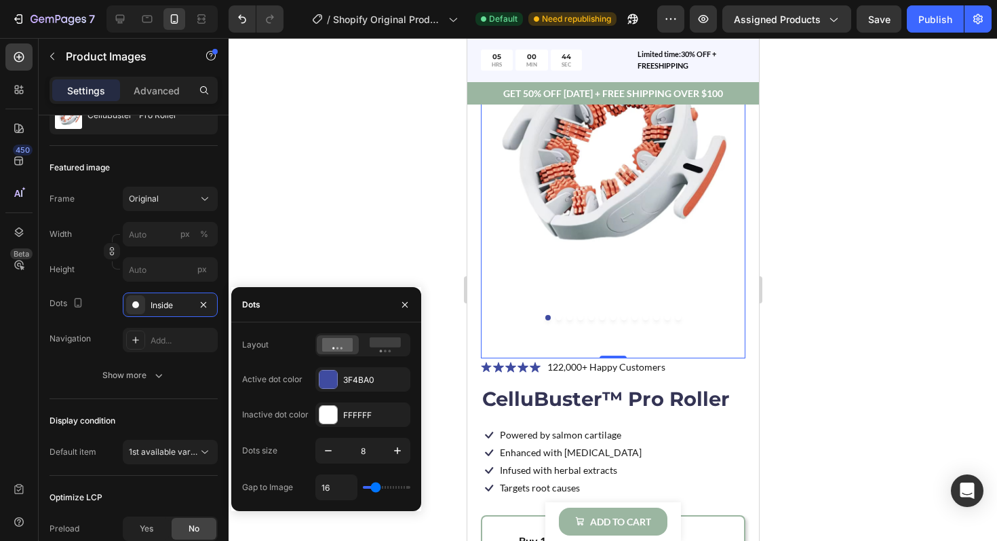
scroll to position [176, 0]
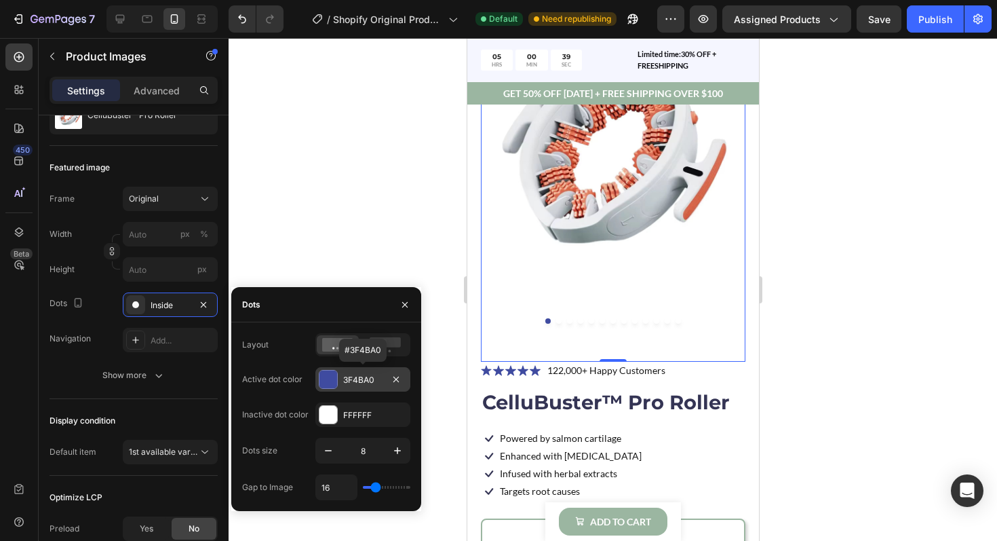
click at [325, 378] on div at bounding box center [328, 379] width 18 height 18
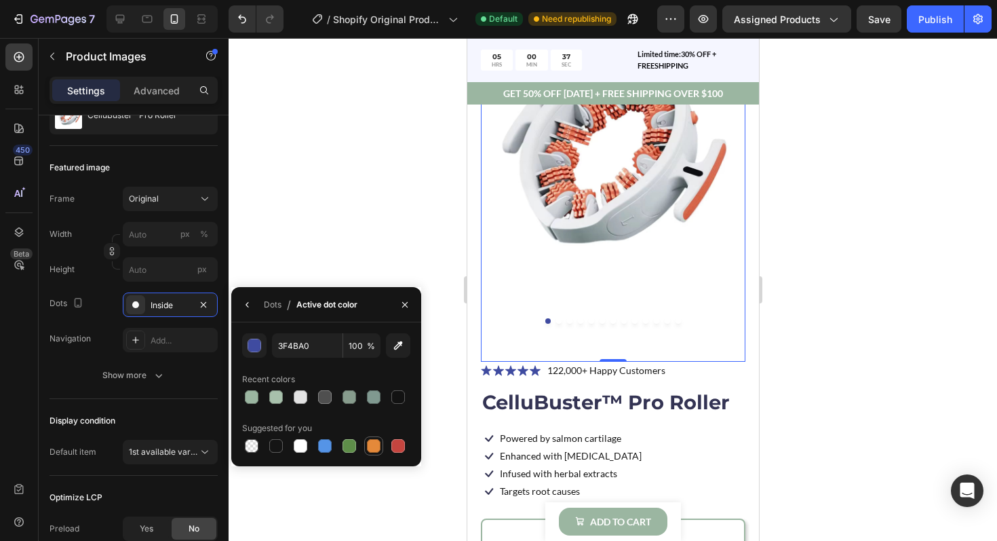
click at [375, 444] on div at bounding box center [374, 446] width 14 height 14
click at [349, 440] on div at bounding box center [350, 446] width 14 height 14
click at [376, 445] on div at bounding box center [374, 446] width 14 height 14
type input "E4893A"
click at [274, 307] on div "Dots" at bounding box center [273, 304] width 18 height 12
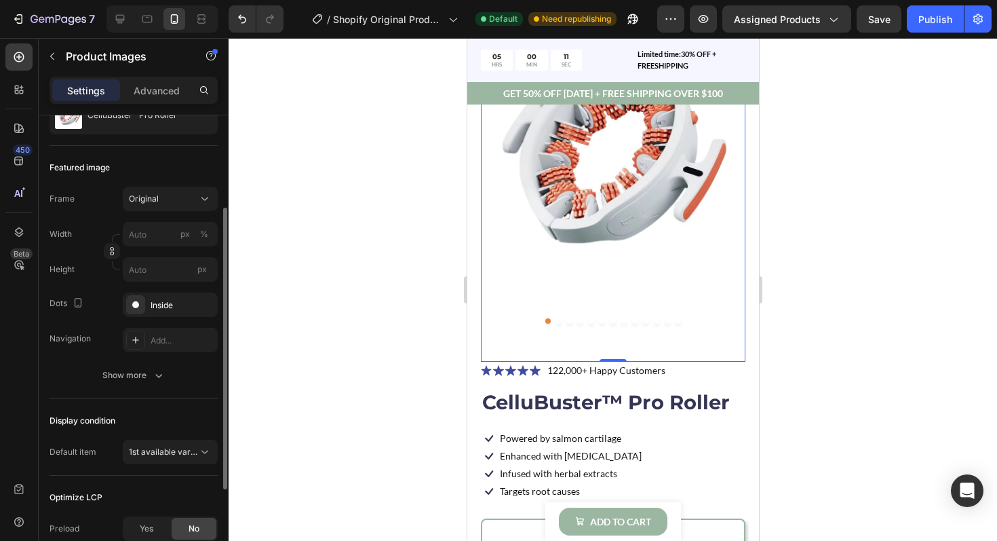
click at [98, 328] on div "Navigation Add..." at bounding box center [134, 340] width 168 height 24
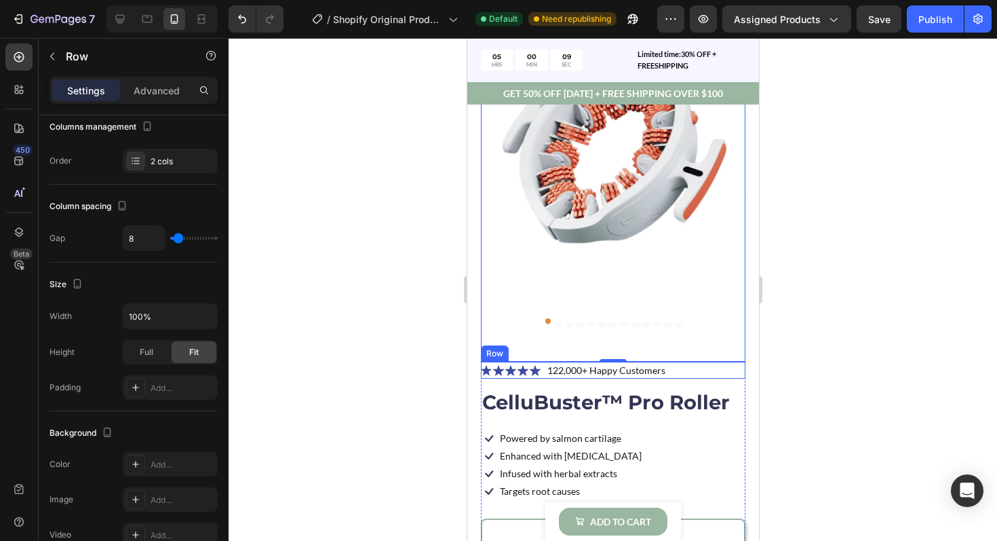
click at [696, 372] on div "Icon Icon Icon Icon Icon Icon List 122,000+ Happy Customers Text Block Row" at bounding box center [612, 370] width 265 height 17
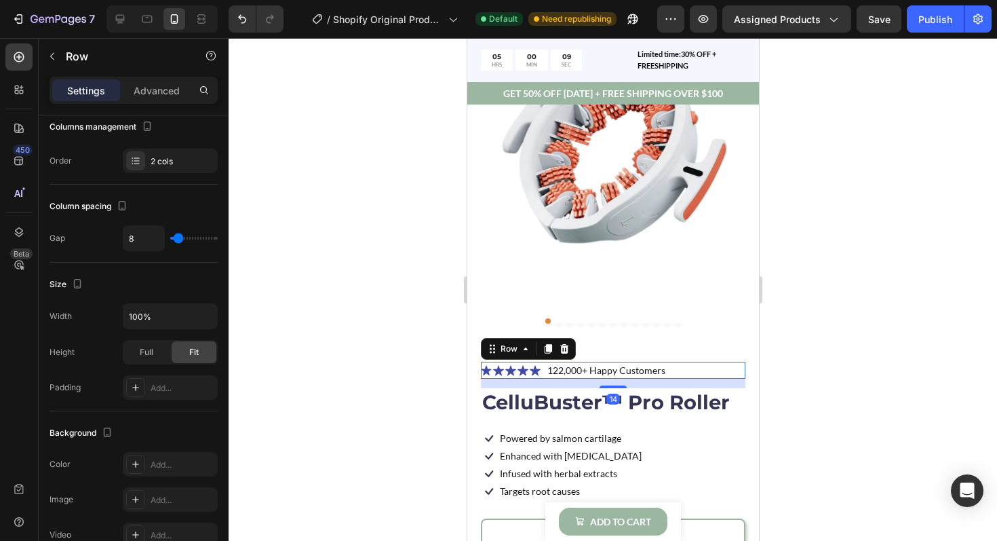
scroll to position [0, 0]
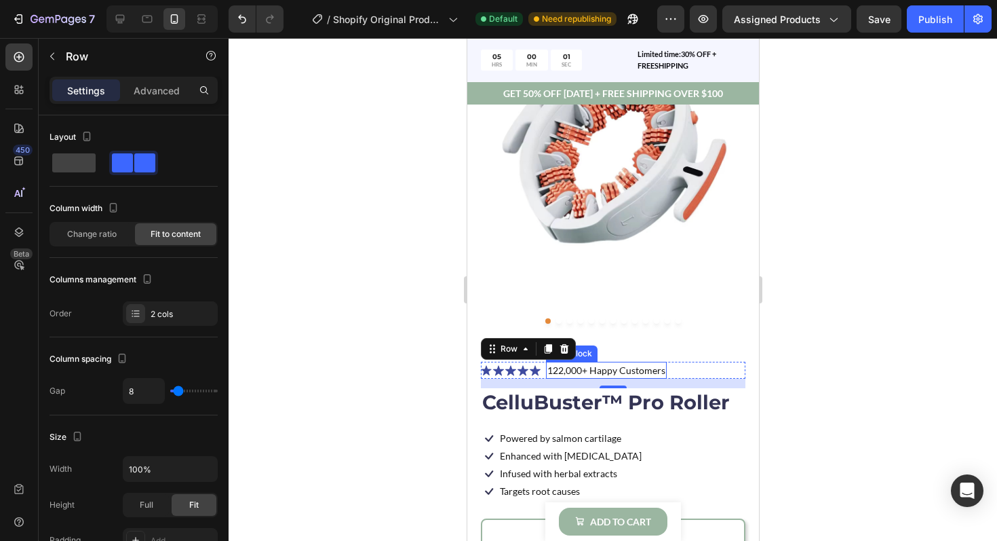
click at [555, 368] on p "122,000+ Happy Customers" at bounding box center [606, 370] width 118 height 14
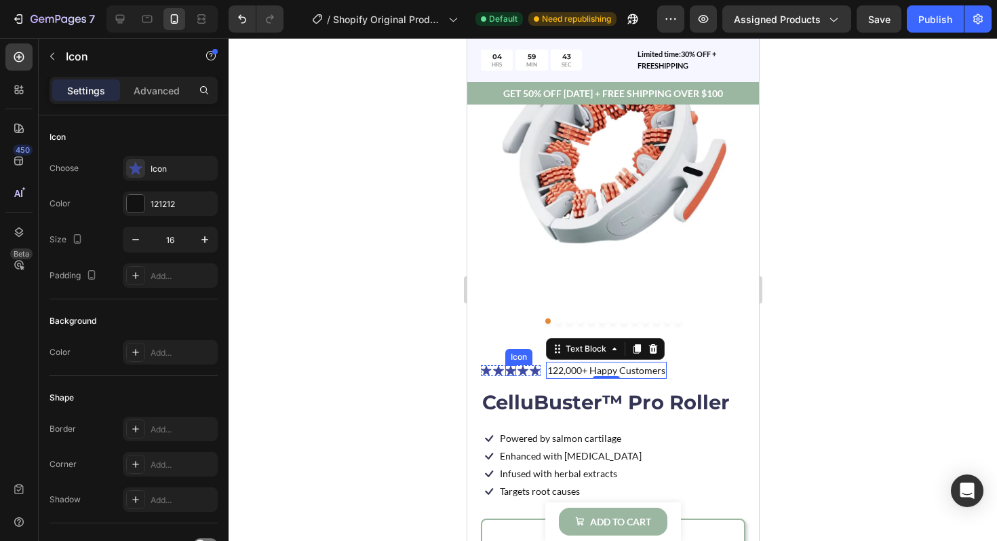
click at [509, 366] on icon at bounding box center [510, 370] width 11 height 11
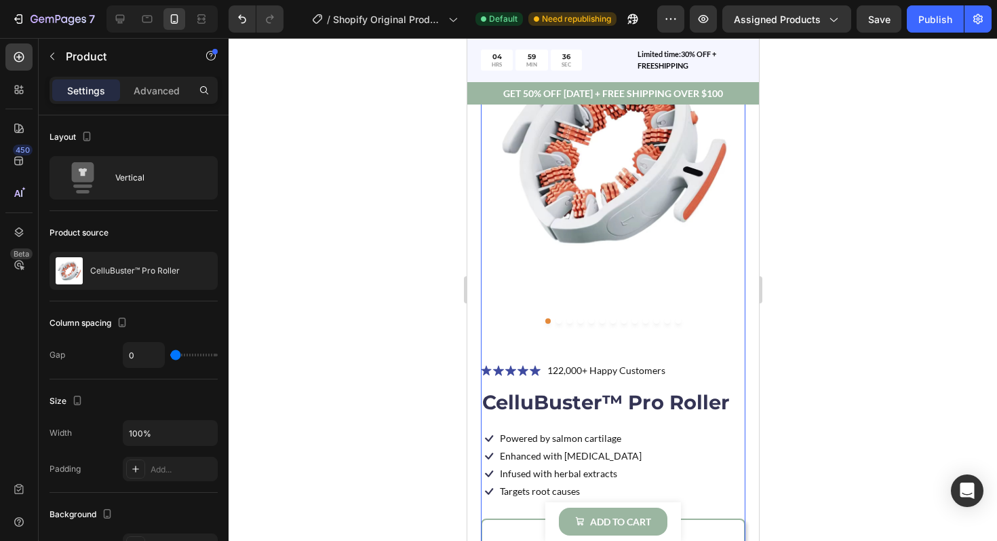
click at [503, 369] on div "Icon Icon Icon Icon Icon" at bounding box center [510, 370] width 60 height 11
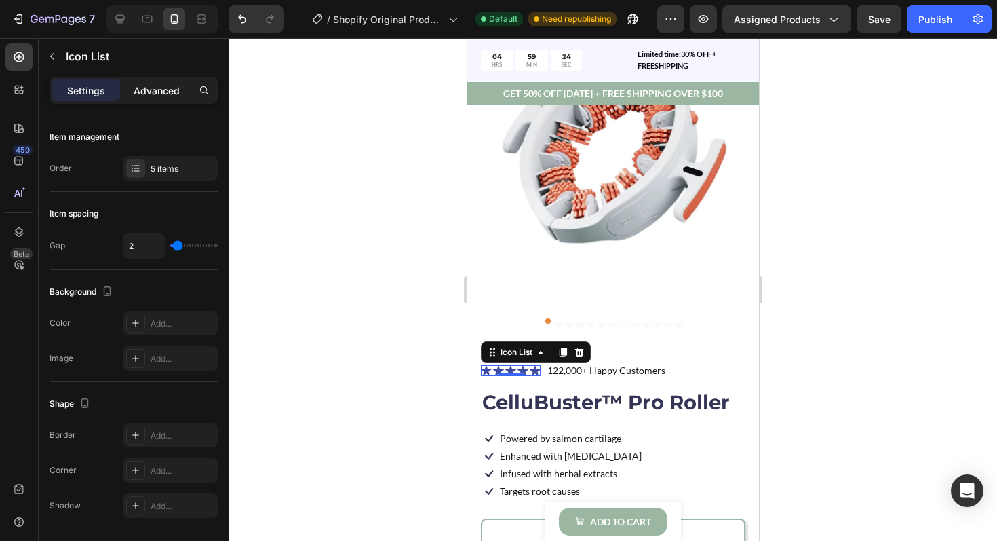
click at [150, 91] on p "Advanced" at bounding box center [157, 90] width 46 height 14
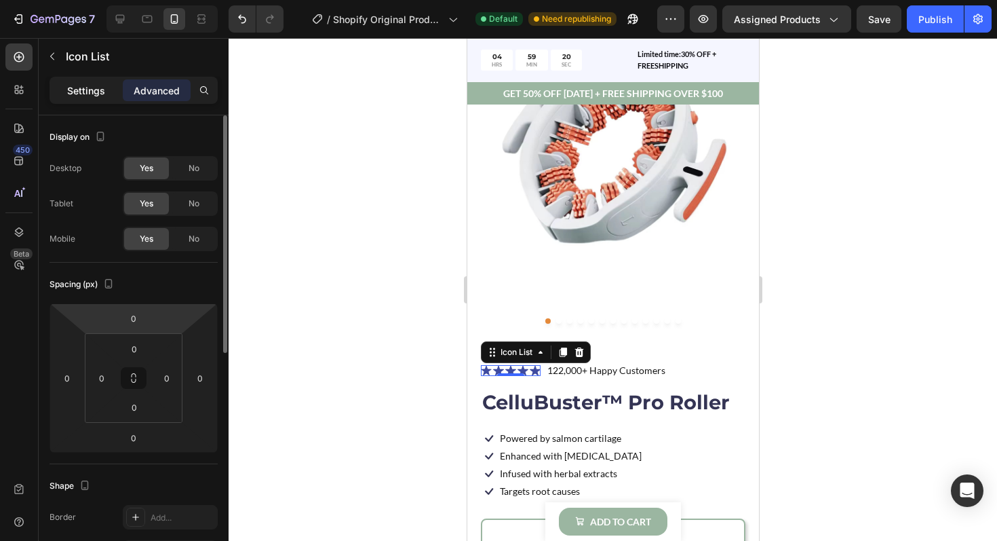
click at [92, 90] on p "Settings" at bounding box center [86, 90] width 38 height 14
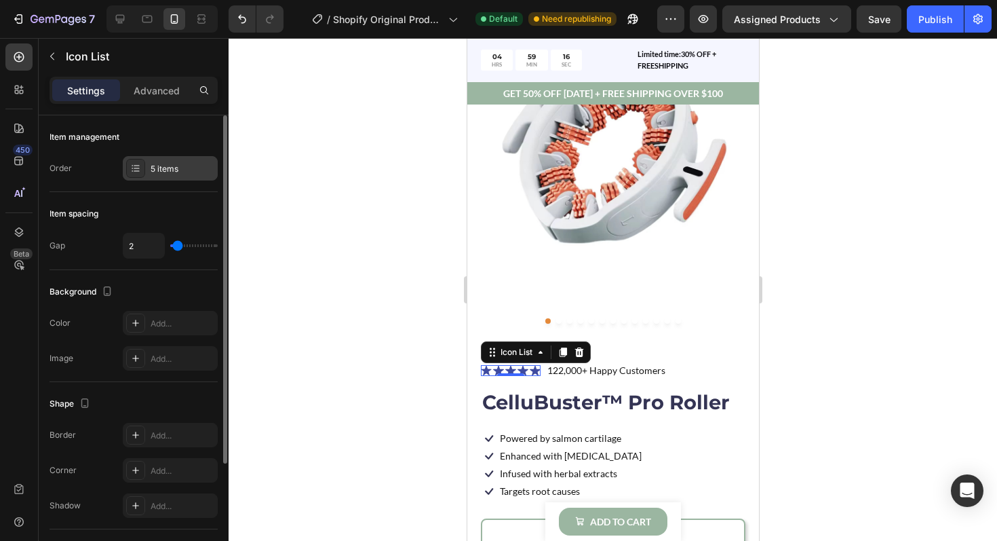
click at [153, 170] on div "5 items" at bounding box center [183, 169] width 64 height 12
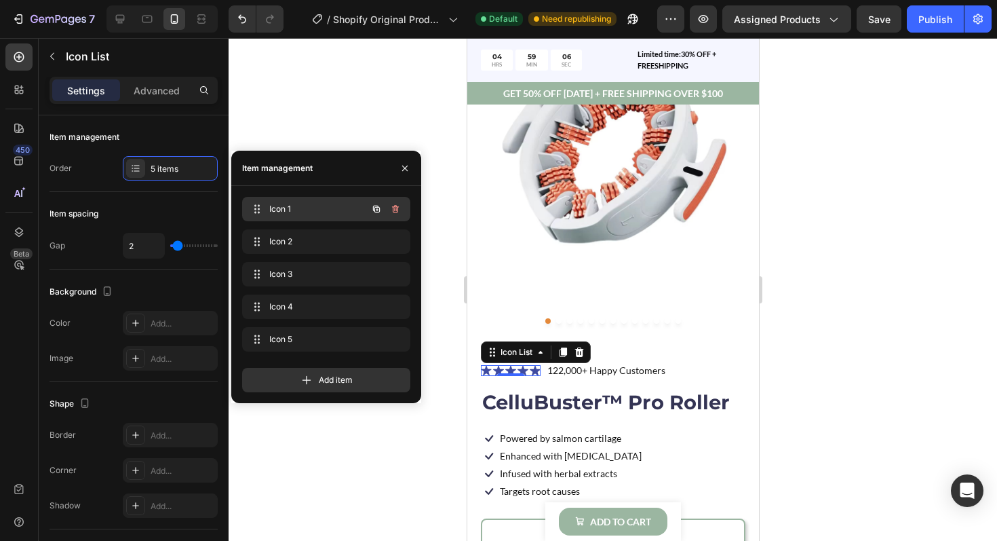
click at [281, 209] on span "Icon 1" at bounding box center [307, 209] width 77 height 12
click at [408, 170] on icon "button" at bounding box center [404, 168] width 11 height 11
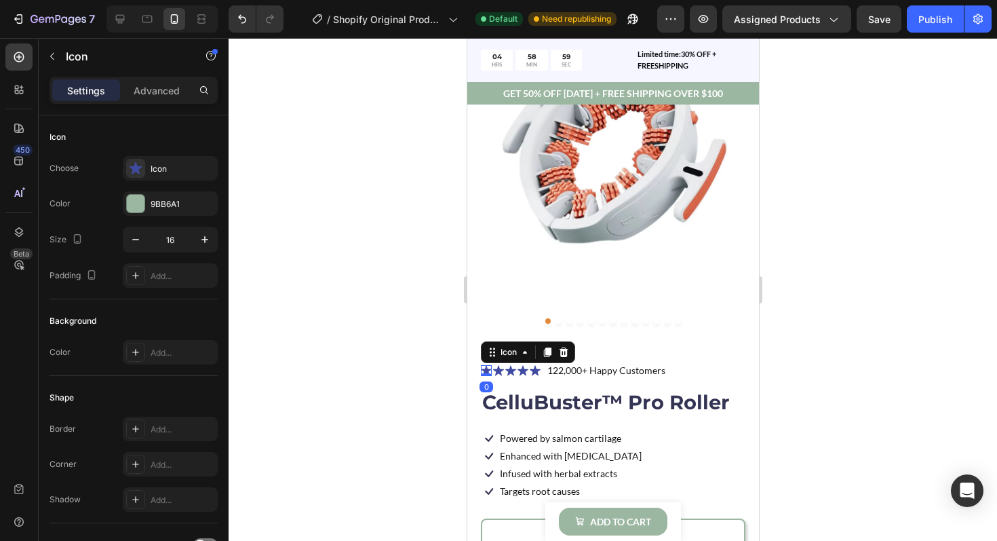
click at [485, 367] on icon at bounding box center [485, 370] width 10 height 10
click at [498, 374] on div "Icon 0" at bounding box center [497, 370] width 11 height 11
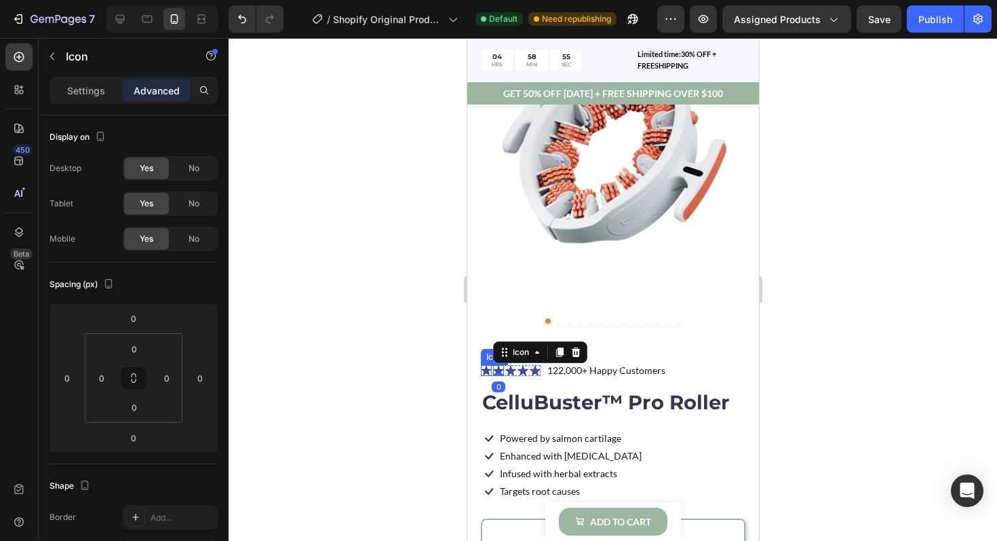
click at [482, 367] on icon at bounding box center [485, 370] width 11 height 11
click at [78, 98] on div "Settings" at bounding box center [86, 90] width 68 height 22
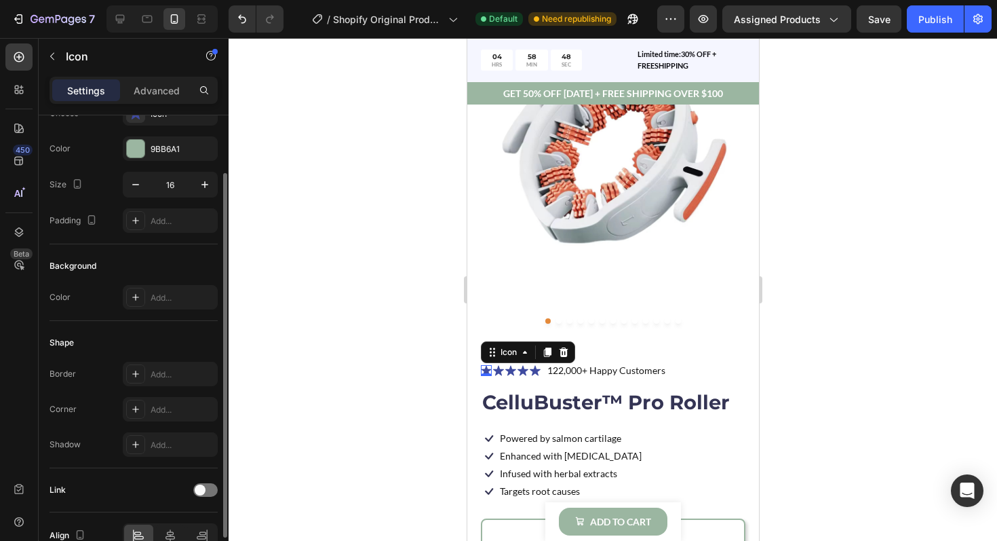
scroll to position [53, 0]
click at [131, 298] on icon at bounding box center [135, 299] width 11 height 11
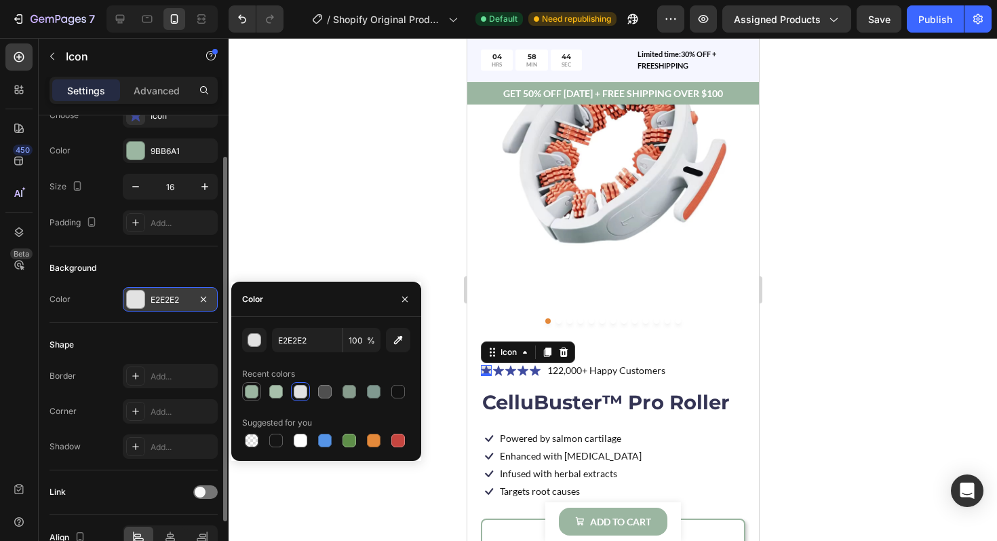
click at [250, 391] on div at bounding box center [252, 392] width 14 height 14
click at [136, 298] on div at bounding box center [136, 299] width 18 height 18
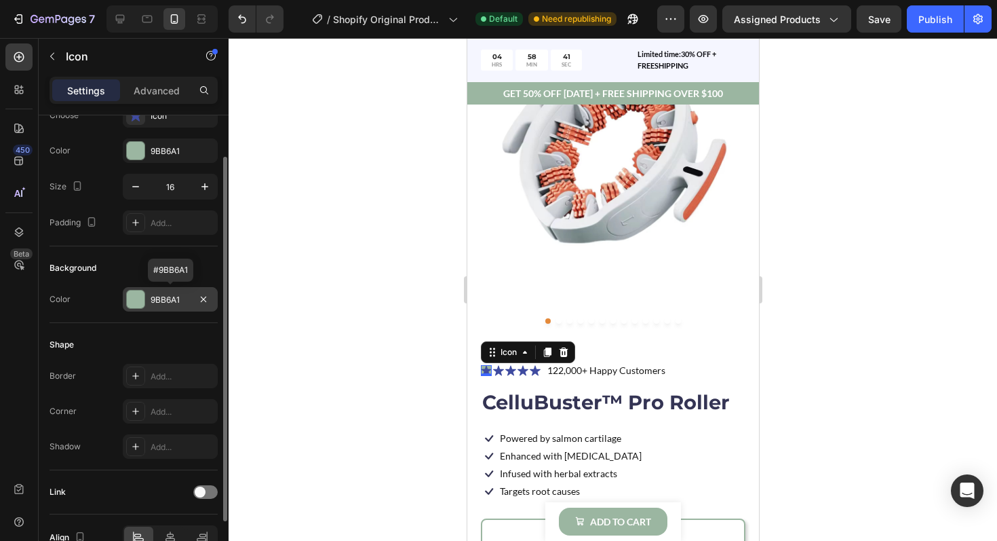
click at [136, 298] on div at bounding box center [136, 299] width 18 height 18
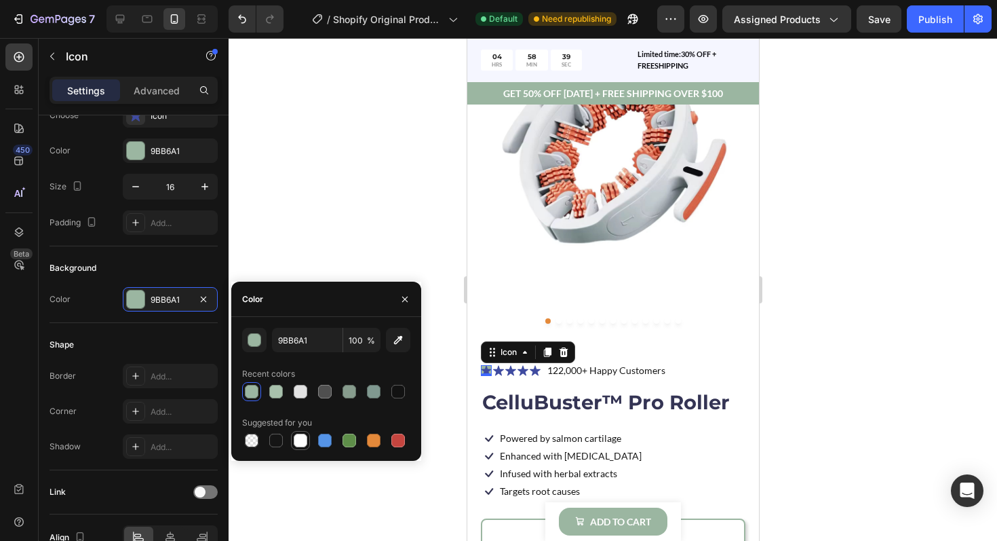
click at [294, 437] on div at bounding box center [301, 440] width 14 height 14
type input "FFFFFF"
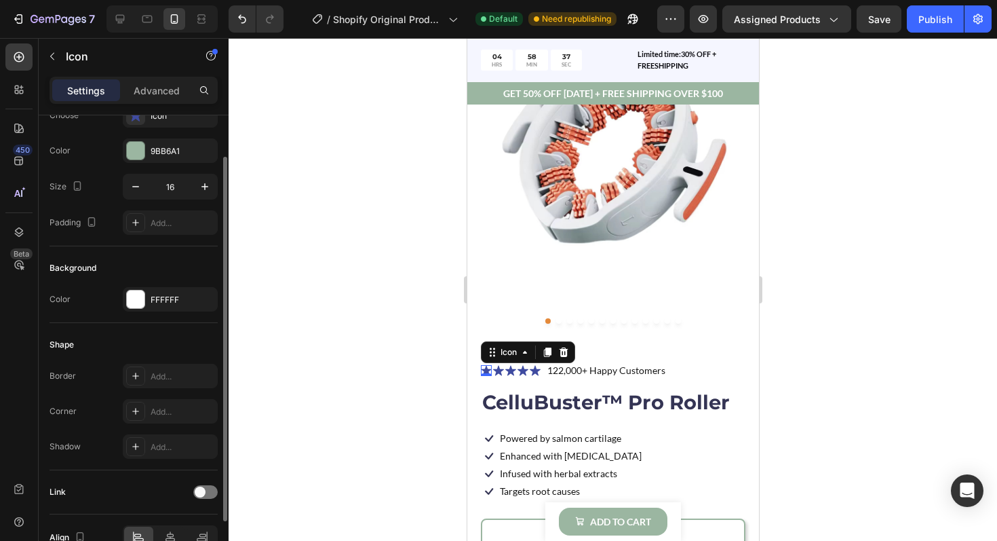
click at [165, 275] on div "Background" at bounding box center [134, 268] width 168 height 22
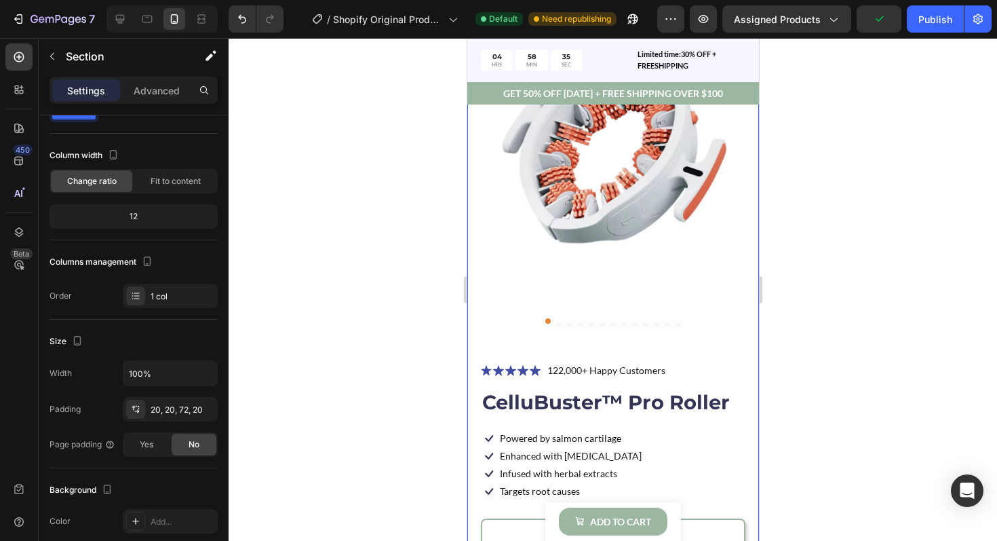
click at [476, 391] on div "Product Images Icon Icon Icon Icon Icon Icon List 122,000+ Happy Customers Text…" at bounding box center [613, 509] width 292 height 1105
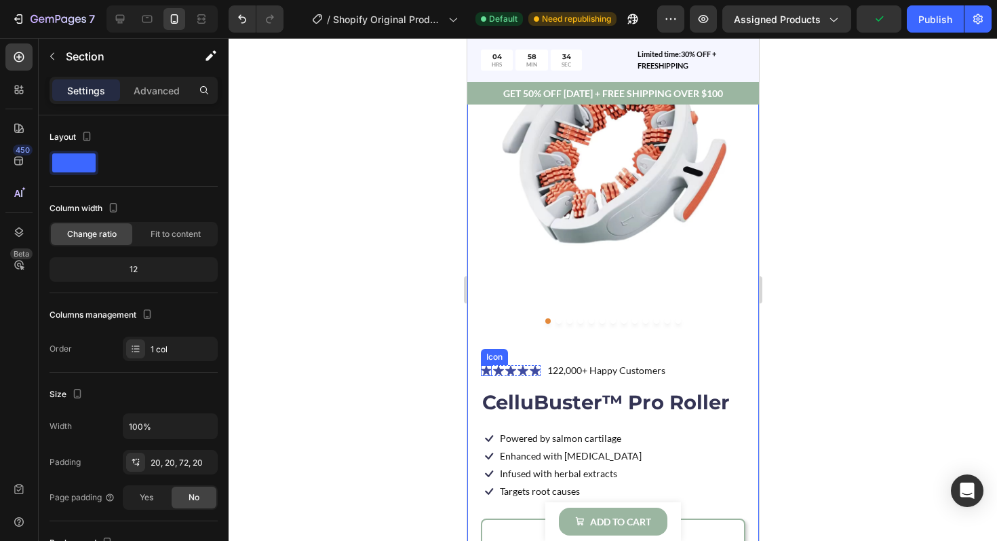
click at [486, 370] on icon at bounding box center [485, 370] width 10 height 10
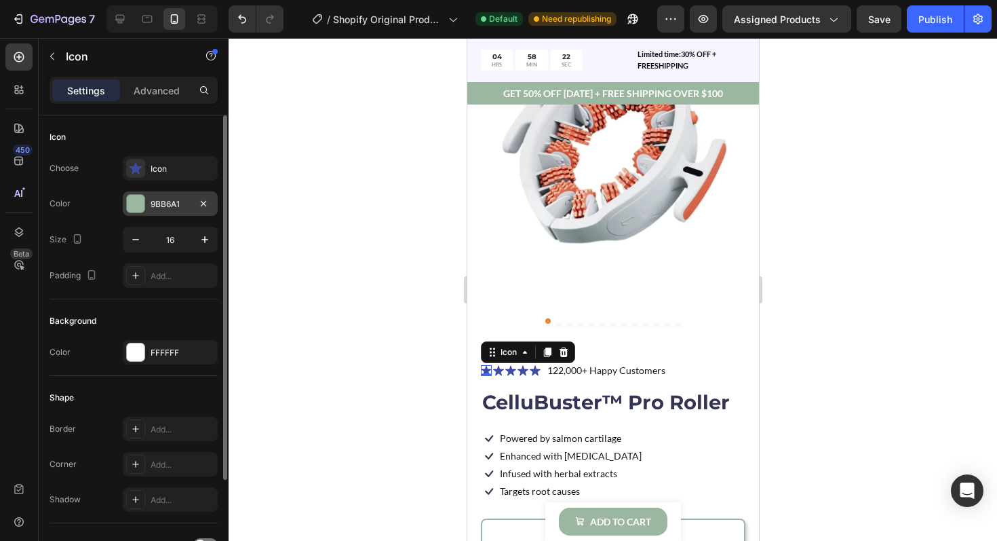
click at [138, 206] on div at bounding box center [136, 204] width 18 height 18
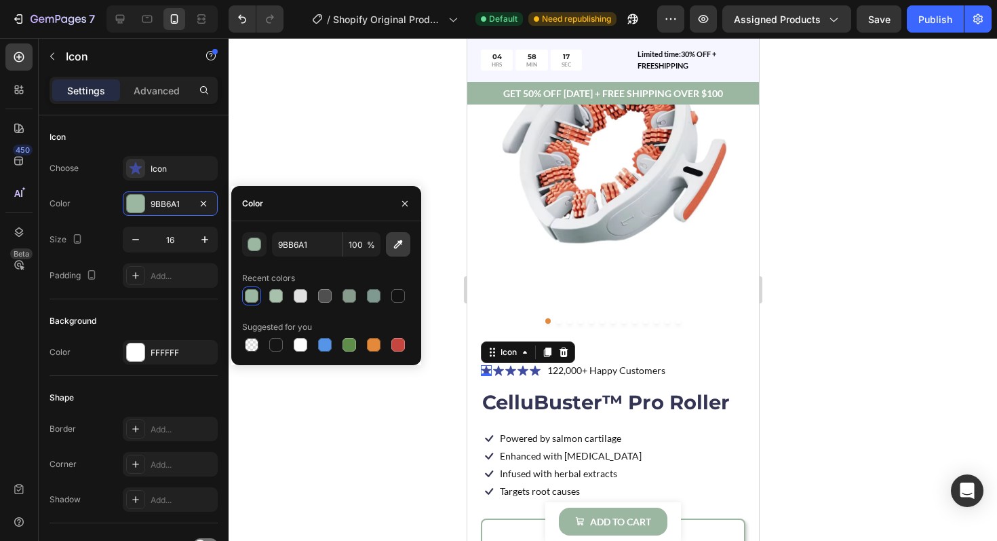
click at [396, 252] on button "button" at bounding box center [398, 244] width 24 height 24
click at [347, 343] on div at bounding box center [350, 345] width 14 height 14
click at [254, 300] on div at bounding box center [252, 296] width 14 height 14
type input "9BB6A1"
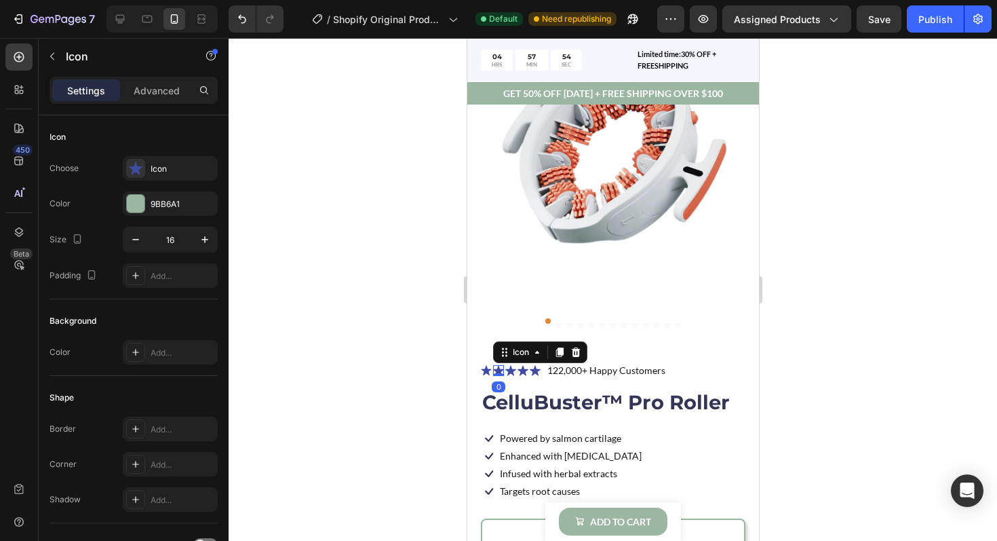
click at [499, 372] on icon at bounding box center [497, 370] width 11 height 10
click at [151, 172] on div "Icon" at bounding box center [183, 169] width 64 height 12
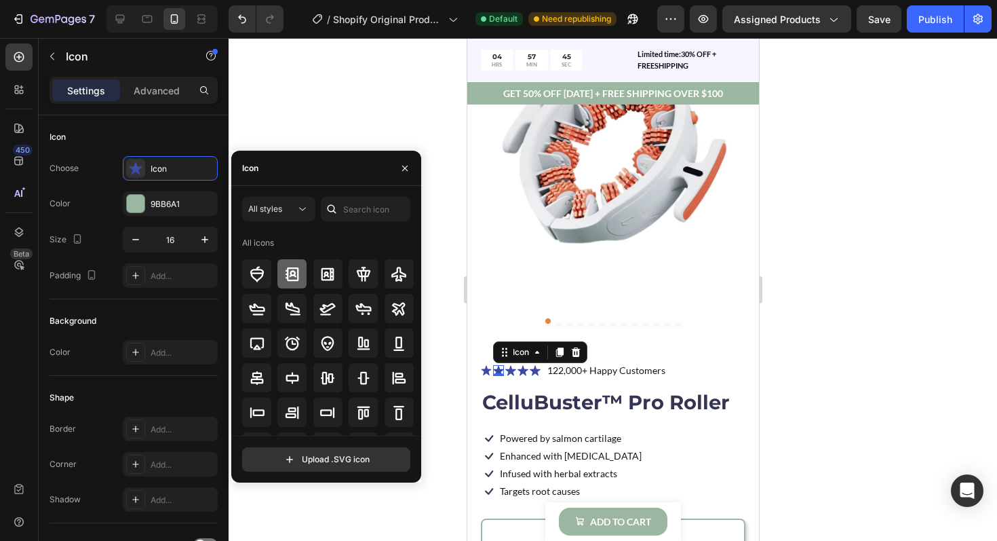
scroll to position [31, 0]
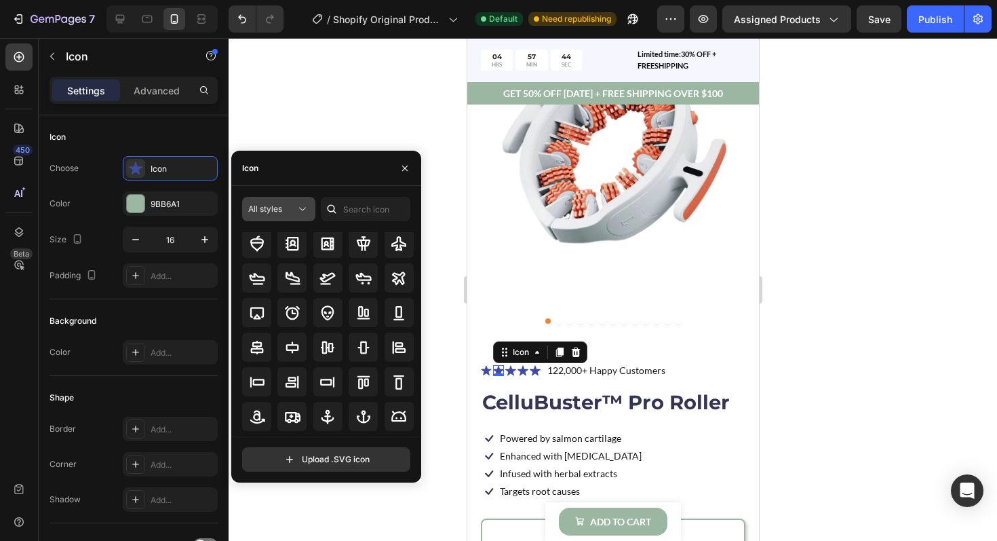
click at [292, 205] on div "All styles" at bounding box center [271, 209] width 47 height 12
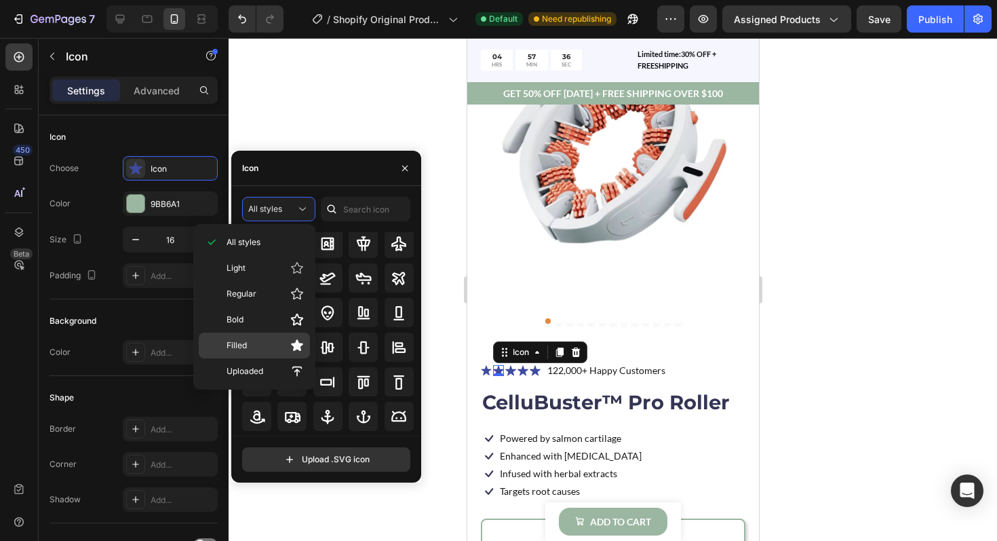
click at [269, 347] on p "Filled" at bounding box center [265, 345] width 77 height 14
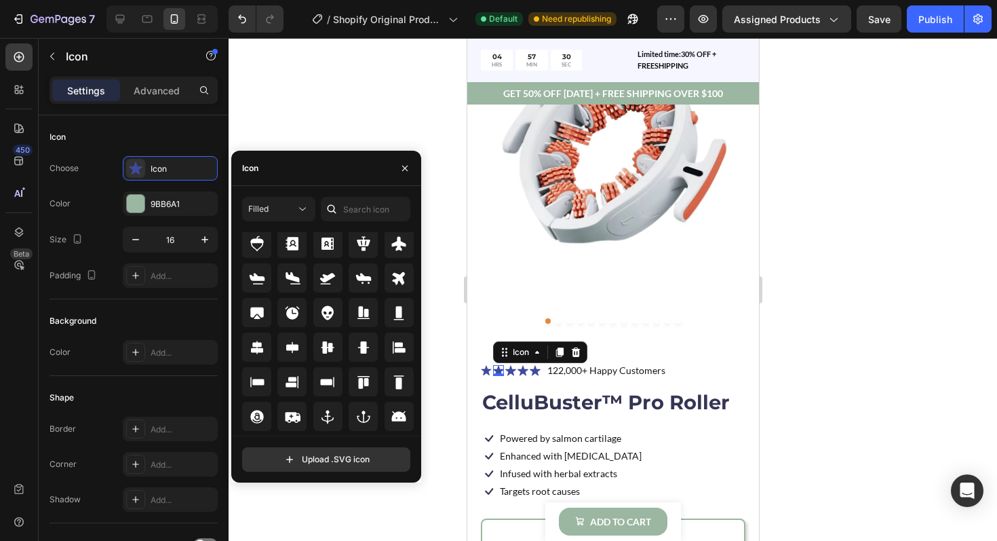
scroll to position [0, 0]
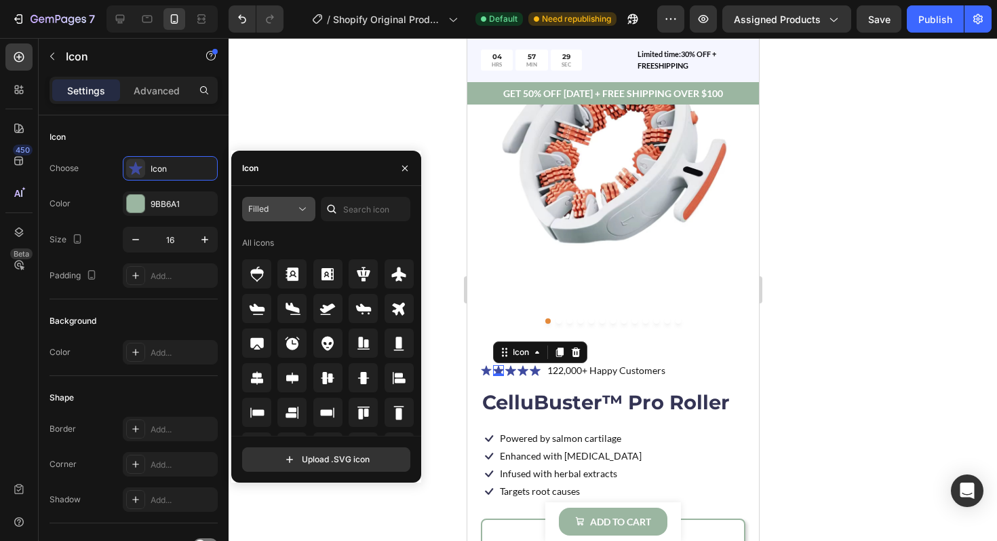
click at [280, 210] on div "Filled" at bounding box center [271, 209] width 47 height 12
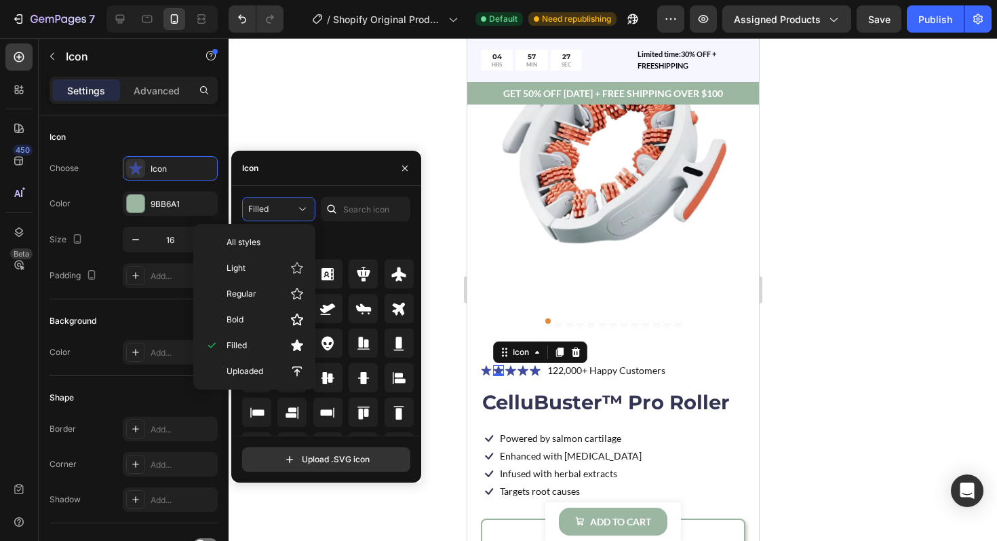
click at [307, 187] on div "Filled All icons Upload .SVG icon" at bounding box center [326, 334] width 190 height 296
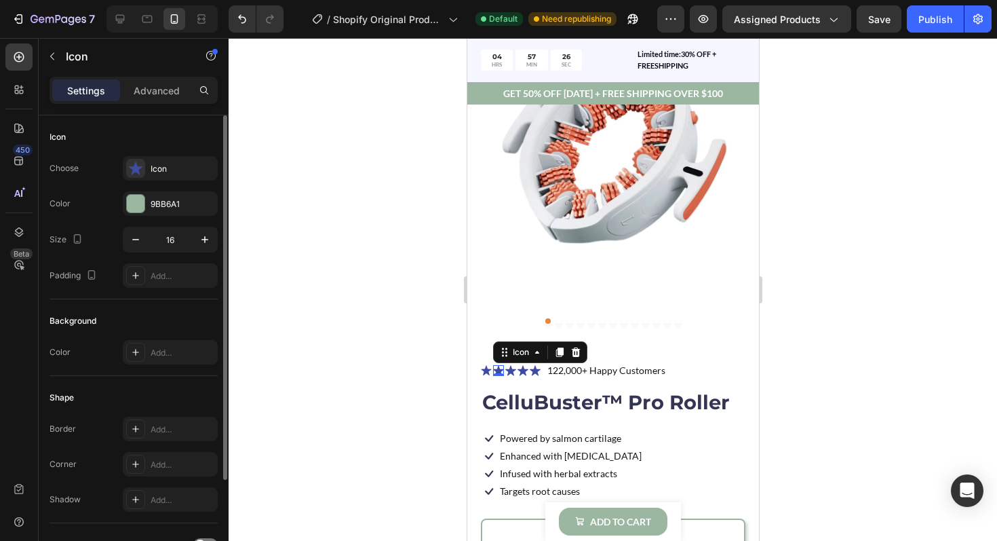
click at [187, 376] on div "Icon Choose Icon Color 9BB6A1 Size 16 Padding Add..." at bounding box center [134, 449] width 168 height 147
click at [160, 202] on div "9BB6A1" at bounding box center [170, 204] width 39 height 12
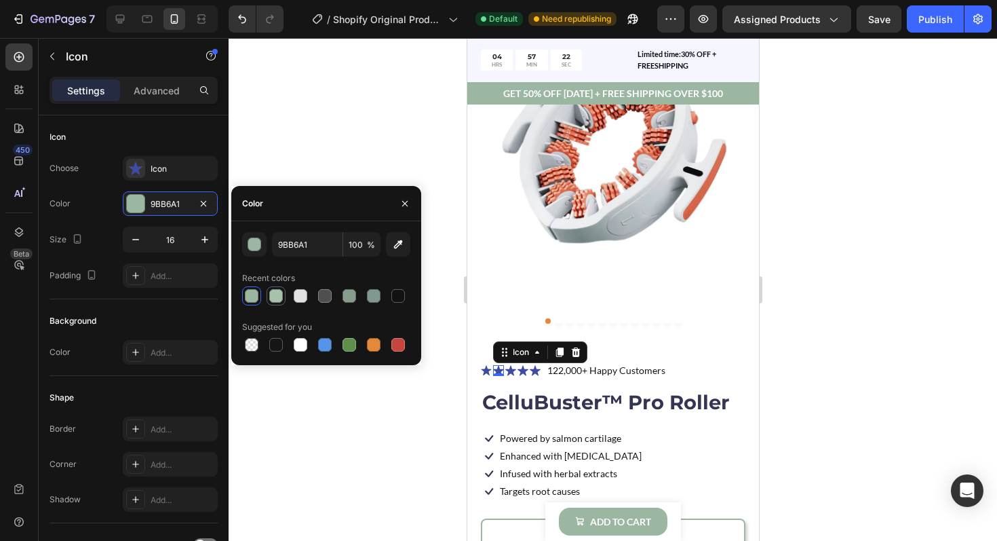
click at [284, 297] on div at bounding box center [276, 295] width 19 height 19
type input "A8C1AC"
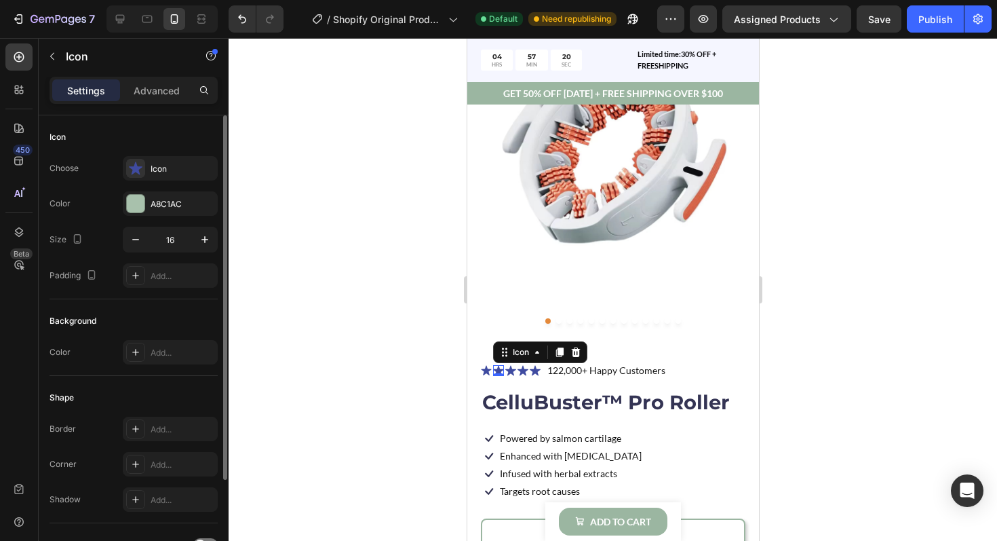
click at [105, 171] on div "Choose Icon" at bounding box center [134, 168] width 168 height 24
click at [158, 174] on div "Icon" at bounding box center [183, 169] width 64 height 12
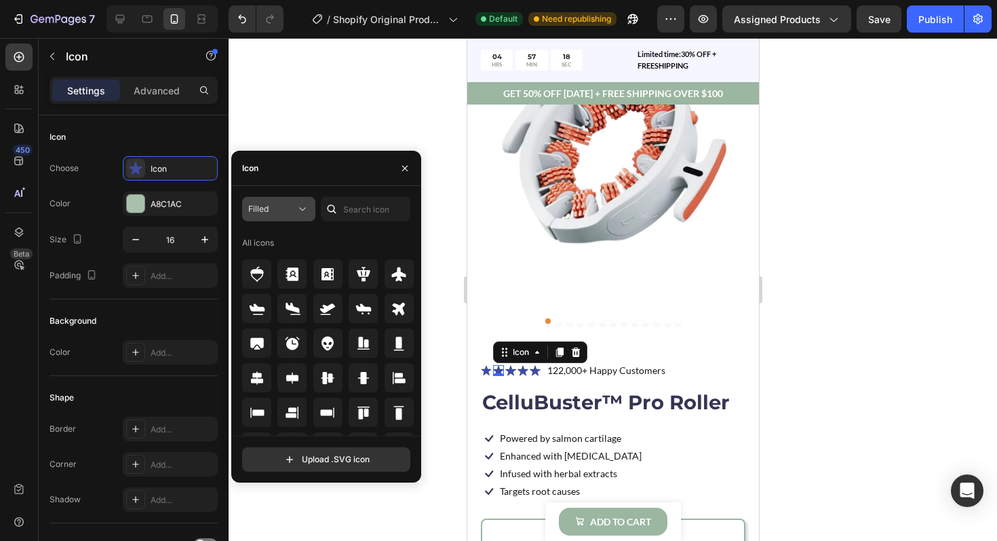
click at [265, 209] on span "Filled" at bounding box center [258, 208] width 20 height 10
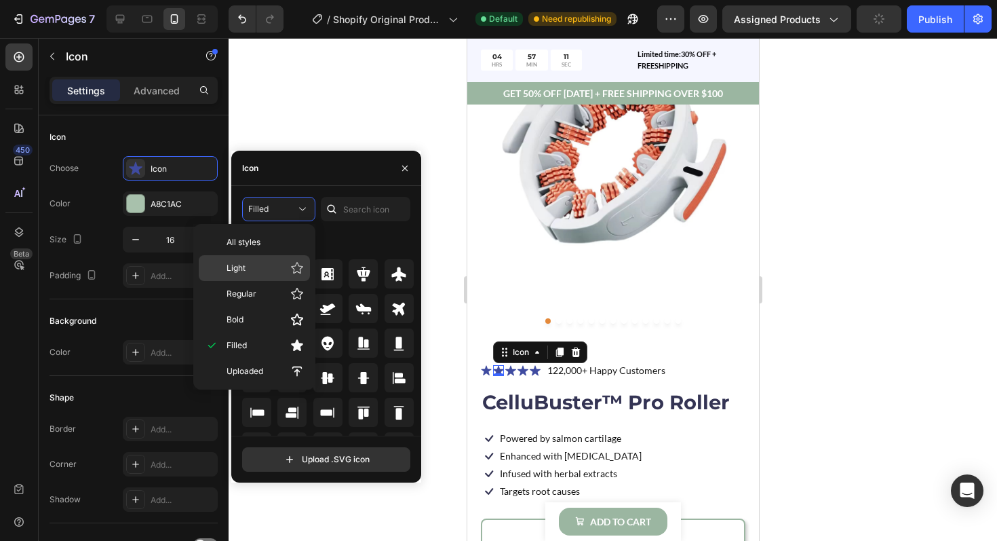
click at [246, 269] on p "Light" at bounding box center [265, 268] width 77 height 14
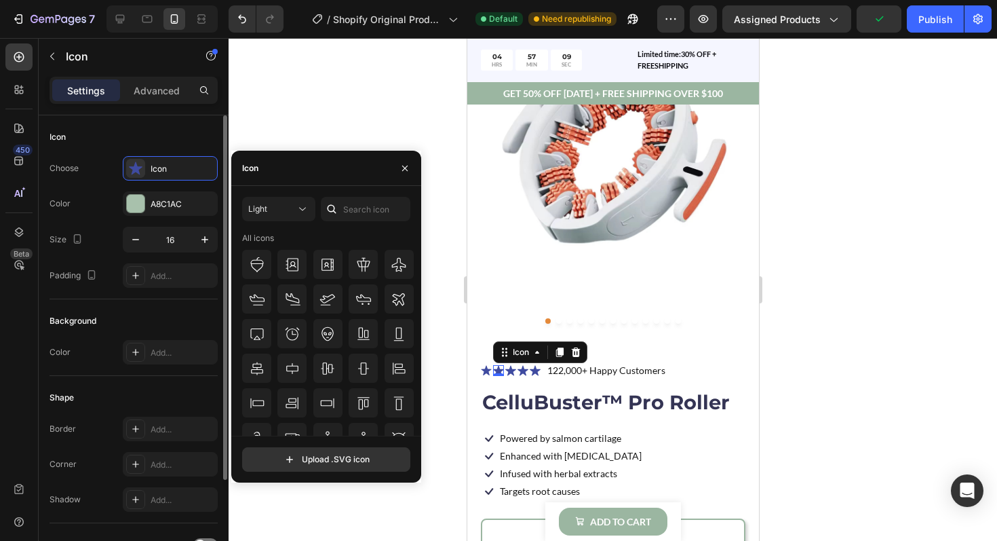
click at [184, 140] on div "Icon" at bounding box center [134, 137] width 168 height 22
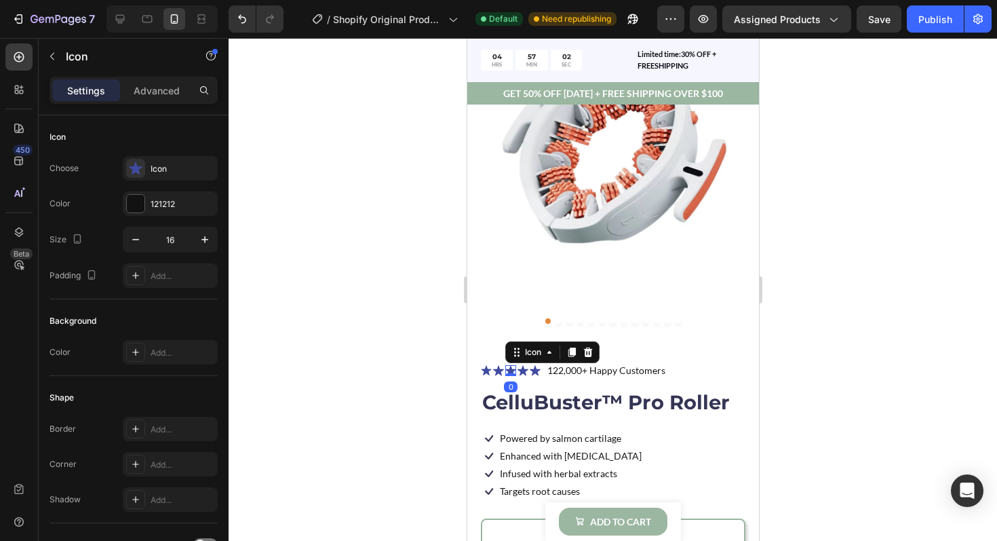
click at [511, 370] on icon at bounding box center [510, 370] width 11 height 10
click at [498, 370] on icon at bounding box center [497, 370] width 11 height 10
click at [520, 370] on icon at bounding box center [522, 370] width 11 height 10
click at [532, 371] on icon at bounding box center [534, 370] width 11 height 10
click at [553, 352] on div "Icon" at bounding box center [557, 352] width 22 height 0
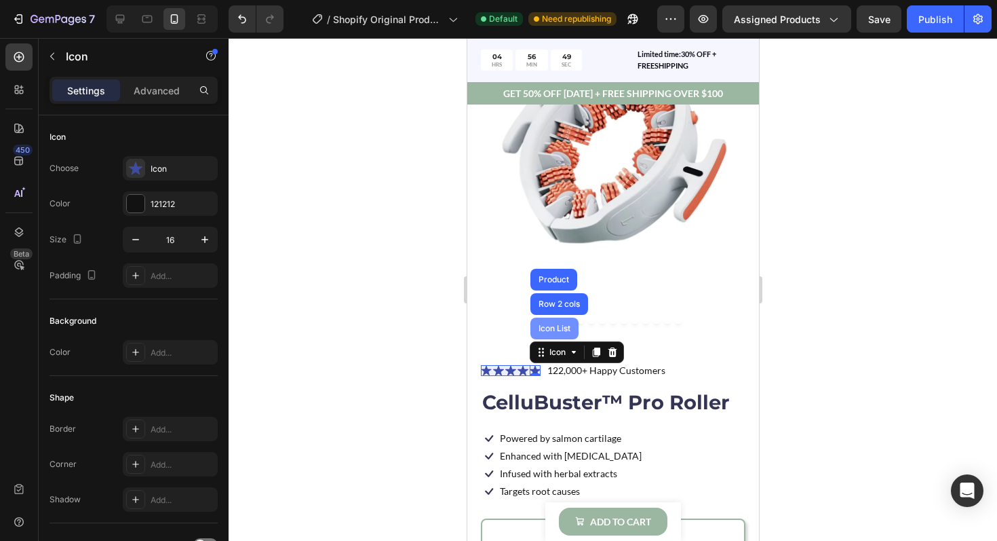
click at [539, 331] on div "Icon List" at bounding box center [553, 328] width 37 height 8
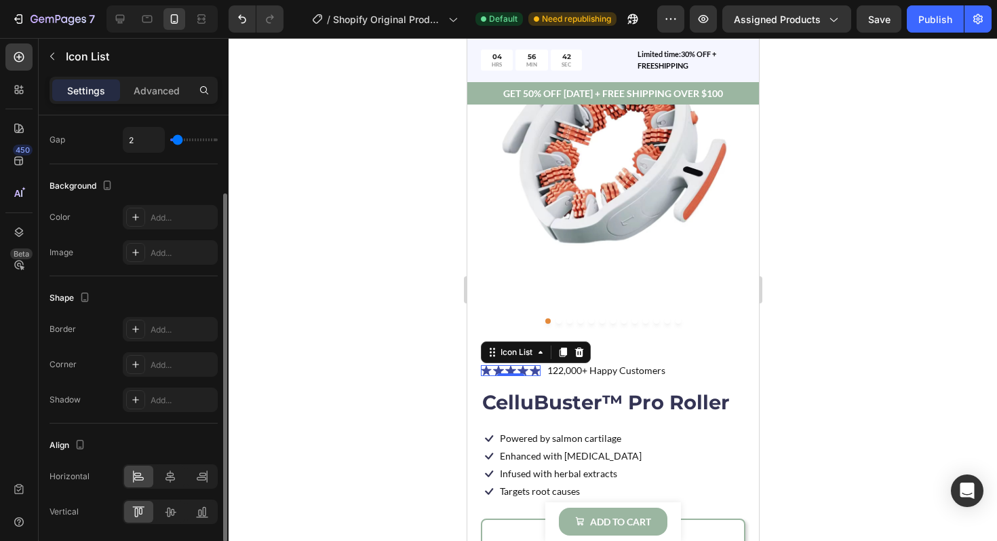
scroll to position [105, 0]
click at [151, 260] on div "Add..." at bounding box center [170, 253] width 95 height 24
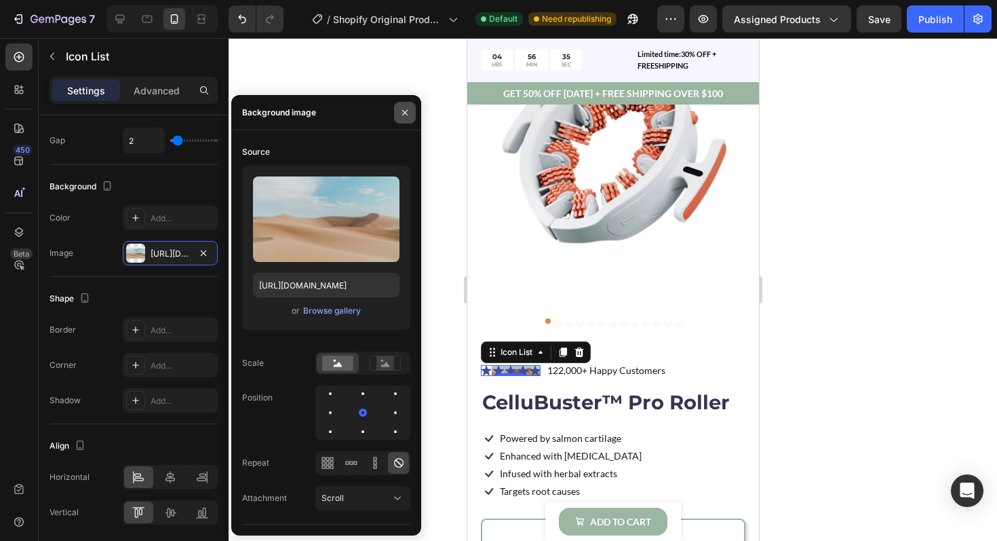
click at [402, 112] on icon "button" at bounding box center [404, 112] width 11 height 11
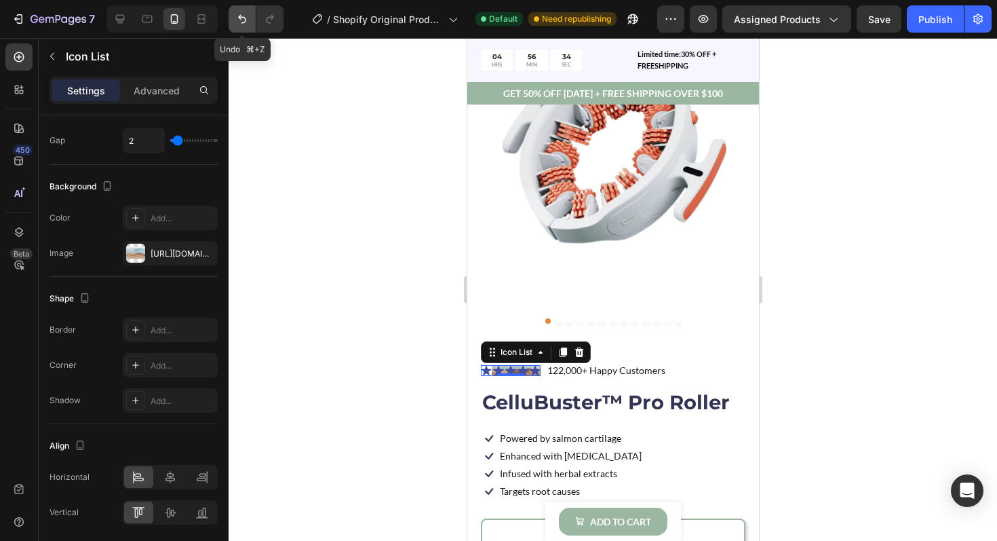
click at [240, 20] on icon "Undo/Redo" at bounding box center [242, 19] width 14 height 14
click at [484, 370] on icon at bounding box center [485, 370] width 10 height 10
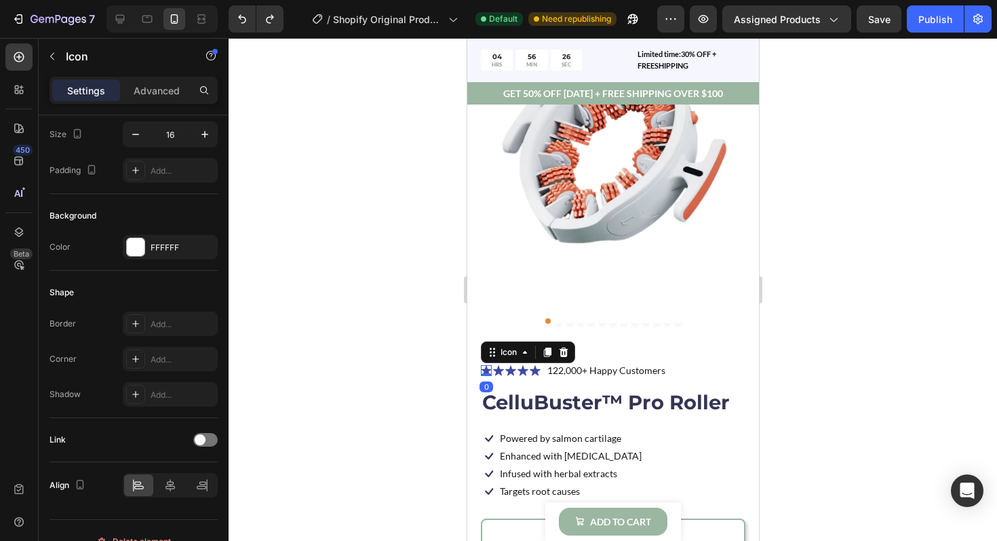
scroll to position [0, 0]
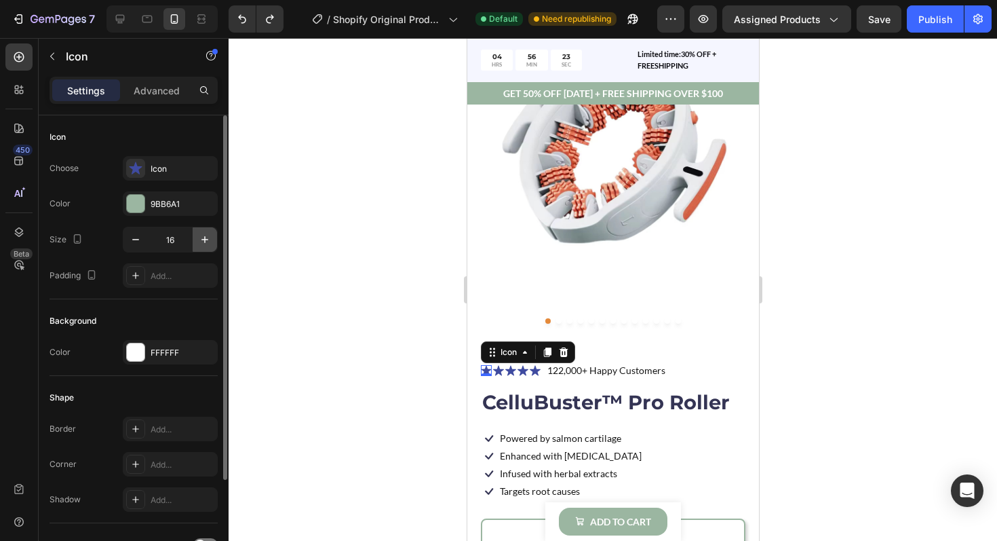
click at [202, 245] on icon "button" at bounding box center [205, 240] width 14 height 14
click at [138, 239] on icon "button" at bounding box center [136, 240] width 14 height 14
click at [199, 243] on icon "button" at bounding box center [205, 240] width 14 height 14
type input "18"
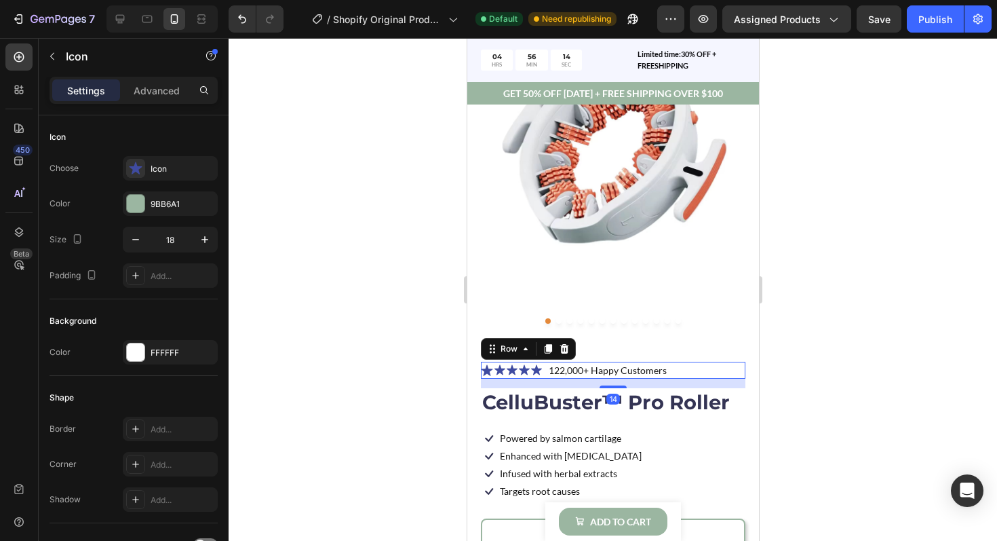
click at [526, 378] on div "Icon Icon Icon Icon Icon Icon List" at bounding box center [510, 370] width 61 height 17
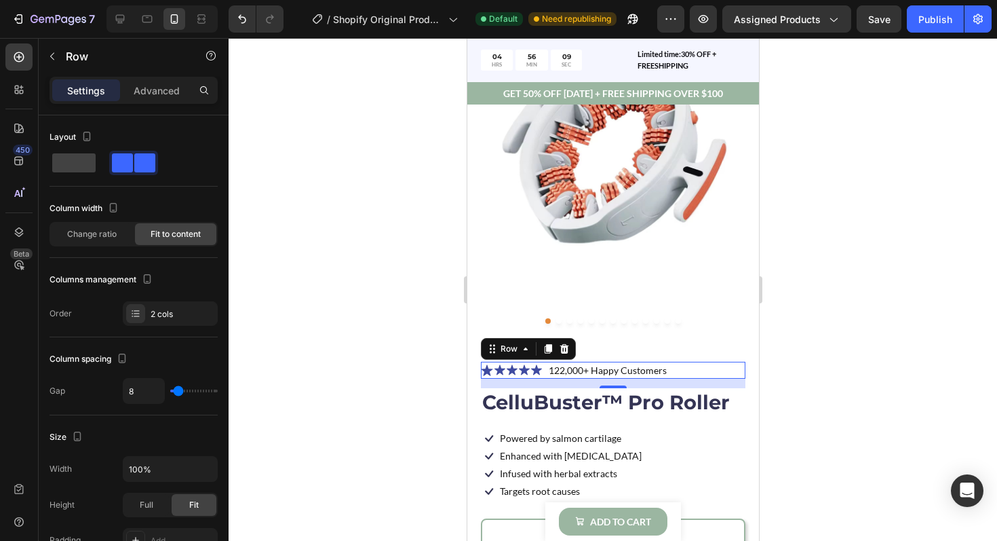
click at [783, 374] on div at bounding box center [613, 289] width 768 height 503
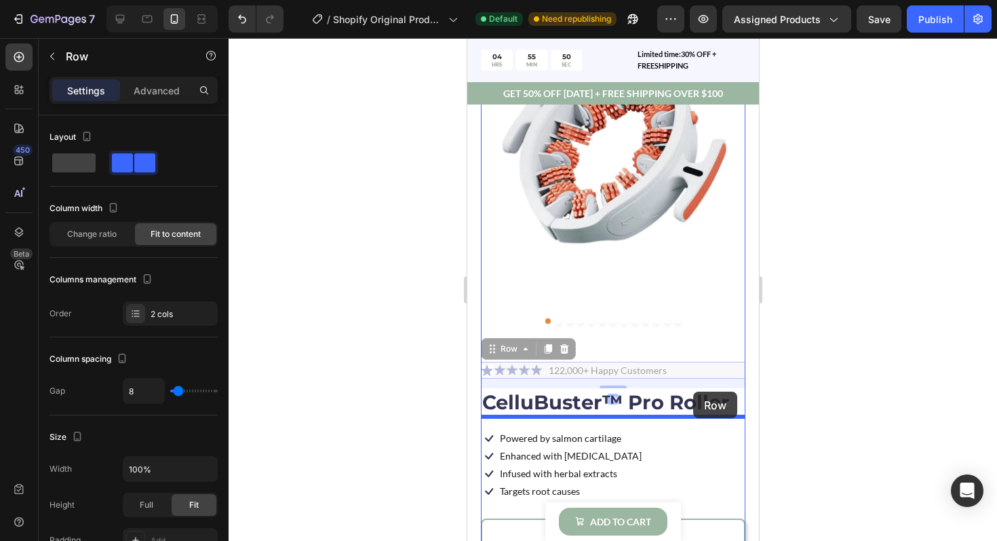
drag, startPoint x: 690, startPoint y: 369, endPoint x: 692, endPoint y: 391, distance: 22.5
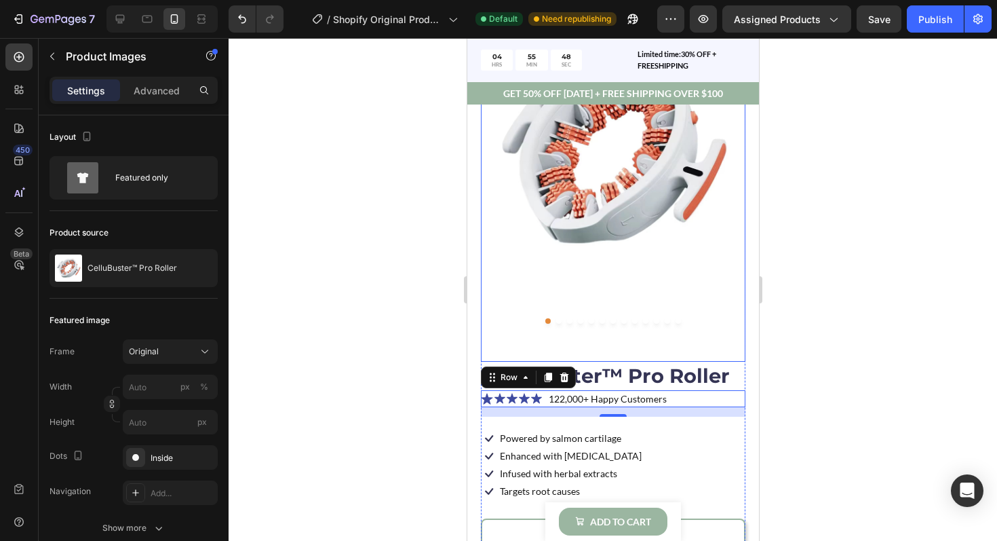
click at [709, 350] on div "Product Images" at bounding box center [612, 165] width 265 height 391
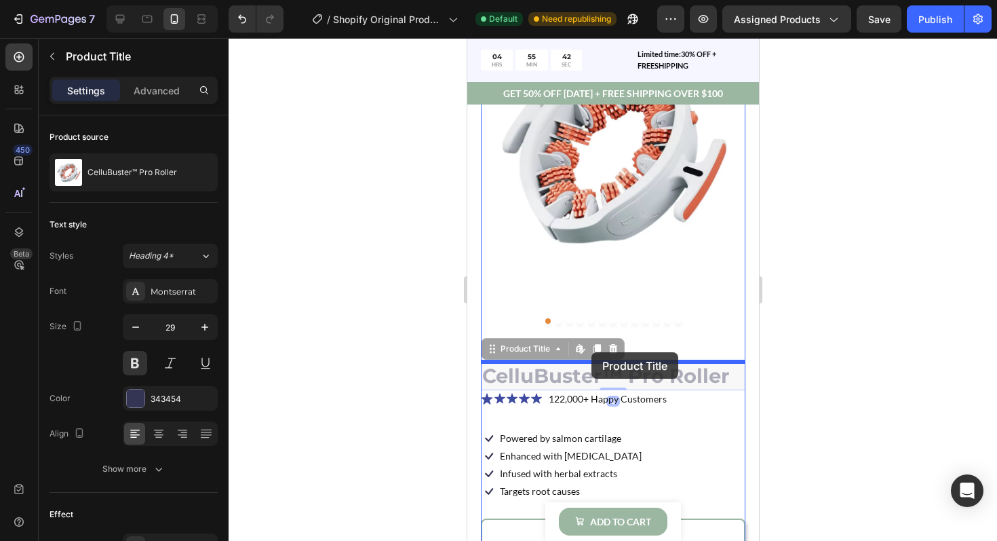
drag, startPoint x: 593, startPoint y: 371, endPoint x: 591, endPoint y: 353, distance: 18.5
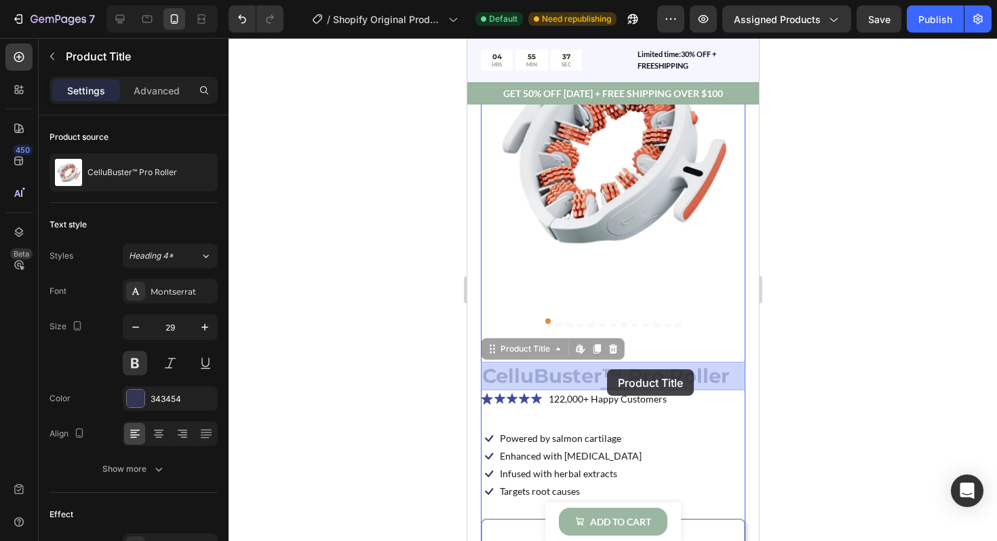
drag, startPoint x: 606, startPoint y: 377, endPoint x: 606, endPoint y: 369, distance: 8.1
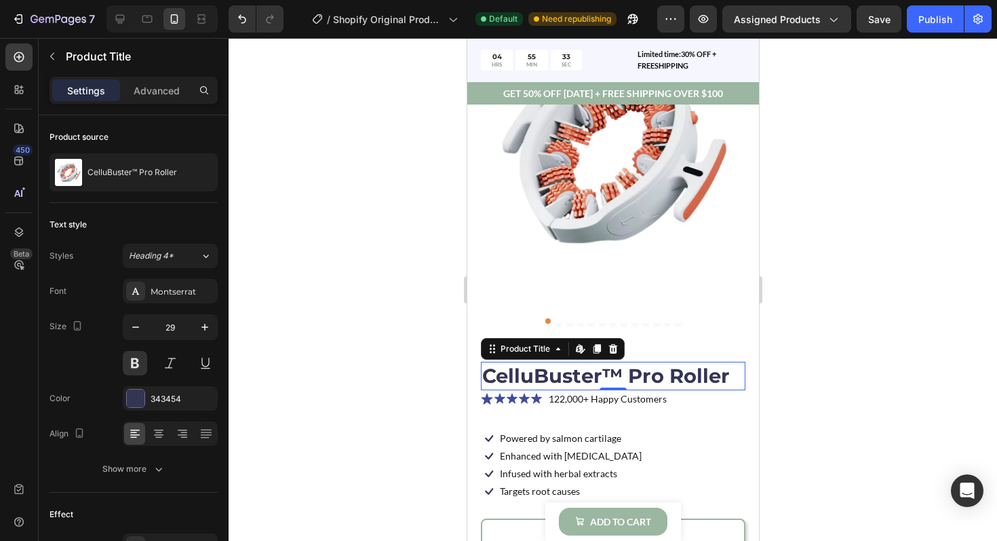
click at [822, 427] on div at bounding box center [613, 289] width 768 height 503
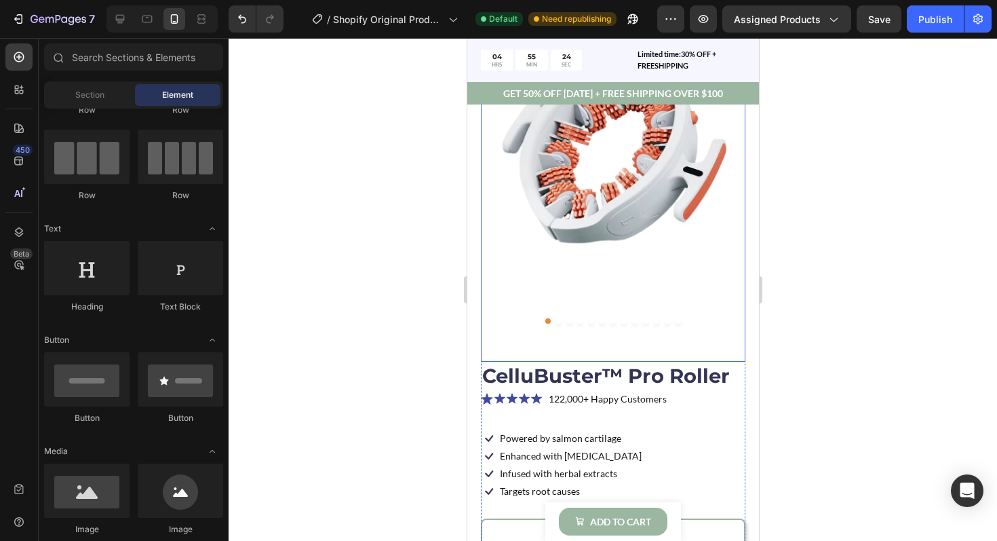
click at [558, 325] on img at bounding box center [612, 152] width 265 height 364
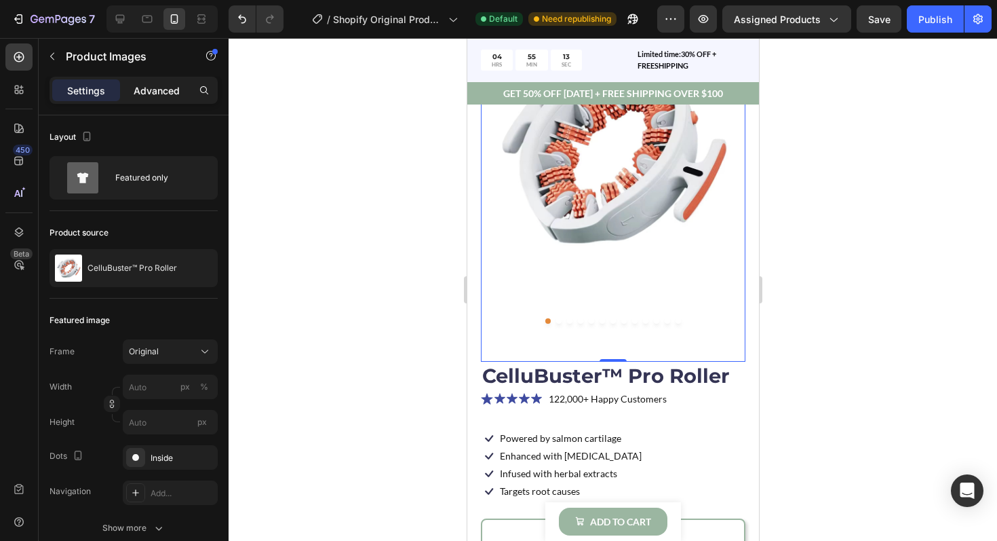
click at [165, 88] on p "Advanced" at bounding box center [157, 90] width 46 height 14
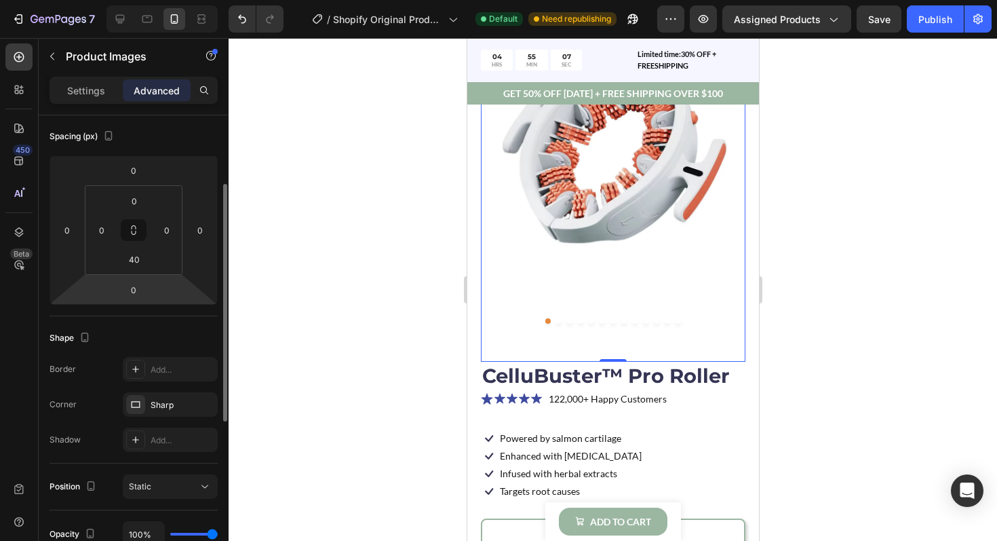
scroll to position [143, 0]
click at [138, 293] on input "0" at bounding box center [133, 294] width 27 height 20
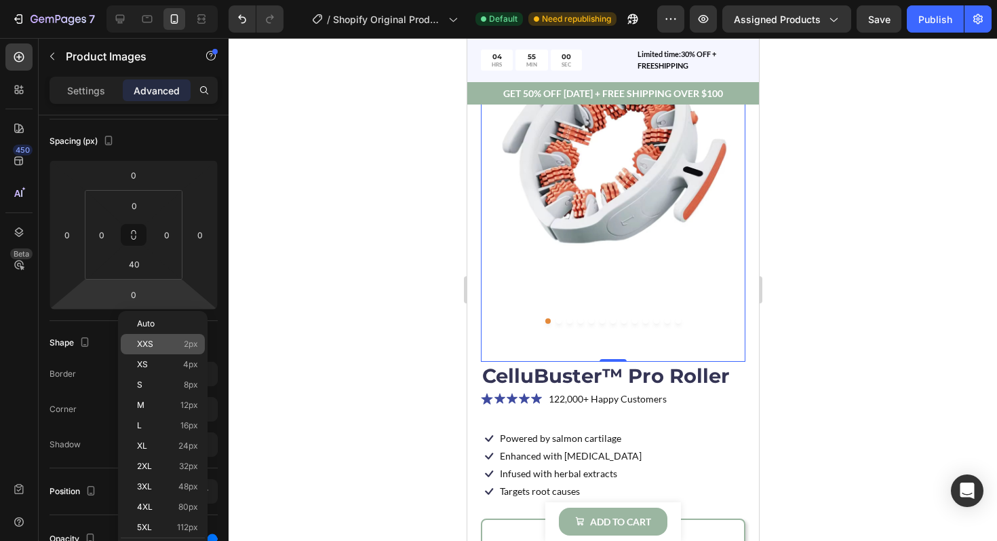
click at [157, 347] on p "XXS 2px" at bounding box center [167, 343] width 61 height 9
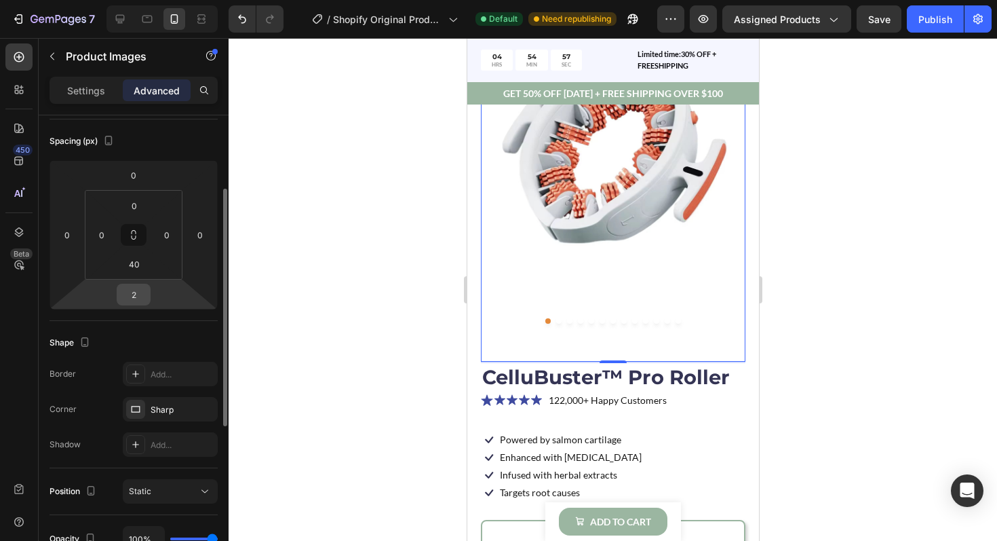
click at [138, 294] on input "2" at bounding box center [133, 294] width 27 height 20
type input "0"
click at [135, 265] on input "40" at bounding box center [134, 264] width 27 height 20
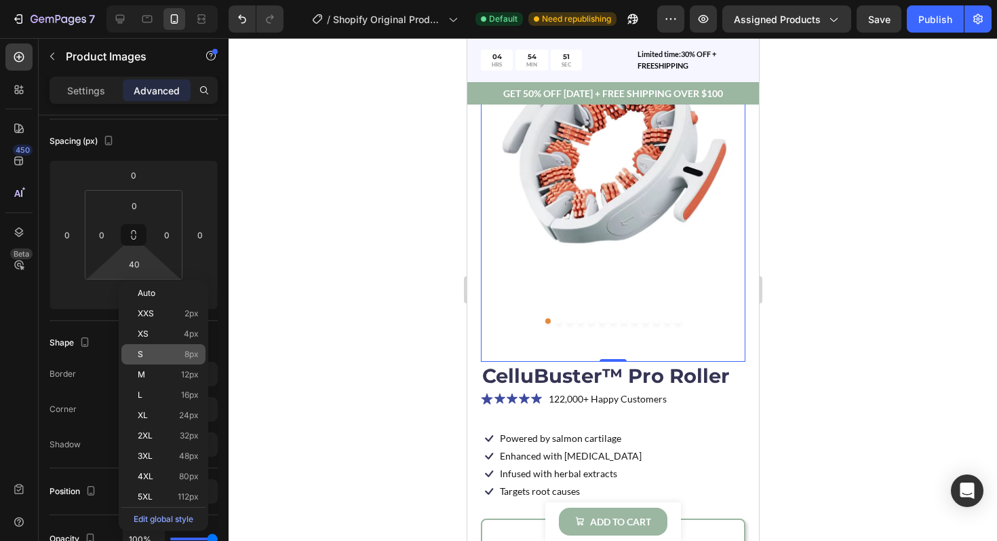
click at [158, 351] on p "S 8px" at bounding box center [168, 353] width 61 height 9
type input "8"
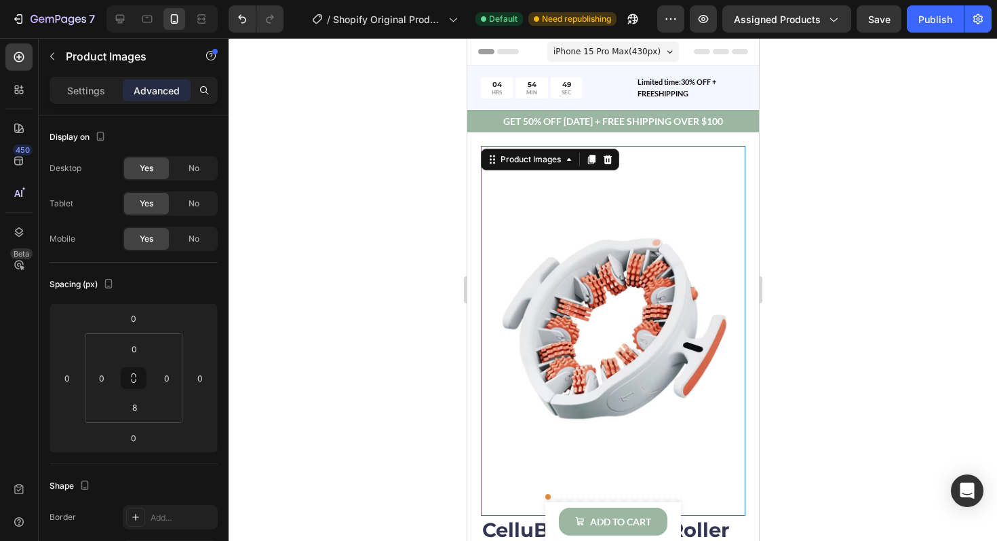
click at [408, 344] on div at bounding box center [613, 289] width 768 height 503
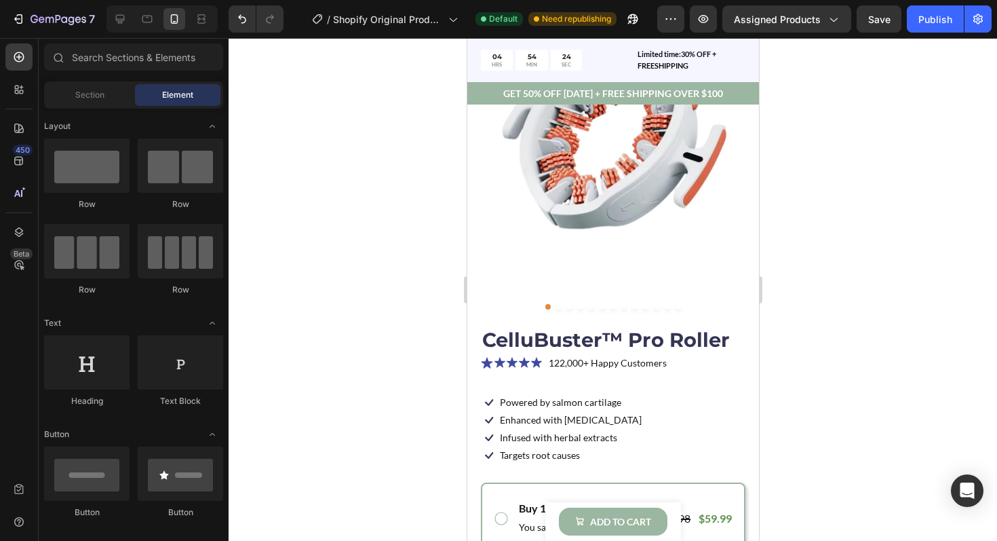
scroll to position [189, 0]
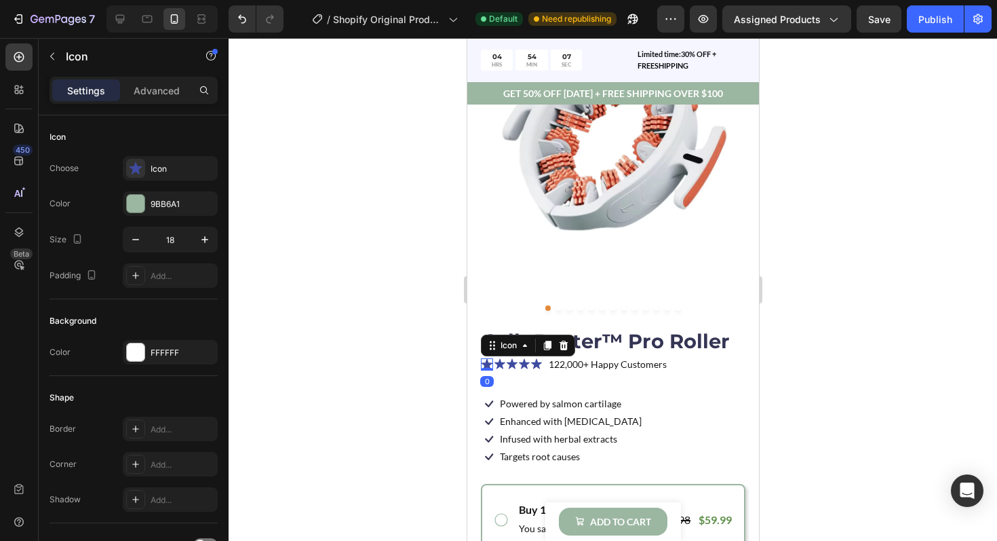
click at [486, 366] on icon at bounding box center [486, 363] width 12 height 11
click at [132, 163] on icon at bounding box center [136, 168] width 14 height 14
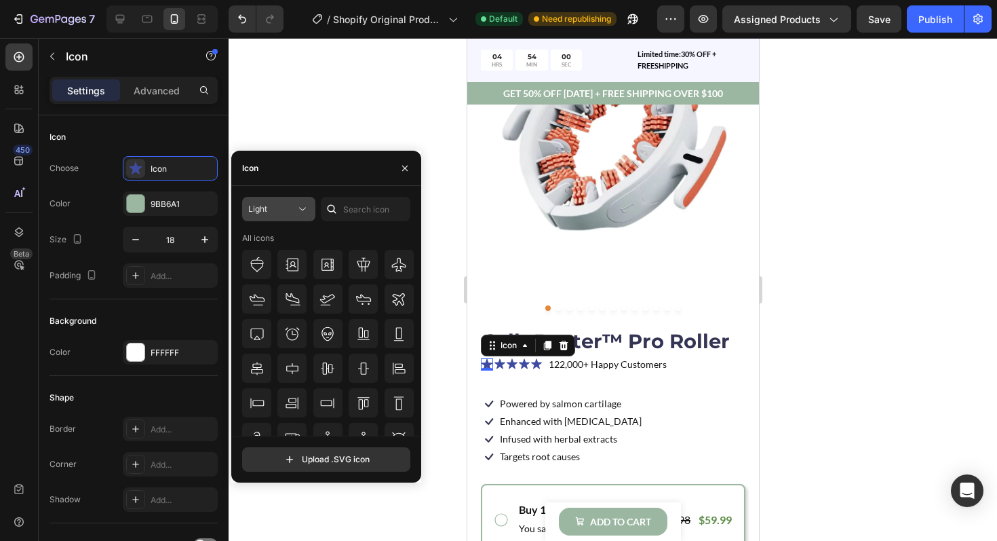
click at [286, 211] on div "Light" at bounding box center [271, 209] width 47 height 12
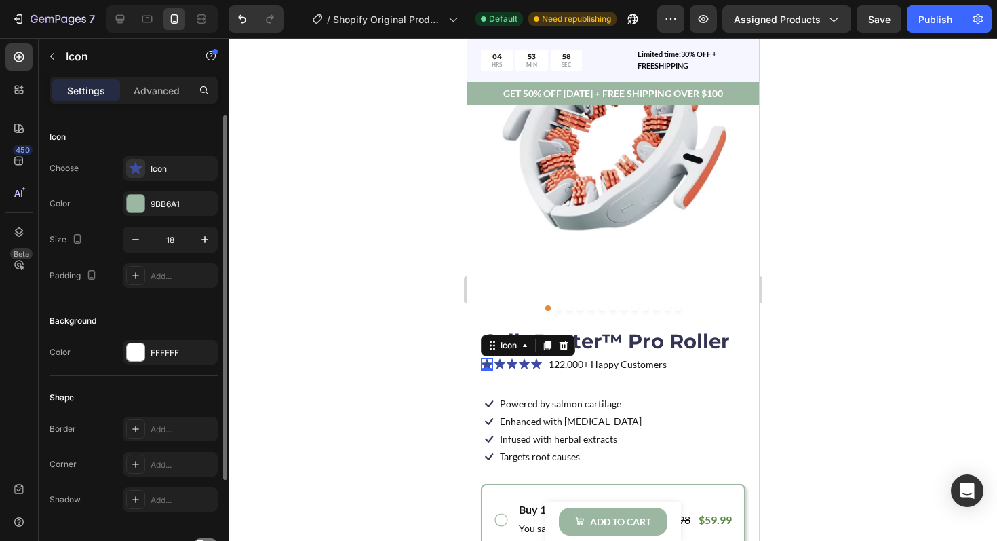
click at [205, 376] on div "Icon Choose Icon Color 9BB6A1 Size 18 Padding Add..." at bounding box center [134, 449] width 168 height 147
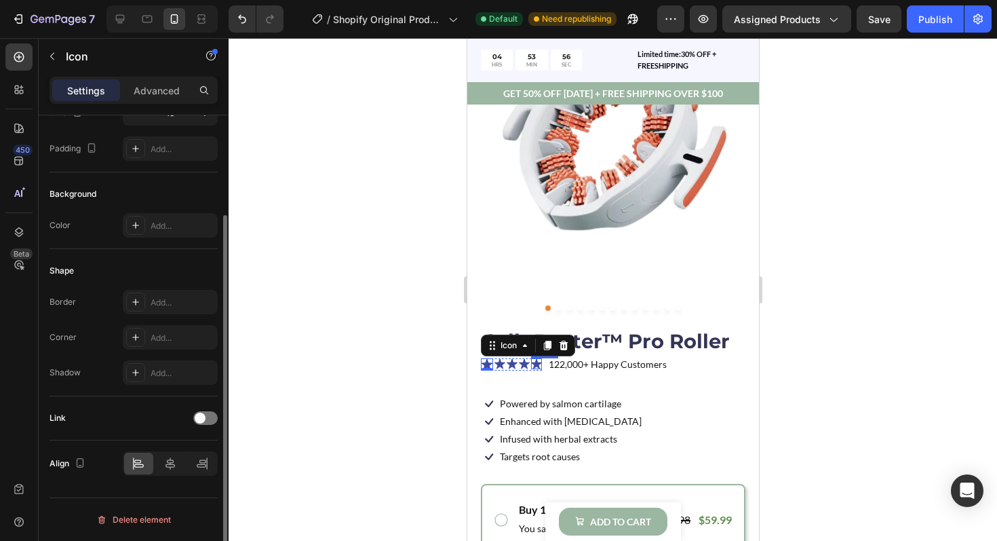
click at [535, 364] on icon at bounding box center [535, 363] width 11 height 10
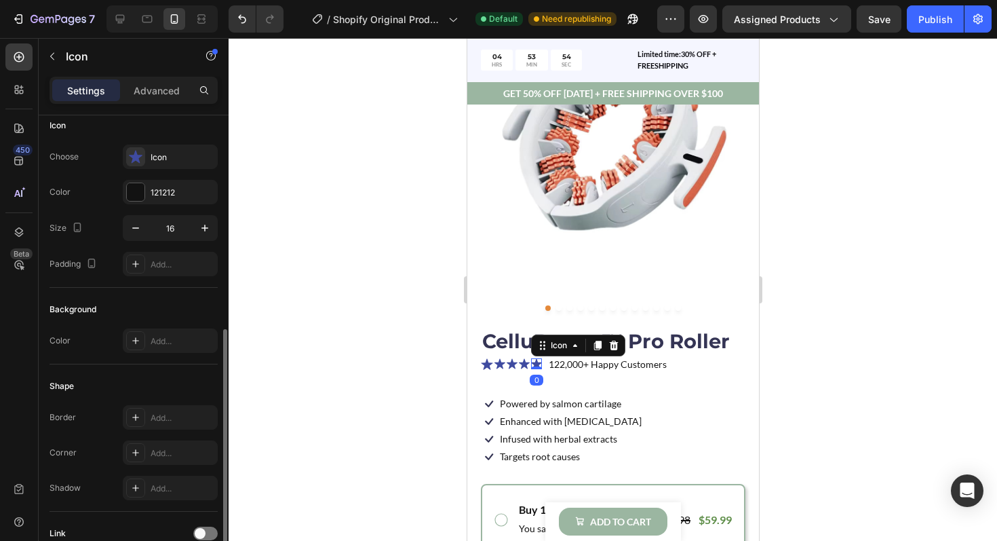
scroll to position [0, 0]
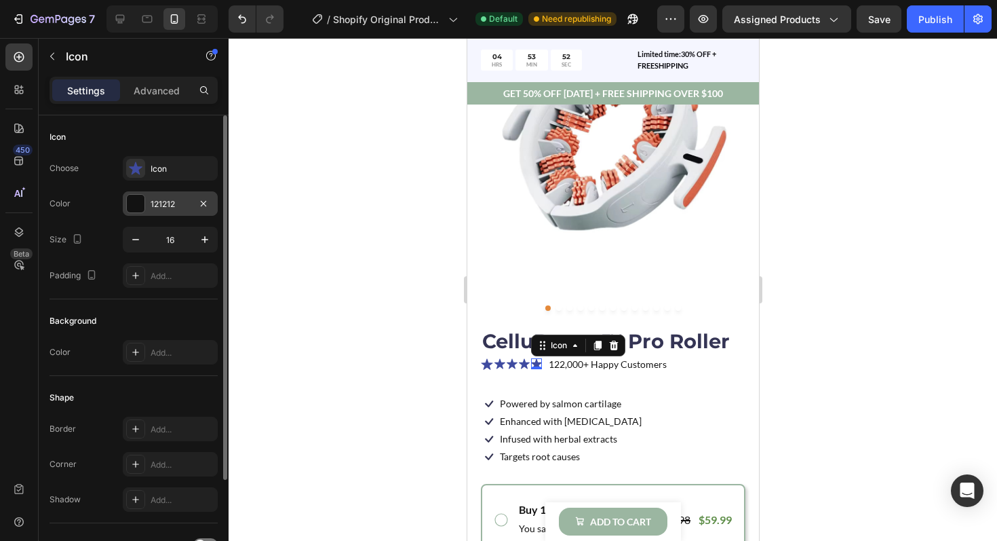
click at [144, 204] on div at bounding box center [135, 203] width 19 height 19
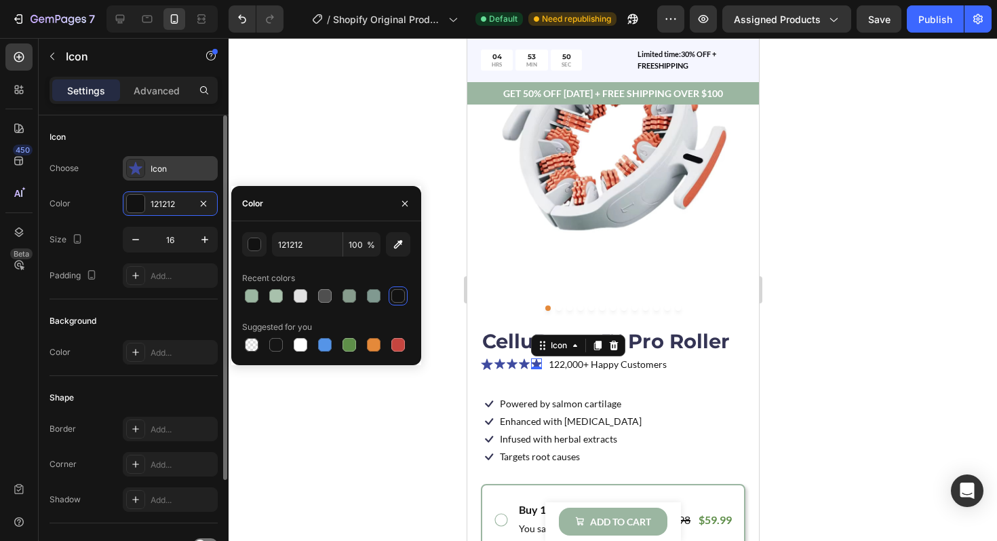
click at [142, 168] on div at bounding box center [135, 168] width 19 height 19
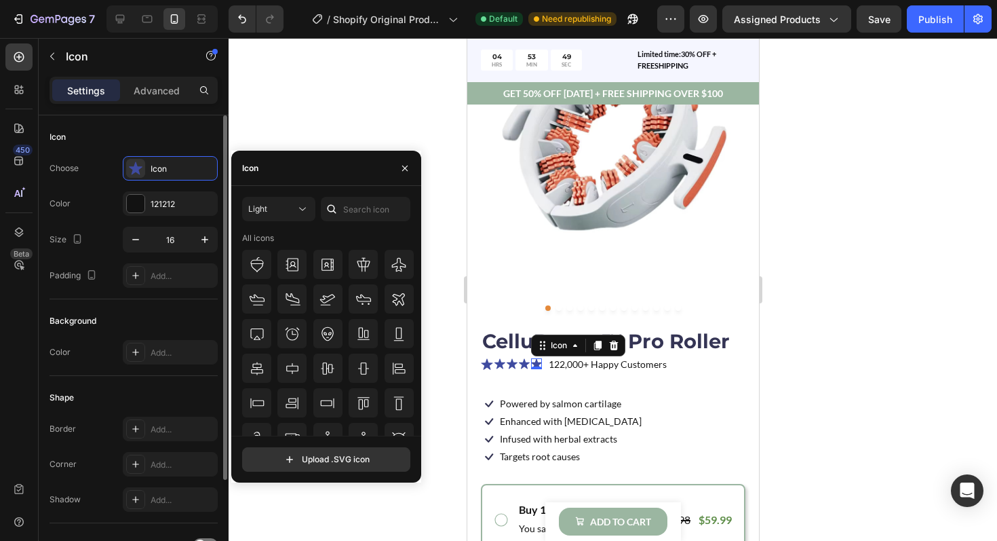
click at [105, 170] on div "Choose Icon" at bounding box center [134, 168] width 168 height 24
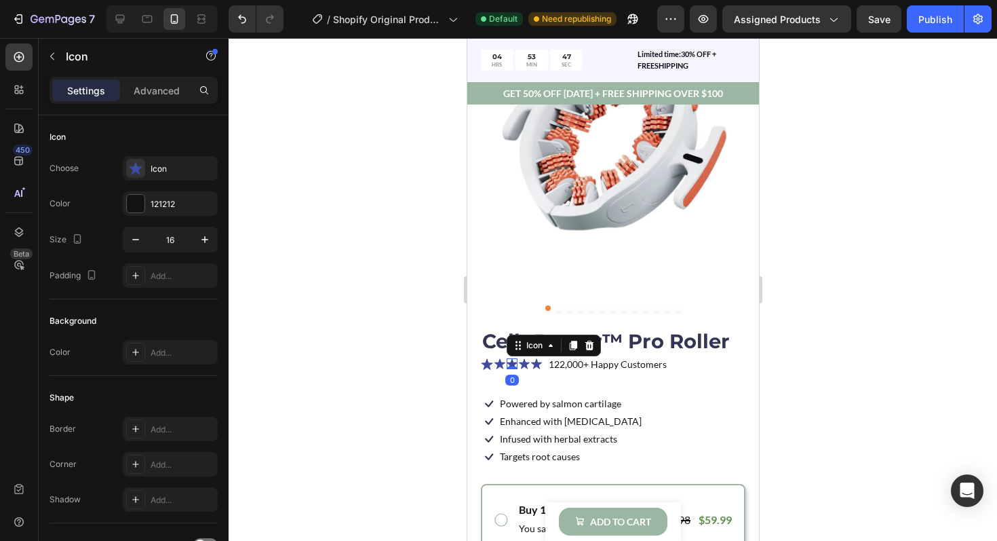
click at [513, 364] on icon at bounding box center [511, 363] width 11 height 10
click at [162, 171] on div "Icon" at bounding box center [183, 169] width 64 height 12
click at [111, 178] on div "Choose Icon" at bounding box center [134, 168] width 168 height 24
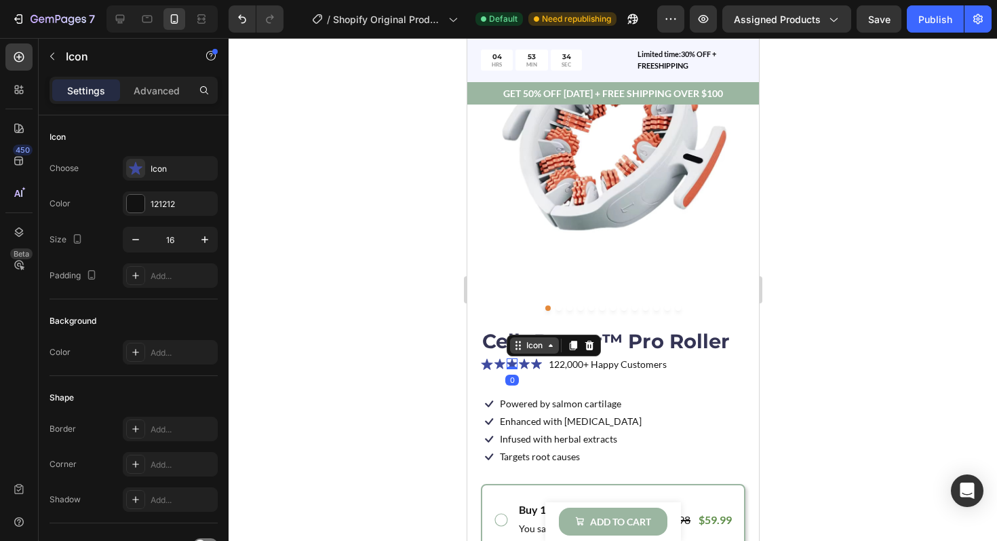
click at [516, 353] on div "Icon" at bounding box center [553, 345] width 94 height 22
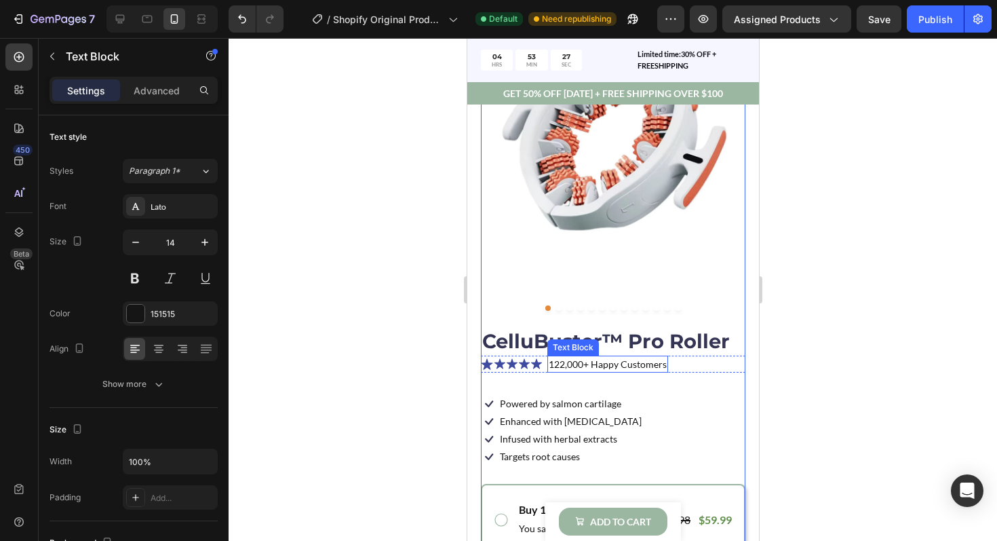
click at [566, 363] on p "122,000+ Happy Customers" at bounding box center [607, 364] width 118 height 14
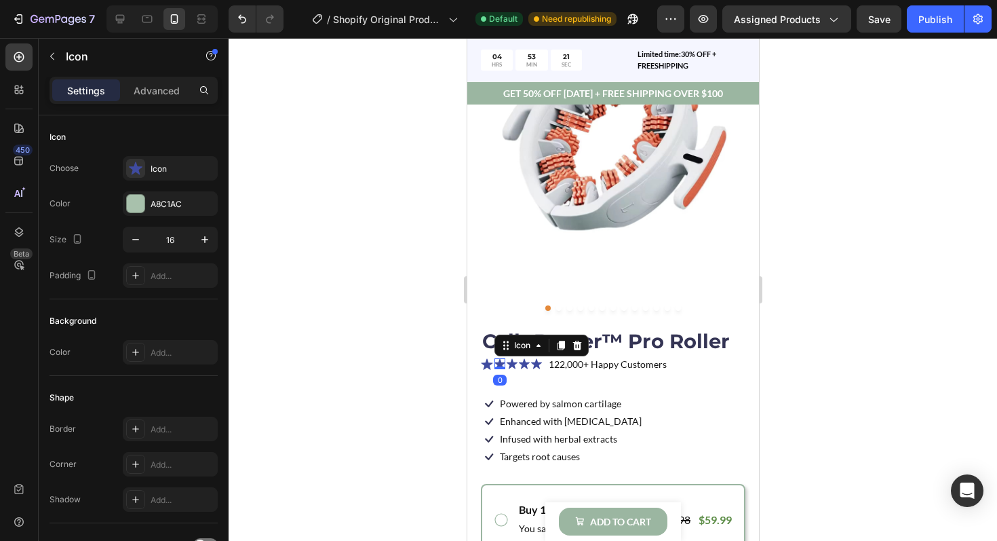
click at [494, 365] on icon at bounding box center [499, 363] width 11 height 11
click at [578, 368] on p "122,000+ Happy Customers" at bounding box center [607, 364] width 118 height 14
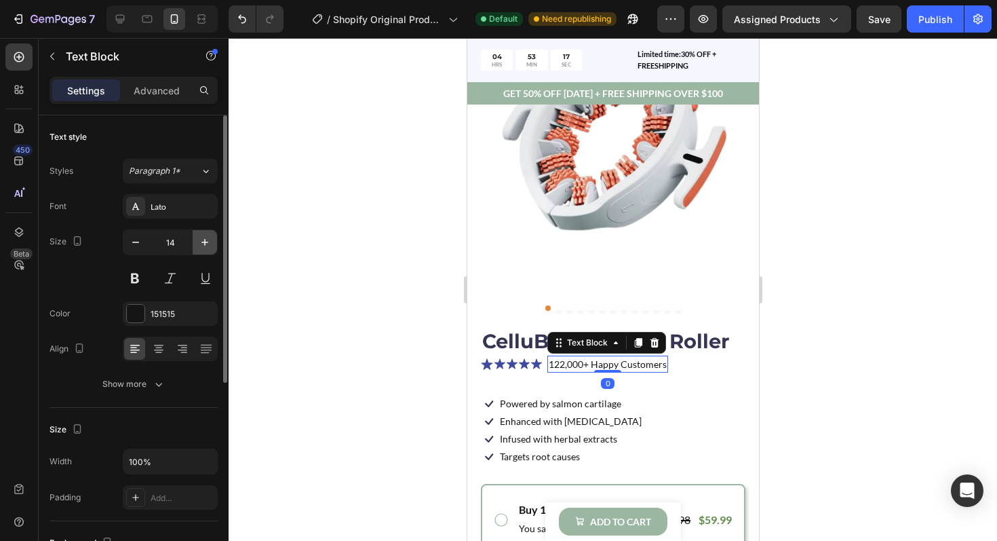
click at [201, 246] on icon "button" at bounding box center [205, 242] width 14 height 14
type input "15"
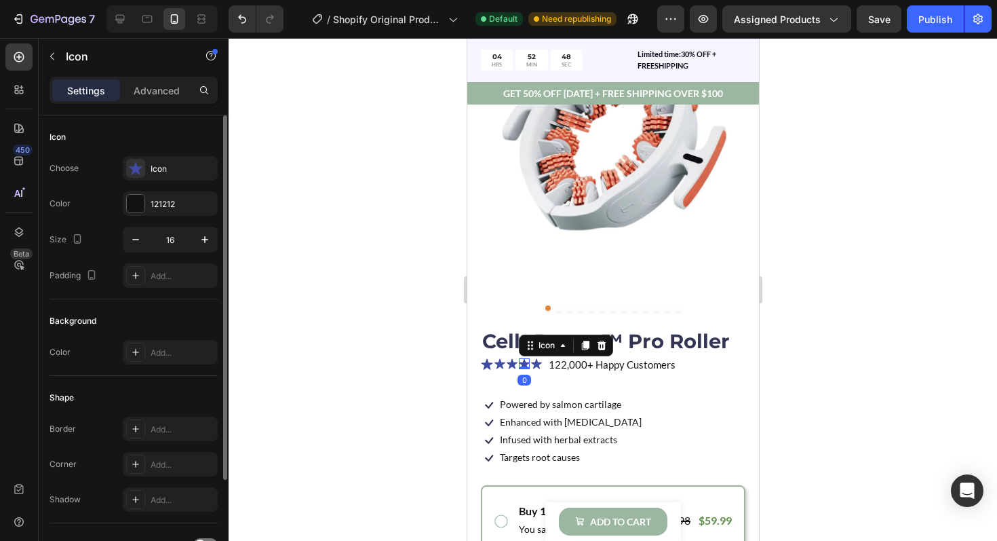
click at [520, 367] on div "Icon 0" at bounding box center [523, 363] width 11 height 11
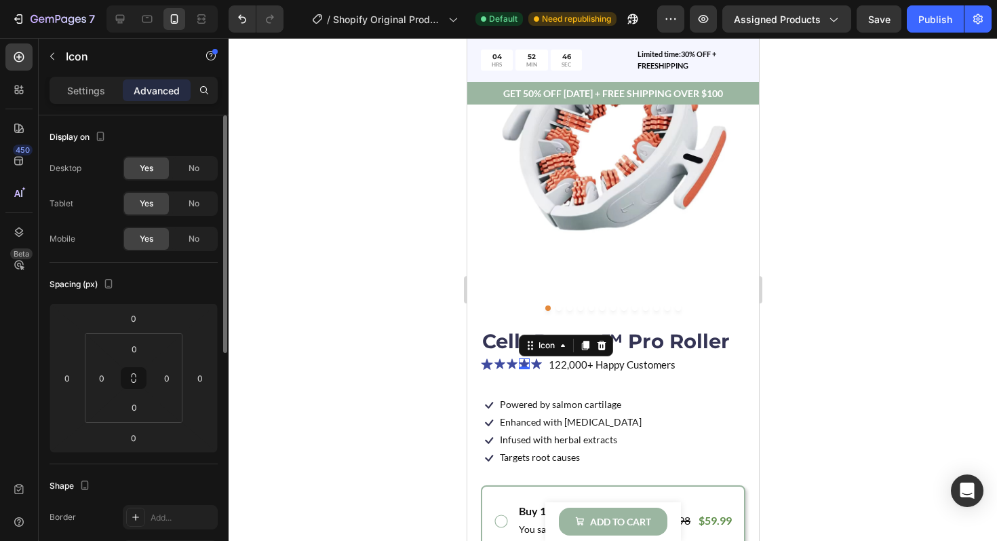
click at [95, 101] on div "Settings Advanced" at bounding box center [134, 90] width 168 height 27
click at [93, 94] on p "Settings" at bounding box center [86, 90] width 38 height 14
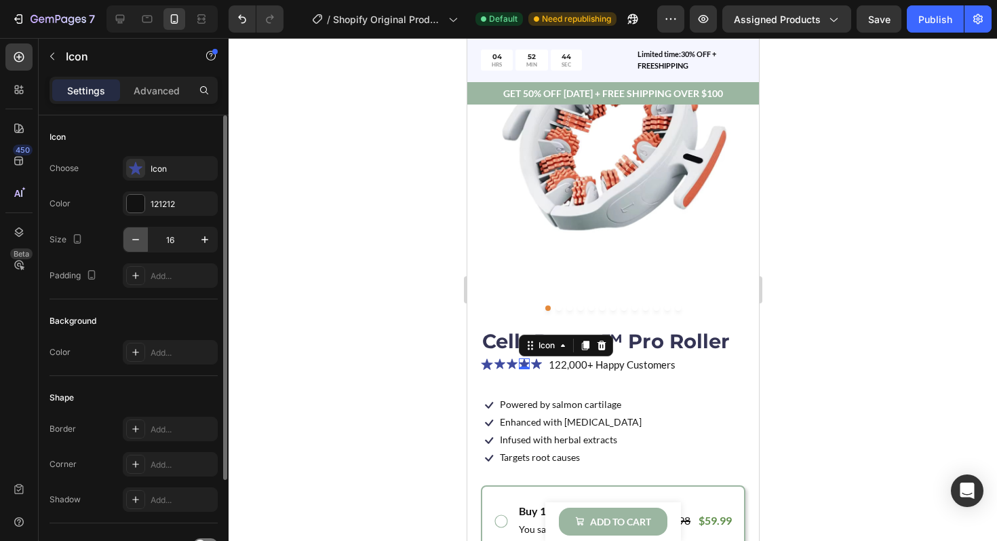
click at [140, 239] on icon "button" at bounding box center [136, 240] width 14 height 14
click at [201, 241] on icon "button" at bounding box center [205, 240] width 14 height 14
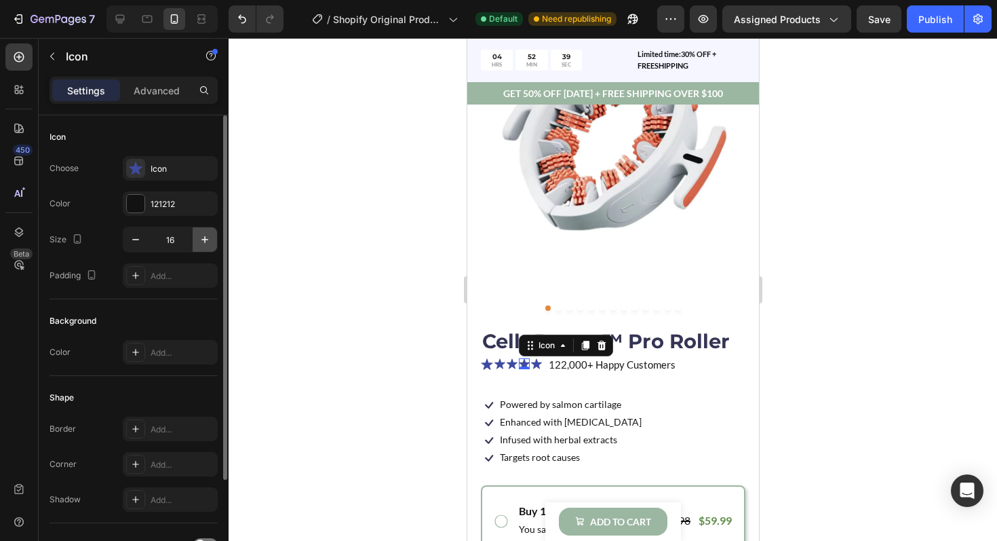
type input "17"
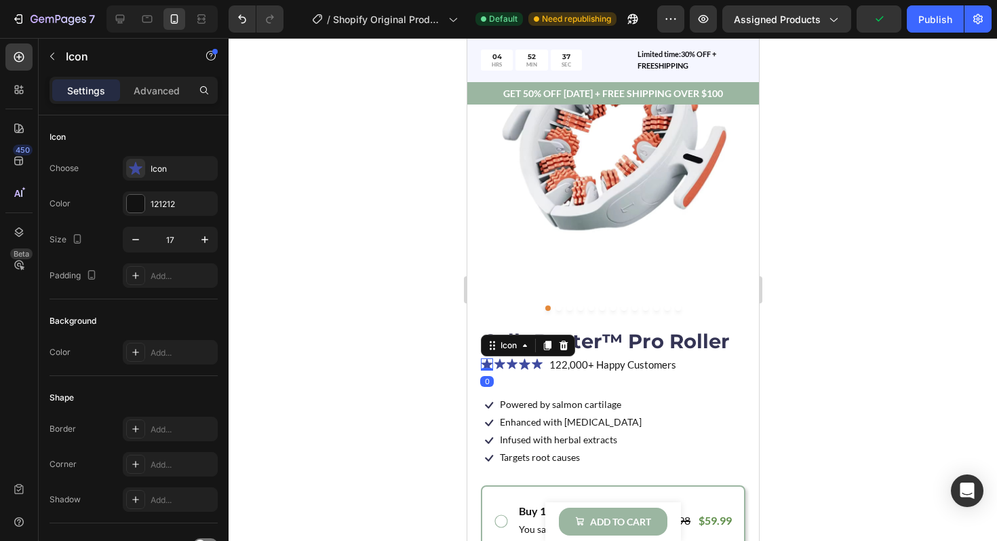
click at [488, 370] on div "Icon 0" at bounding box center [486, 364] width 12 height 12
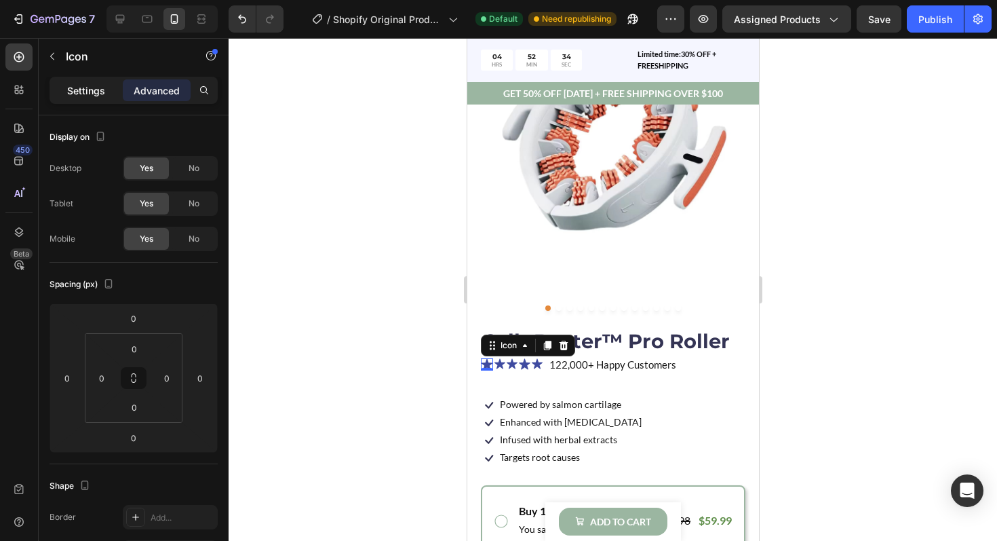
click at [93, 98] on div "Settings" at bounding box center [86, 90] width 68 height 22
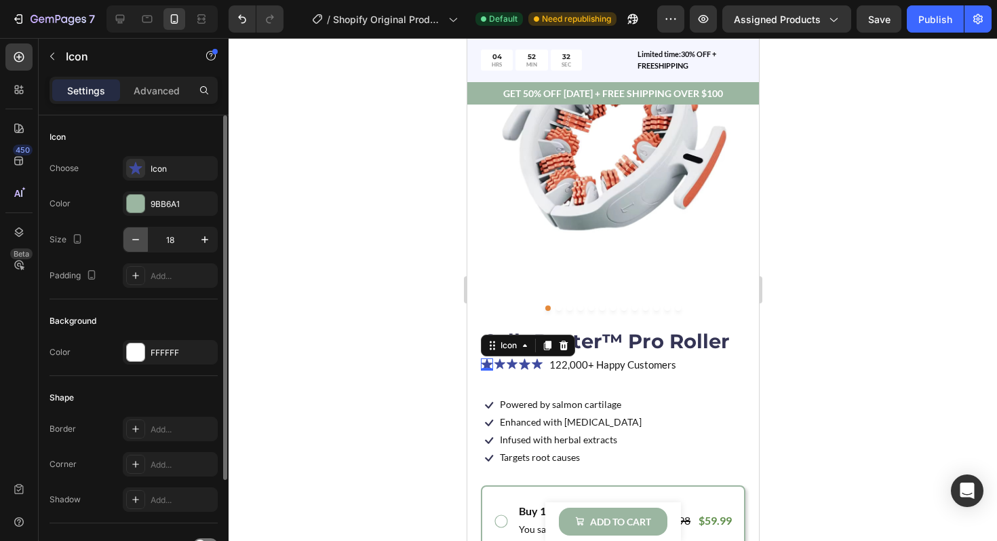
click at [135, 244] on icon "button" at bounding box center [136, 240] width 14 height 14
click at [193, 245] on button "button" at bounding box center [205, 239] width 24 height 24
click at [135, 240] on icon "button" at bounding box center [136, 240] width 14 height 14
type input "16"
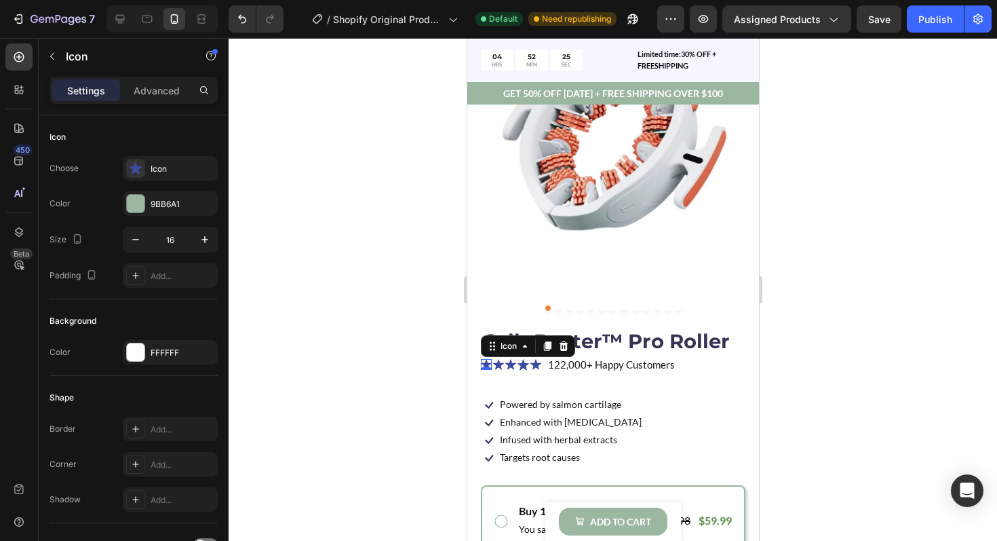
click at [485, 362] on icon at bounding box center [485, 364] width 10 height 10
click at [498, 366] on div "Icon" at bounding box center [497, 364] width 11 height 11
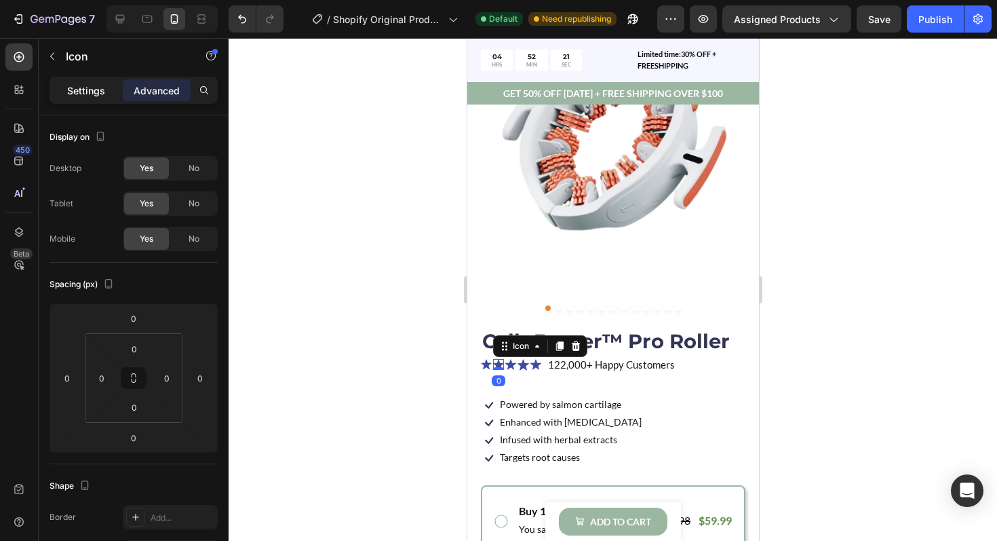
click at [90, 93] on p "Settings" at bounding box center [86, 90] width 38 height 14
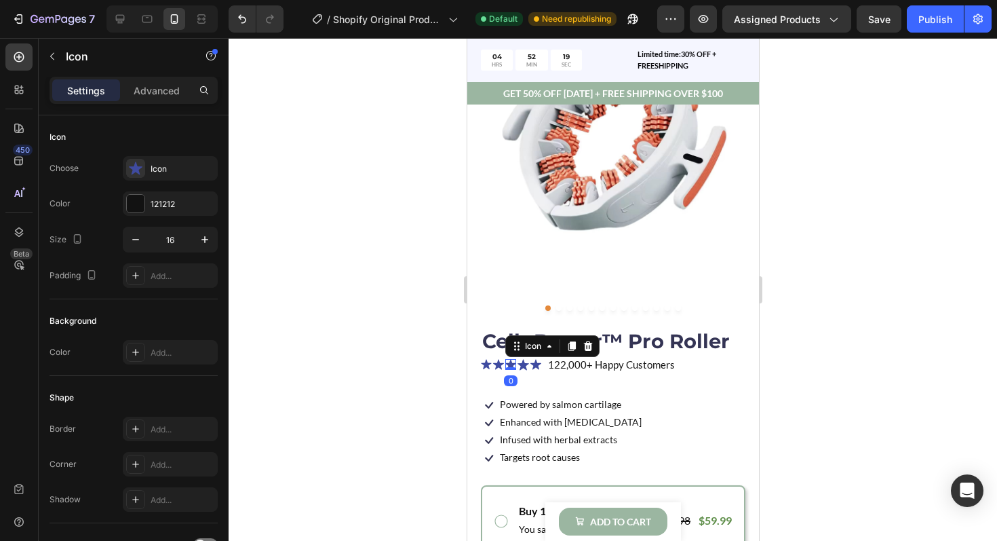
click at [509, 364] on icon at bounding box center [510, 364] width 11 height 10
click at [523, 366] on icon at bounding box center [523, 364] width 12 height 11
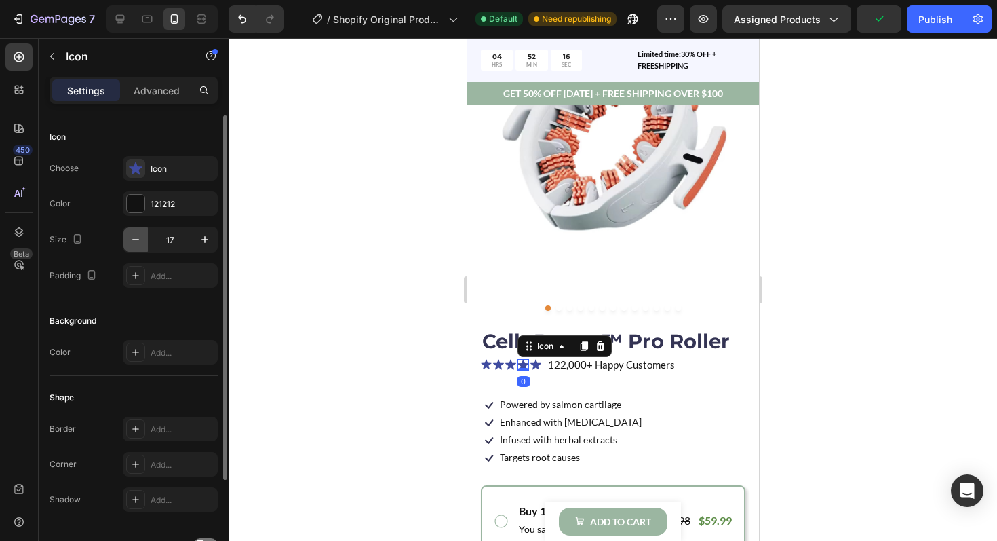
click at [130, 246] on icon "button" at bounding box center [136, 240] width 14 height 14
type input "16"
click at [534, 365] on icon at bounding box center [534, 364] width 11 height 10
click at [557, 365] on p "122,000+ Happy Customers" at bounding box center [610, 365] width 127 height 16
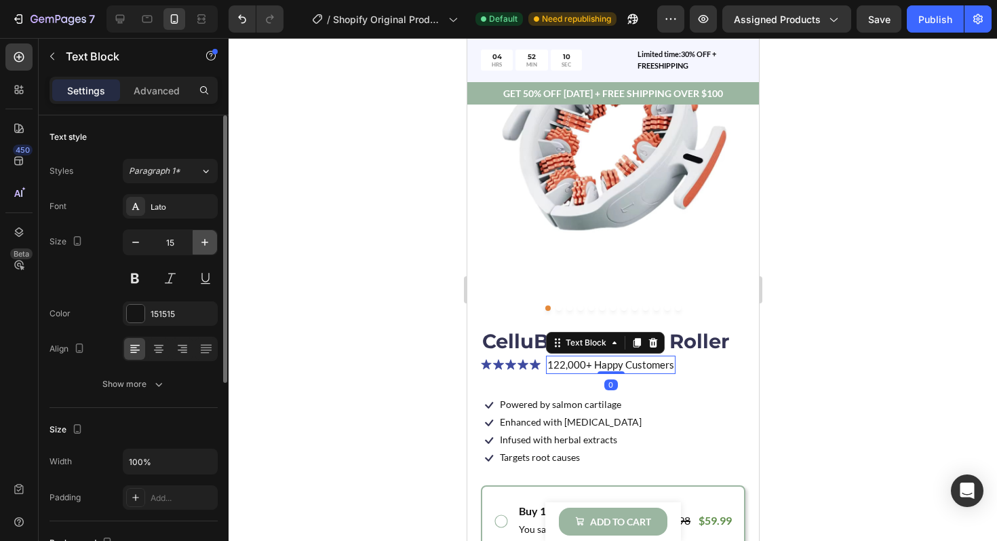
click at [201, 241] on icon "button" at bounding box center [204, 242] width 7 height 7
click at [139, 244] on icon "button" at bounding box center [136, 242] width 14 height 14
type input "14"
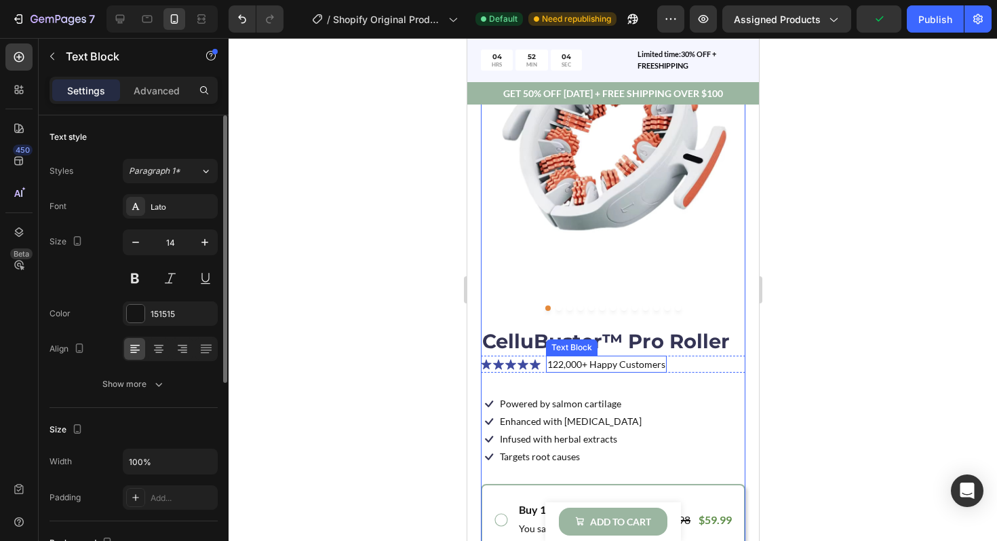
click at [564, 363] on p "122,000+ Happy Customers" at bounding box center [606, 364] width 118 height 14
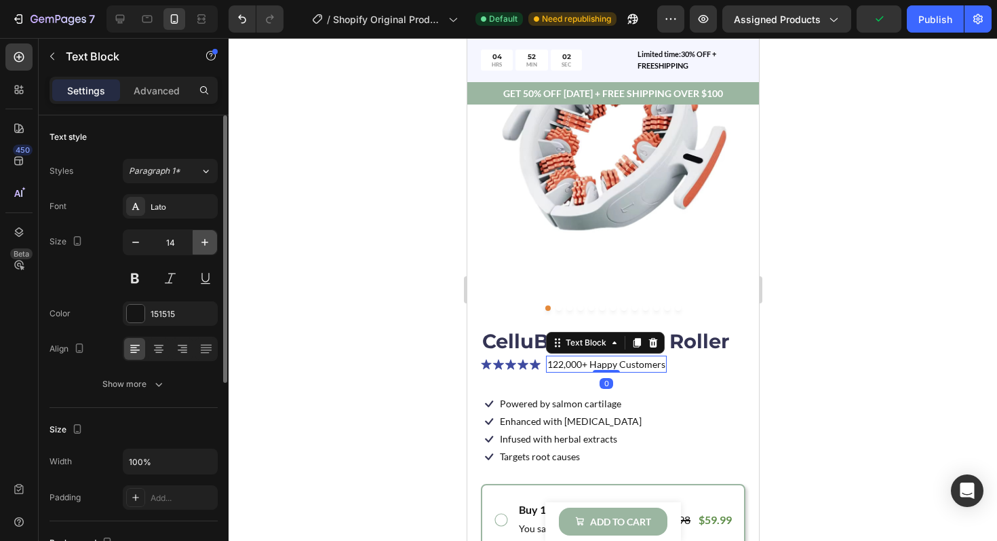
click at [201, 239] on icon "button" at bounding box center [205, 242] width 14 height 14
click at [140, 244] on icon "button" at bounding box center [136, 242] width 14 height 14
type input "14"
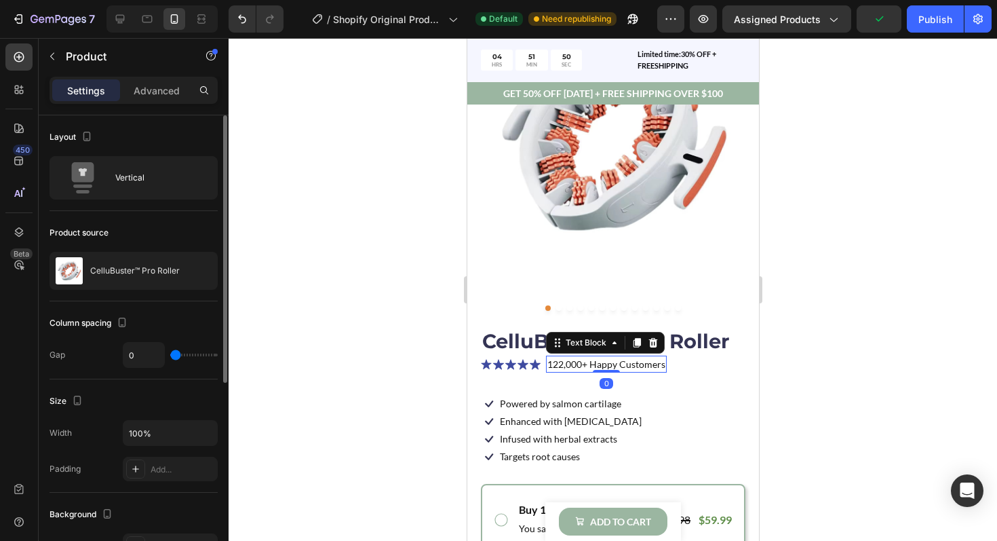
click at [564, 366] on p "122,000+ Happy Customers" at bounding box center [606, 364] width 118 height 14
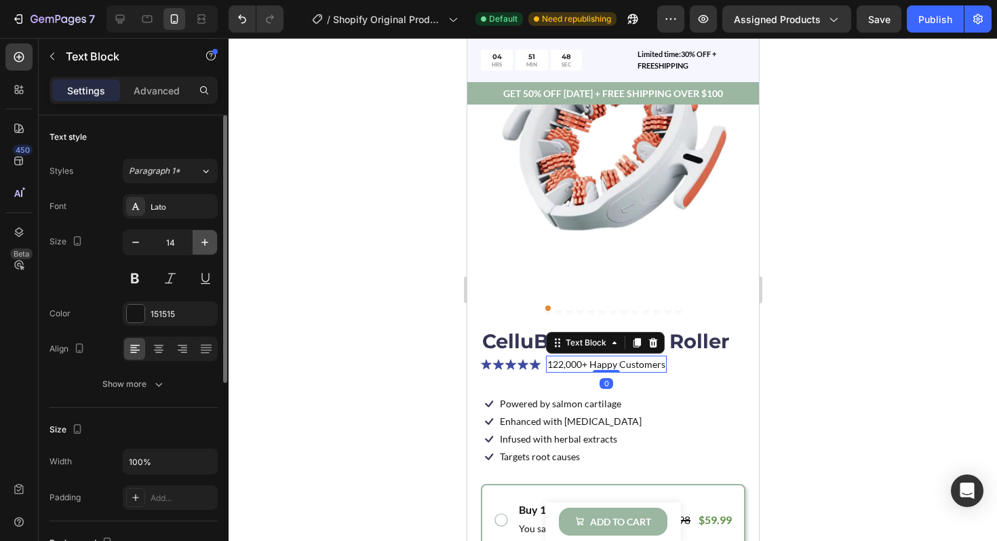
click at [205, 248] on icon "button" at bounding box center [205, 242] width 14 height 14
type input "16"
click at [566, 369] on p "122,000+ Happy Customers" at bounding box center [613, 365] width 132 height 16
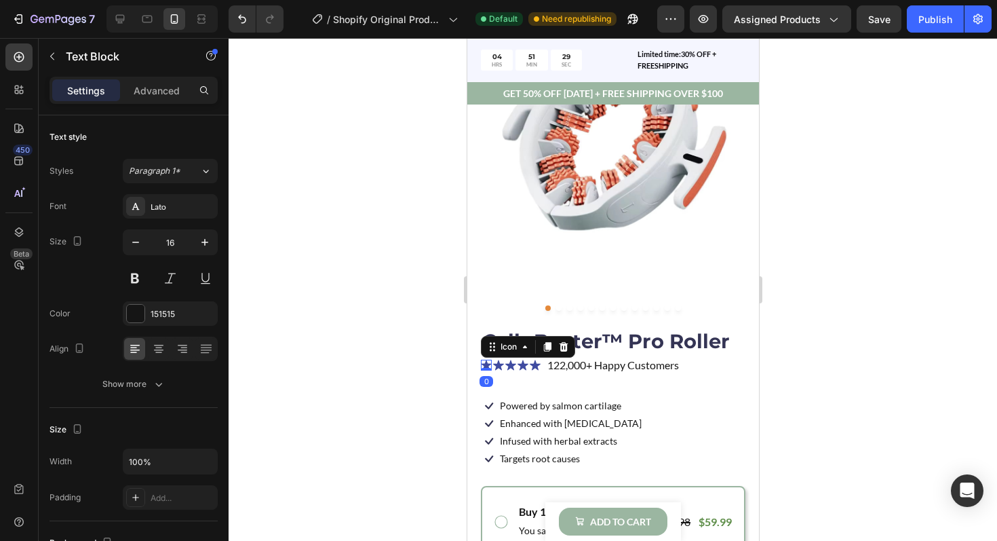
click at [484, 365] on icon at bounding box center [485, 365] width 10 height 10
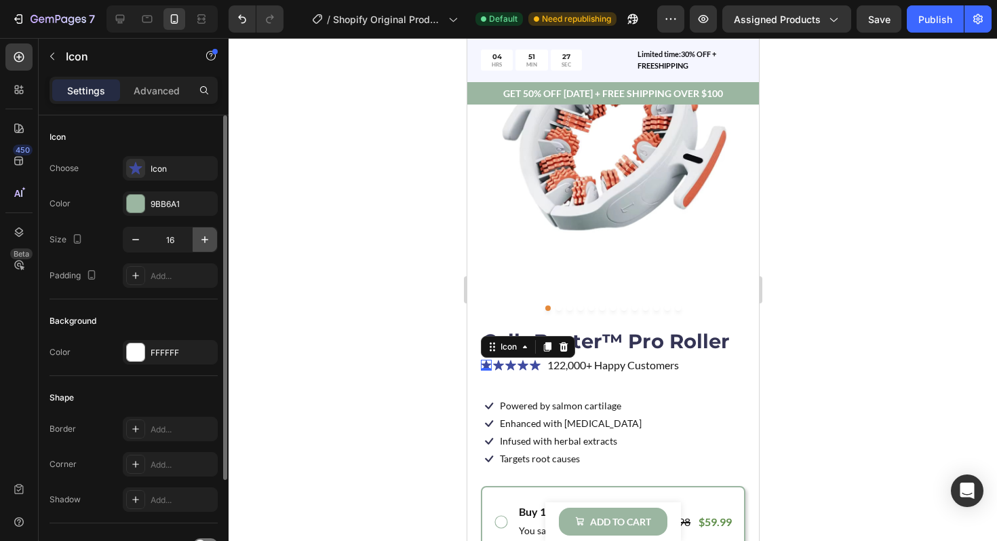
click at [203, 242] on icon "button" at bounding box center [205, 240] width 14 height 14
type input "17"
click at [501, 366] on icon at bounding box center [498, 364] width 11 height 11
click at [206, 243] on icon "button" at bounding box center [205, 240] width 14 height 14
type input "17"
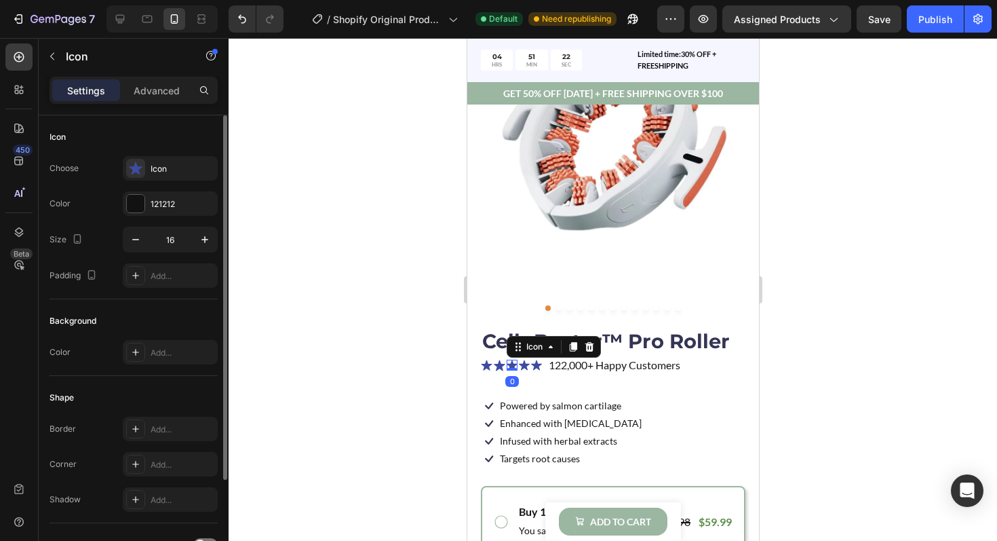
click at [511, 368] on div "Icon 0" at bounding box center [511, 364] width 11 height 11
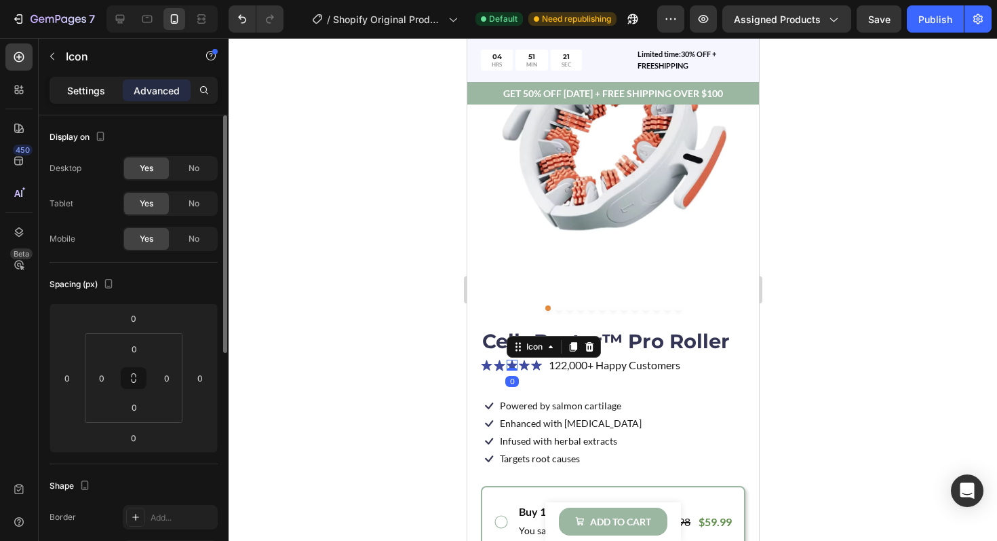
click at [85, 98] on div "Settings" at bounding box center [86, 90] width 68 height 22
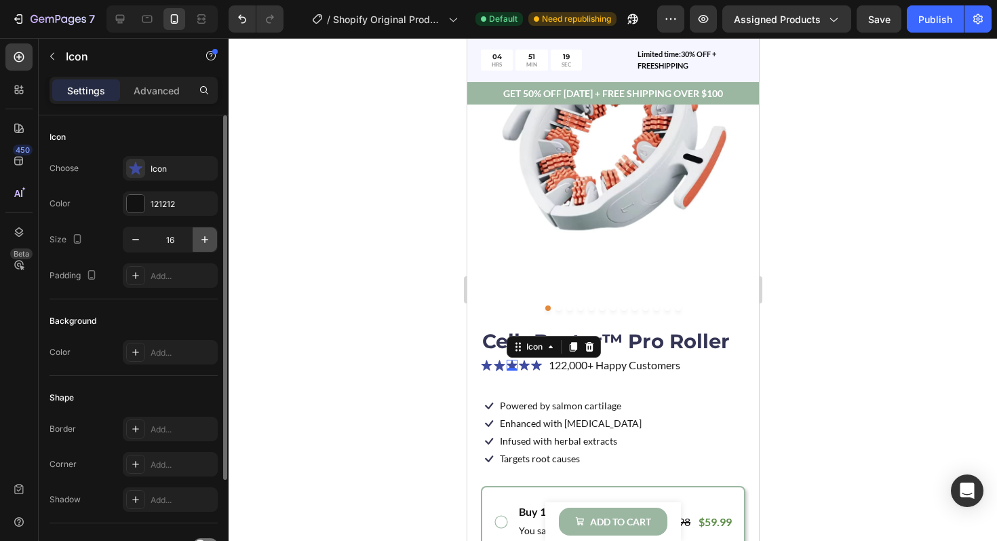
click at [200, 239] on icon "button" at bounding box center [205, 240] width 14 height 14
type input "17"
click at [525, 361] on icon at bounding box center [524, 364] width 11 height 11
click at [206, 237] on icon "button" at bounding box center [205, 240] width 14 height 14
type input "17"
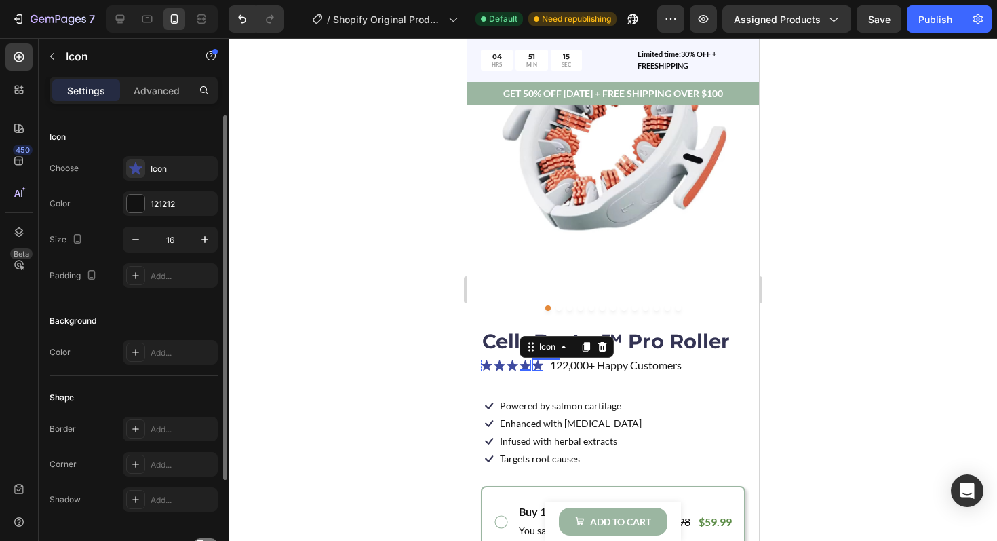
click at [534, 364] on icon at bounding box center [537, 364] width 11 height 10
click at [206, 240] on icon "button" at bounding box center [205, 240] width 14 height 14
type input "17"
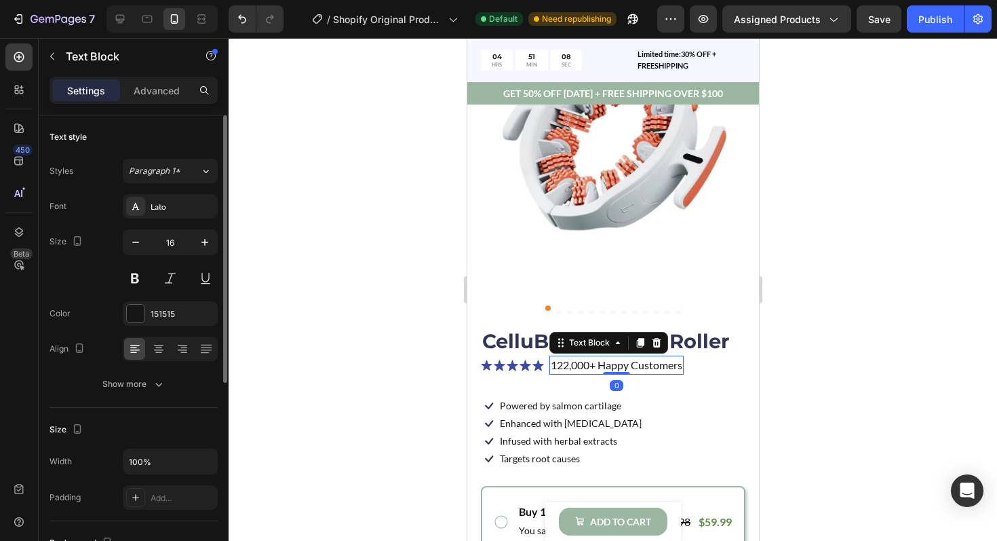
click at [595, 364] on p "122,000+ Happy Customers" at bounding box center [616, 365] width 132 height 16
click at [625, 364] on p "122,000+ Happy Customers" at bounding box center [616, 365] width 132 height 16
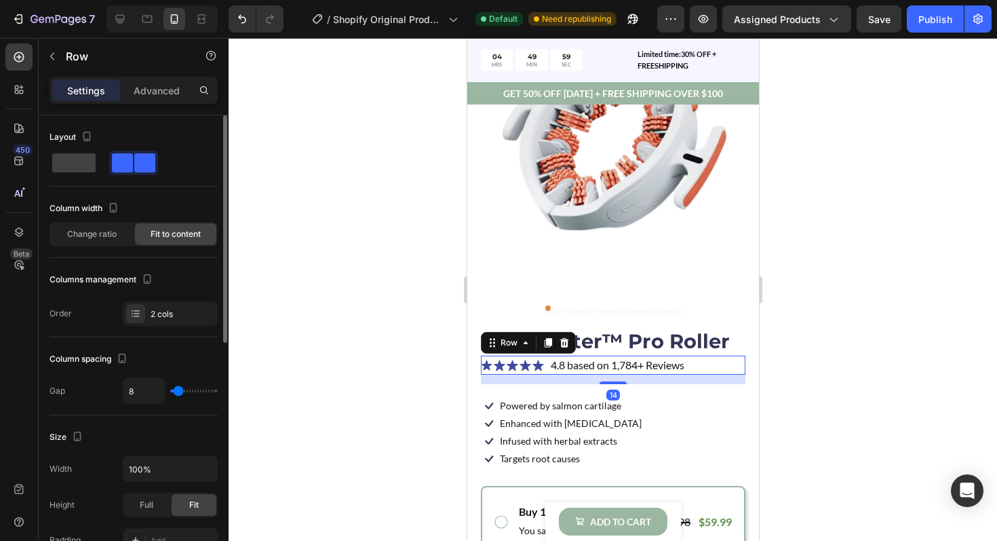
click at [742, 370] on div "Icon Icon Icon Icon Icon Icon List 4.8 based on 1,784+ Reviews Text Block Row 14" at bounding box center [612, 364] width 265 height 19
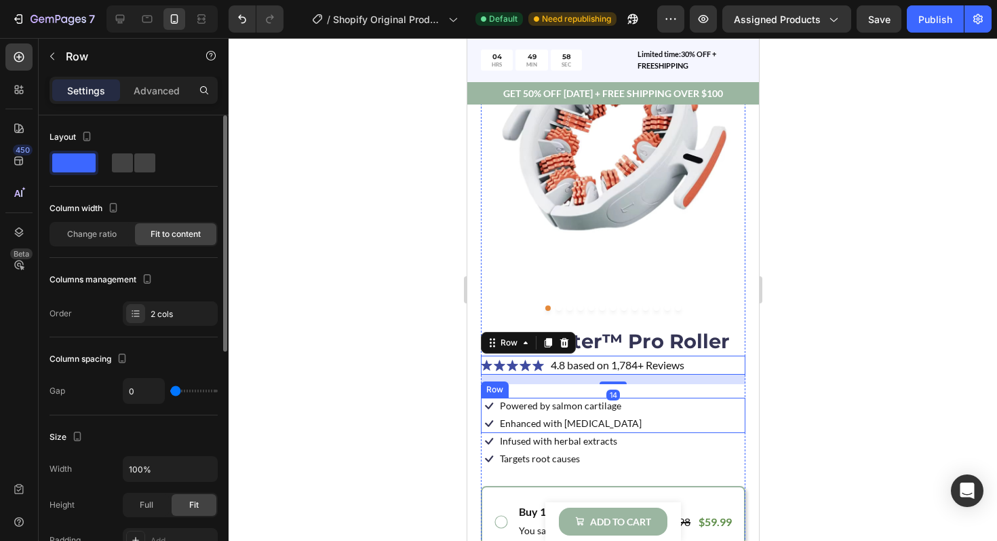
click at [711, 405] on div "Icon Powered by salmon cartilage Text Block Row Icon Enhanced with [MEDICAL_DAT…" at bounding box center [612, 414] width 265 height 35
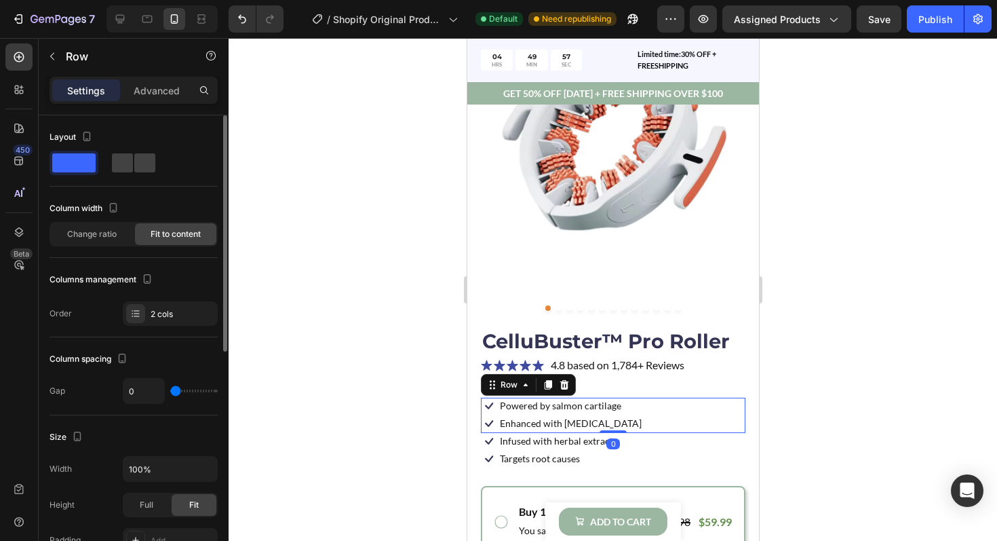
click at [826, 387] on div at bounding box center [613, 289] width 768 height 503
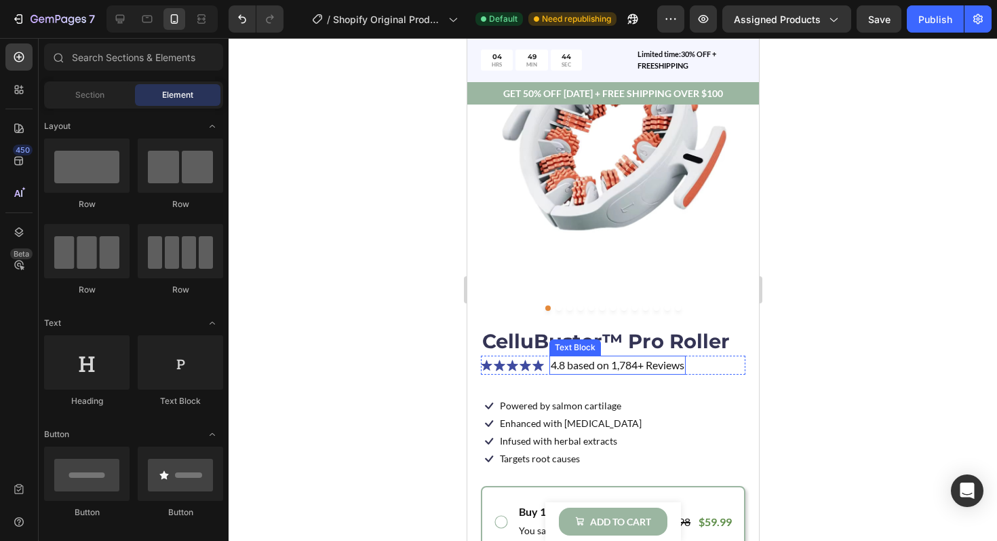
click at [619, 368] on p "4.8 based on 1,784+ Reviews" at bounding box center [617, 365] width 134 height 16
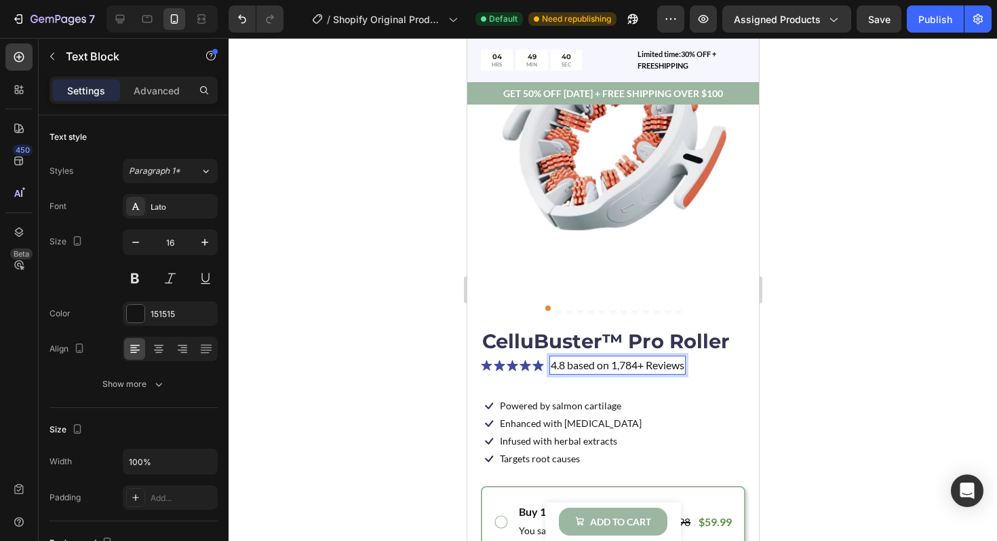
click at [621, 366] on p "4.8 based on 1,784+ Reviews" at bounding box center [617, 365] width 134 height 16
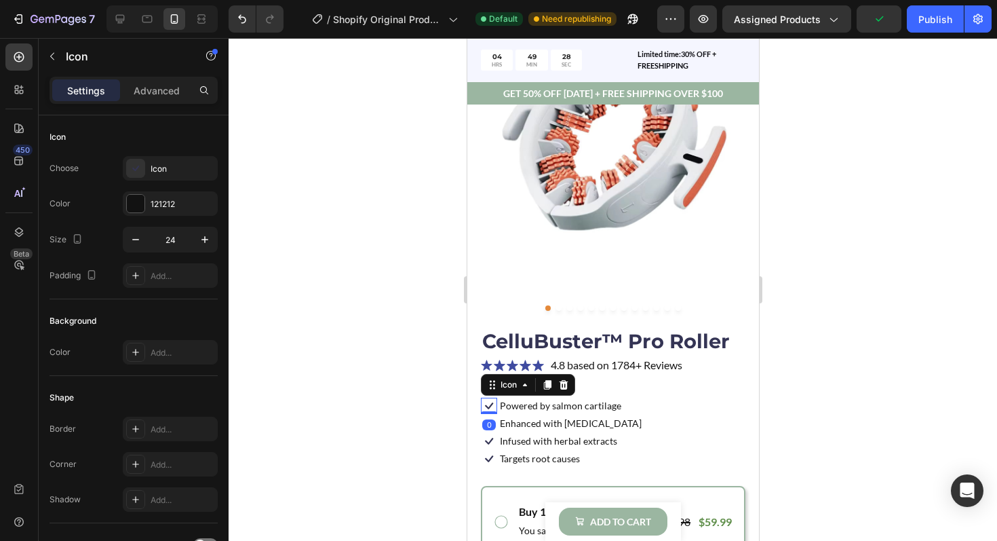
click at [490, 408] on icon at bounding box center [488, 405] width 16 height 16
click at [136, 210] on div at bounding box center [136, 204] width 18 height 18
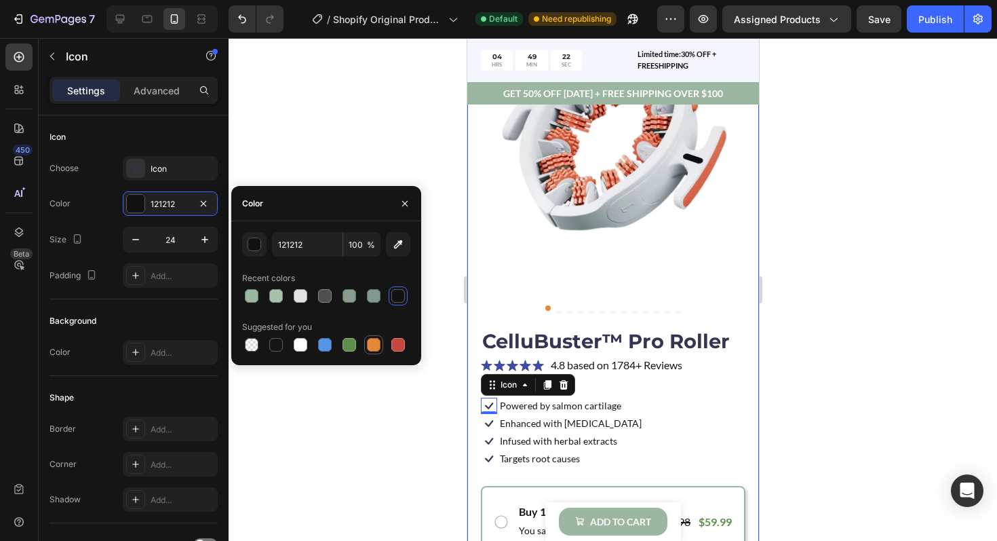
click at [368, 343] on div at bounding box center [374, 345] width 14 height 14
type input "E4893A"
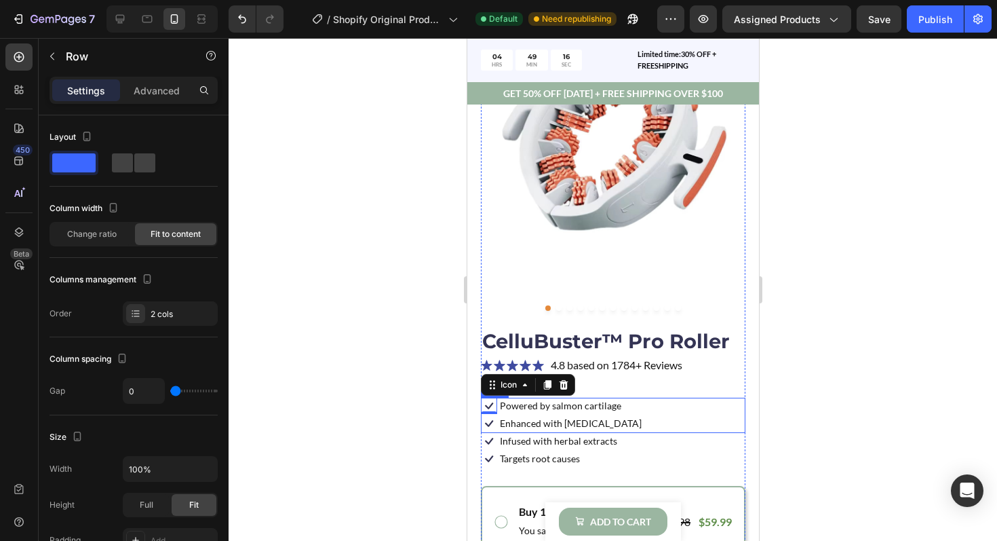
click at [637, 430] on div "Icon 0 Powered by salmon cartilage Text Block Row Icon Enhanced with [MEDICAL_D…" at bounding box center [612, 414] width 265 height 35
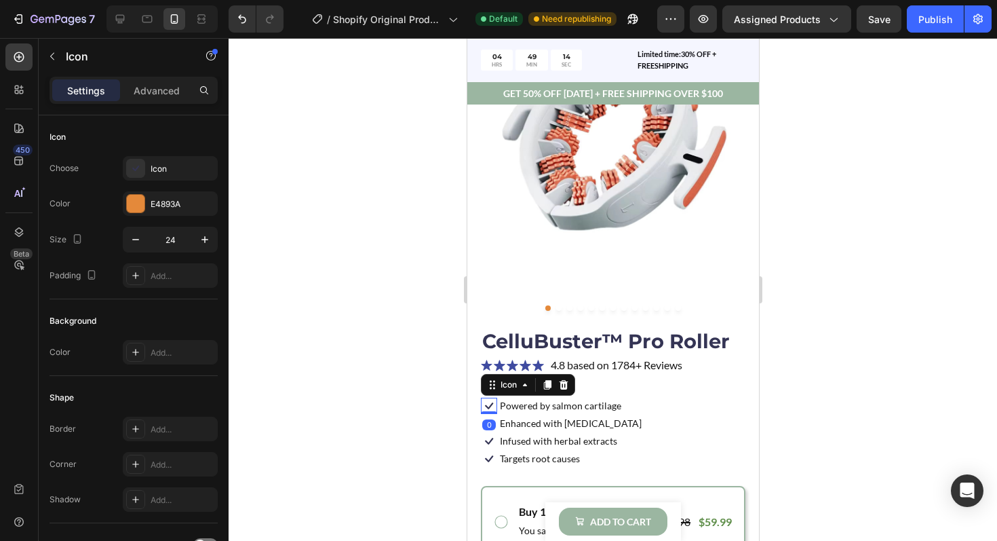
click at [488, 404] on icon at bounding box center [488, 405] width 16 height 16
click at [245, 28] on button "Undo/Redo" at bounding box center [242, 18] width 27 height 27
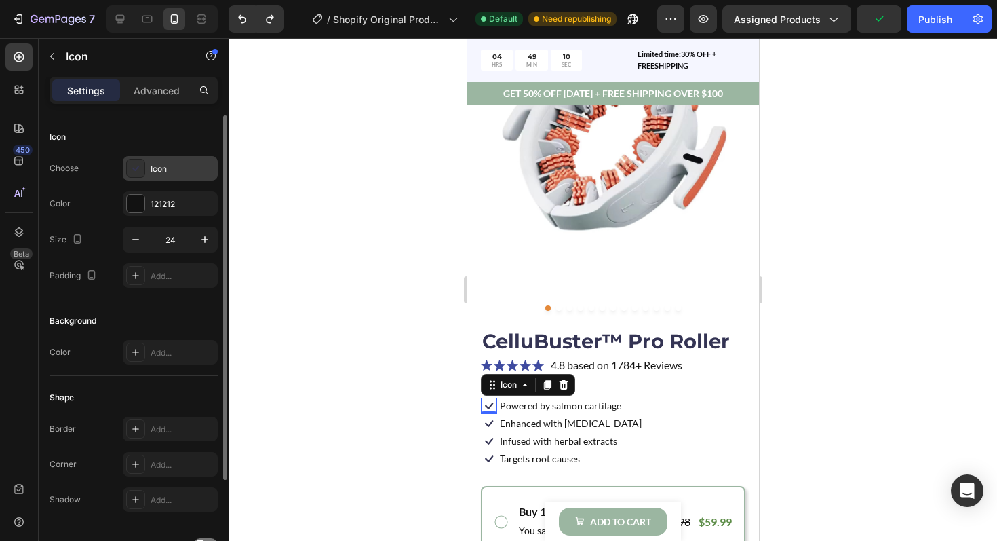
click at [138, 171] on icon at bounding box center [136, 168] width 14 height 14
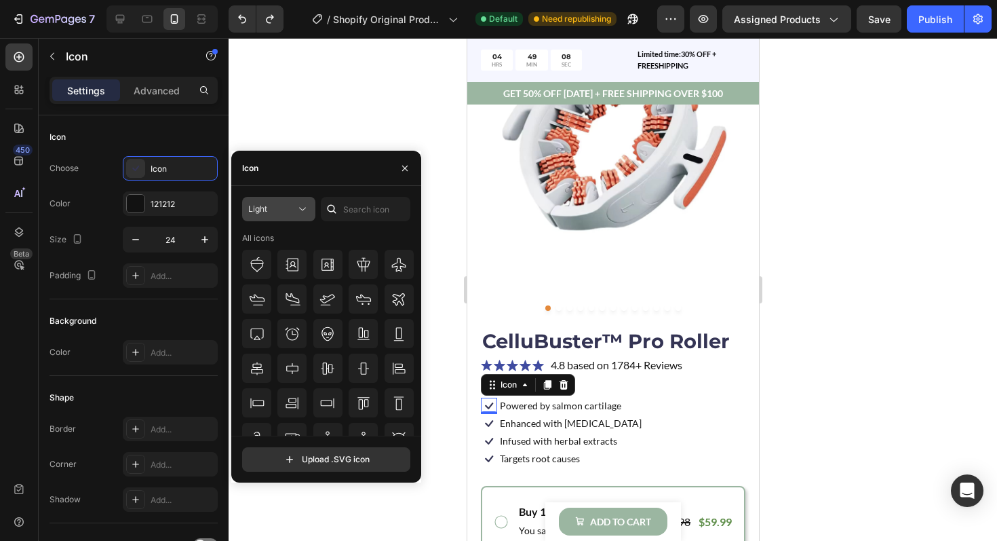
click at [294, 212] on div "Light" at bounding box center [271, 209] width 47 height 12
click at [323, 191] on div "Light All icons Upload .SVG icon" at bounding box center [326, 334] width 190 height 296
click at [109, 189] on div "Choose Icon Color 121212 Size 24 Padding Add..." at bounding box center [134, 222] width 168 height 132
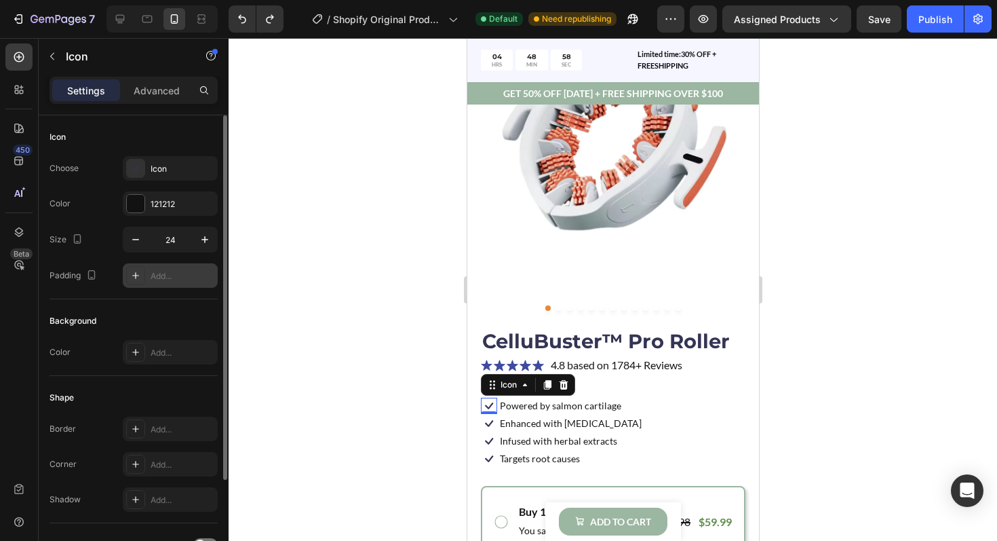
scroll to position [31, 0]
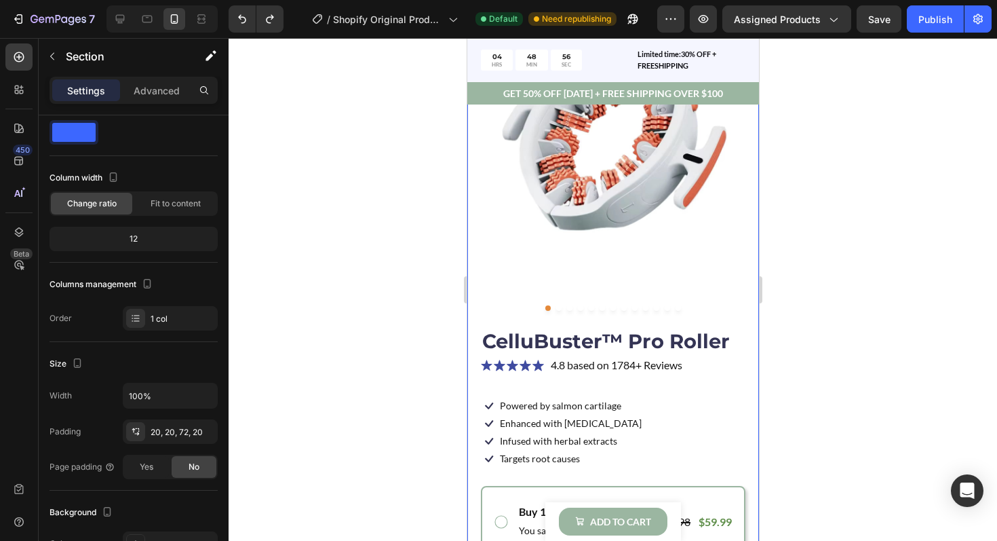
click at [475, 427] on div "Product Images CelluBuster™ Pro Roller Product Title Icon Icon Icon Icon Icon I…" at bounding box center [613, 486] width 292 height 1085
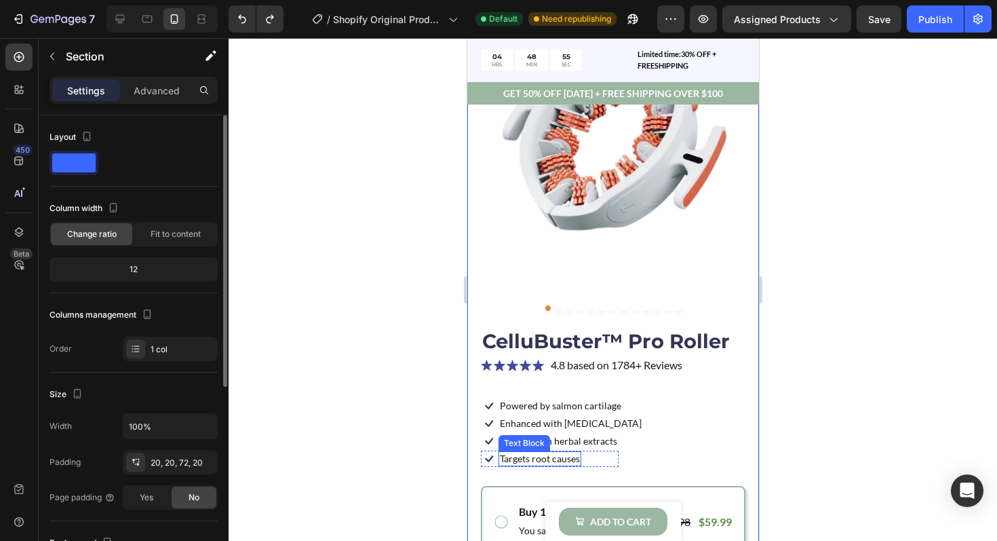
scroll to position [227, 0]
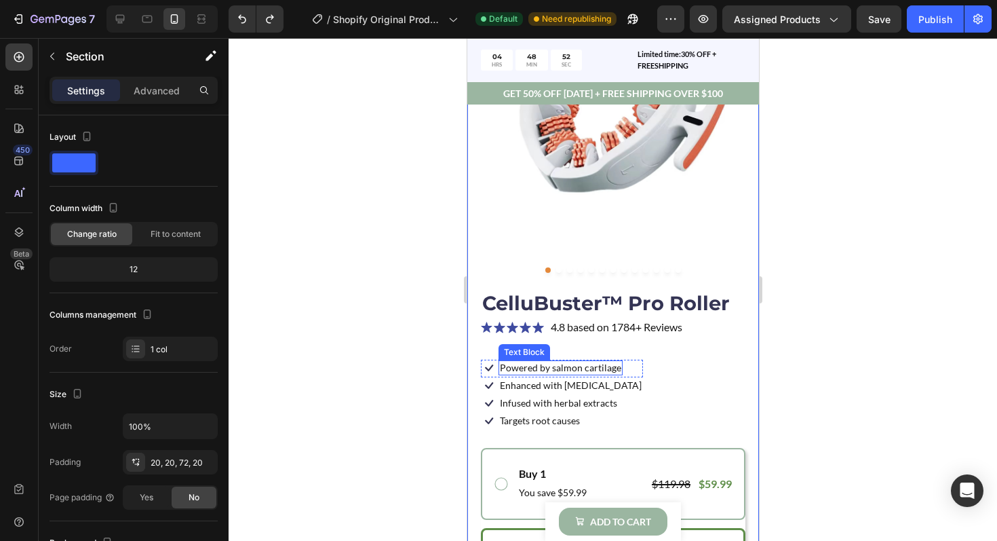
click at [608, 372] on p "Powered by salmon cartilage" at bounding box center [559, 368] width 121 height 12
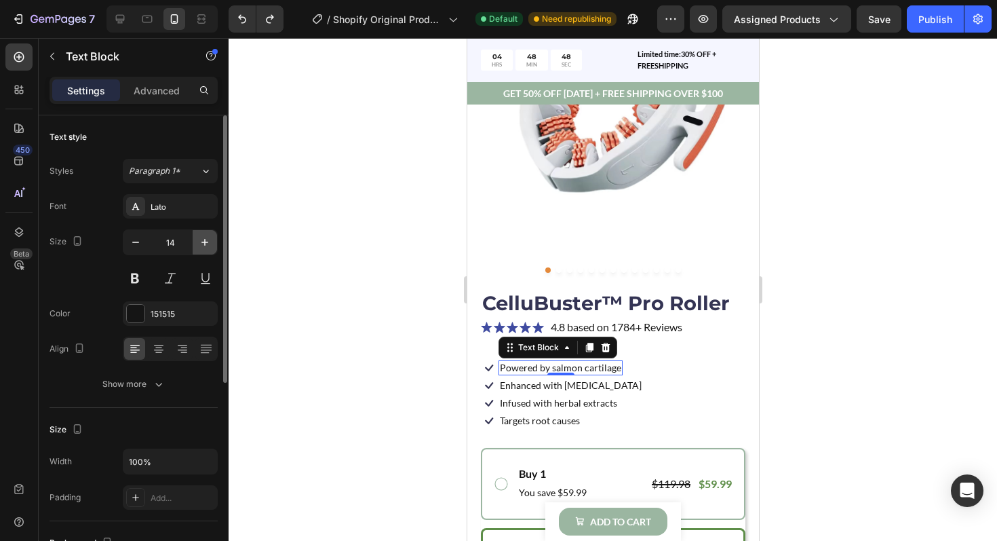
click at [205, 245] on icon "button" at bounding box center [205, 242] width 14 height 14
click at [142, 248] on icon "button" at bounding box center [136, 242] width 14 height 14
type input "14"
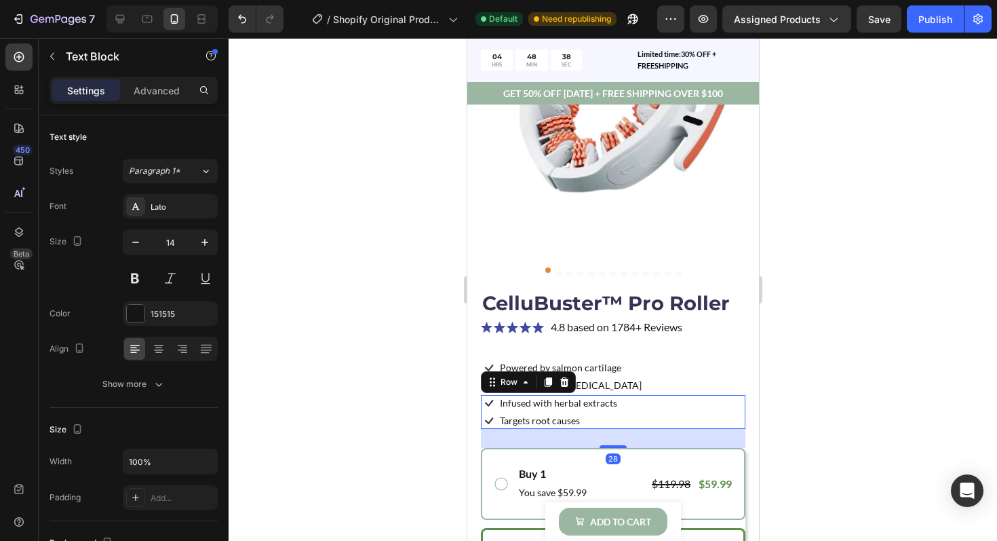
click at [685, 399] on div "Icon Infused with herbal extracts Text Block Row Icon Targets root causes Text …" at bounding box center [612, 412] width 265 height 34
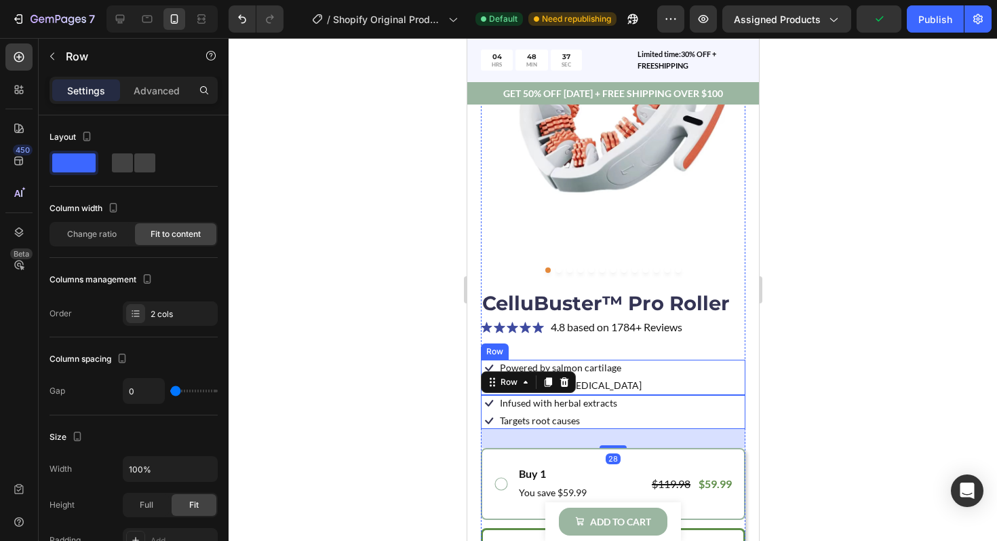
click at [819, 379] on div at bounding box center [613, 289] width 768 height 503
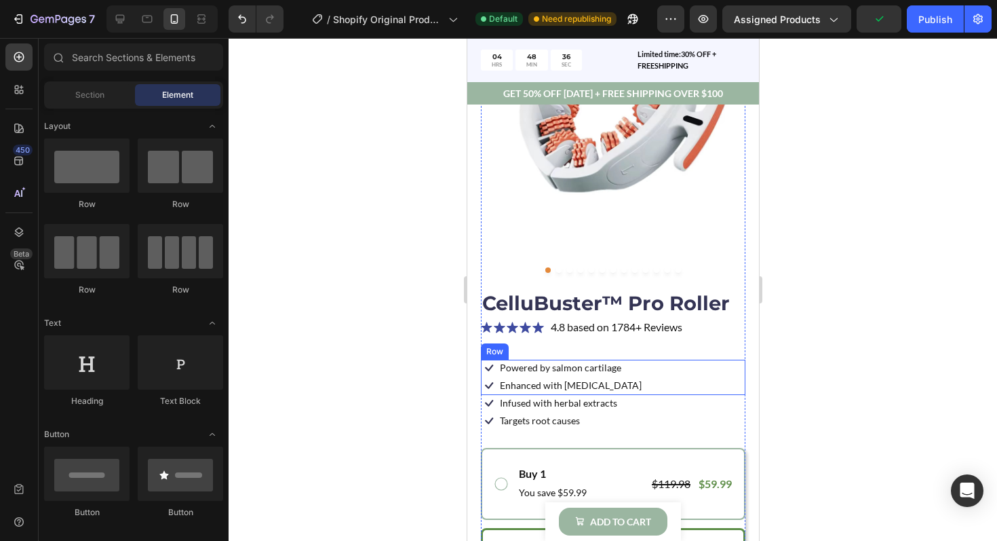
click at [836, 444] on div at bounding box center [613, 289] width 768 height 503
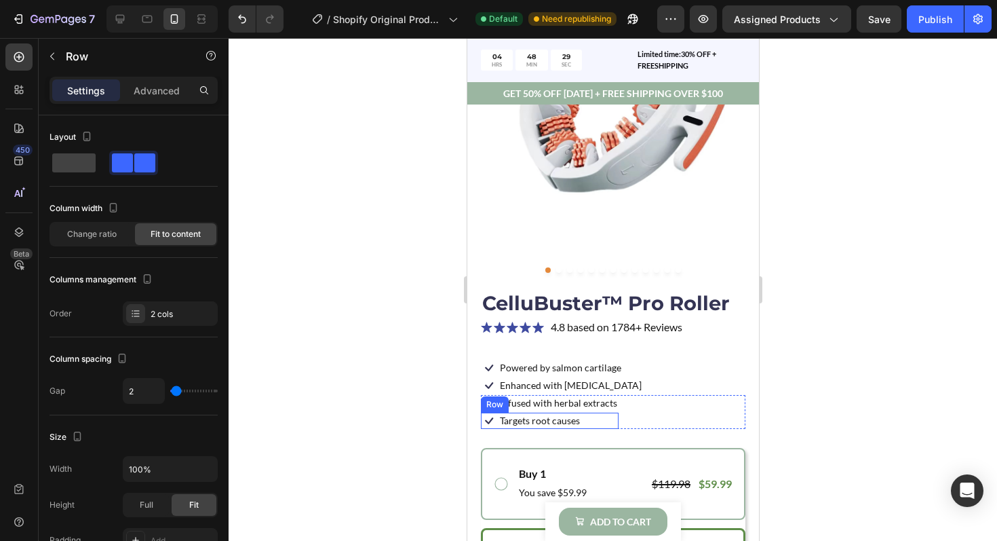
click at [595, 421] on div "Icon Targets root causes Text Block Row" at bounding box center [549, 420] width 138 height 16
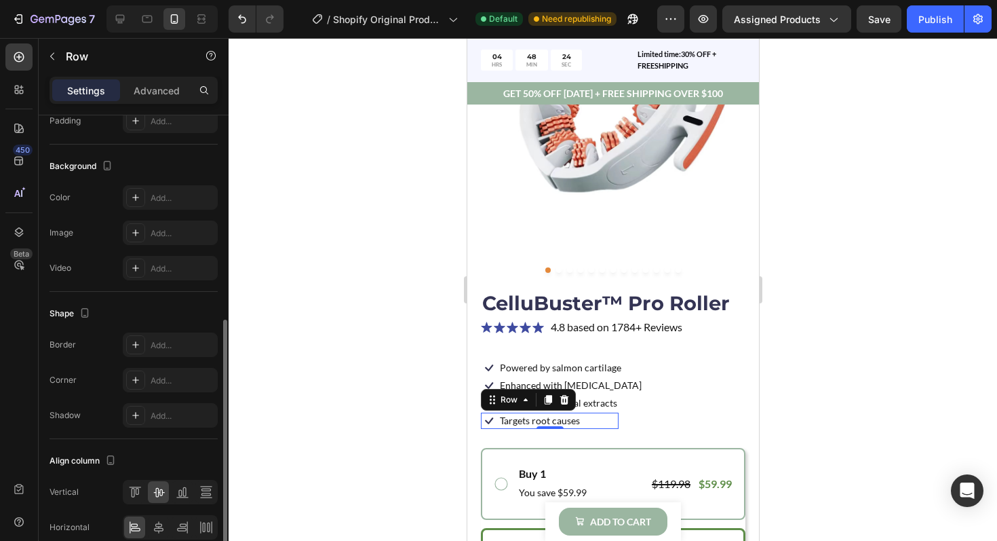
scroll to position [421, 0]
click at [871, 369] on div at bounding box center [613, 289] width 768 height 503
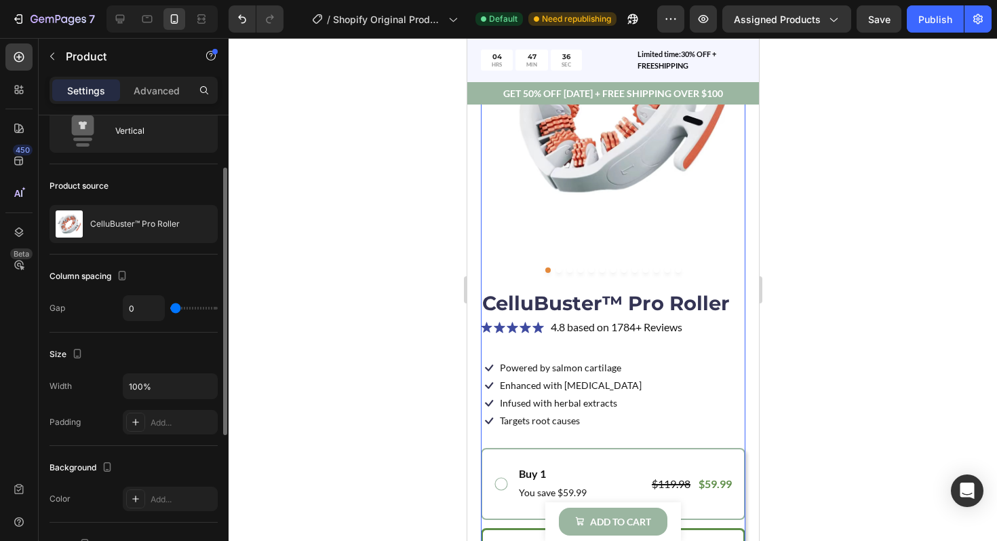
scroll to position [0, 0]
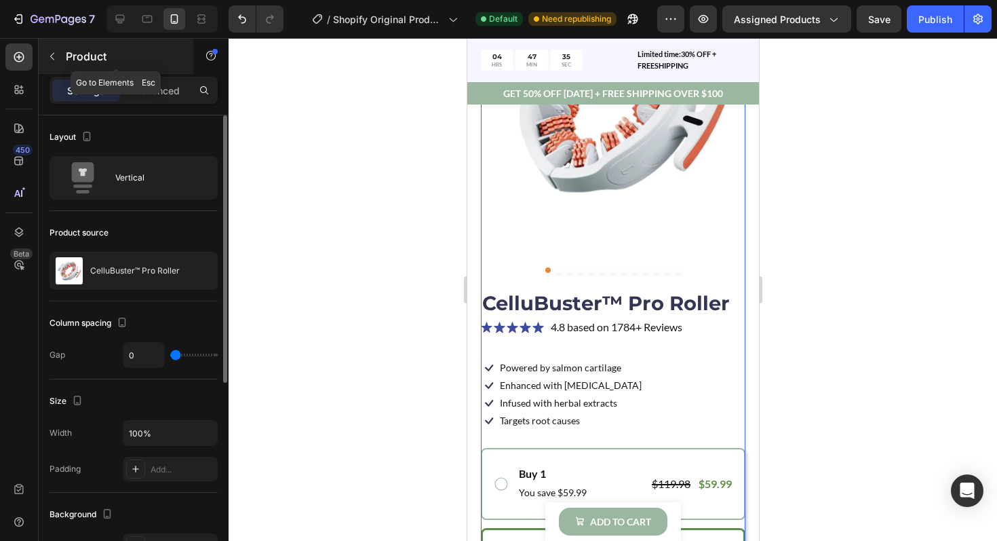
click at [56, 62] on button "button" at bounding box center [52, 56] width 22 height 22
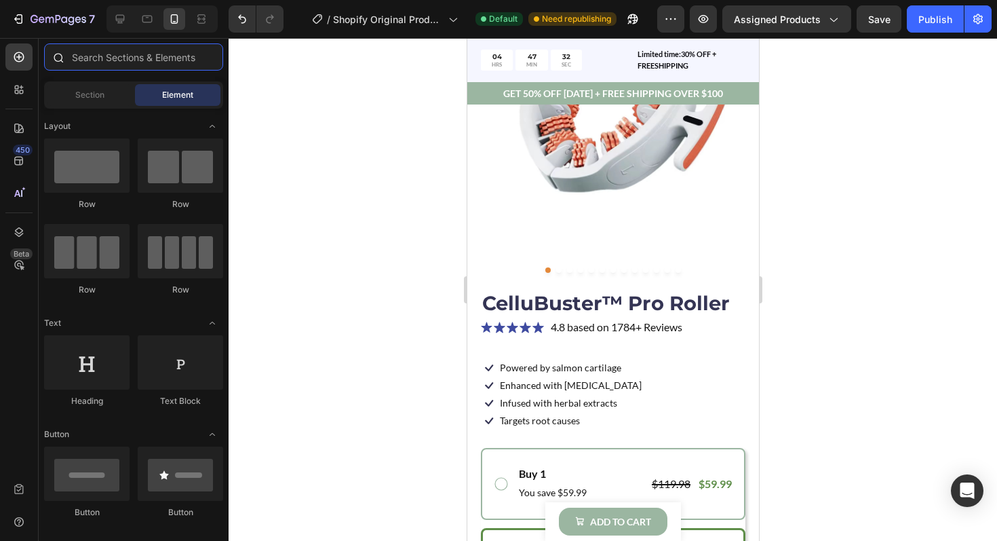
click at [104, 65] on input "text" at bounding box center [133, 56] width 179 height 27
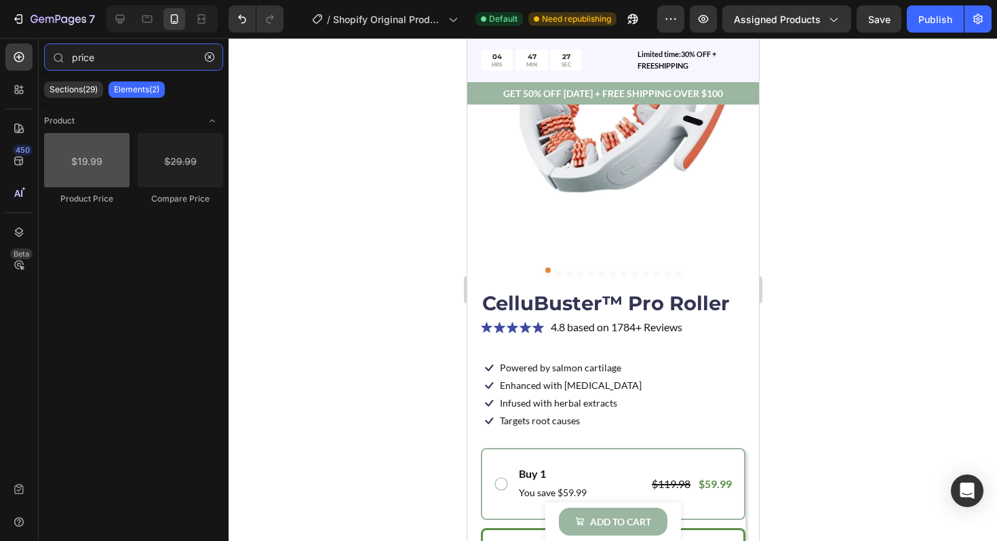
type input "price"
click at [104, 165] on div at bounding box center [86, 160] width 85 height 54
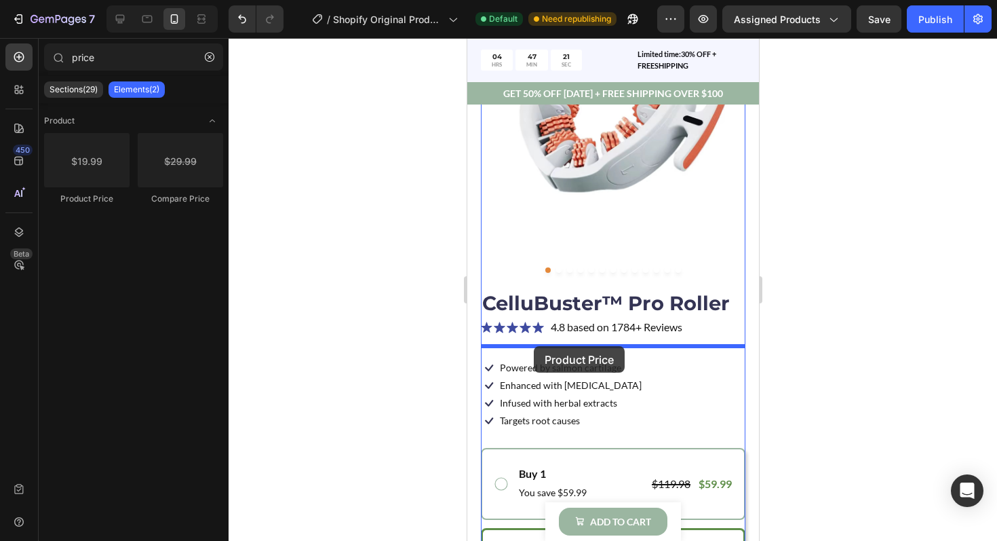
drag, startPoint x: 571, startPoint y: 203, endPoint x: 533, endPoint y: 346, distance: 148.1
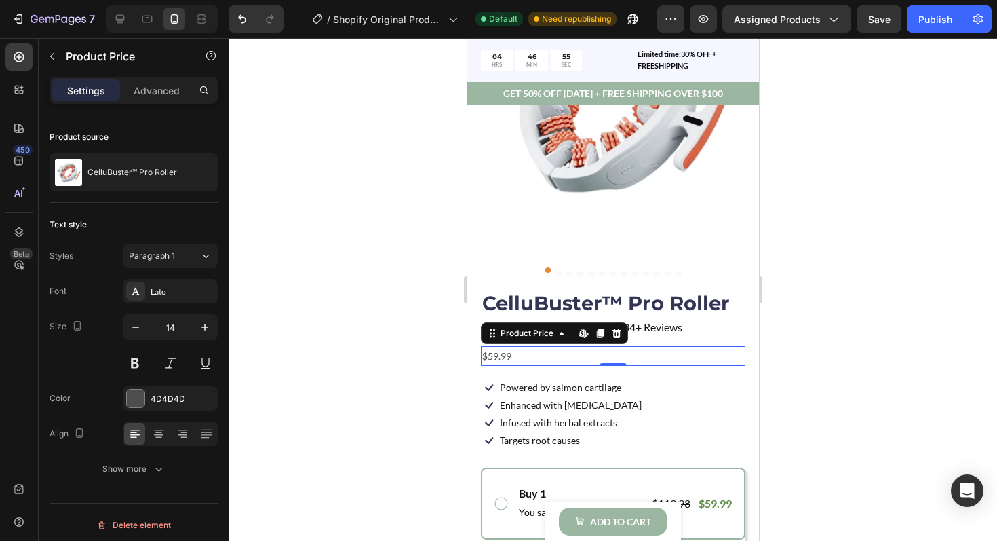
click at [546, 353] on div "$59.99" at bounding box center [612, 356] width 265 height 20
click at [803, 389] on div at bounding box center [613, 289] width 768 height 503
click at [493, 358] on div "$59.99" at bounding box center [612, 356] width 265 height 20
click at [511, 359] on div "$59.99" at bounding box center [612, 356] width 265 height 20
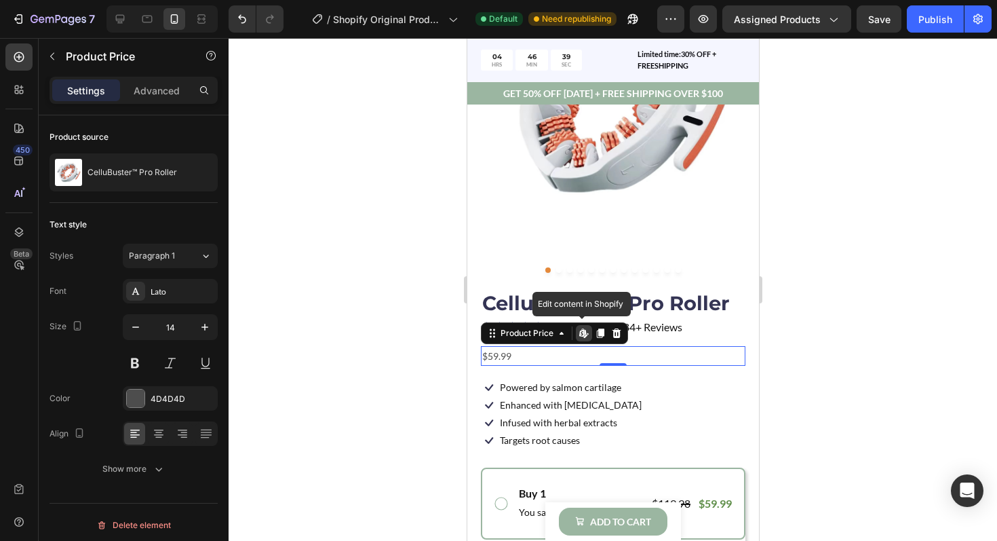
click at [503, 357] on div "$59.99" at bounding box center [612, 356] width 265 height 20
click at [615, 376] on div "0" at bounding box center [613, 376] width 14 height 11
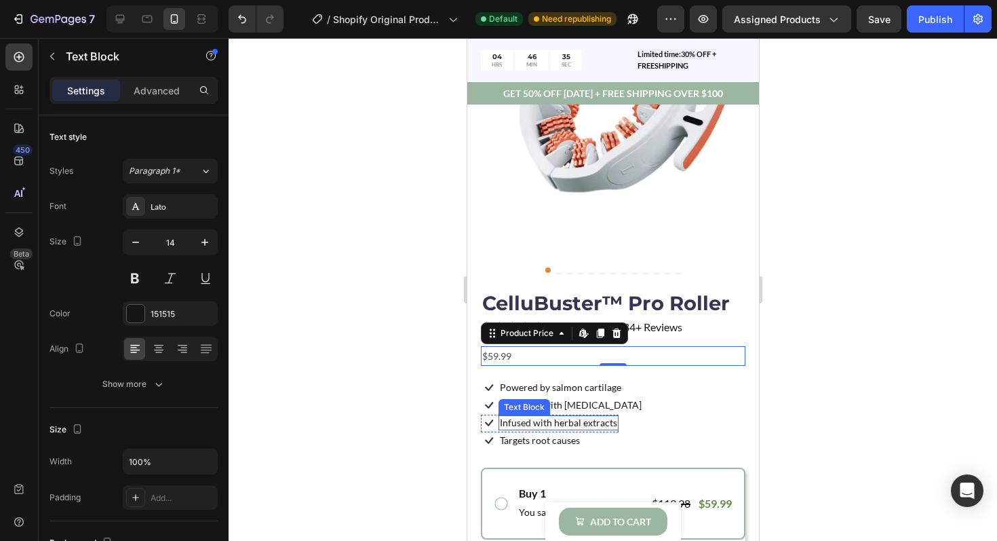
click at [614, 418] on p "Infused with herbal extracts" at bounding box center [557, 422] width 117 height 12
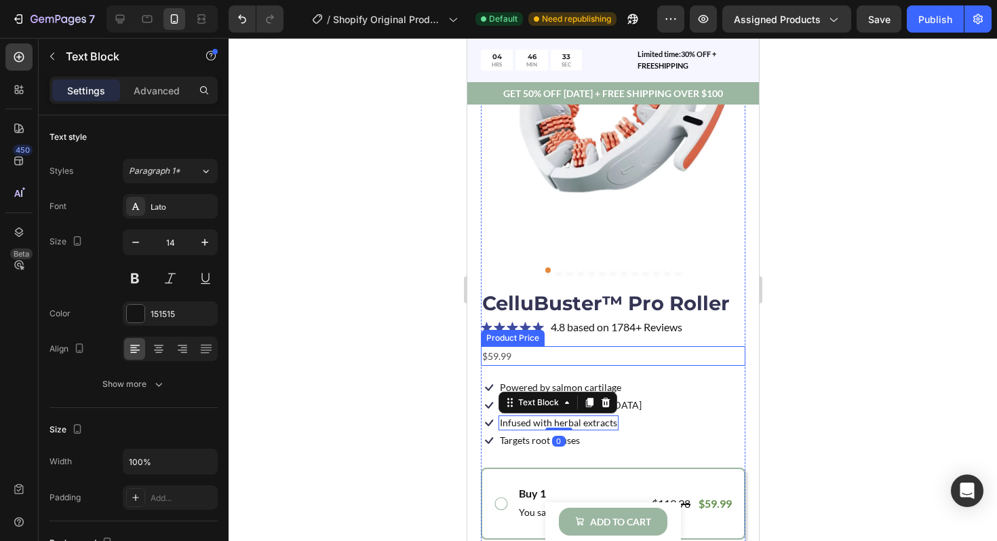
click at [509, 351] on div "$59.99" at bounding box center [612, 356] width 265 height 20
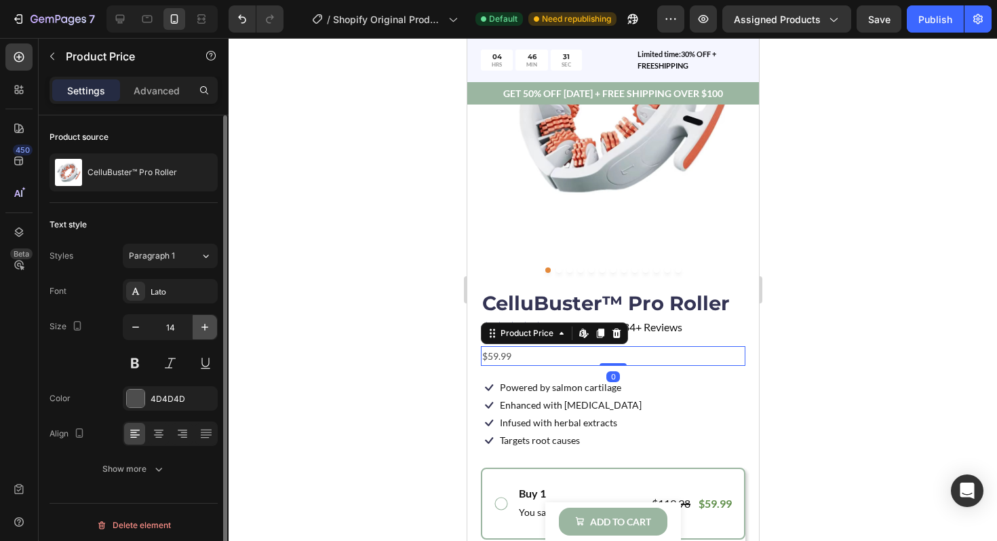
click at [201, 327] on icon "button" at bounding box center [205, 327] width 14 height 14
type input "16"
click at [141, 357] on button at bounding box center [135, 363] width 24 height 24
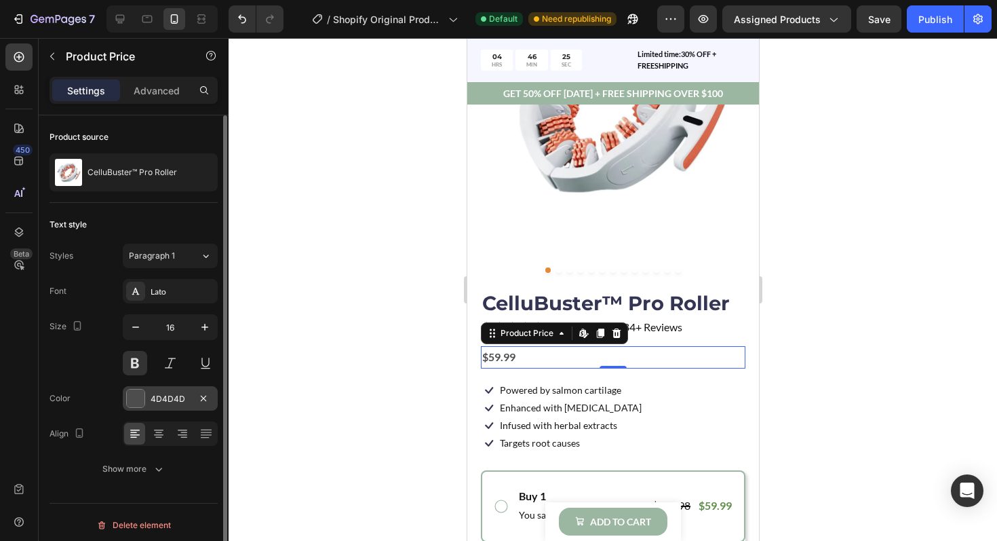
click at [130, 401] on div at bounding box center [136, 398] width 18 height 18
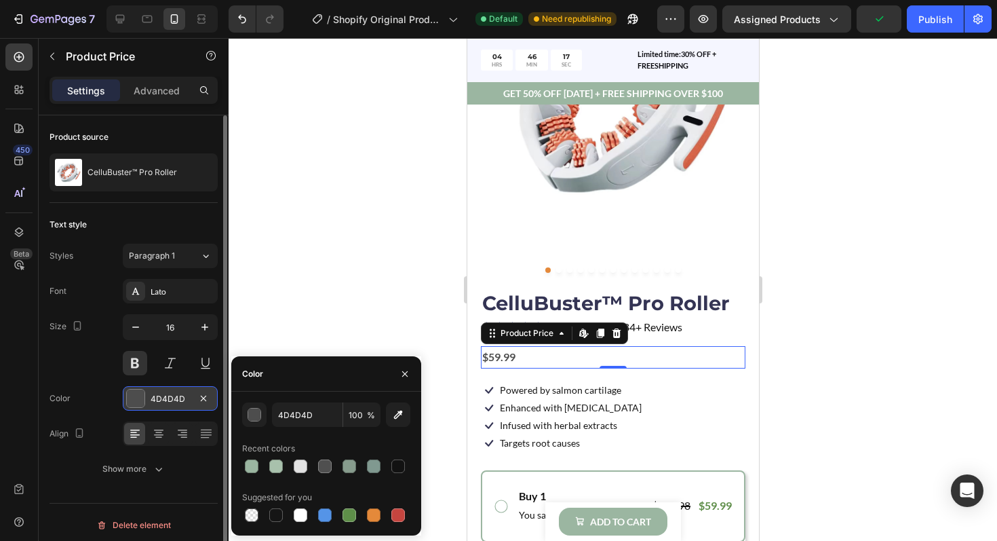
click at [138, 399] on div at bounding box center [136, 398] width 18 height 18
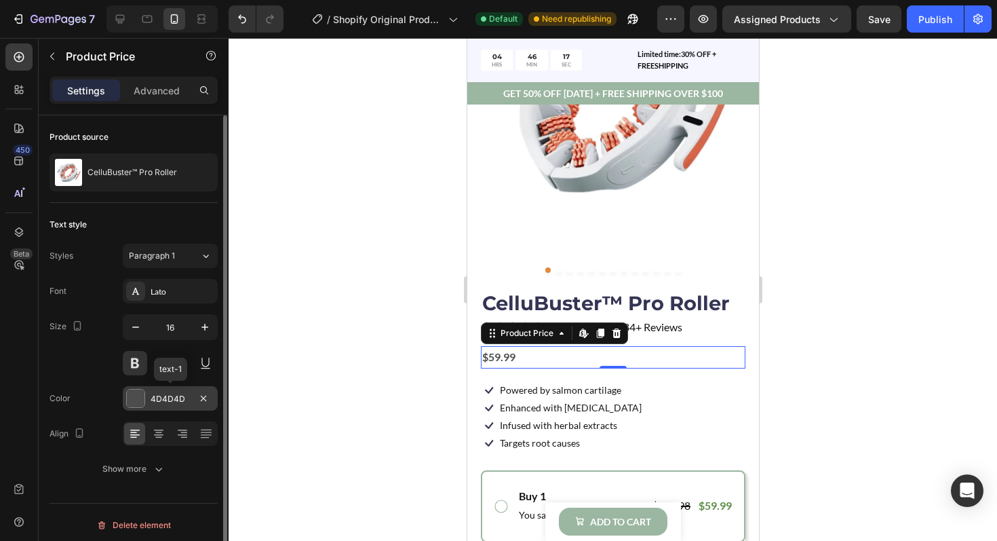
click at [138, 399] on div at bounding box center [136, 398] width 18 height 18
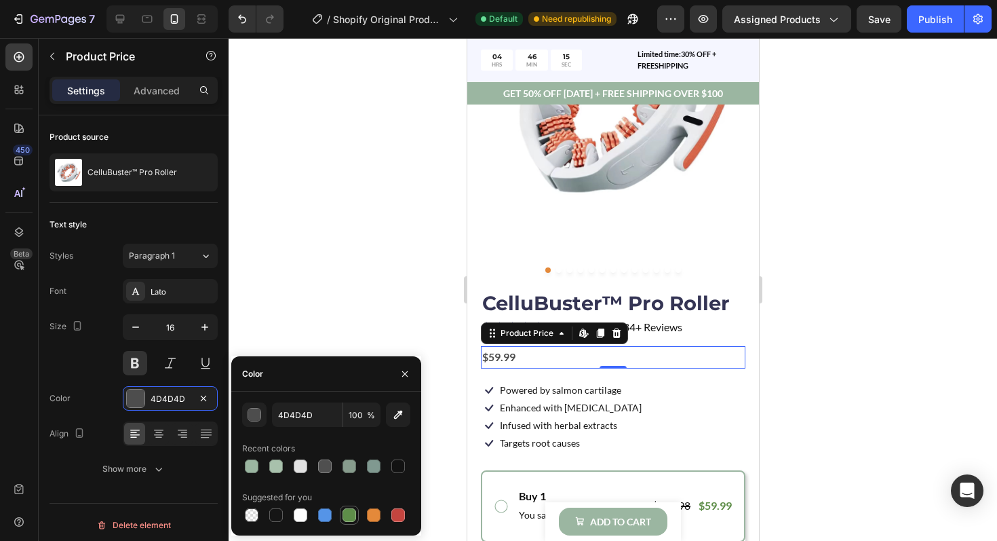
click at [344, 515] on div at bounding box center [350, 515] width 14 height 14
type input "5E8E49"
click at [206, 328] on icon "button" at bounding box center [205, 327] width 14 height 14
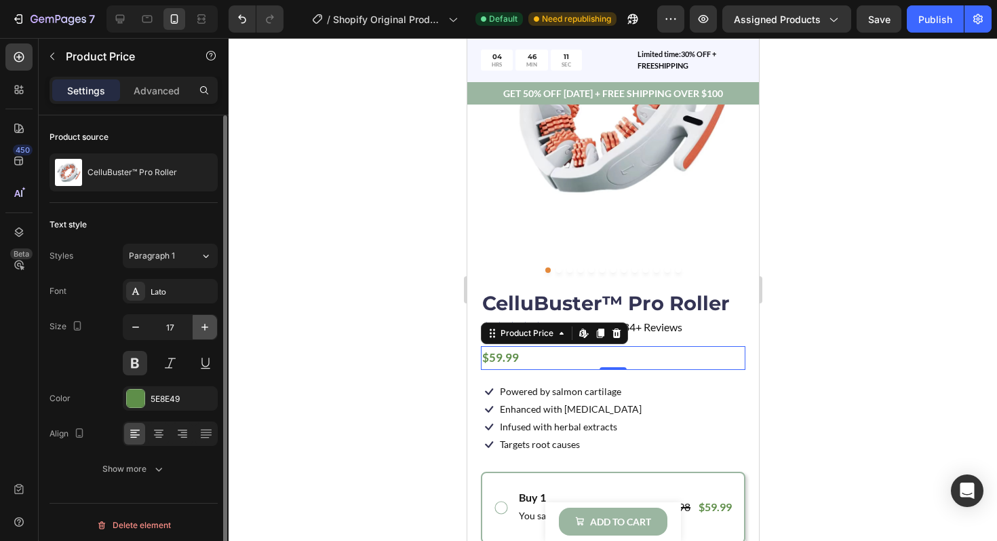
click at [206, 328] on icon "button" at bounding box center [205, 327] width 14 height 14
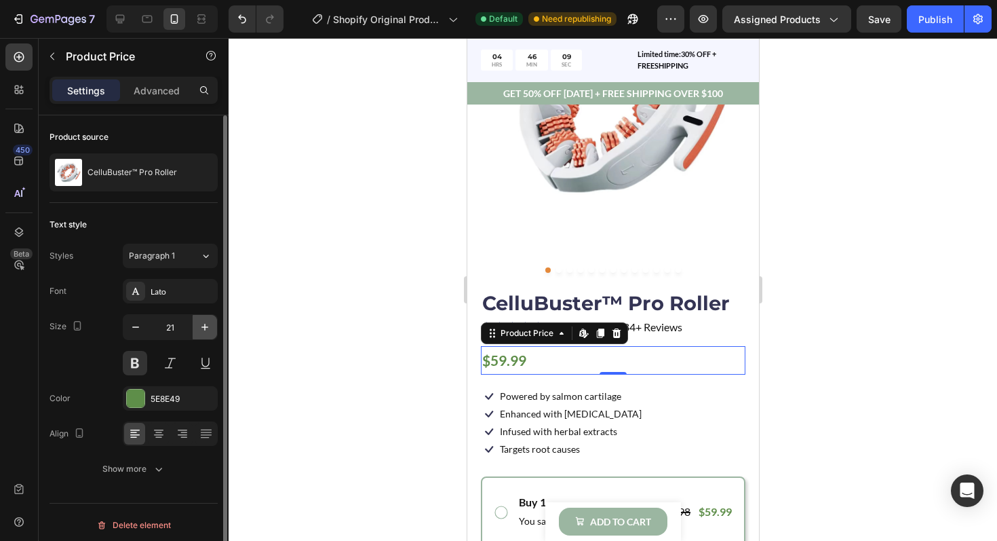
click at [206, 328] on icon "button" at bounding box center [205, 327] width 14 height 14
type input "24"
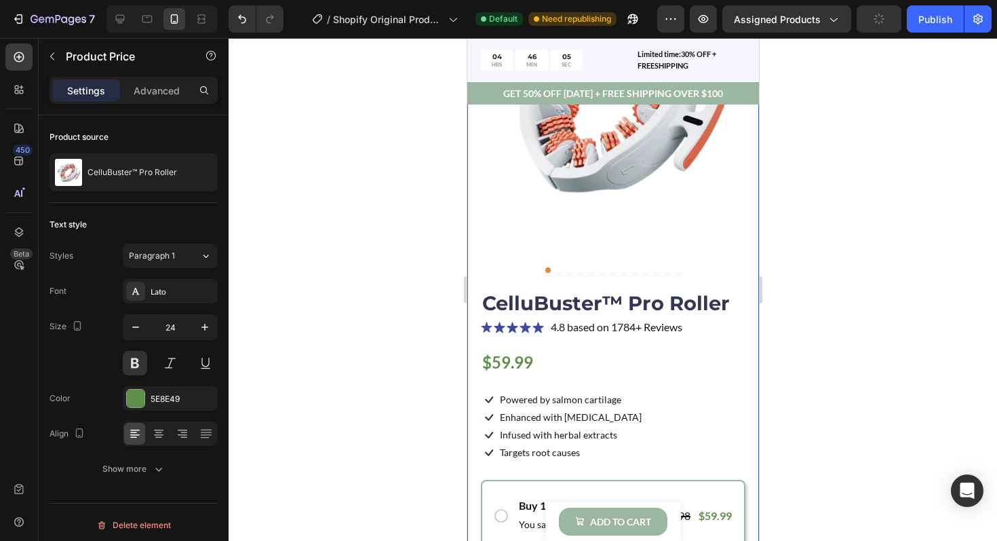
click at [477, 387] on div "Product Images CelluBuster™ Pro Roller Product Title Icon Icon Icon Icon Icon I…" at bounding box center [613, 464] width 292 height 1117
click at [521, 356] on div "$59.99" at bounding box center [612, 362] width 265 height 32
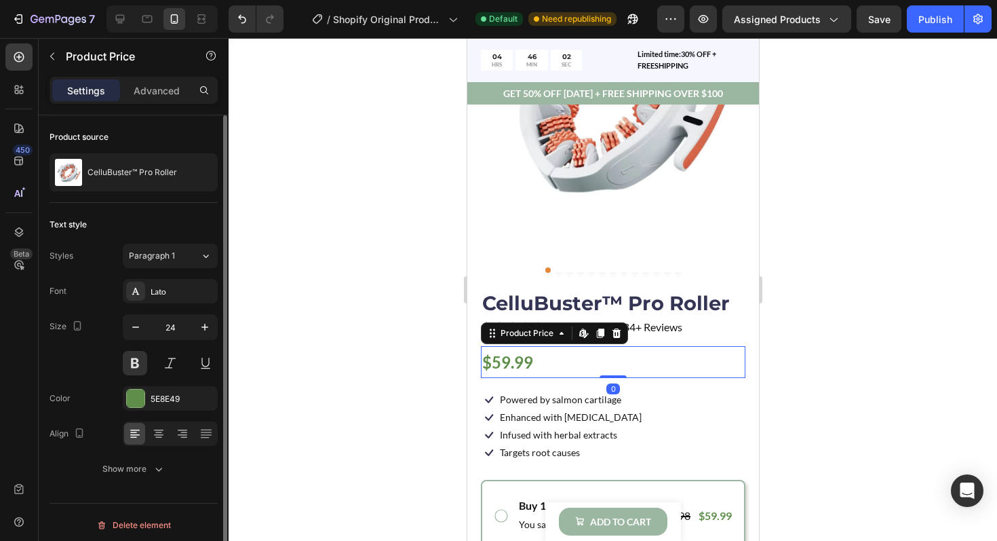
scroll to position [5, 0]
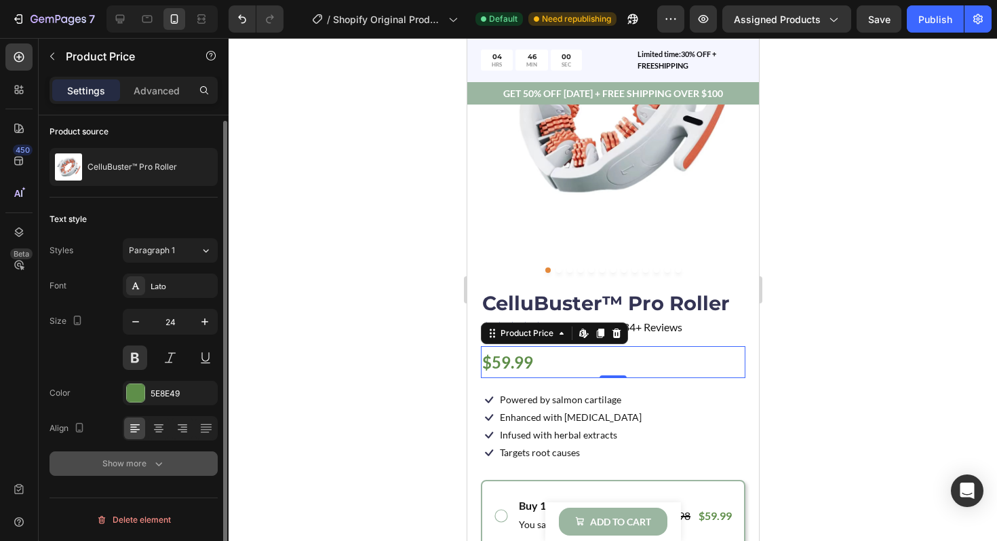
click at [138, 467] on div "Show more" at bounding box center [133, 463] width 63 height 14
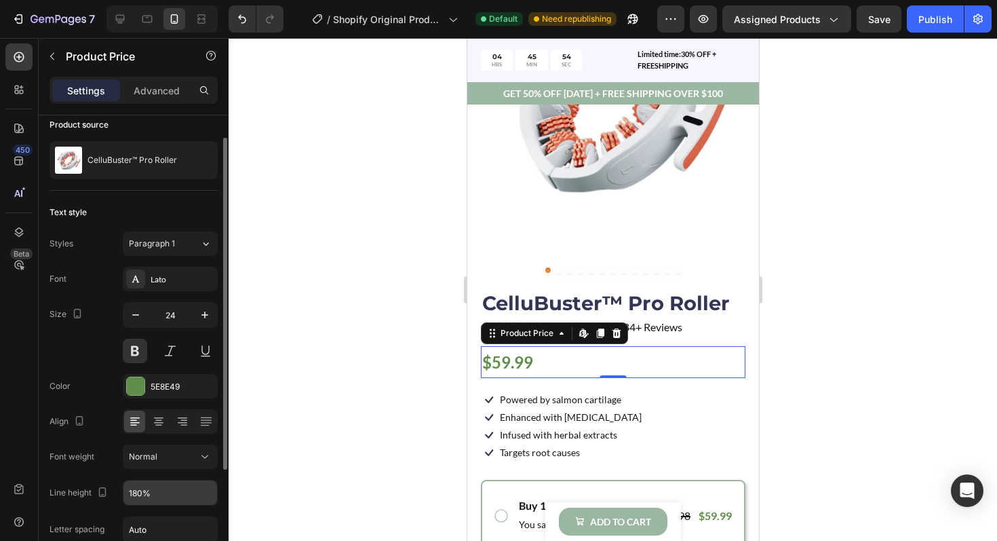
scroll to position [0, 0]
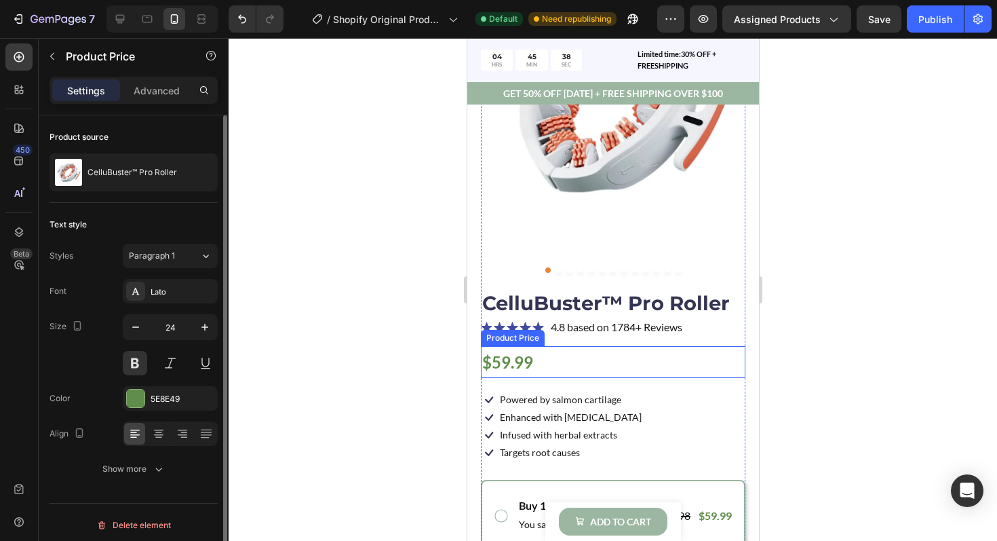
click at [523, 349] on div "$59.99" at bounding box center [612, 362] width 265 height 32
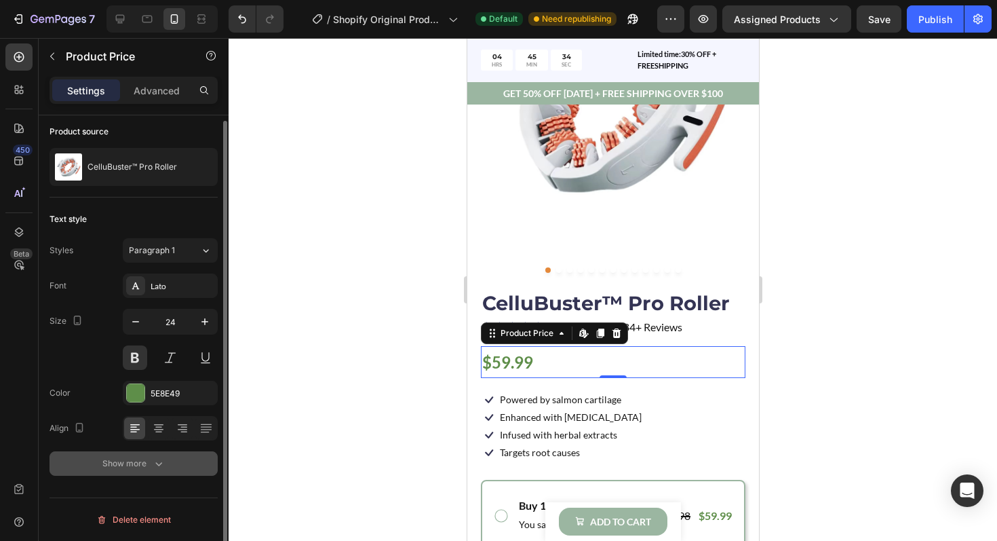
click at [153, 456] on icon "button" at bounding box center [159, 463] width 14 height 14
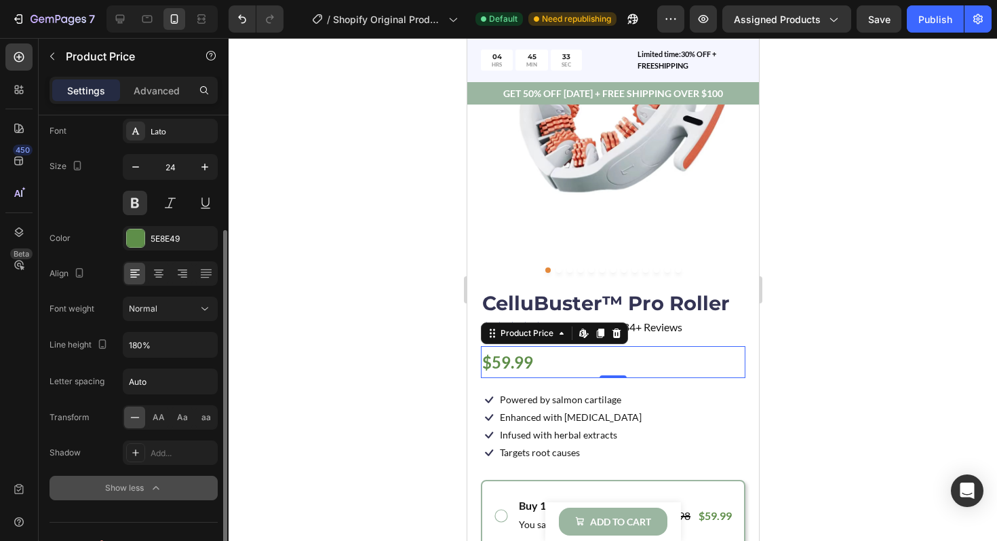
scroll to position [184, 0]
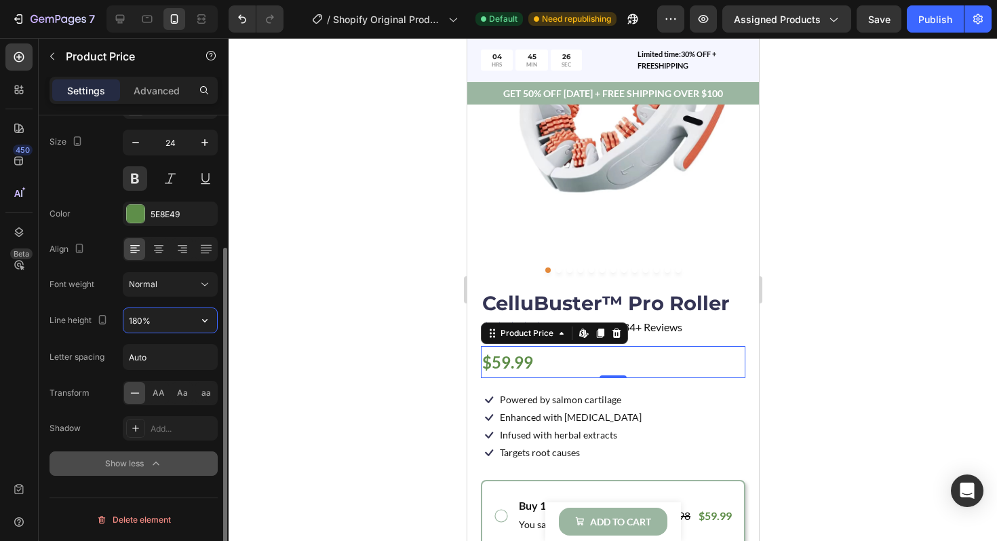
click at [161, 324] on input "180%" at bounding box center [170, 320] width 94 height 24
click at [206, 323] on icon "button" at bounding box center [205, 320] width 14 height 14
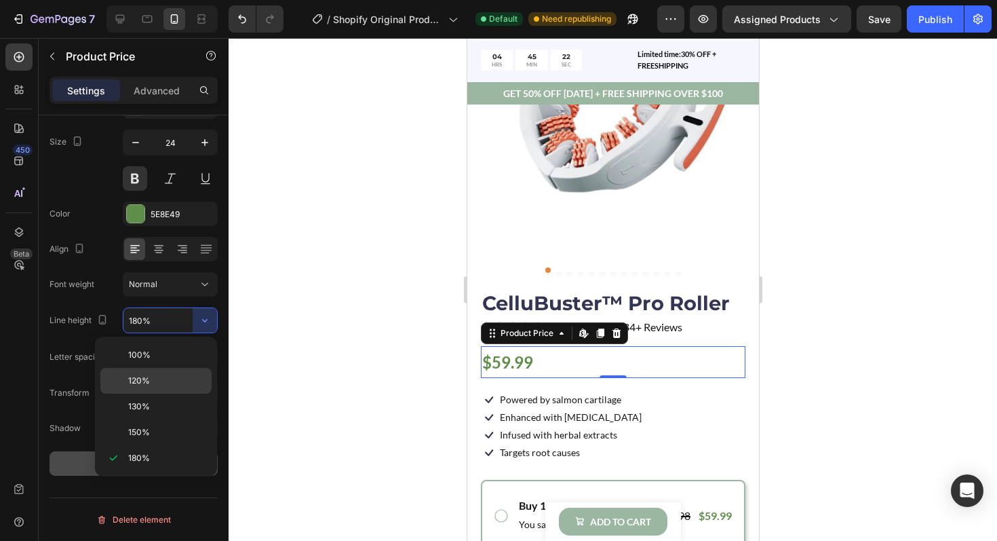
click at [151, 393] on div "120%" at bounding box center [155, 406] width 111 height 26
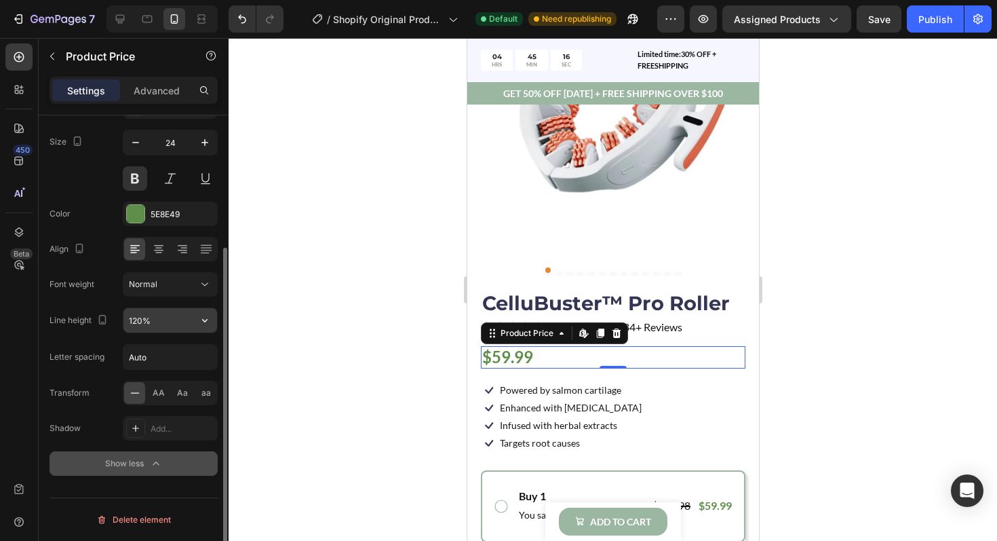
click at [161, 330] on input "120%" at bounding box center [170, 320] width 94 height 24
click at [202, 321] on icon "button" at bounding box center [205, 320] width 14 height 14
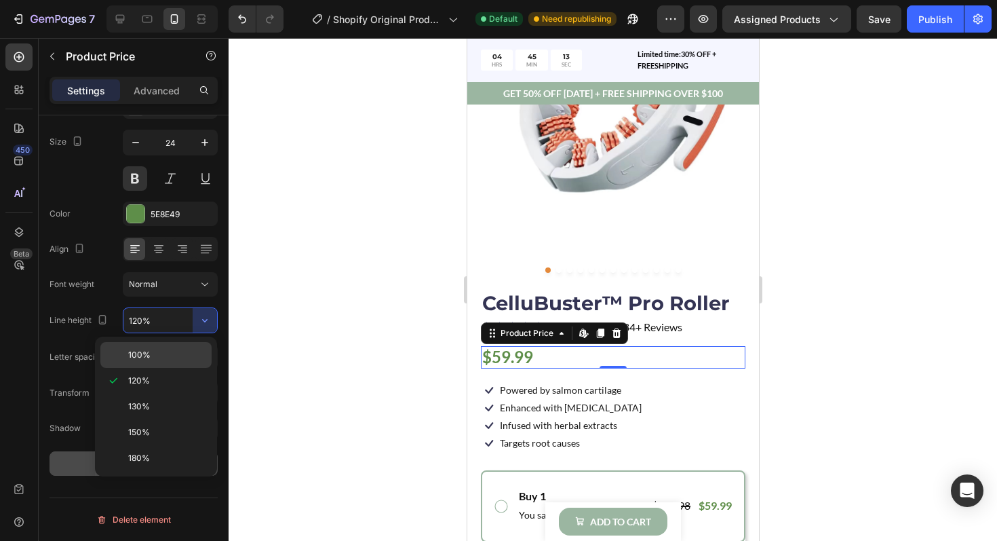
click at [147, 362] on div "100%" at bounding box center [155, 355] width 111 height 26
type input "100%"
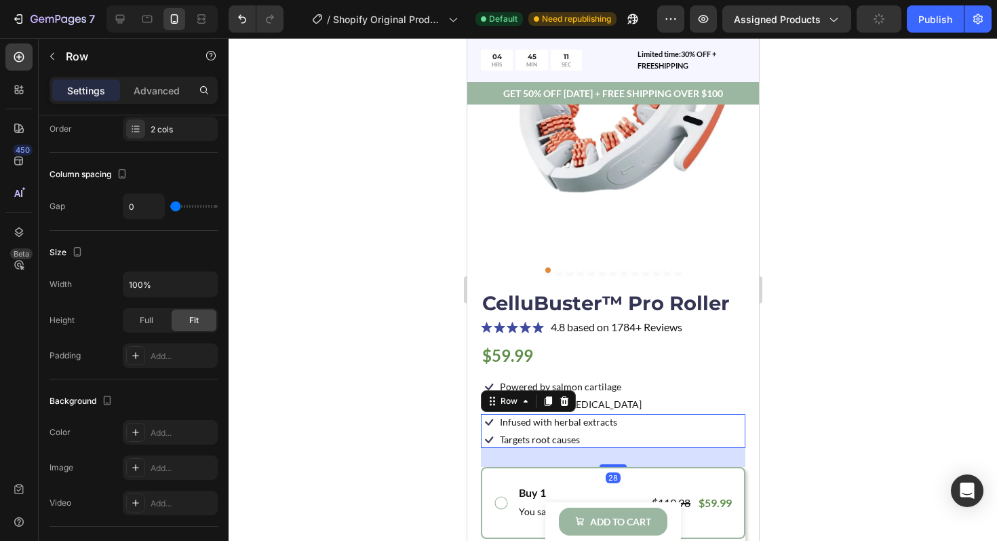
click at [665, 430] on div "Icon Infused with herbal extracts Text Block Row Icon Targets root causes Text …" at bounding box center [612, 431] width 265 height 34
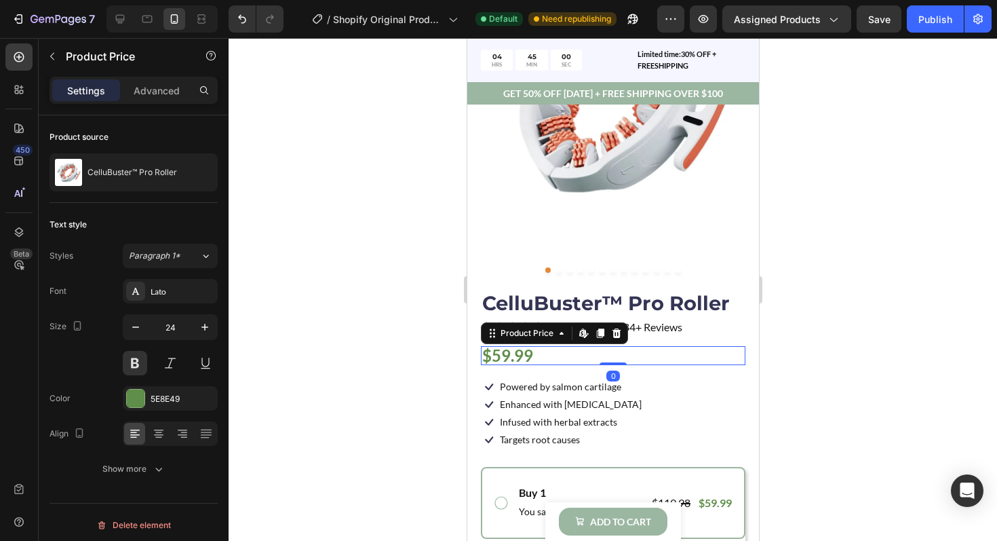
click at [543, 358] on div "$59.99" at bounding box center [612, 355] width 265 height 19
click at [568, 356] on div "$59.99" at bounding box center [612, 355] width 265 height 19
click at [57, 60] on icon "button" at bounding box center [52, 56] width 11 height 11
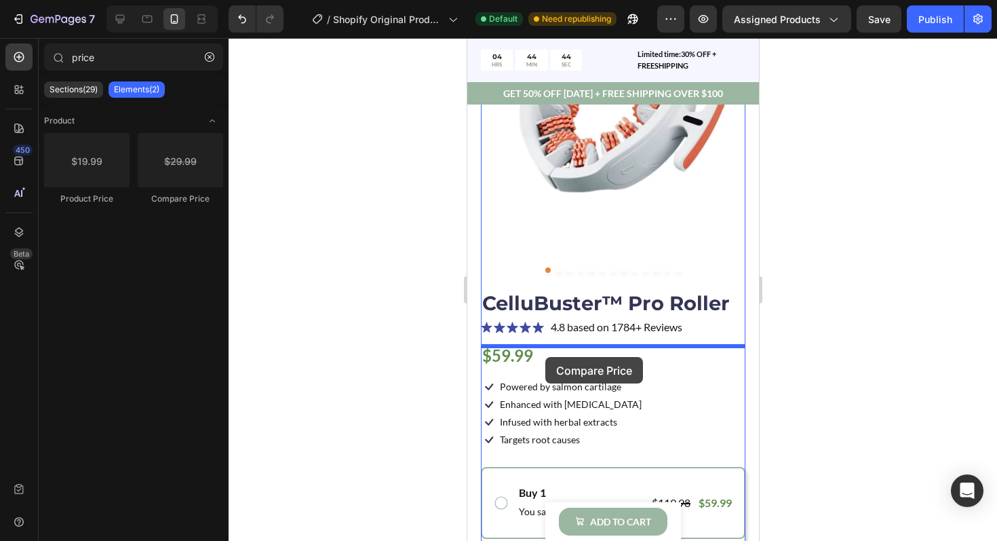
drag, startPoint x: 646, startPoint y: 180, endPoint x: 545, endPoint y: 357, distance: 203.8
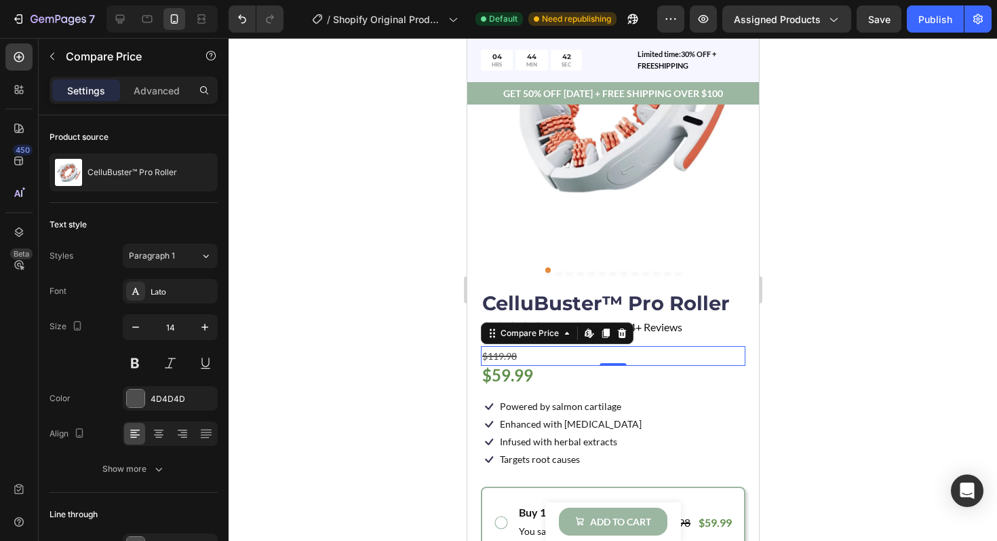
click at [529, 357] on div "$119.98" at bounding box center [612, 356] width 265 height 20
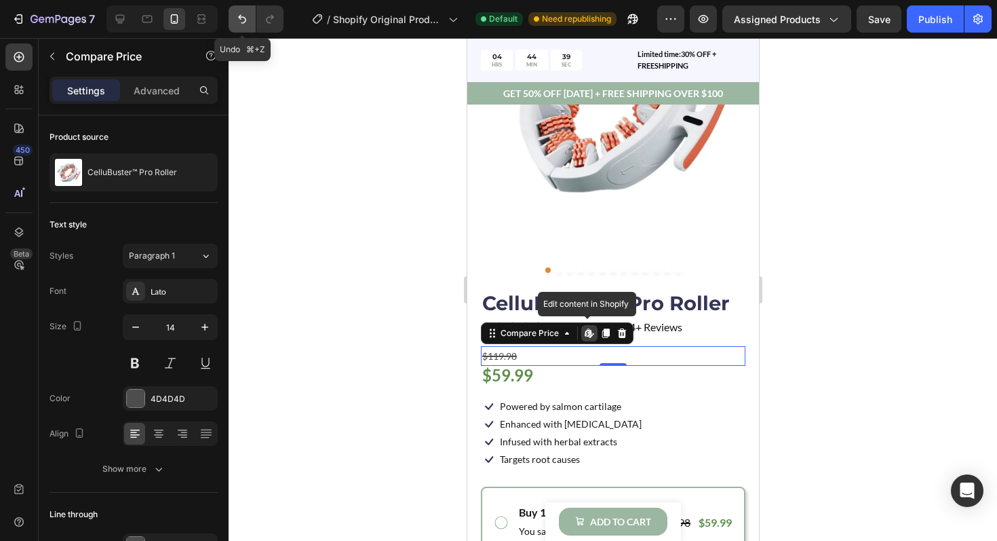
click at [242, 28] on button "Undo/Redo" at bounding box center [242, 18] width 27 height 27
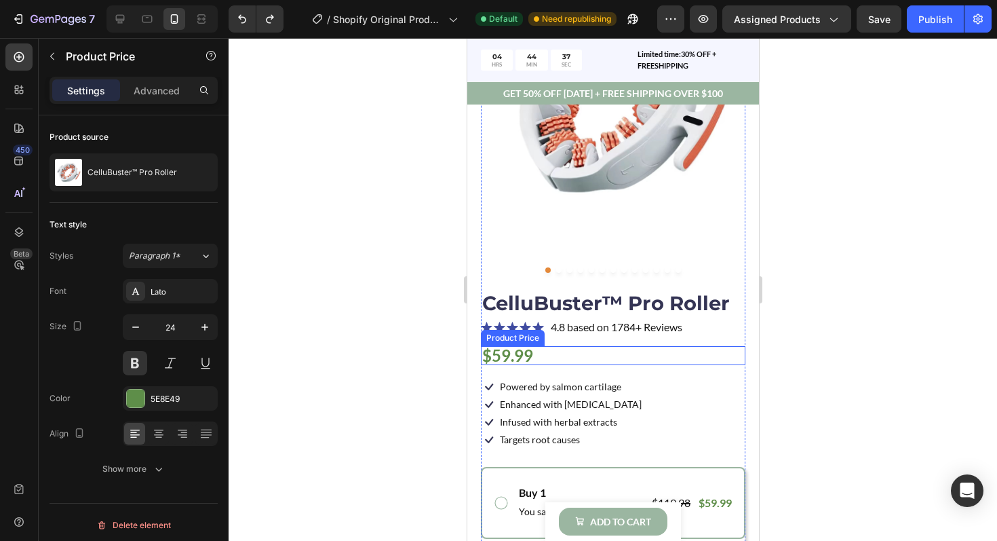
click at [526, 356] on div "$59.99" at bounding box center [612, 355] width 265 height 19
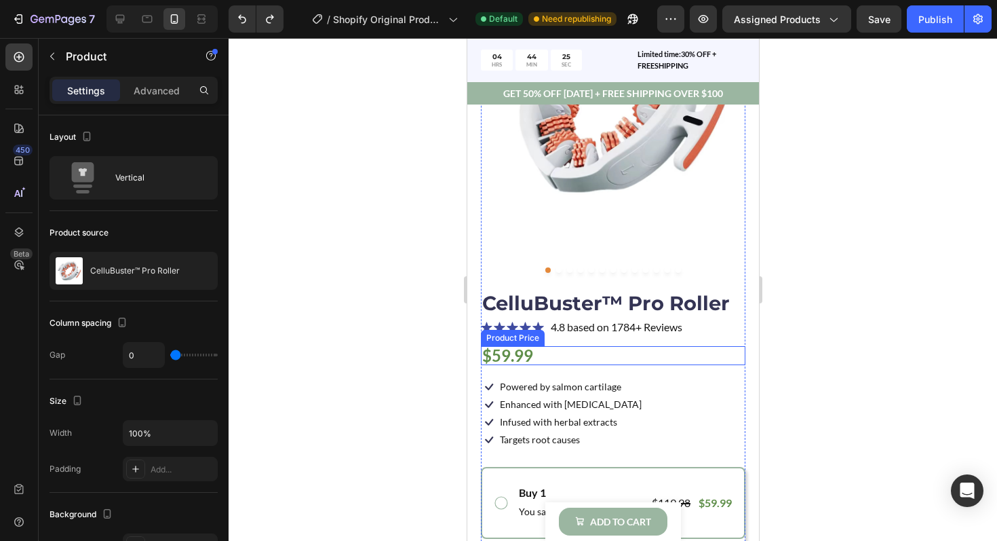
click at [513, 355] on div "$59.99" at bounding box center [612, 355] width 265 height 19
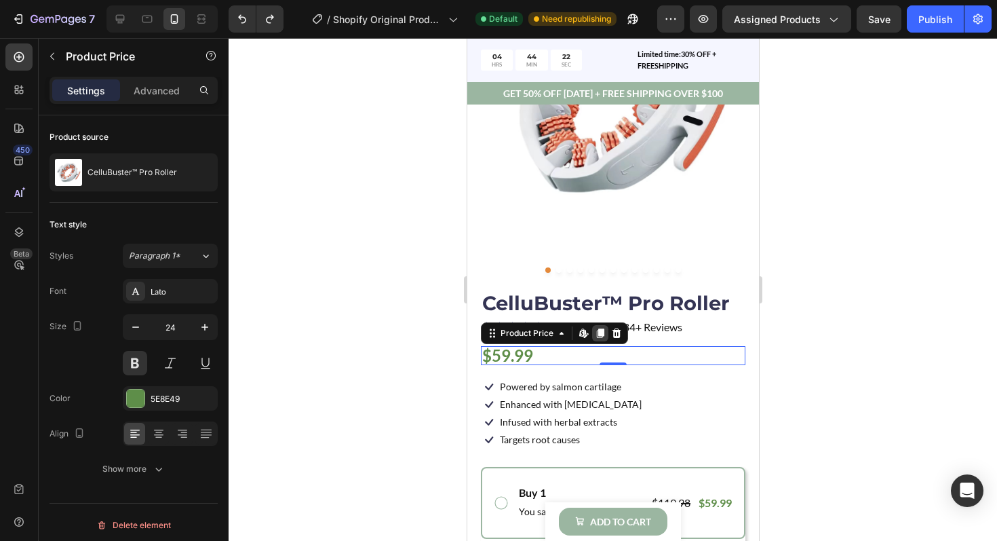
click at [599, 333] on icon at bounding box center [599, 332] width 7 height 9
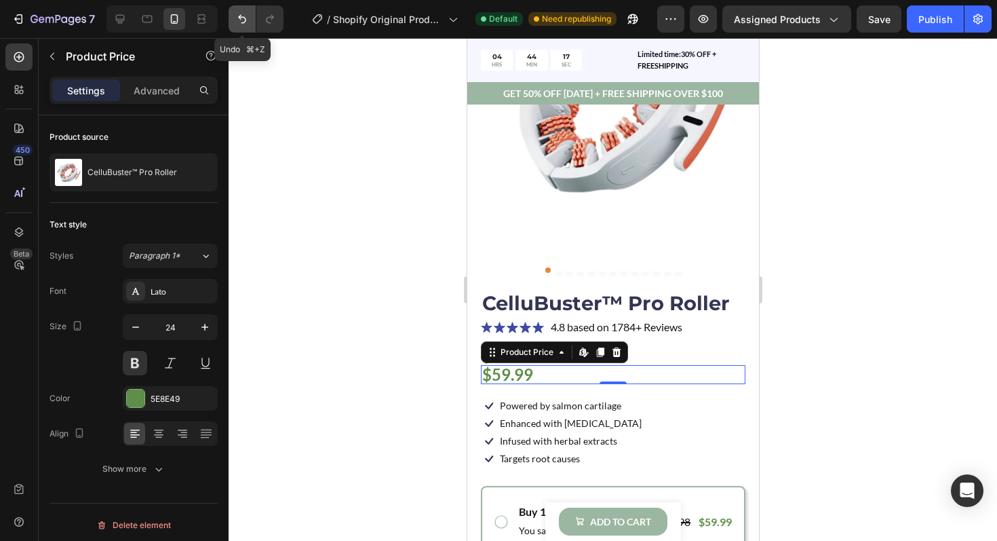
click at [242, 26] on button "Undo/Redo" at bounding box center [242, 18] width 27 height 27
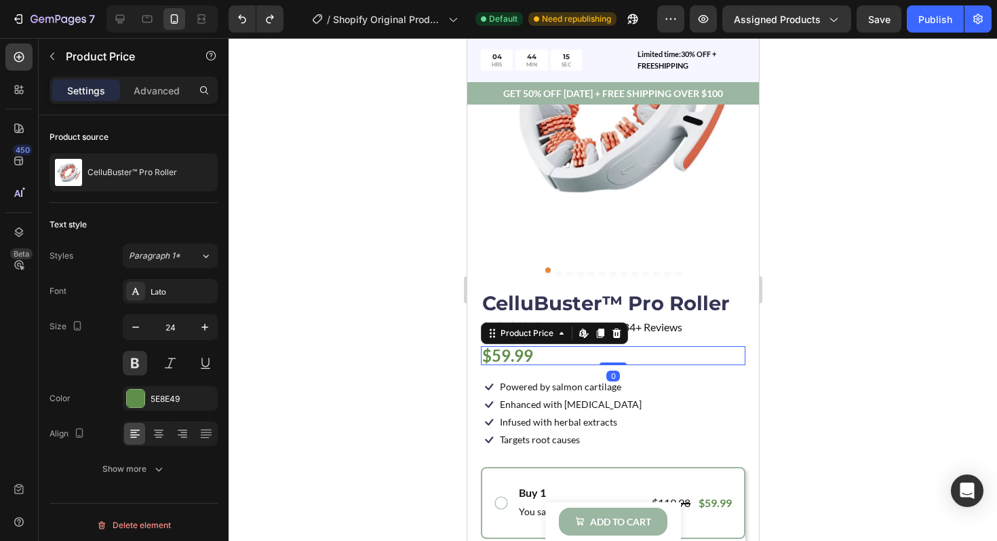
click at [539, 362] on div "$59.99" at bounding box center [612, 355] width 265 height 19
click at [548, 333] on div "Product Price" at bounding box center [526, 333] width 58 height 12
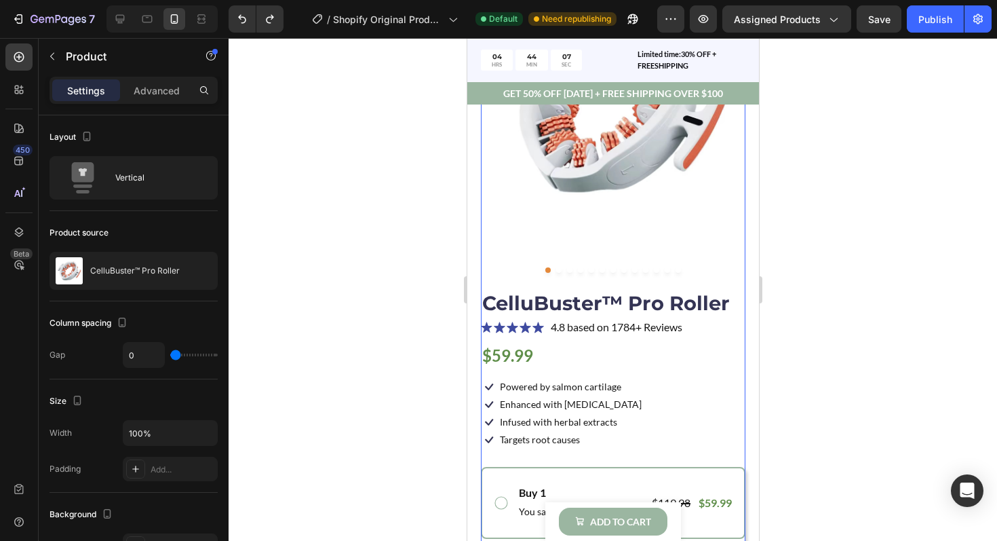
click at [531, 355] on div "$59.99" at bounding box center [612, 355] width 265 height 19
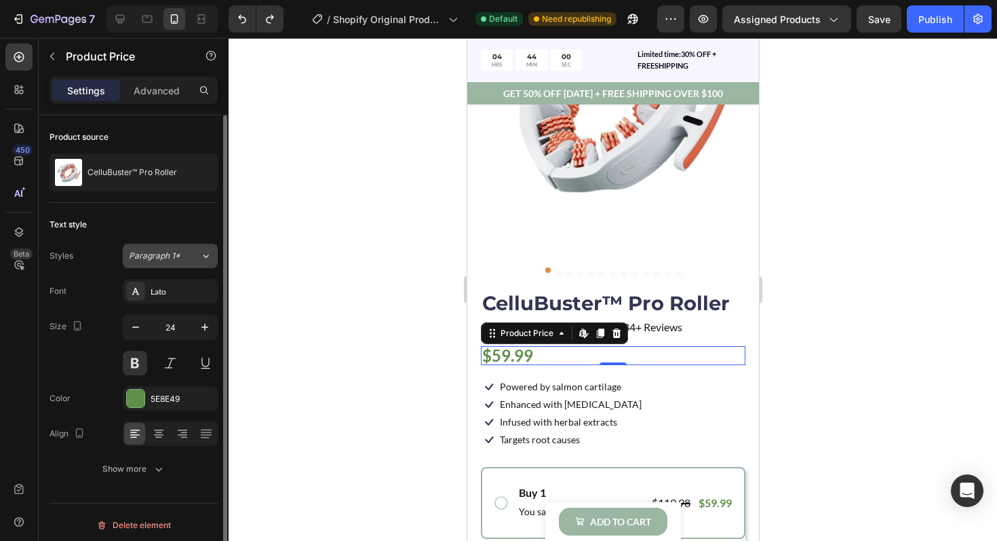
click at [201, 262] on icon at bounding box center [206, 256] width 12 height 14
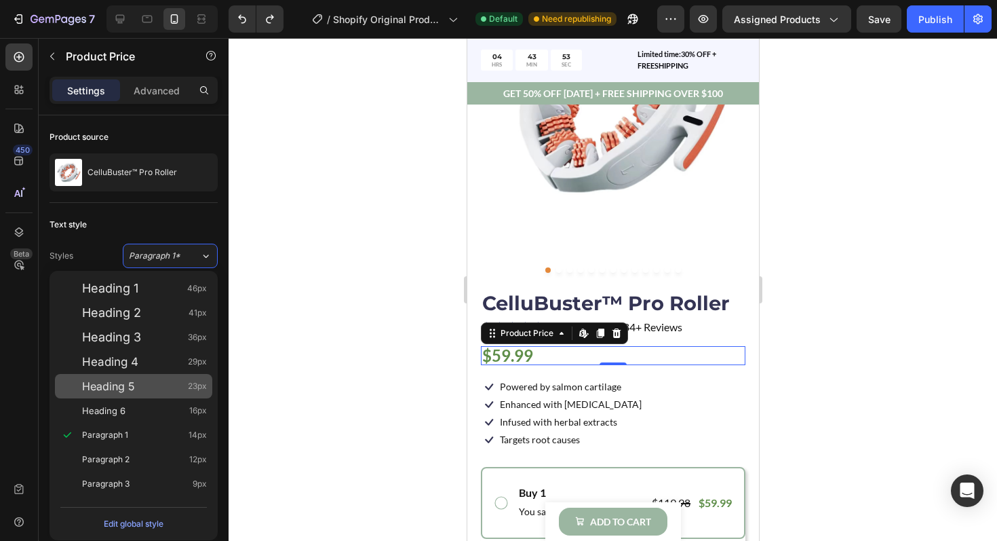
click at [151, 393] on div "Heading 5 23px" at bounding box center [133, 386] width 157 height 24
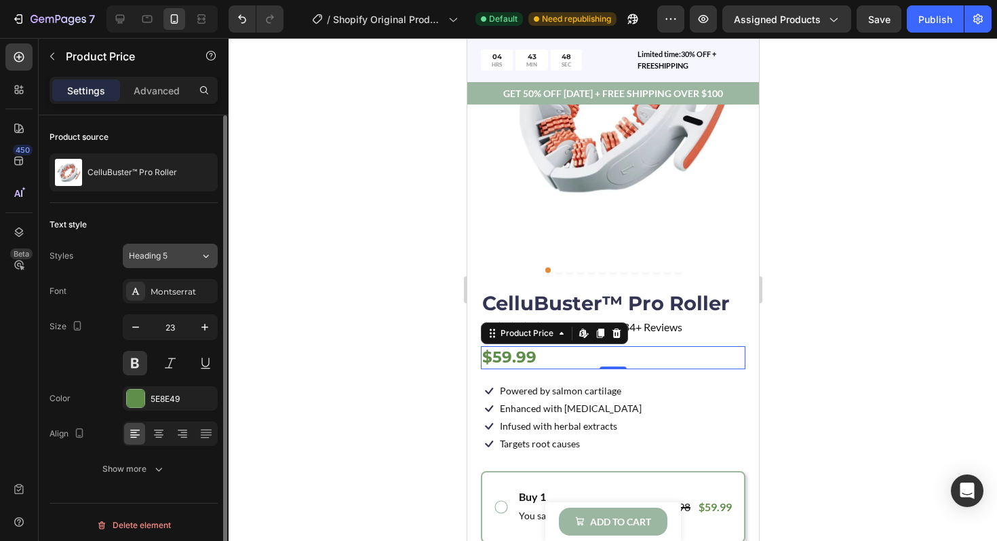
click at [182, 257] on div "Heading 5" at bounding box center [156, 256] width 55 height 12
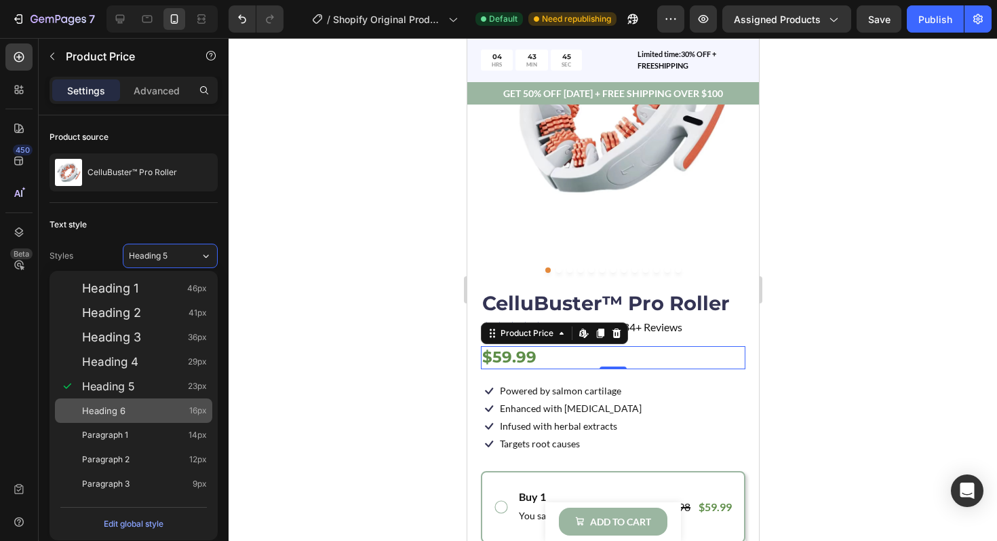
click at [148, 402] on div "Heading 6 16px" at bounding box center [133, 410] width 157 height 24
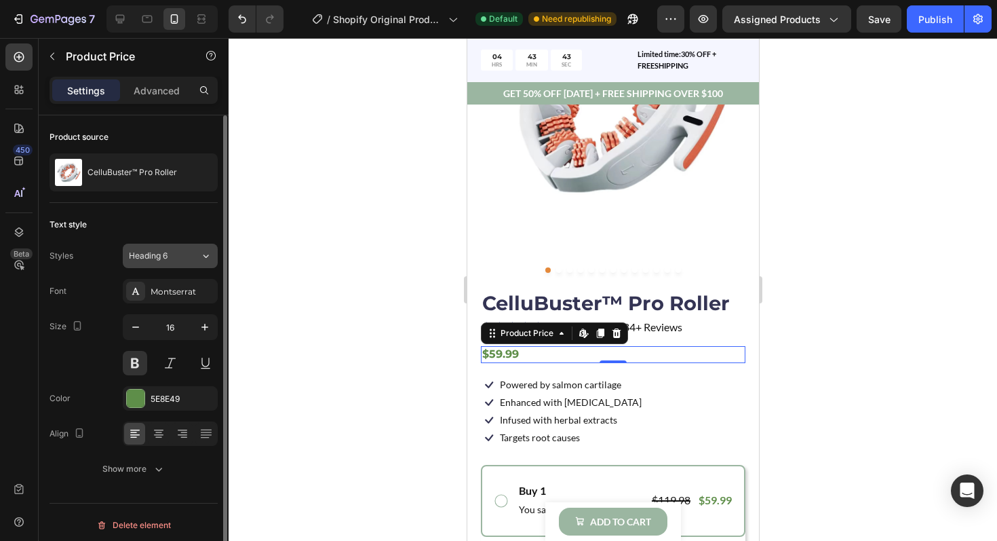
click at [176, 260] on div "Heading 6" at bounding box center [156, 256] width 55 height 12
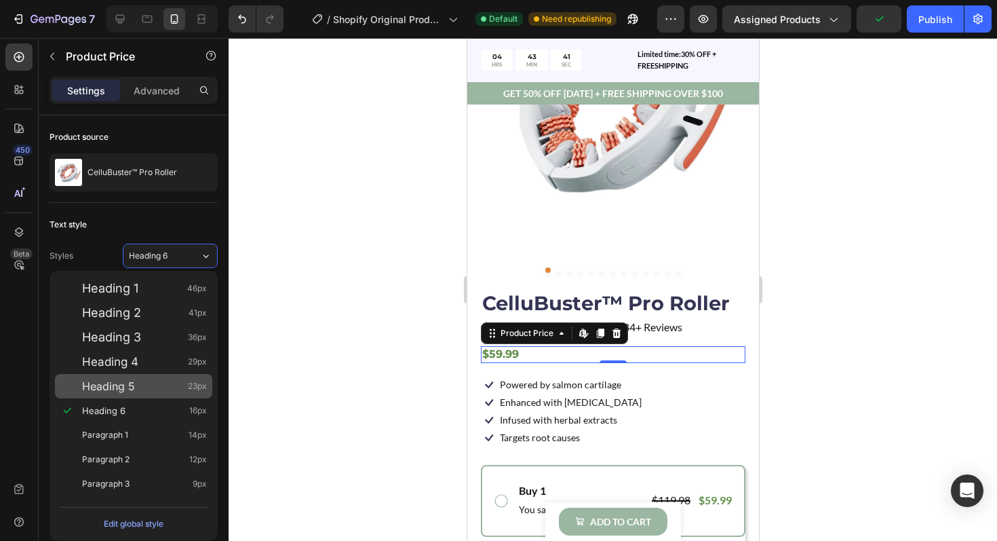
click at [155, 389] on div "Heading 5 23px" at bounding box center [144, 386] width 125 height 14
type input "23"
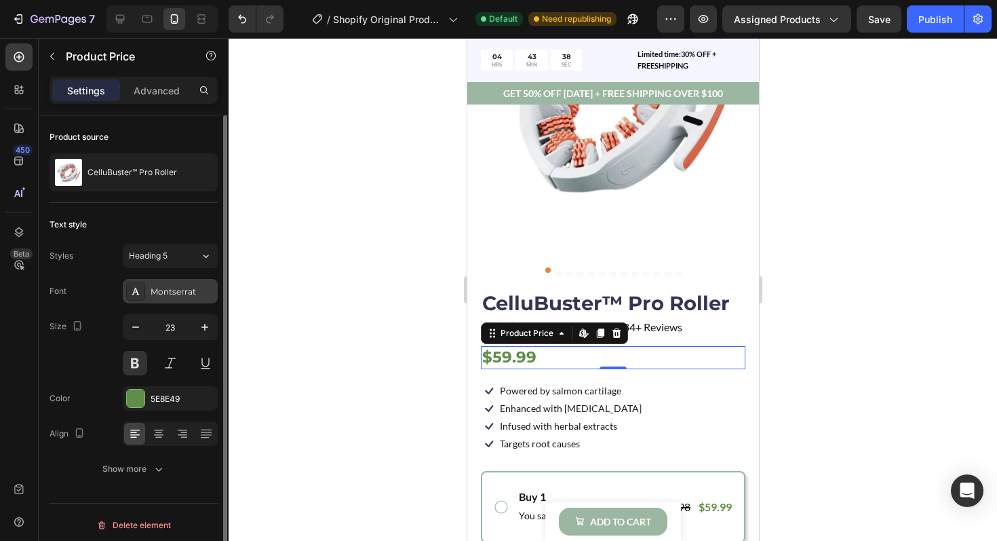
click at [167, 296] on div "Montserrat" at bounding box center [183, 292] width 64 height 12
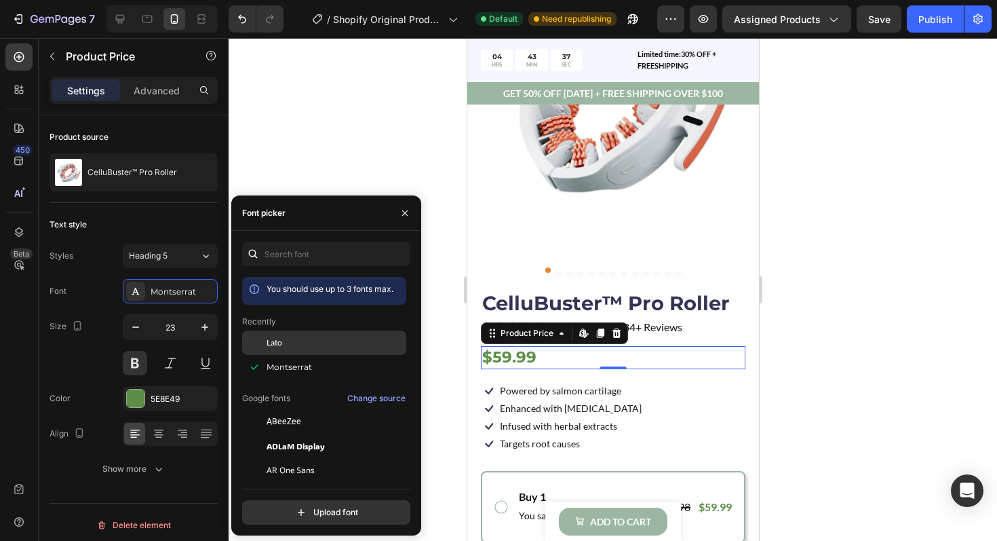
click at [277, 337] on span "Lato" at bounding box center [275, 342] width 16 height 12
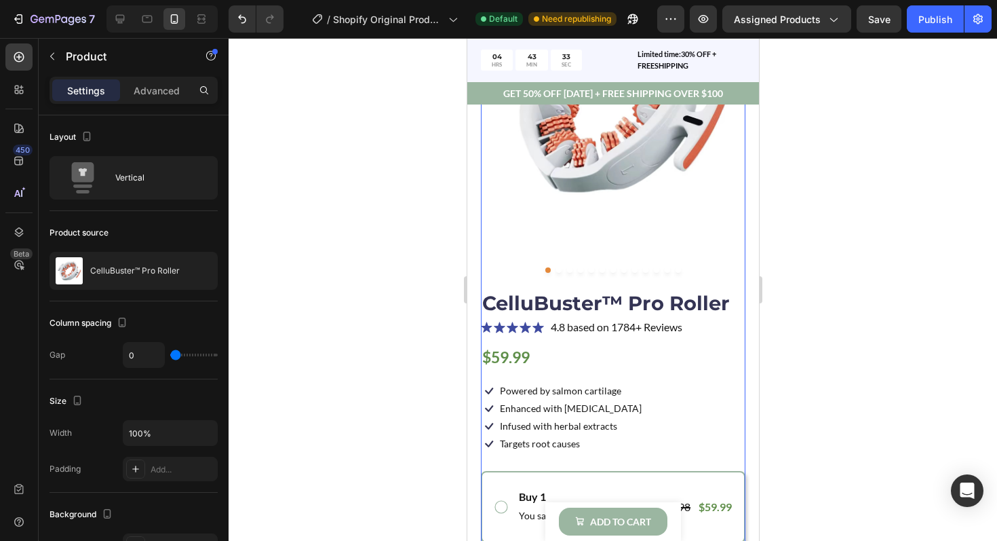
click at [839, 416] on div at bounding box center [613, 289] width 768 height 503
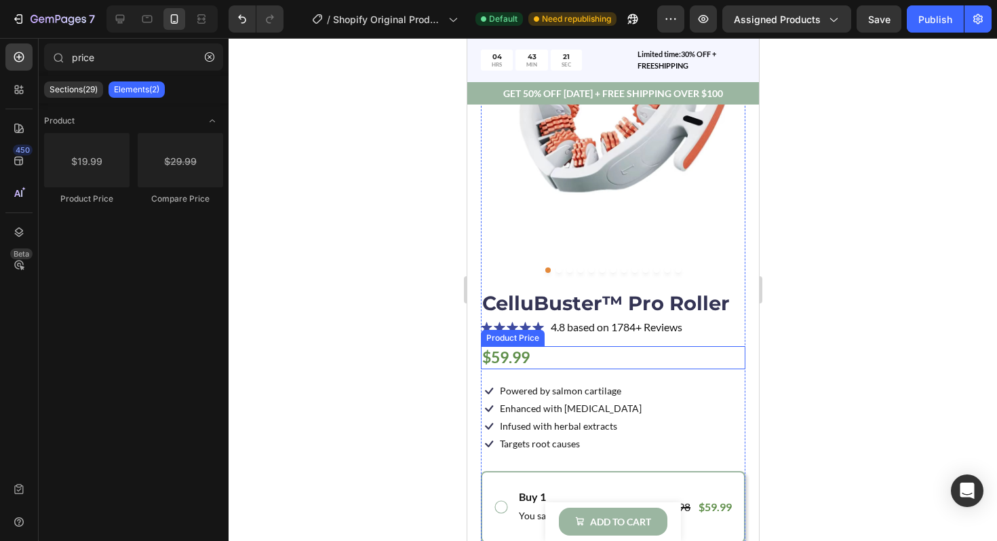
click at [532, 360] on div "$59.99" at bounding box center [612, 357] width 265 height 23
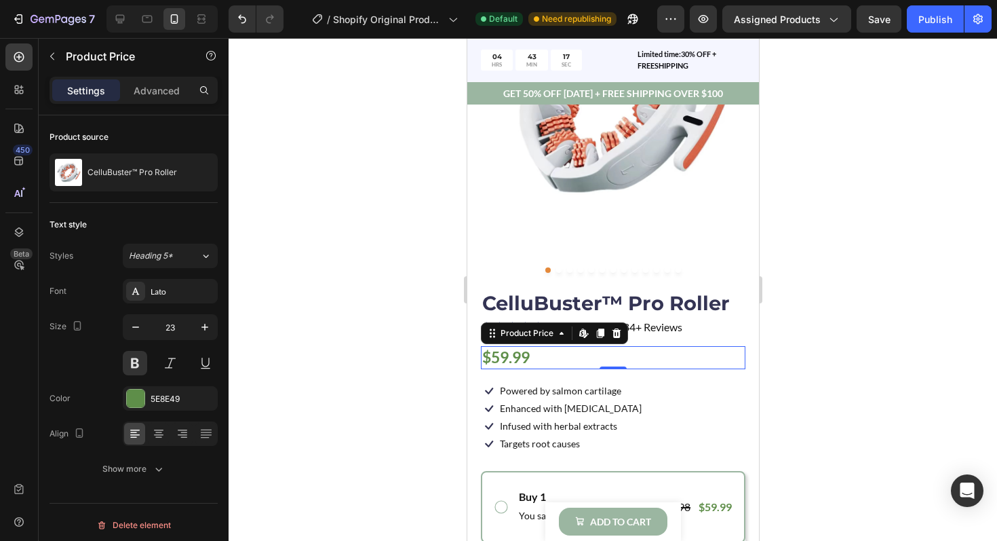
click at [554, 357] on div "$59.99" at bounding box center [612, 357] width 265 height 23
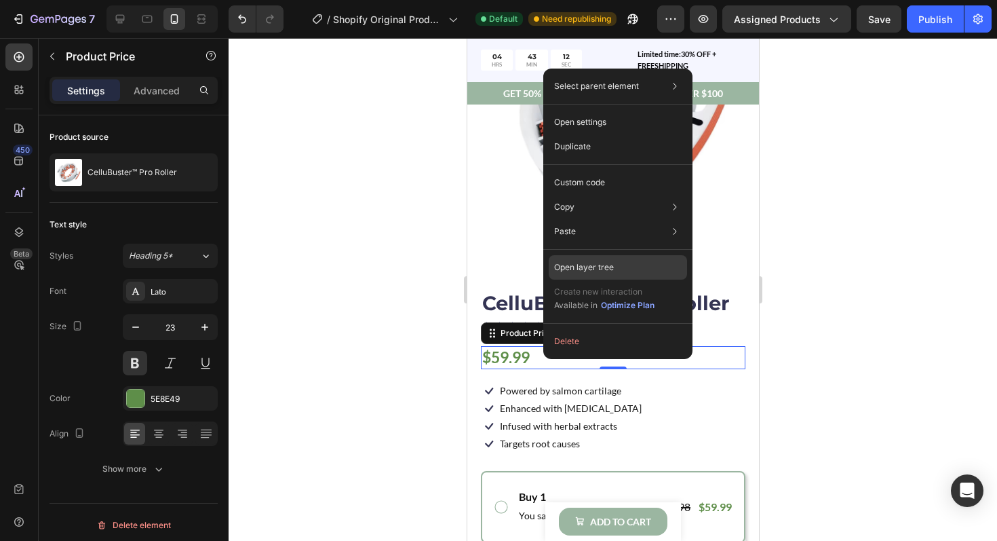
click at [581, 267] on p "Open layer tree" at bounding box center [584, 267] width 60 height 12
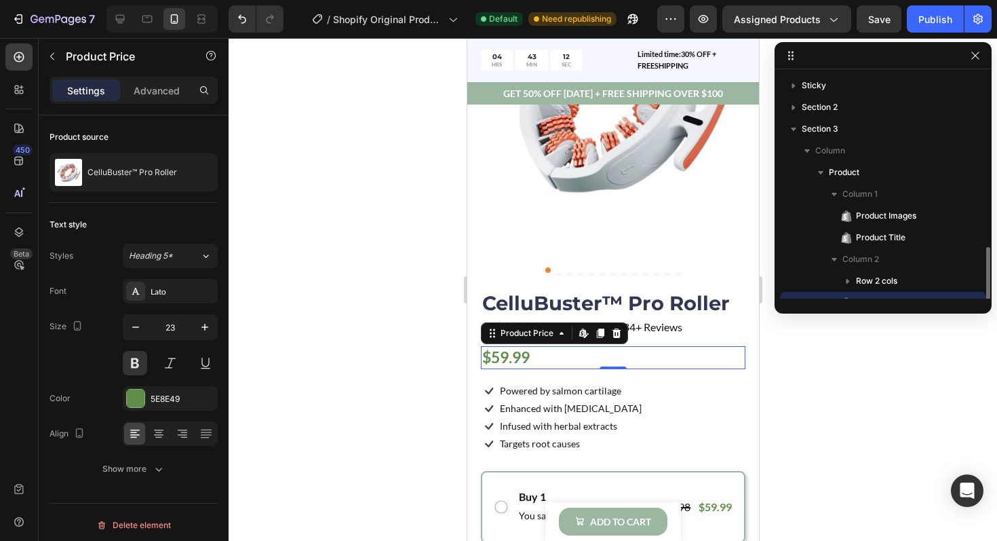
scroll to position [126, 0]
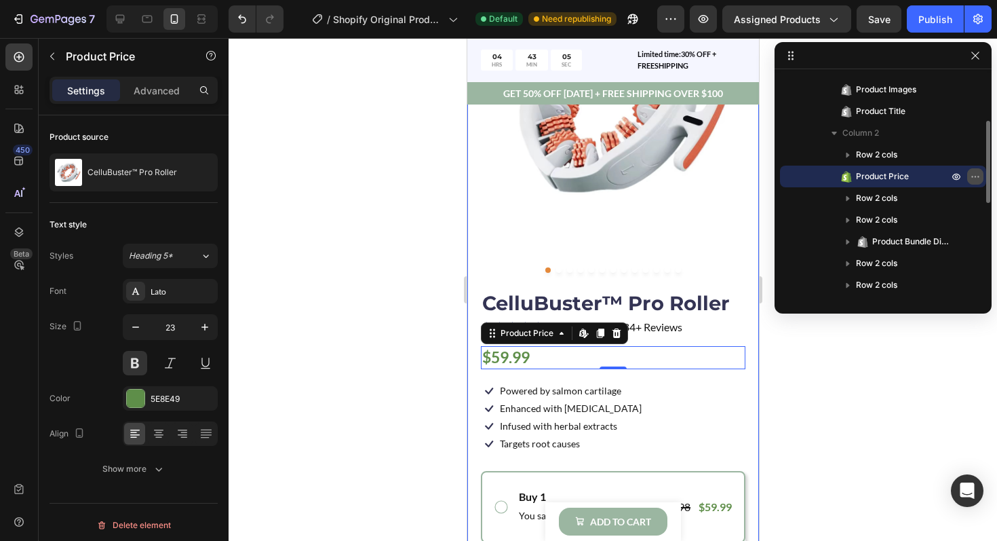
click at [974, 179] on icon "button" at bounding box center [975, 176] width 11 height 11
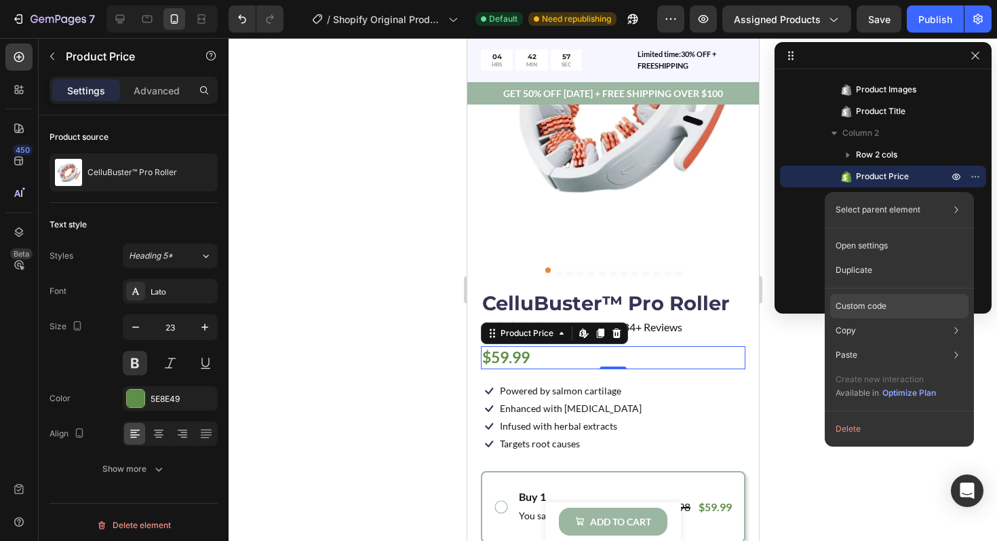
click at [858, 309] on p "Custom code" at bounding box center [861, 306] width 51 height 12
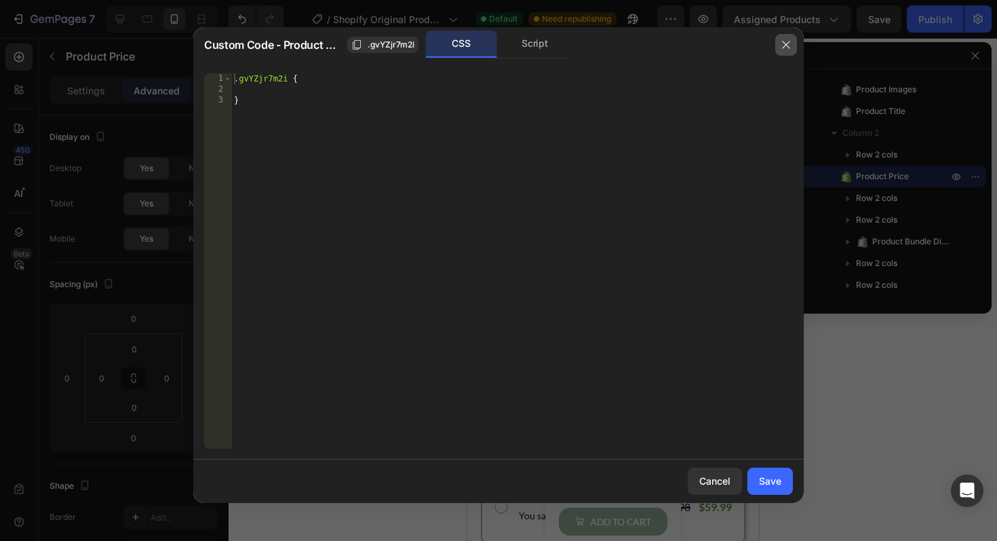
click at [781, 46] on icon "button" at bounding box center [786, 44] width 11 height 11
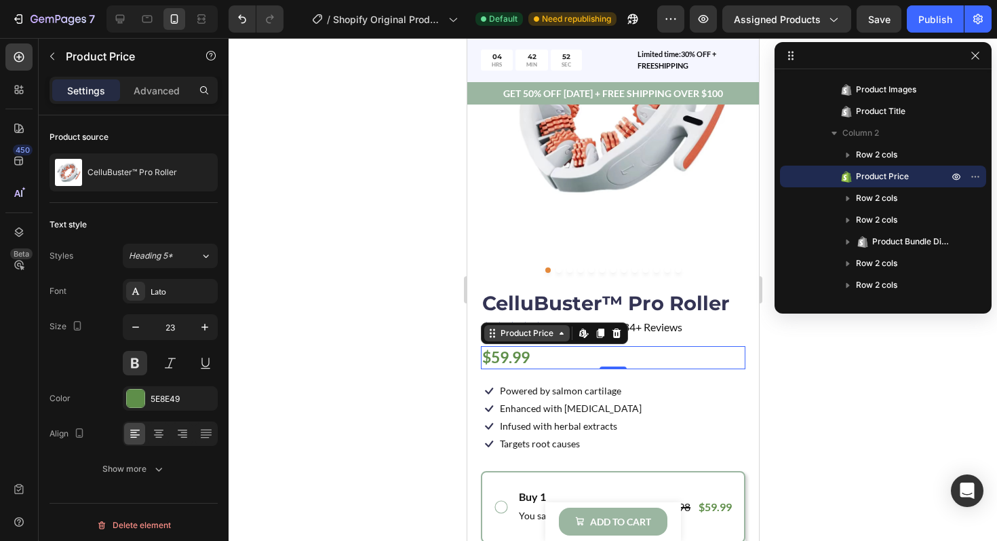
click at [550, 337] on div "Product Price" at bounding box center [526, 333] width 58 height 12
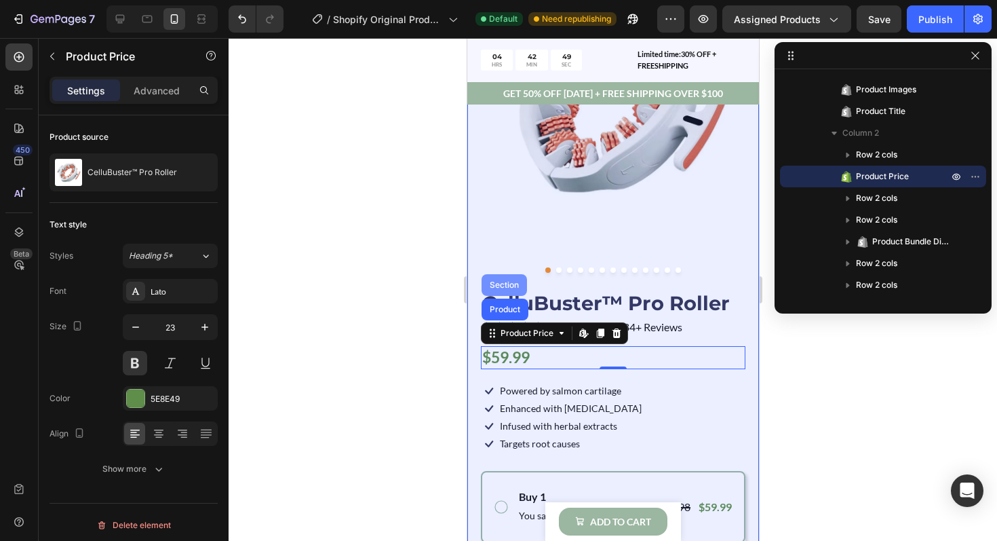
click at [503, 285] on div "Section" at bounding box center [503, 285] width 35 height 8
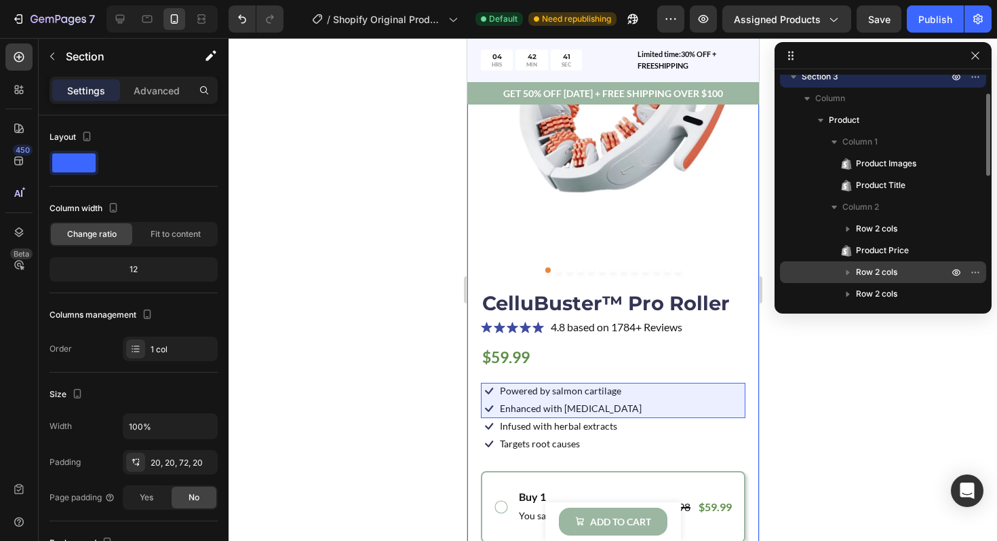
scroll to position [58, 0]
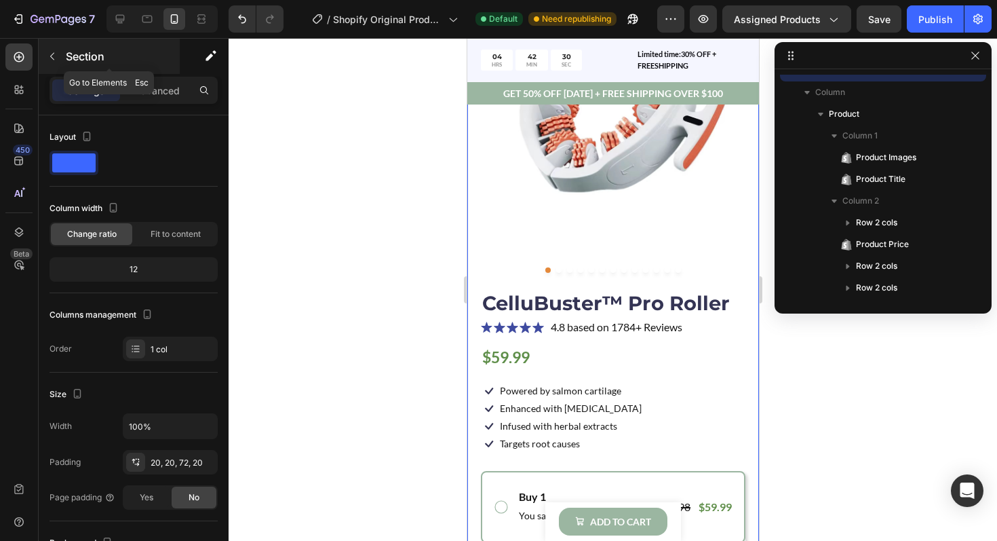
click at [56, 54] on icon "button" at bounding box center [52, 56] width 11 height 11
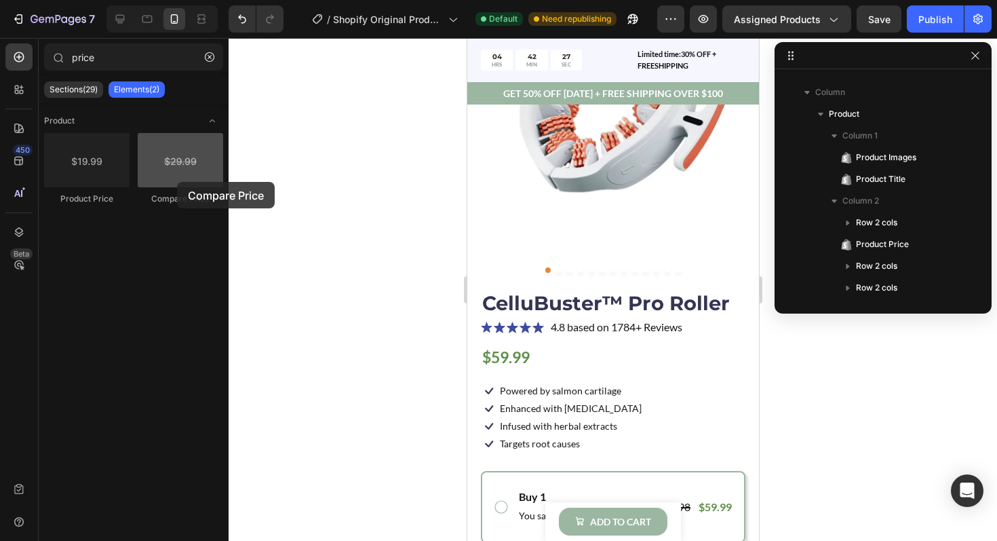
click at [177, 182] on div at bounding box center [180, 160] width 85 height 54
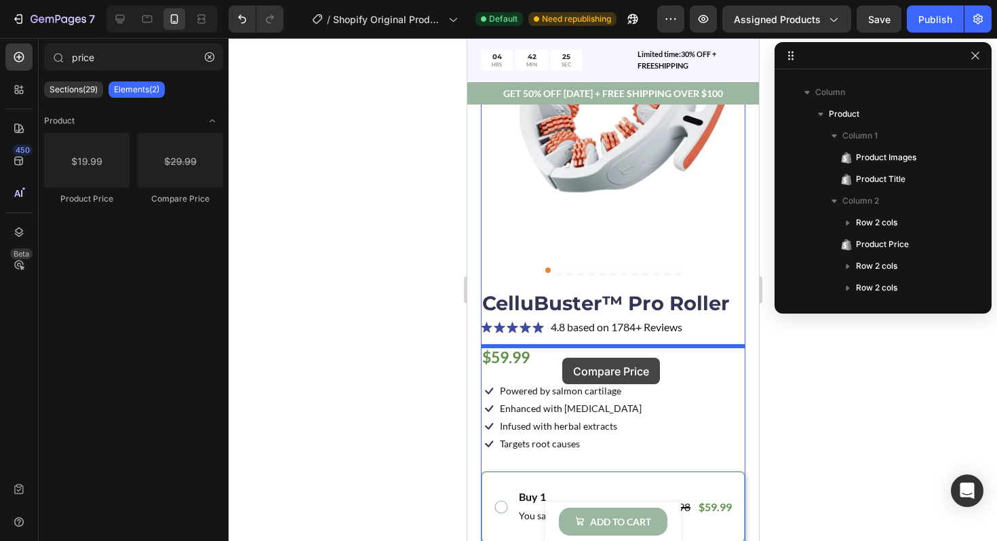
drag, startPoint x: 644, startPoint y: 220, endPoint x: 562, endPoint y: 357, distance: 160.3
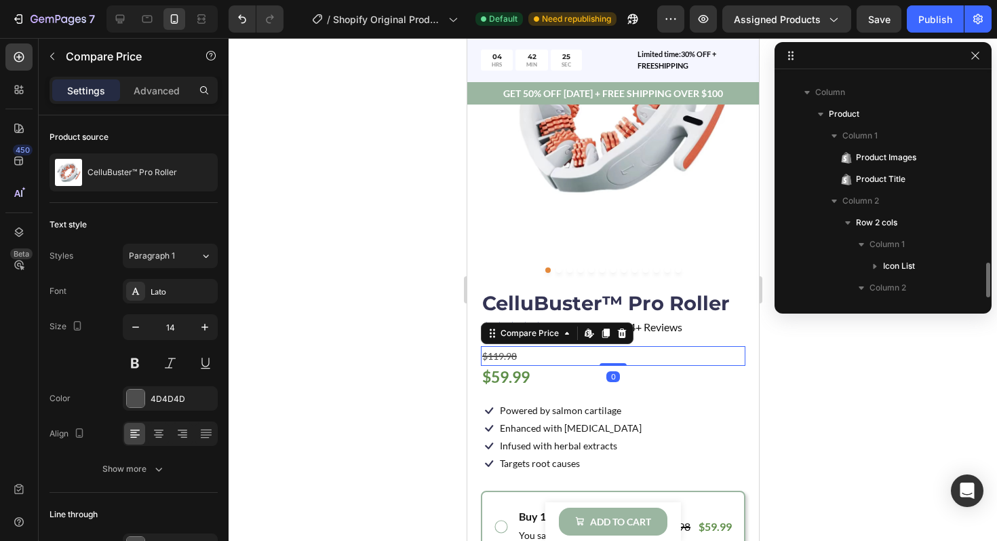
scroll to position [213, 0]
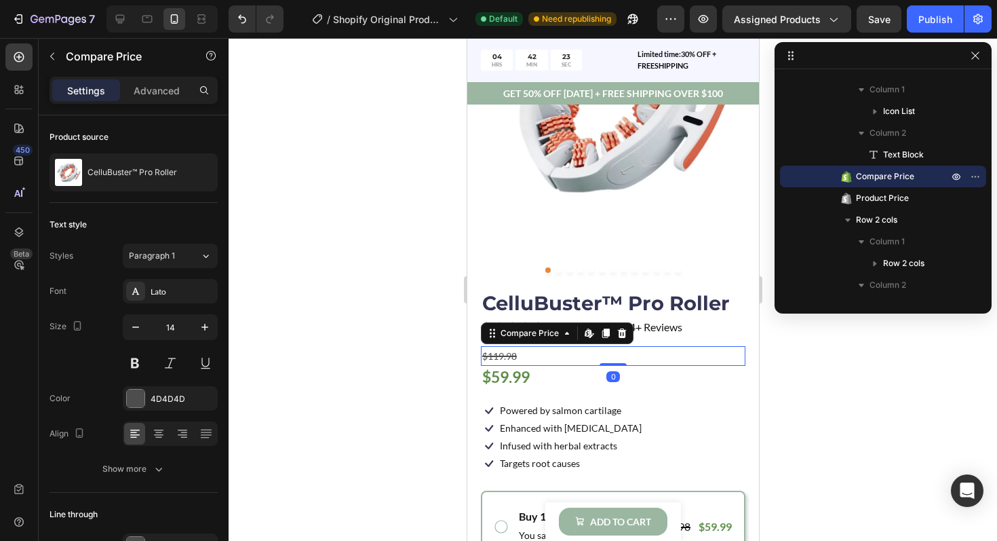
click at [497, 354] on div "$119.98" at bounding box center [612, 356] width 265 height 20
click at [531, 357] on div "$119.98" at bounding box center [612, 356] width 265 height 20
click at [243, 25] on icon "Undo/Redo" at bounding box center [242, 19] width 14 height 14
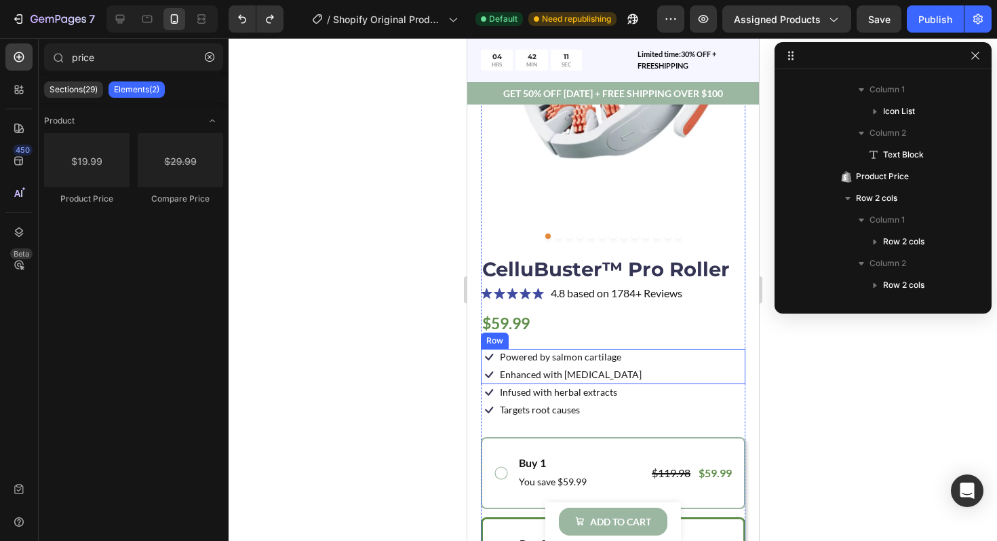
scroll to position [264, 0]
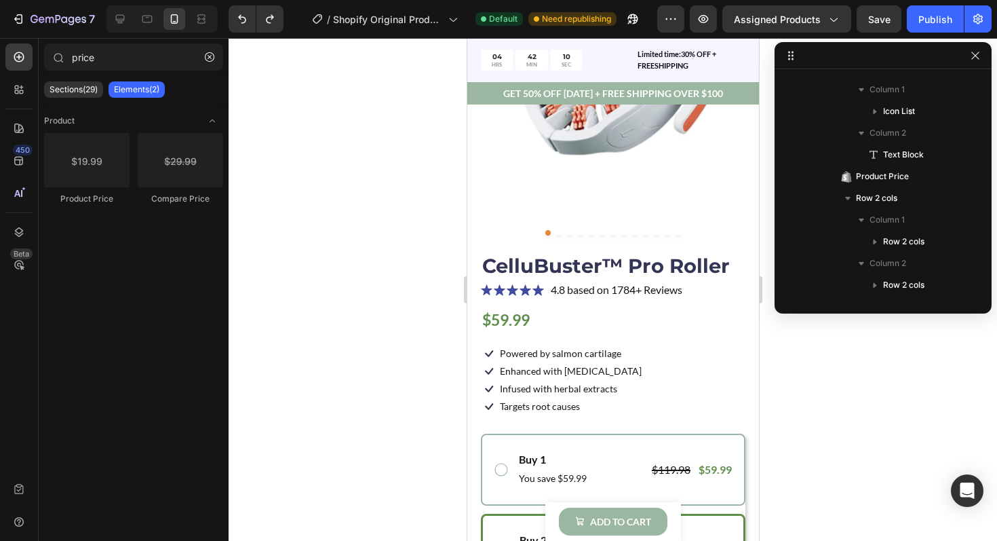
click at [848, 412] on div at bounding box center [613, 289] width 768 height 503
click at [973, 57] on icon "button" at bounding box center [974, 55] width 7 height 7
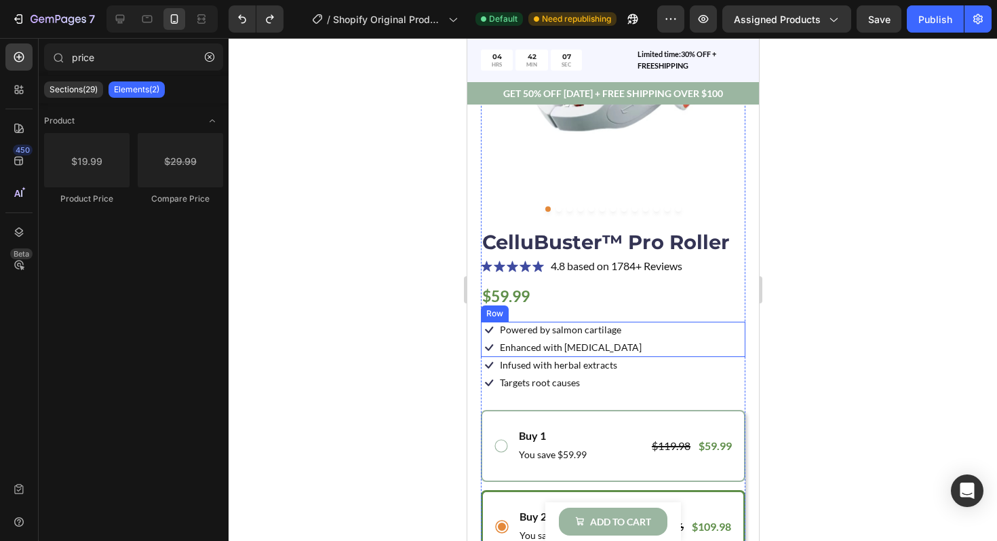
scroll to position [295, 0]
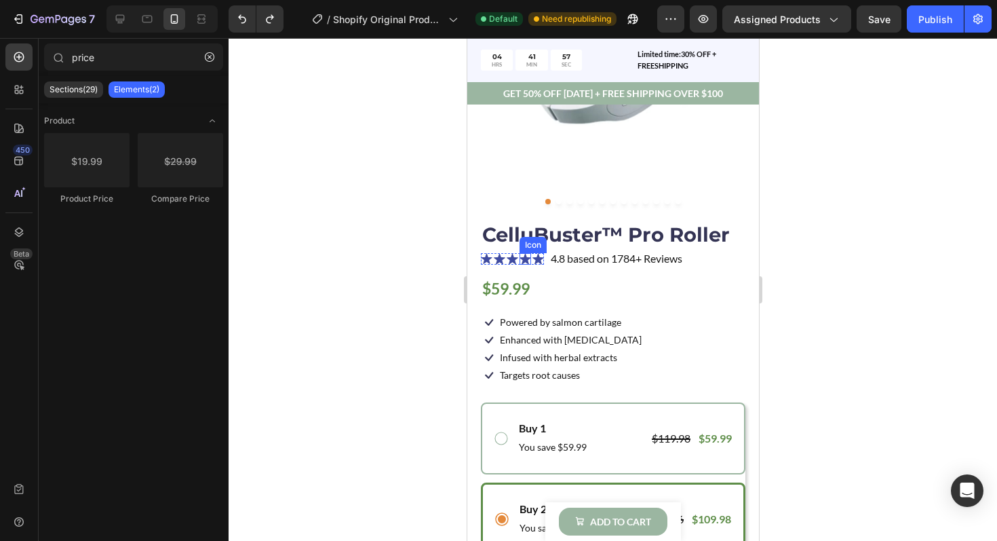
click at [526, 248] on div "Icon" at bounding box center [532, 245] width 27 height 16
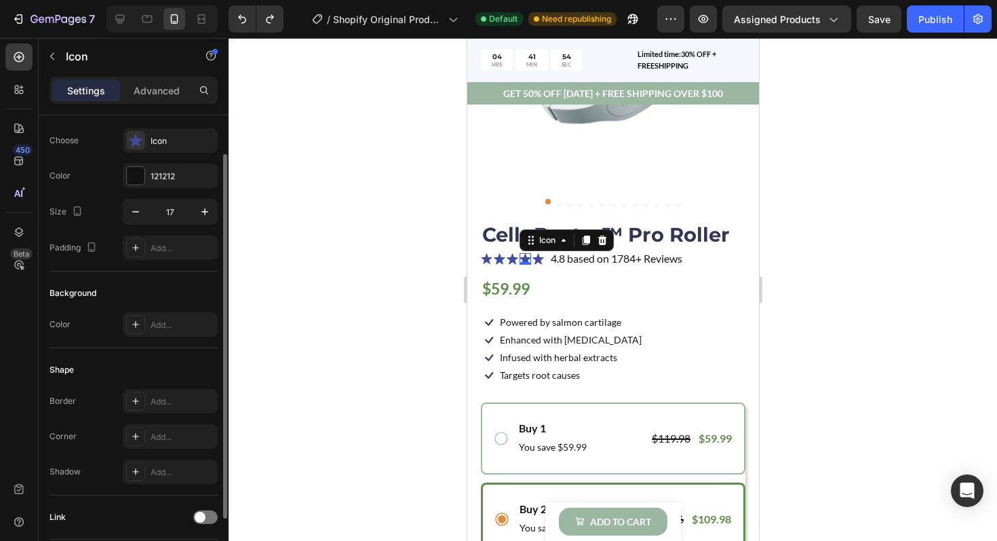
scroll to position [45, 0]
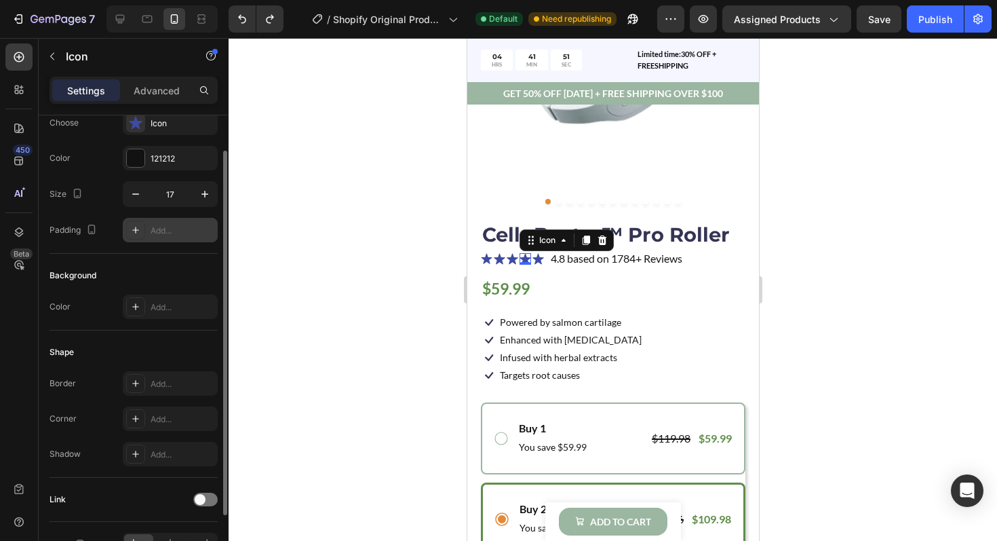
click at [157, 233] on div "Add..." at bounding box center [183, 231] width 64 height 12
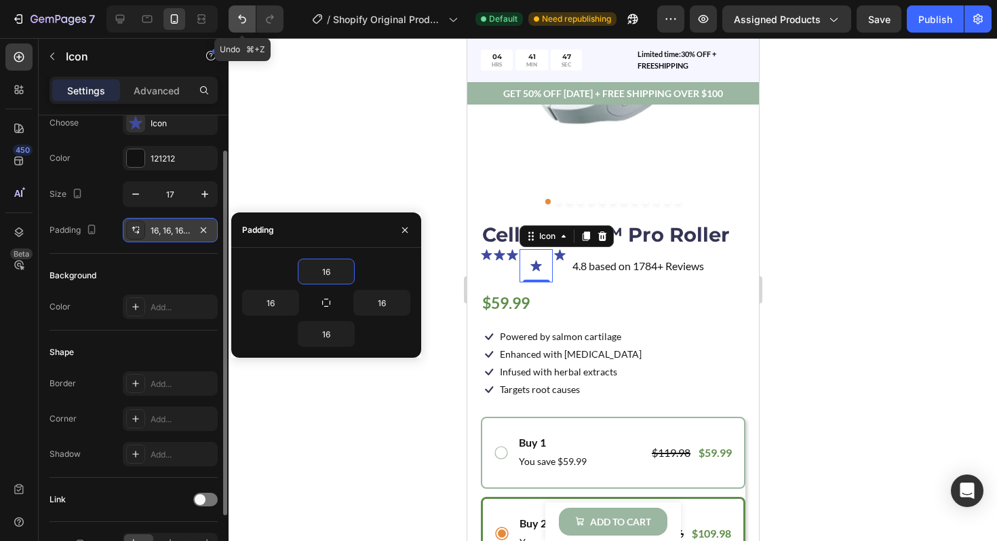
click at [243, 22] on icon "Undo/Redo" at bounding box center [242, 19] width 14 height 14
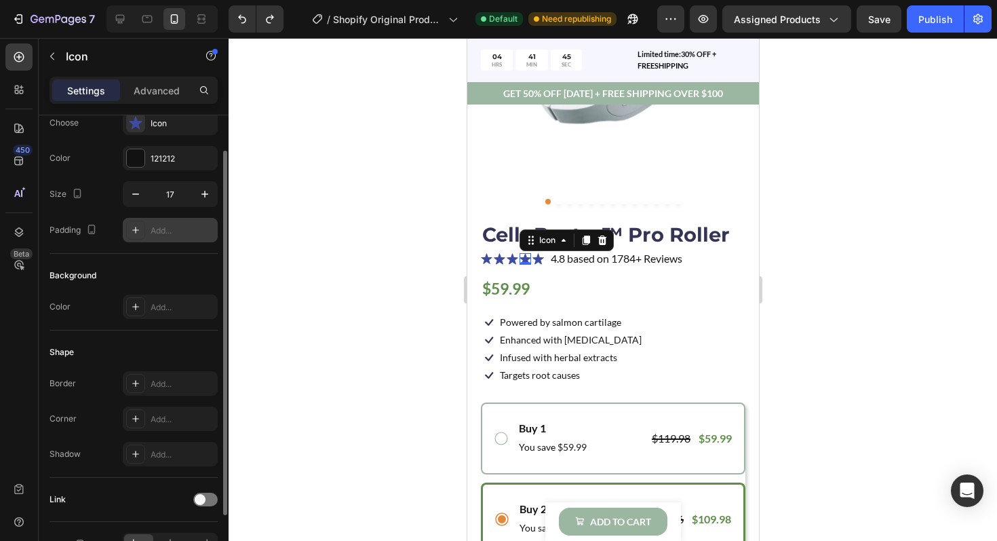
click at [191, 257] on div "Background Color Add..." at bounding box center [134, 292] width 168 height 77
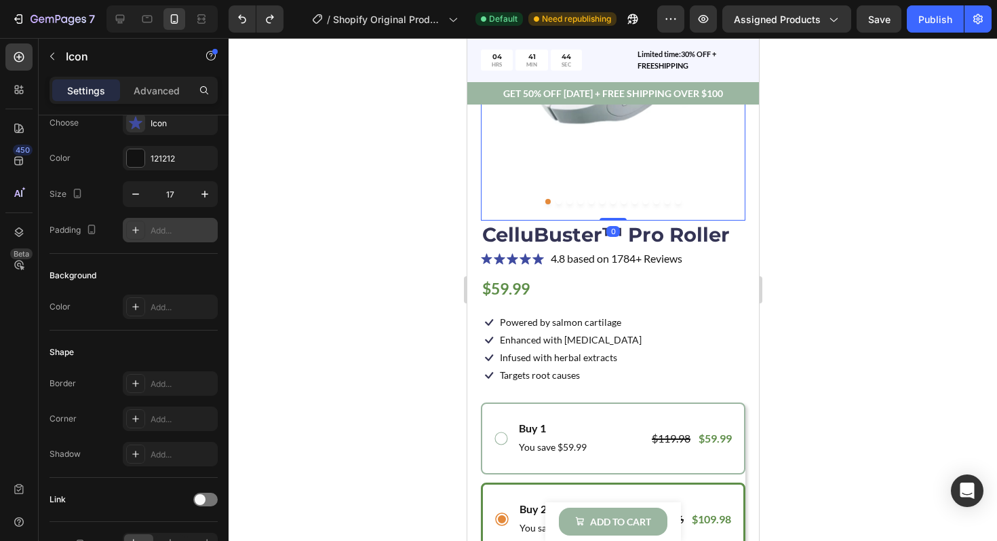
click at [482, 190] on img at bounding box center [612, 33] width 265 height 364
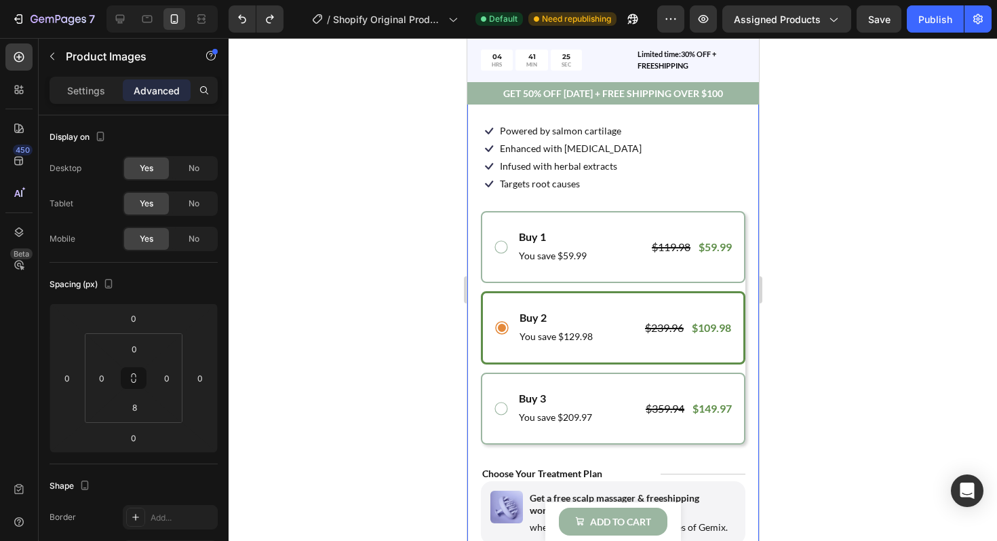
scroll to position [454, 0]
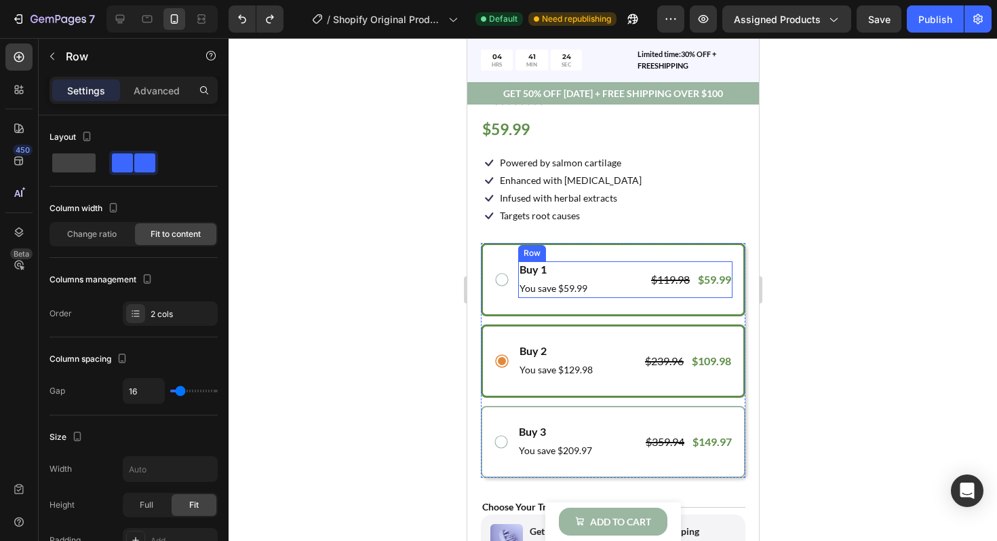
click at [598, 276] on div "Buy 1 Text Block You save $59.99 Text Block $119.98 Product Price Product Price…" at bounding box center [625, 279] width 214 height 37
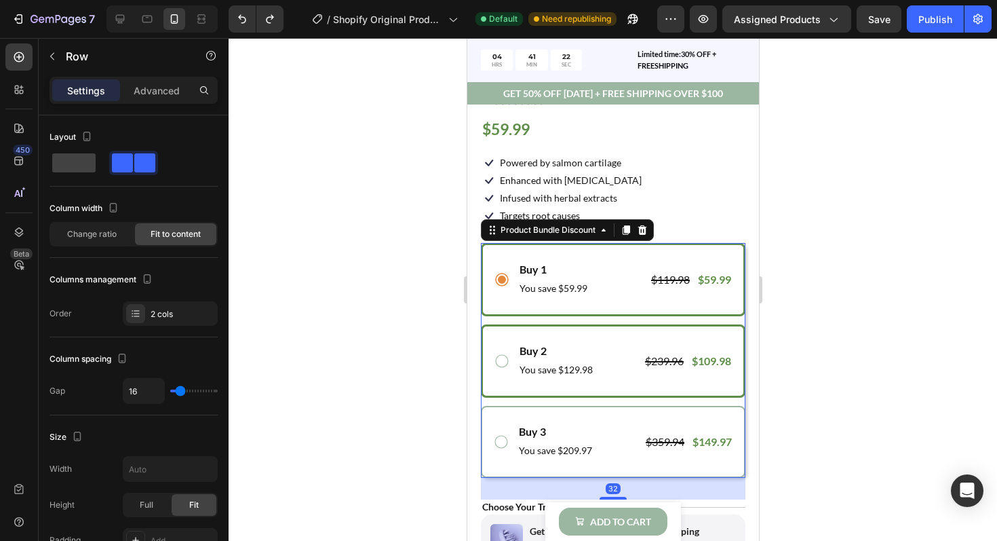
click at [502, 350] on div "Buy 2 Text Block You save $129.98 Text Block $239.96 Product Price Product Pric…" at bounding box center [612, 361] width 239 height 37
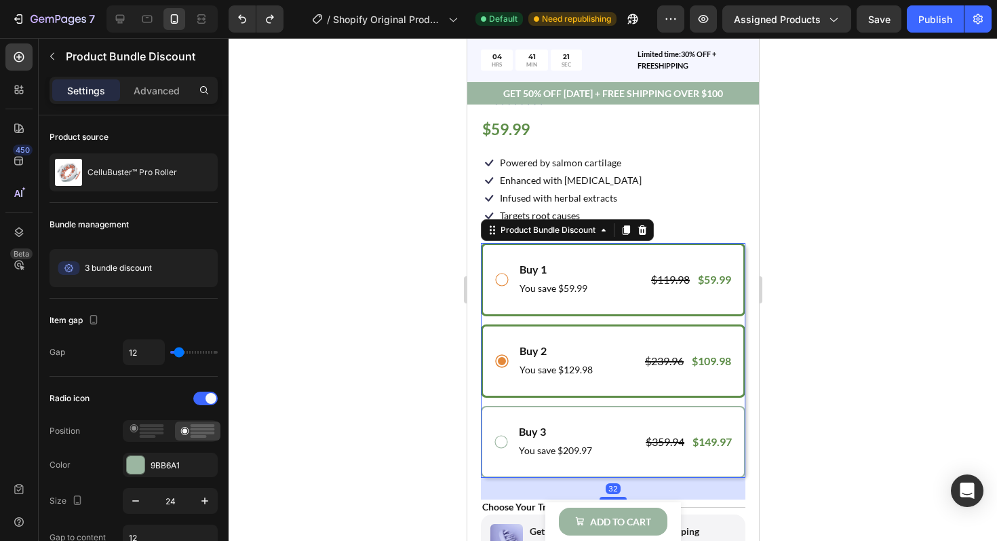
click at [499, 279] on icon at bounding box center [501, 279] width 16 height 16
click at [499, 357] on icon at bounding box center [501, 361] width 16 height 16
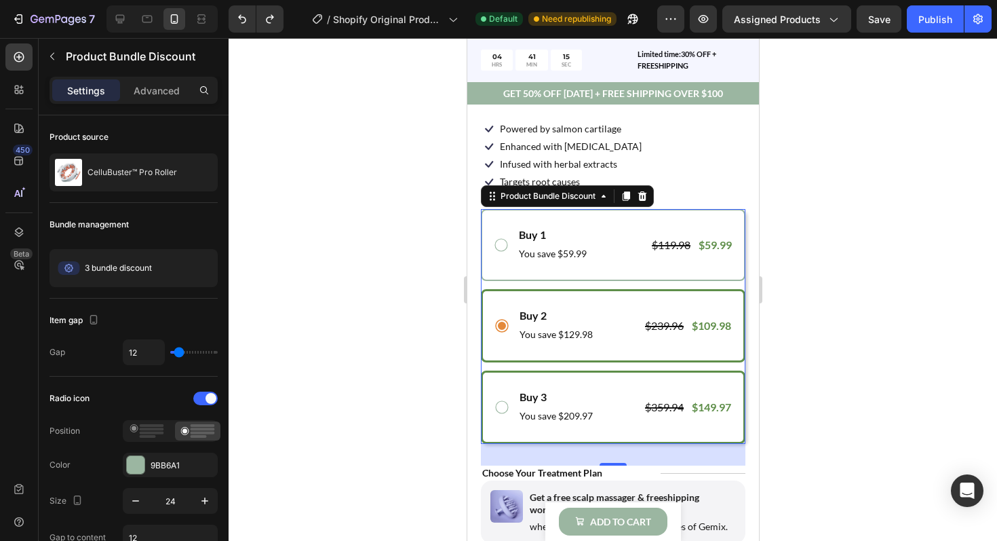
scroll to position [490, 0]
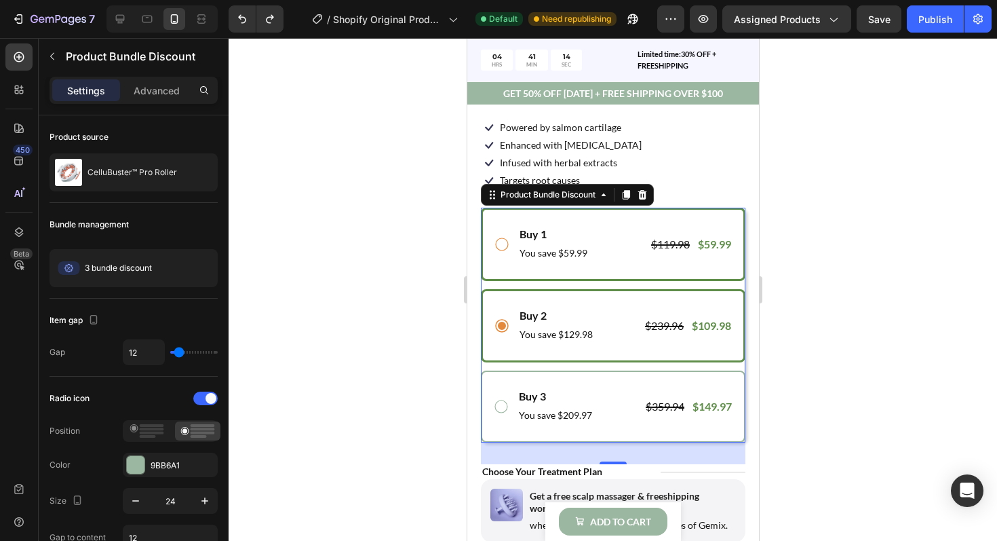
click at [507, 250] on icon at bounding box center [501, 244] width 16 height 16
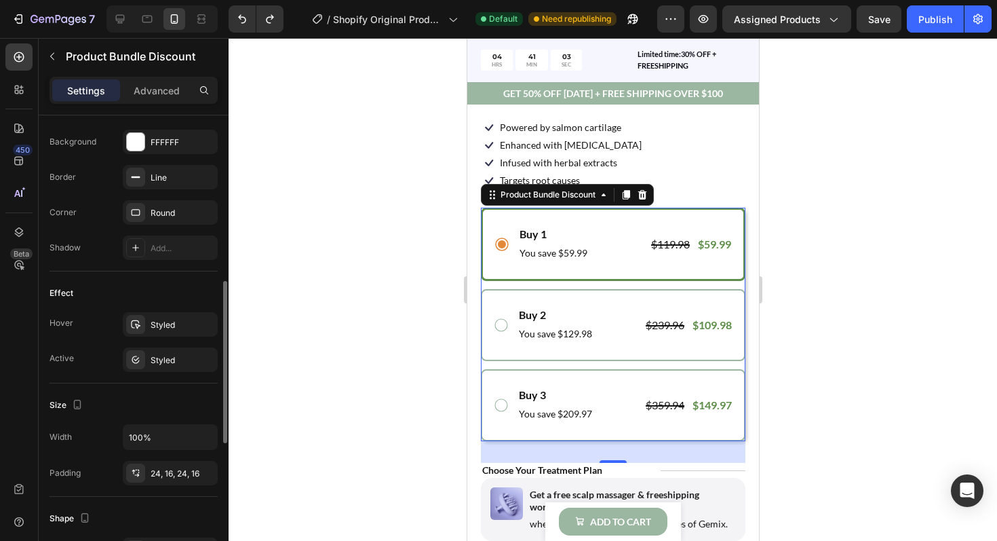
scroll to position [475, 0]
click at [180, 368] on div "Styled" at bounding box center [170, 357] width 95 height 24
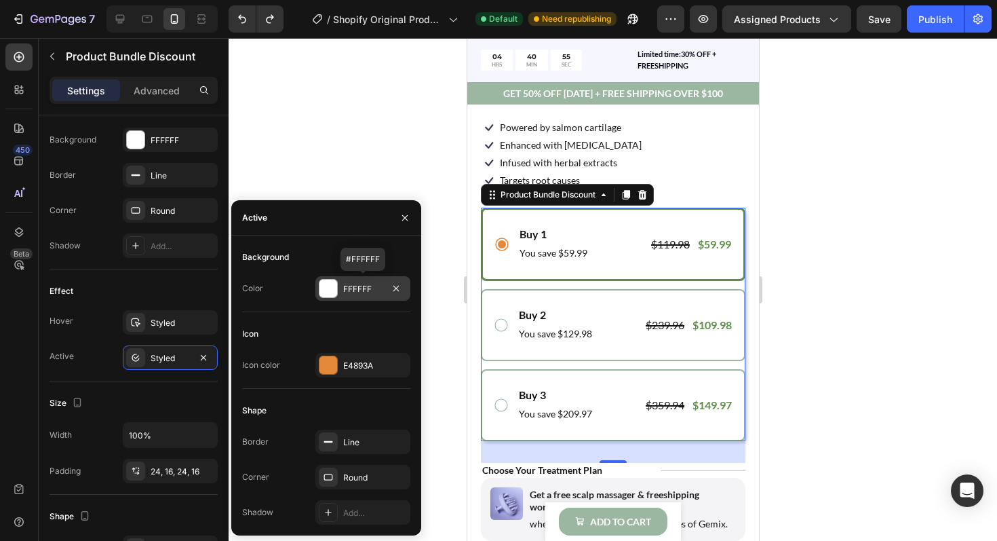
click at [325, 288] on div at bounding box center [328, 288] width 18 height 18
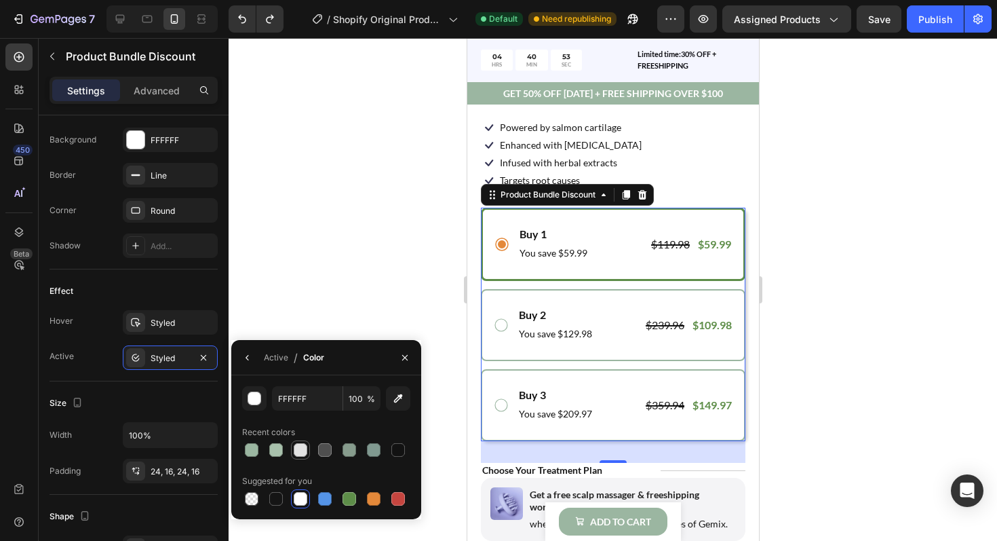
click at [304, 444] on div at bounding box center [301, 450] width 14 height 14
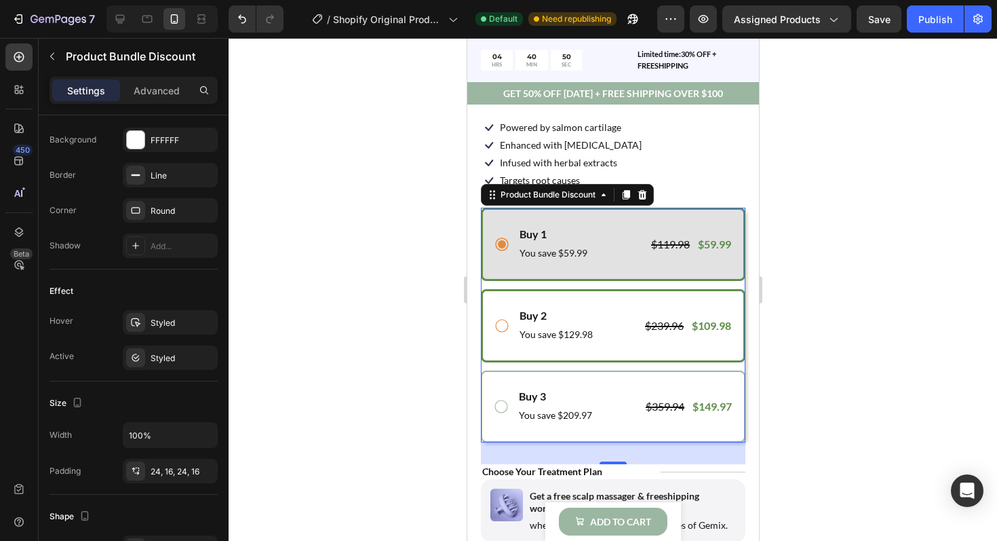
click at [502, 329] on icon at bounding box center [501, 325] width 16 height 16
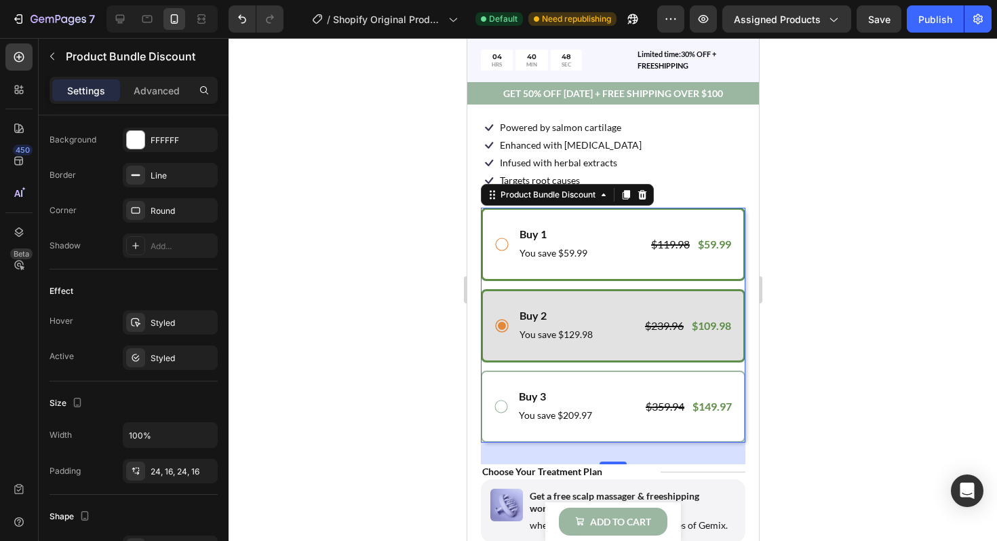
click at [501, 244] on icon at bounding box center [501, 244] width 16 height 16
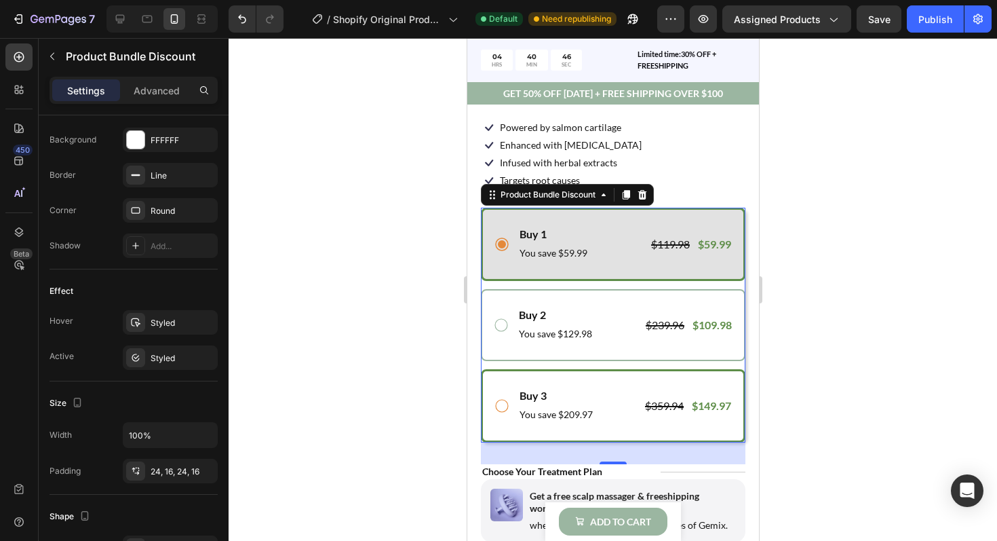
click at [503, 402] on icon at bounding box center [501, 405] width 16 height 16
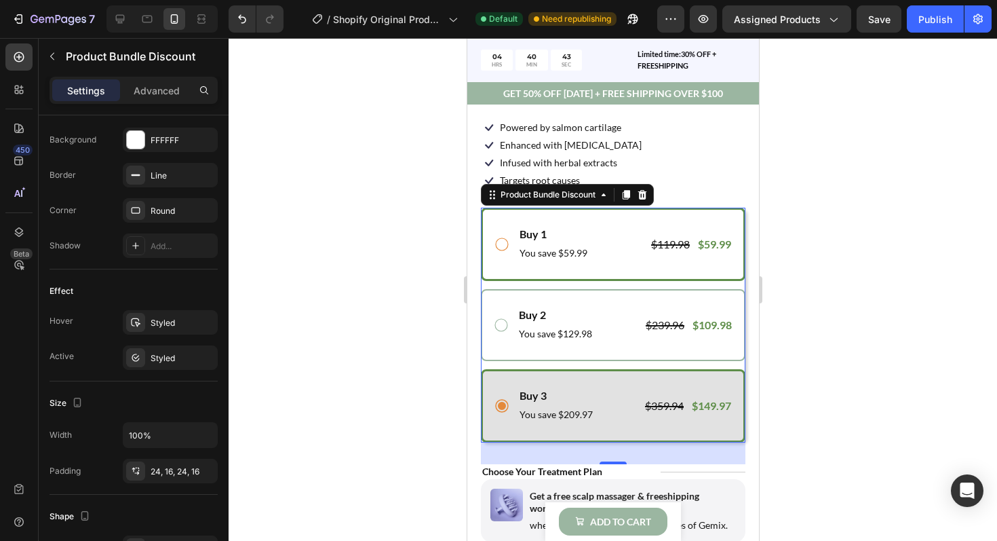
click at [499, 244] on icon at bounding box center [501, 244] width 16 height 16
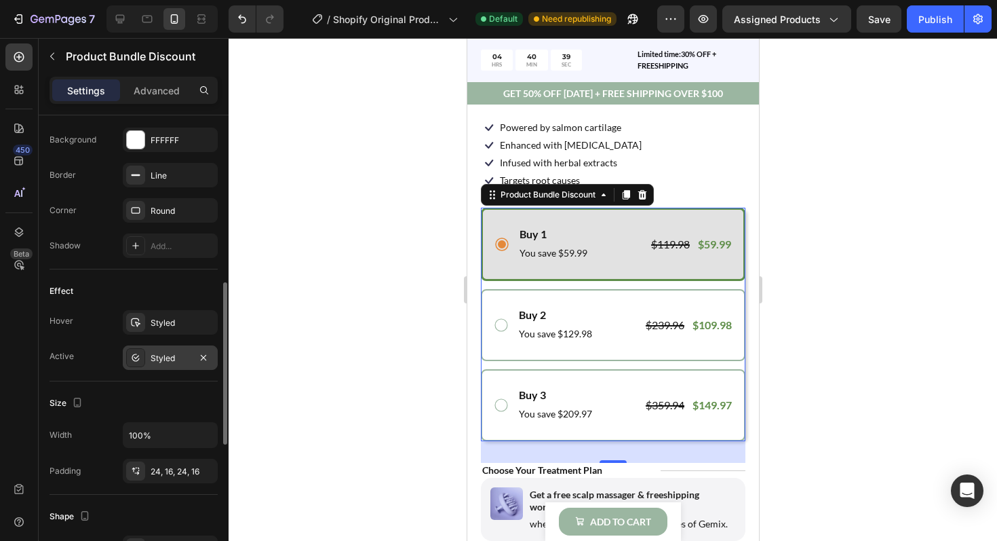
click at [165, 359] on div "Styled" at bounding box center [170, 358] width 39 height 12
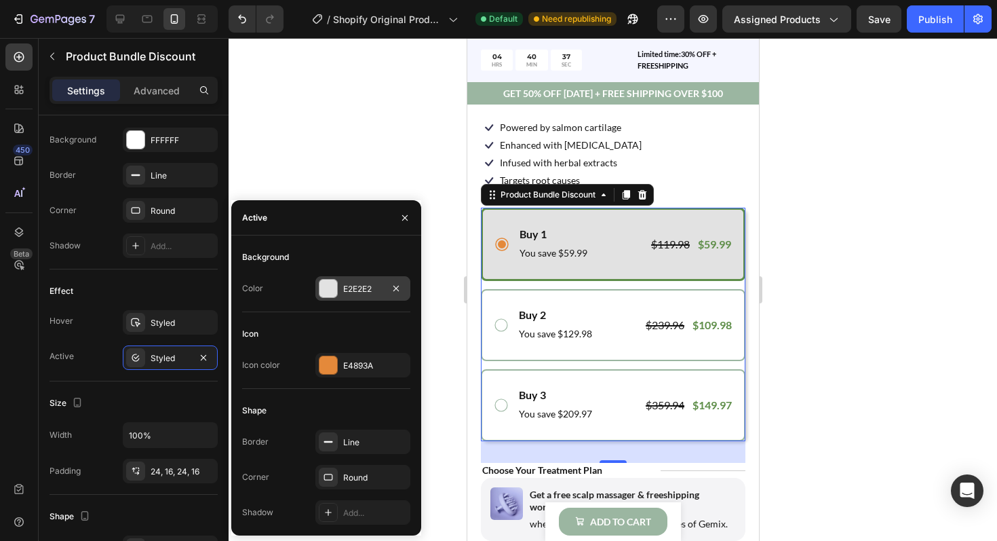
click at [332, 289] on div at bounding box center [328, 288] width 18 height 18
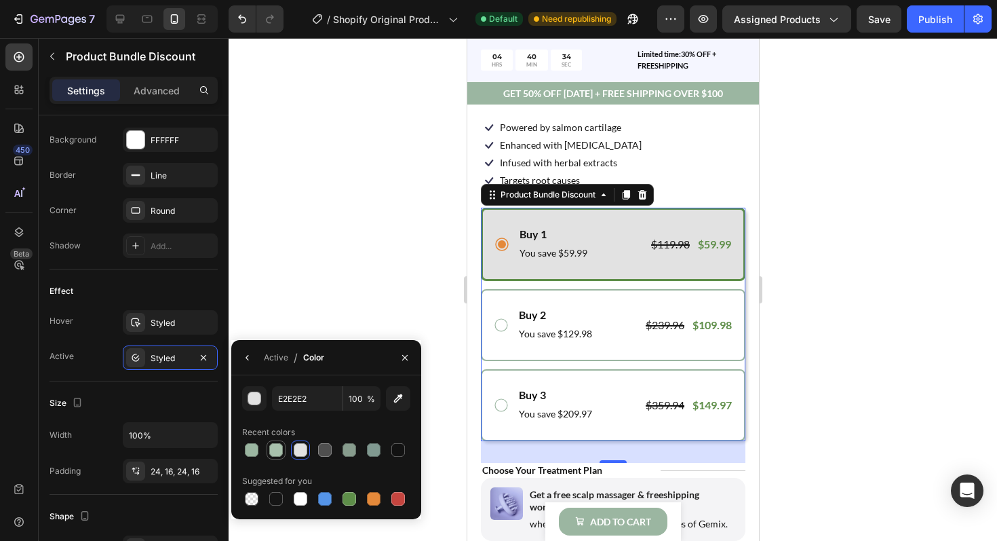
click at [277, 452] on div at bounding box center [276, 450] width 14 height 14
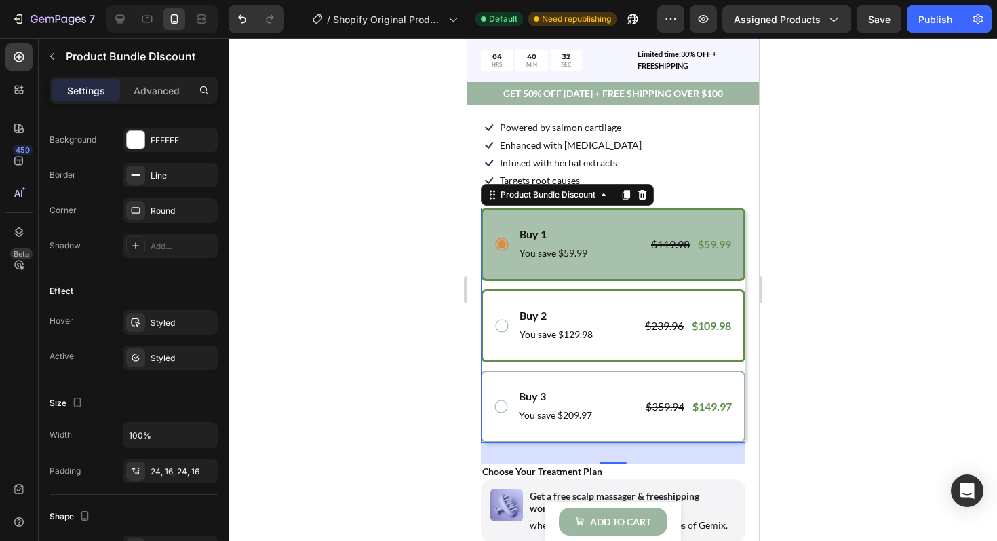
click at [501, 334] on div "Buy 2 Text Block You save $129.98 Text Block $239.96 Product Price Product Pric…" at bounding box center [612, 325] width 239 height 37
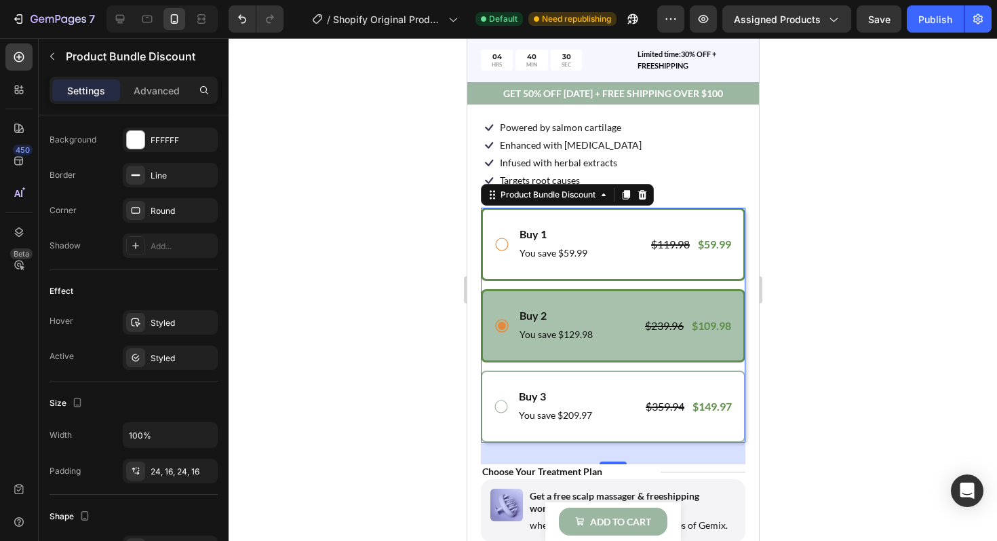
click at [505, 245] on icon at bounding box center [501, 244] width 16 height 16
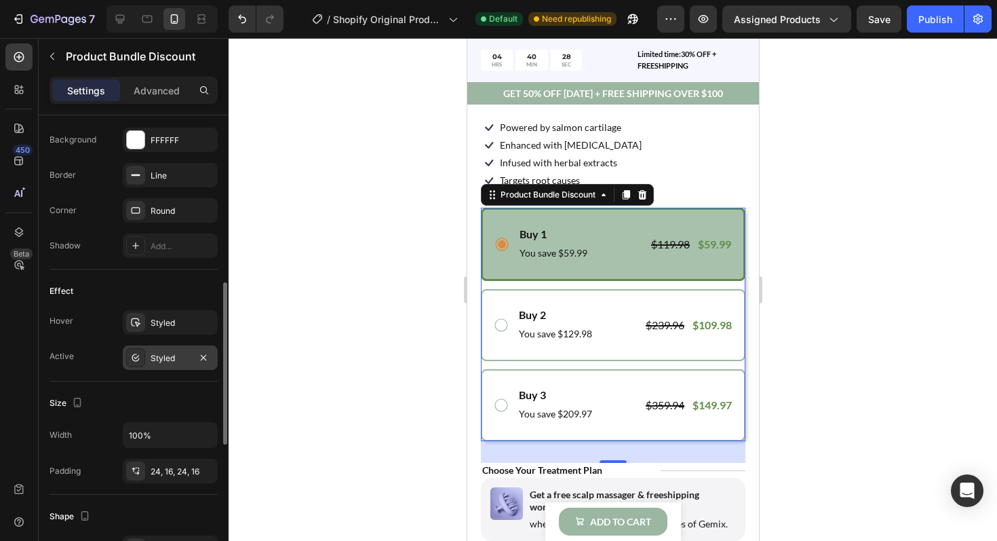
click at [185, 351] on div "Styled" at bounding box center [170, 357] width 95 height 24
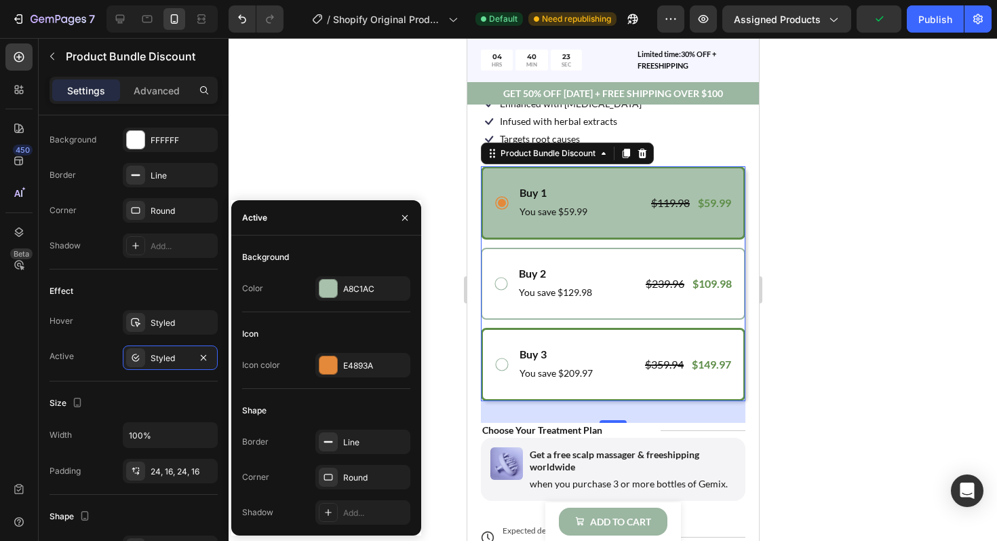
scroll to position [532, 0]
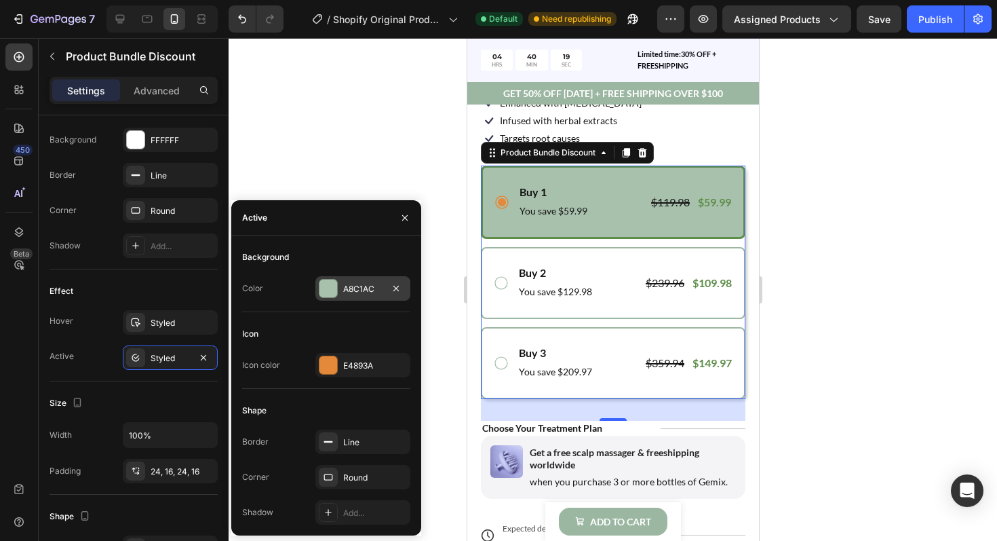
click at [333, 296] on div at bounding box center [328, 288] width 18 height 18
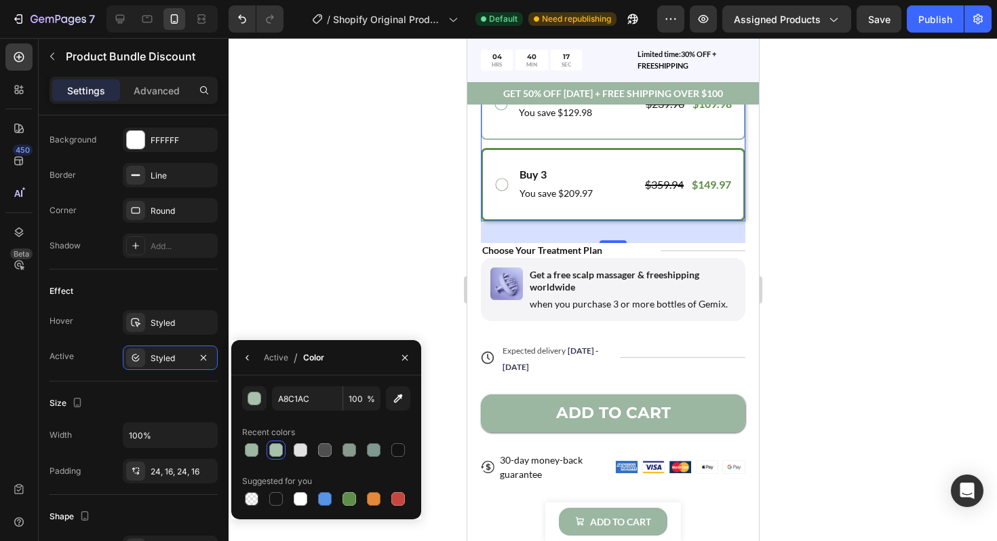
scroll to position [726, 0]
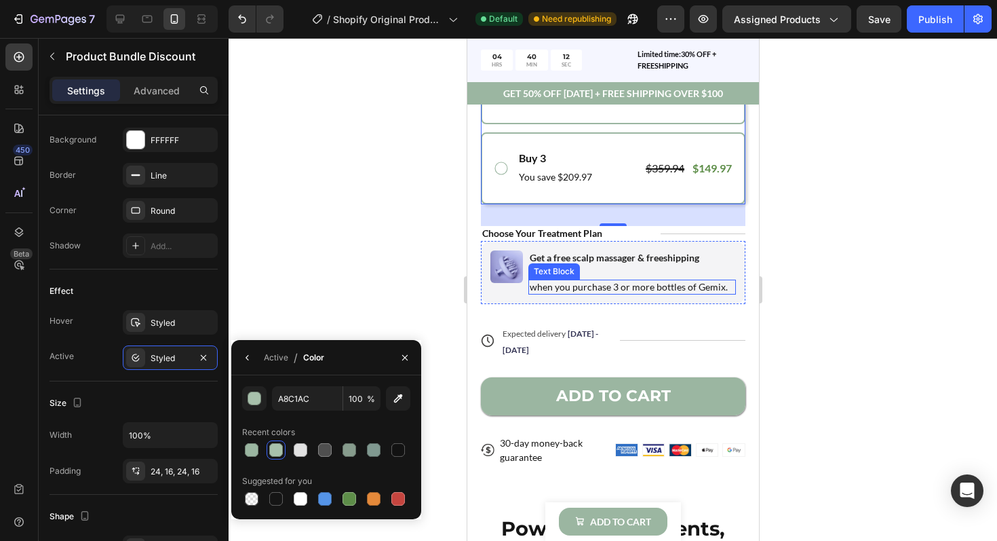
drag, startPoint x: 866, startPoint y: 436, endPoint x: 610, endPoint y: 279, distance: 300.5
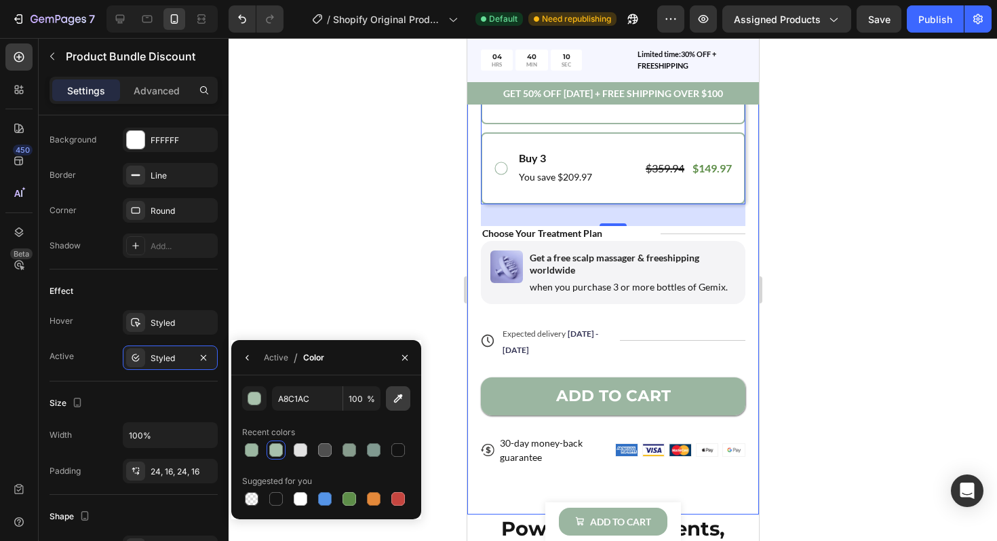
click at [399, 401] on icon "button" at bounding box center [398, 398] width 14 height 14
type input "F4F4F6"
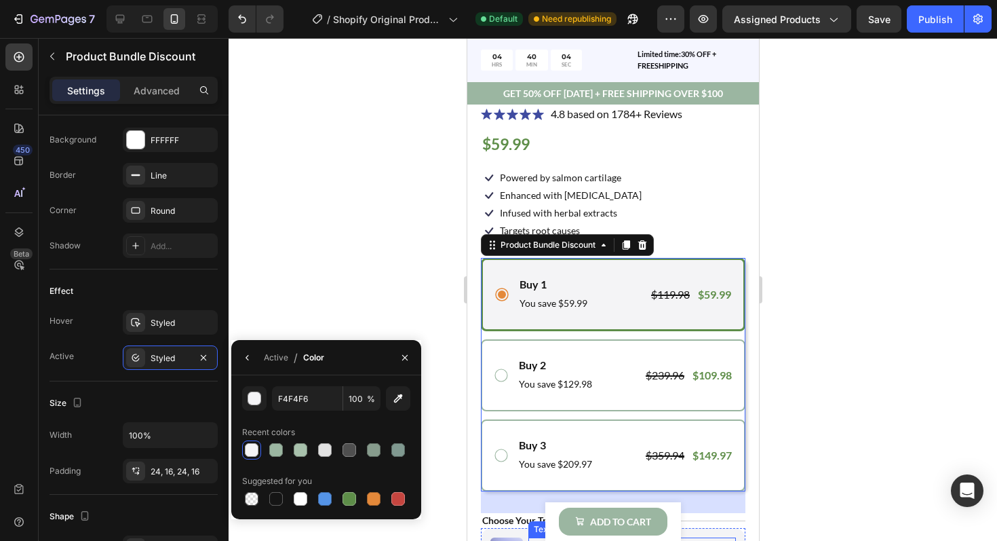
scroll to position [440, 0]
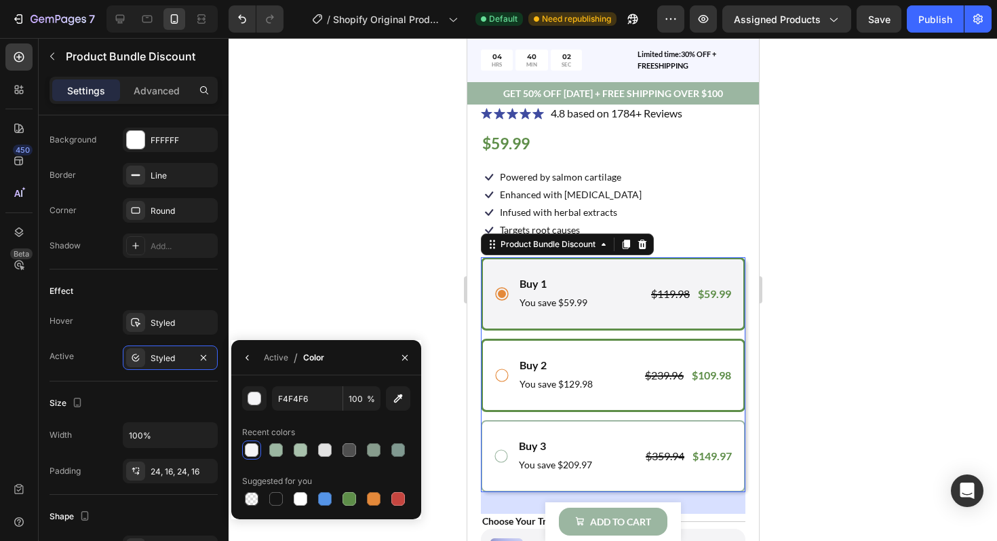
click at [504, 378] on icon at bounding box center [501, 375] width 16 height 16
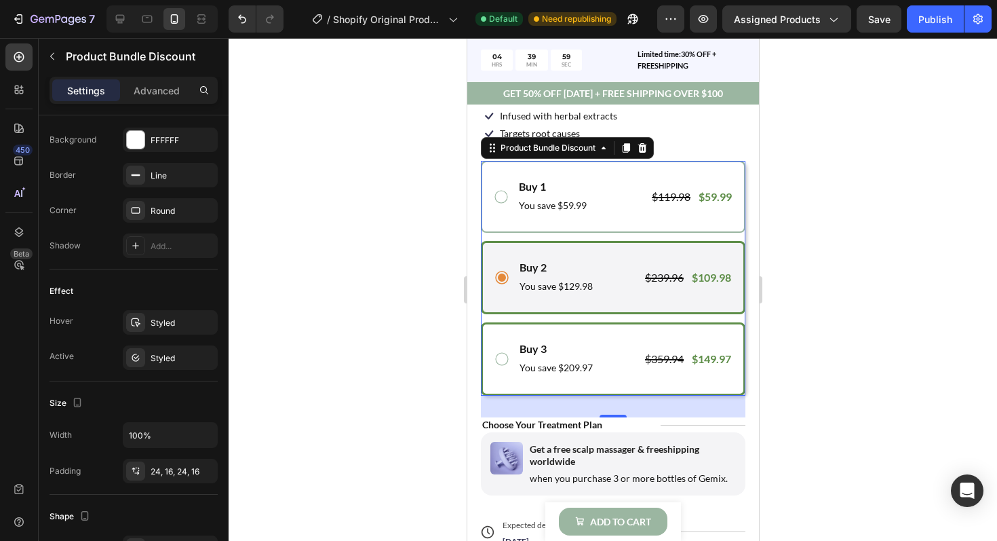
scroll to position [539, 0]
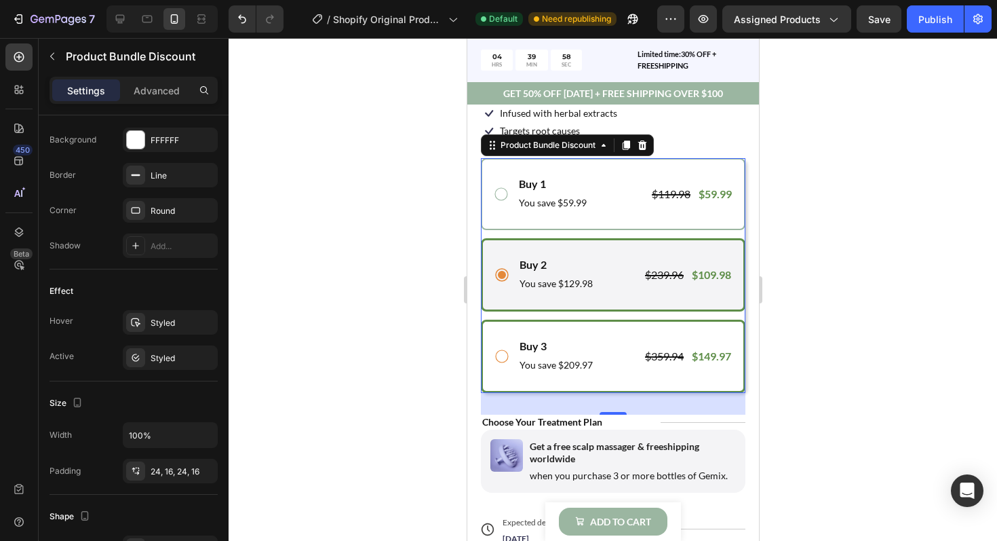
click at [497, 355] on icon at bounding box center [501, 356] width 16 height 16
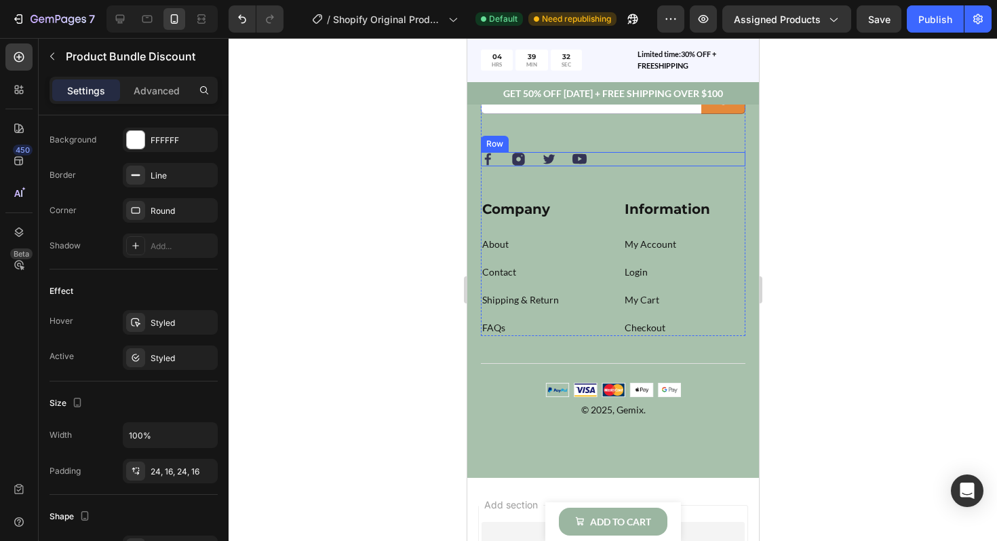
scroll to position [5009, 0]
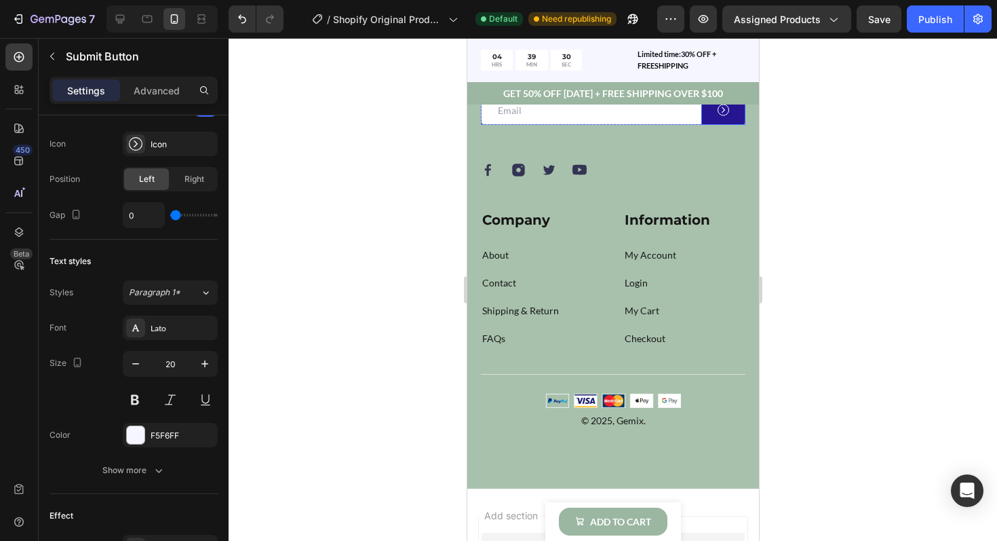
click at [707, 125] on button at bounding box center [723, 110] width 44 height 29
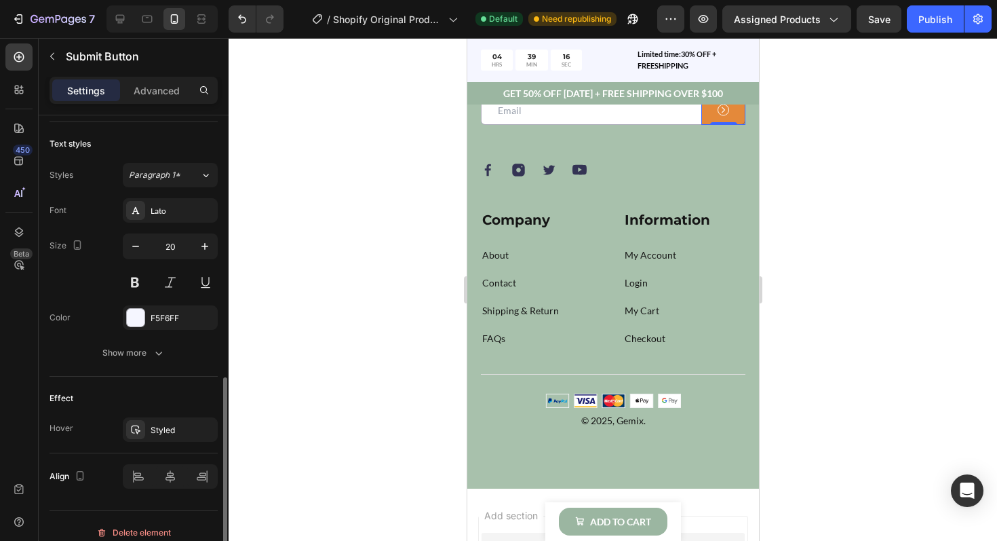
scroll to position [605, 0]
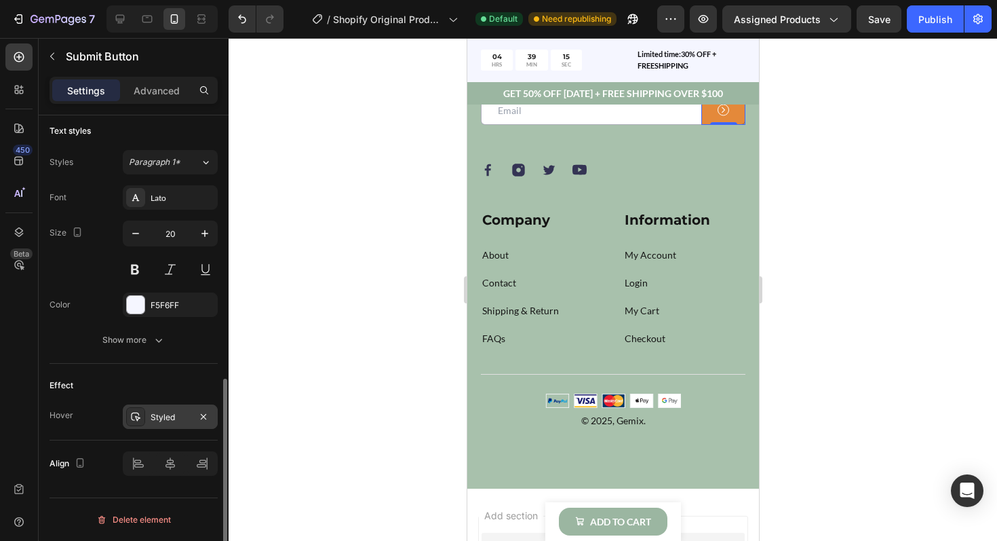
click at [149, 416] on div "Styled" at bounding box center [170, 416] width 95 height 24
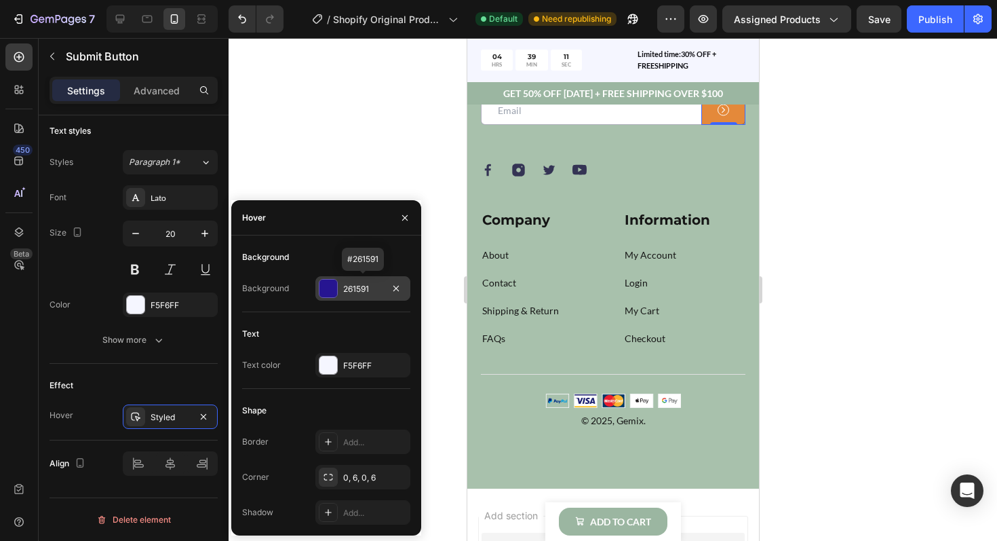
click at [328, 297] on div at bounding box center [328, 288] width 19 height 19
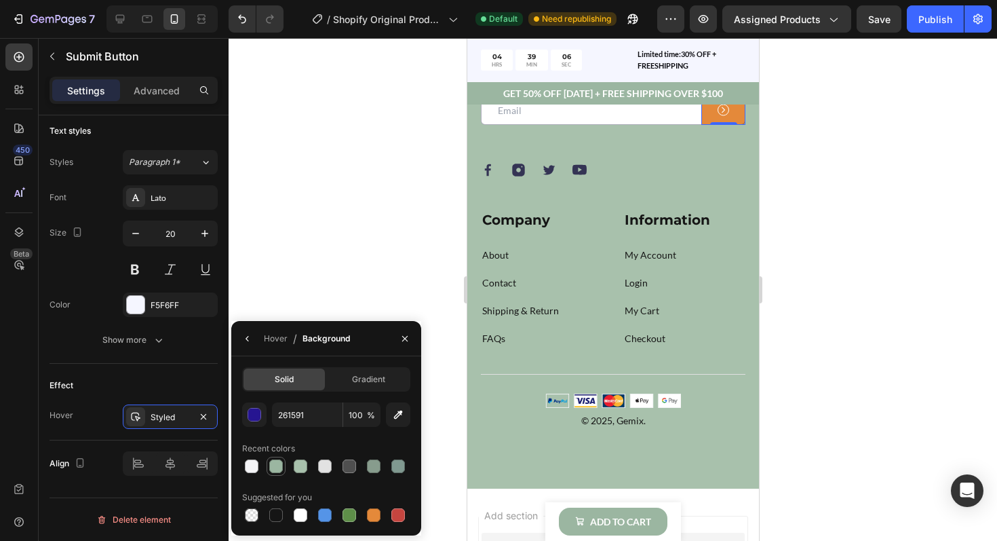
click at [278, 467] on div at bounding box center [276, 466] width 14 height 14
click at [351, 515] on div at bounding box center [350, 515] width 14 height 14
type input "5E8E49"
click at [187, 380] on div "Effect" at bounding box center [134, 385] width 168 height 22
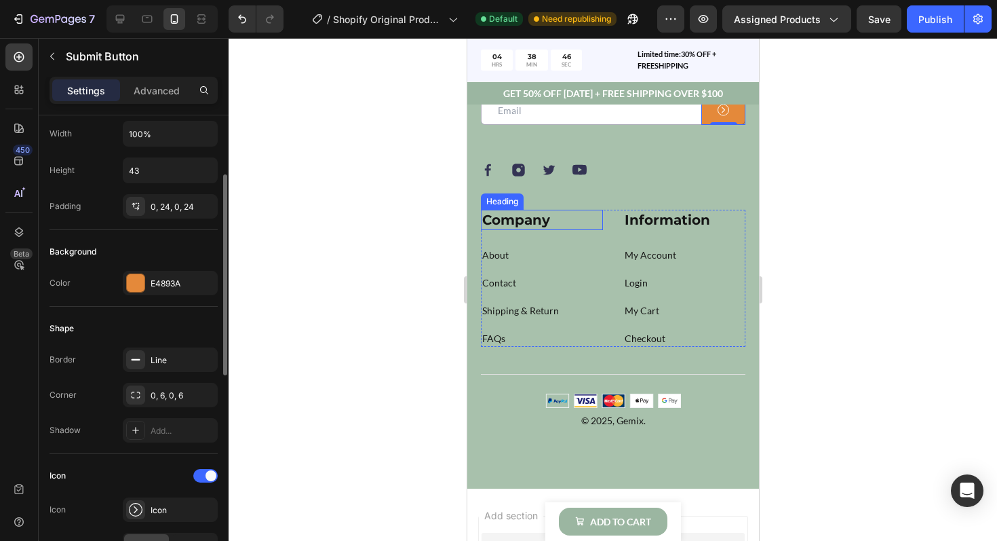
scroll to position [44, 0]
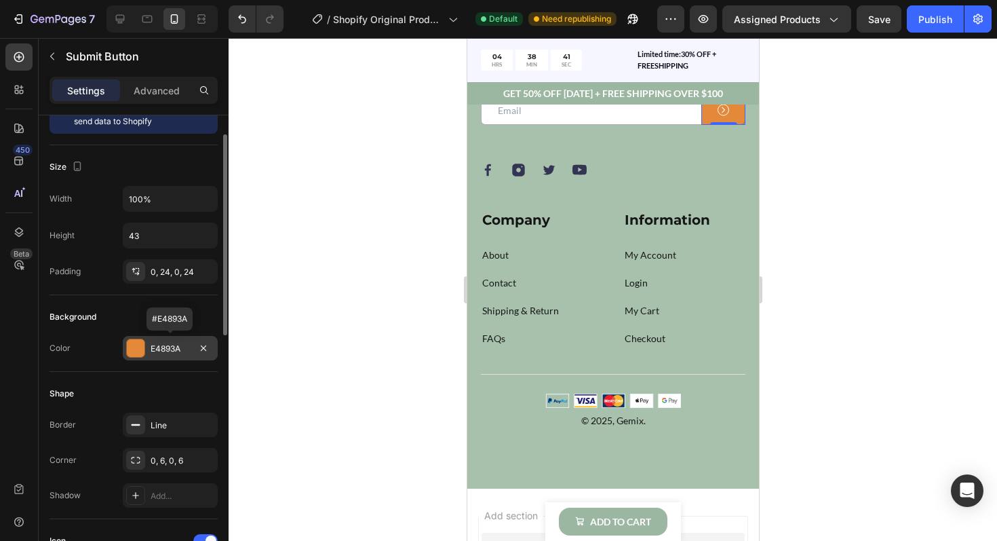
click at [134, 349] on div at bounding box center [136, 348] width 18 height 18
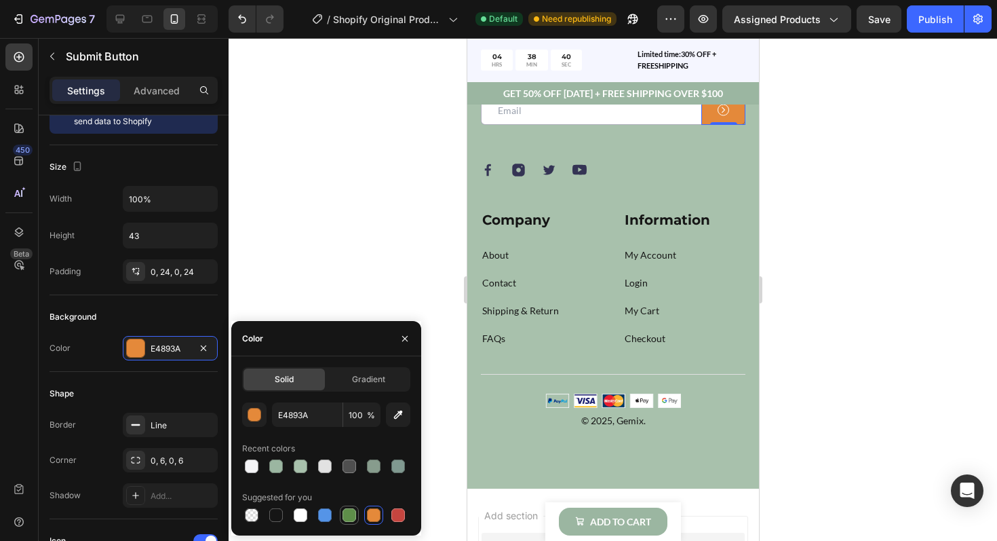
click at [353, 515] on div at bounding box center [350, 515] width 14 height 14
click at [375, 511] on div at bounding box center [374, 515] width 14 height 14
type input "E4893A"
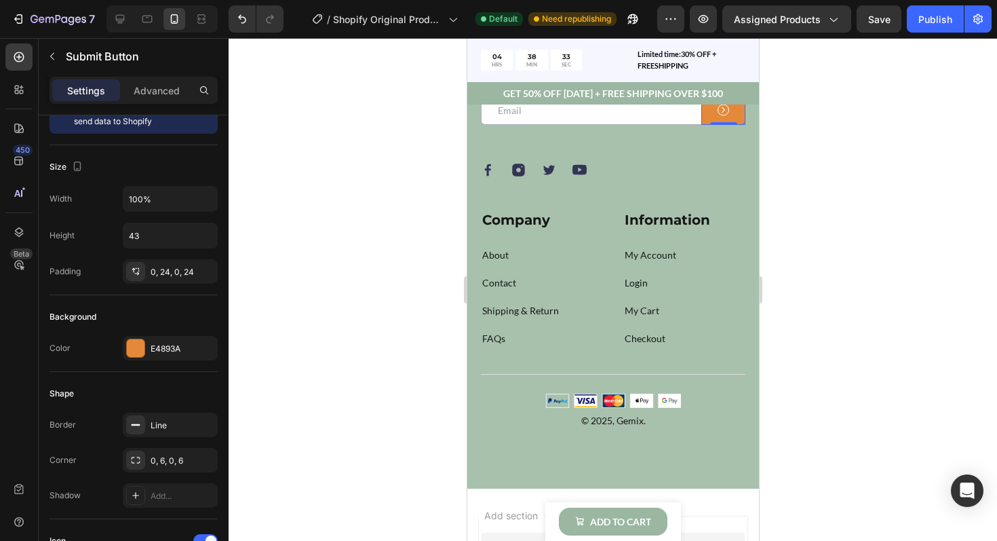
click at [802, 271] on div at bounding box center [613, 289] width 768 height 503
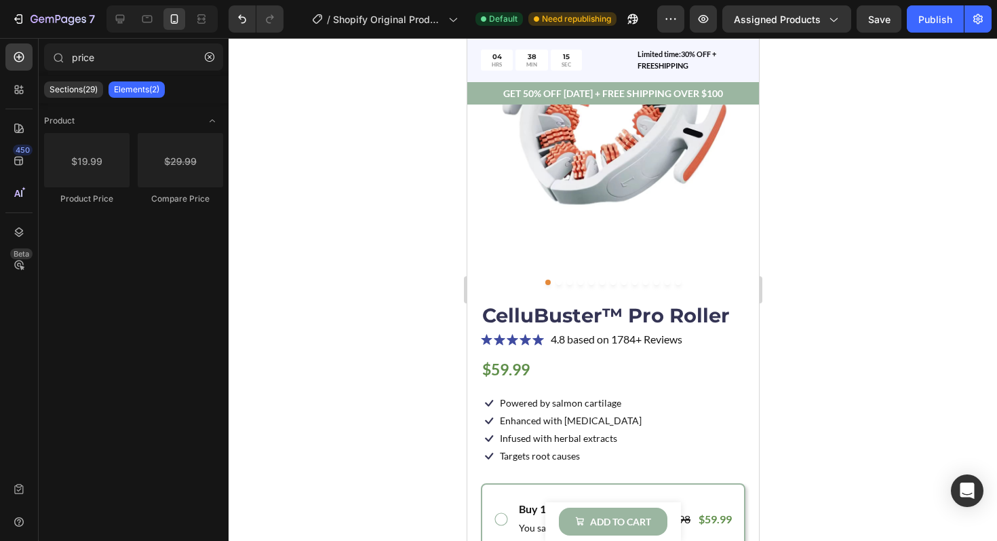
scroll to position [0, 0]
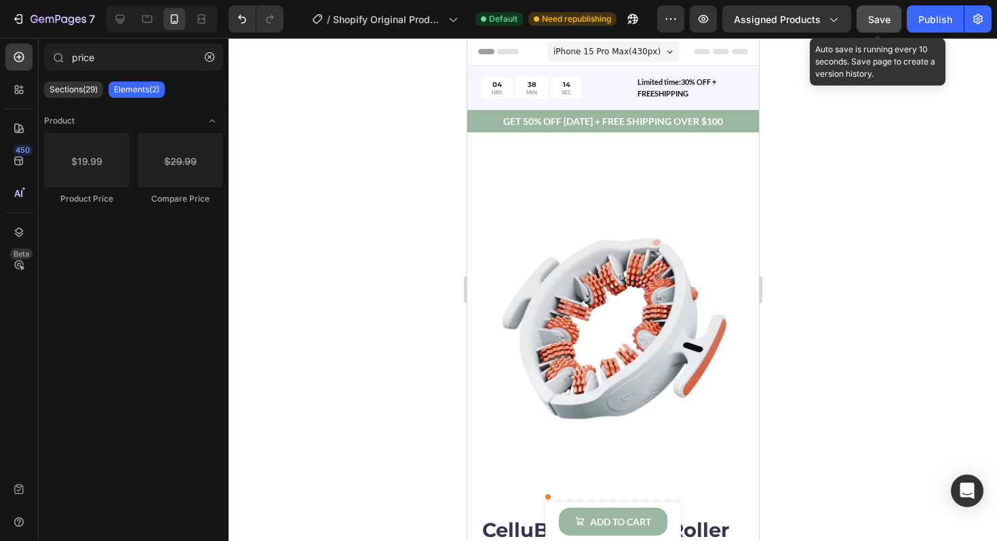
click at [876, 31] on button "Save" at bounding box center [879, 18] width 45 height 27
